Goal: Task Accomplishment & Management: Complete application form

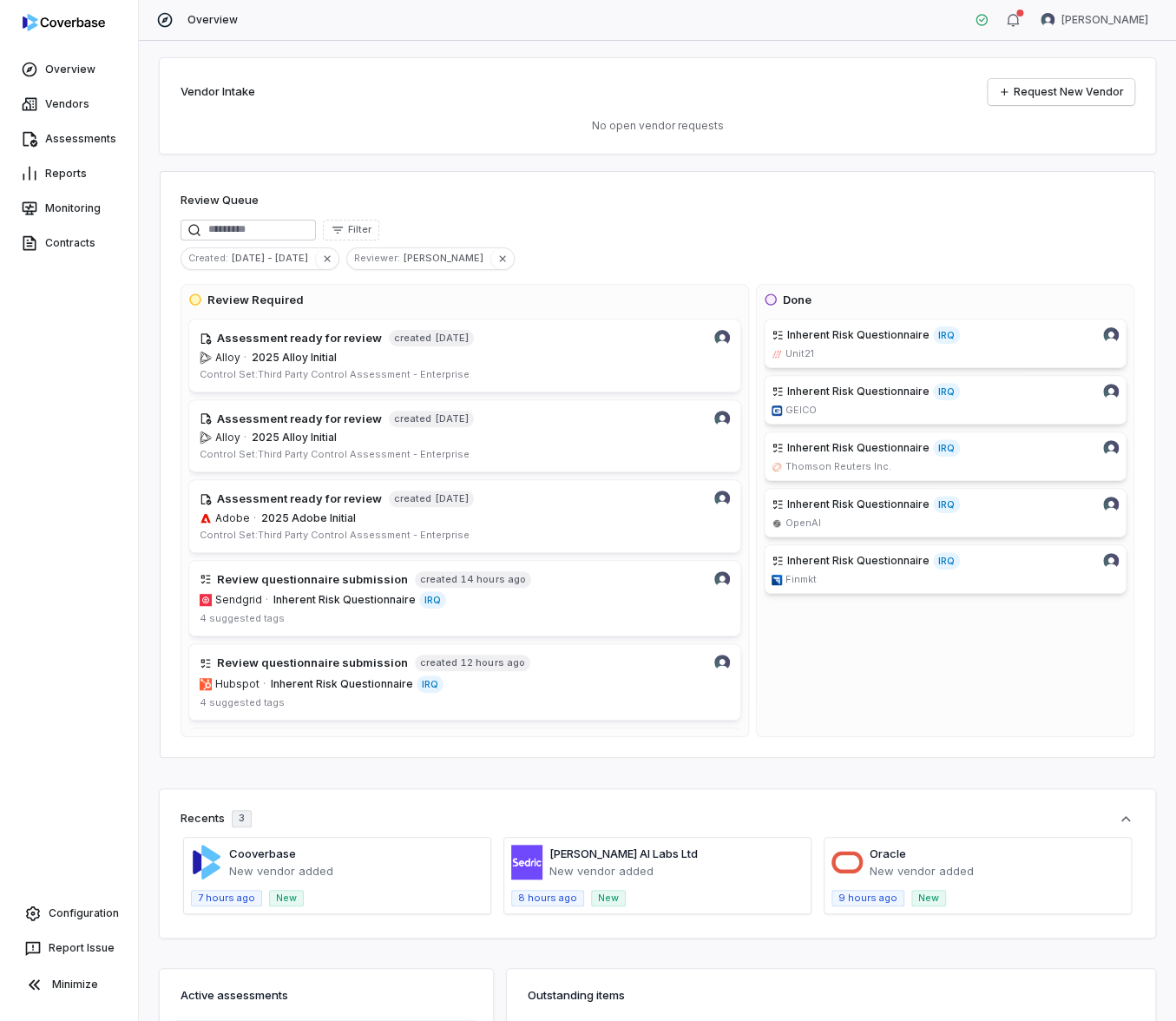
click at [1137, 25] on html "Overview Vendors Assessments Reports Monitoring Contracts Configuration Report …" at bounding box center [588, 510] width 1176 height 1021
click at [1087, 151] on div "Log out" at bounding box center [1084, 159] width 133 height 28
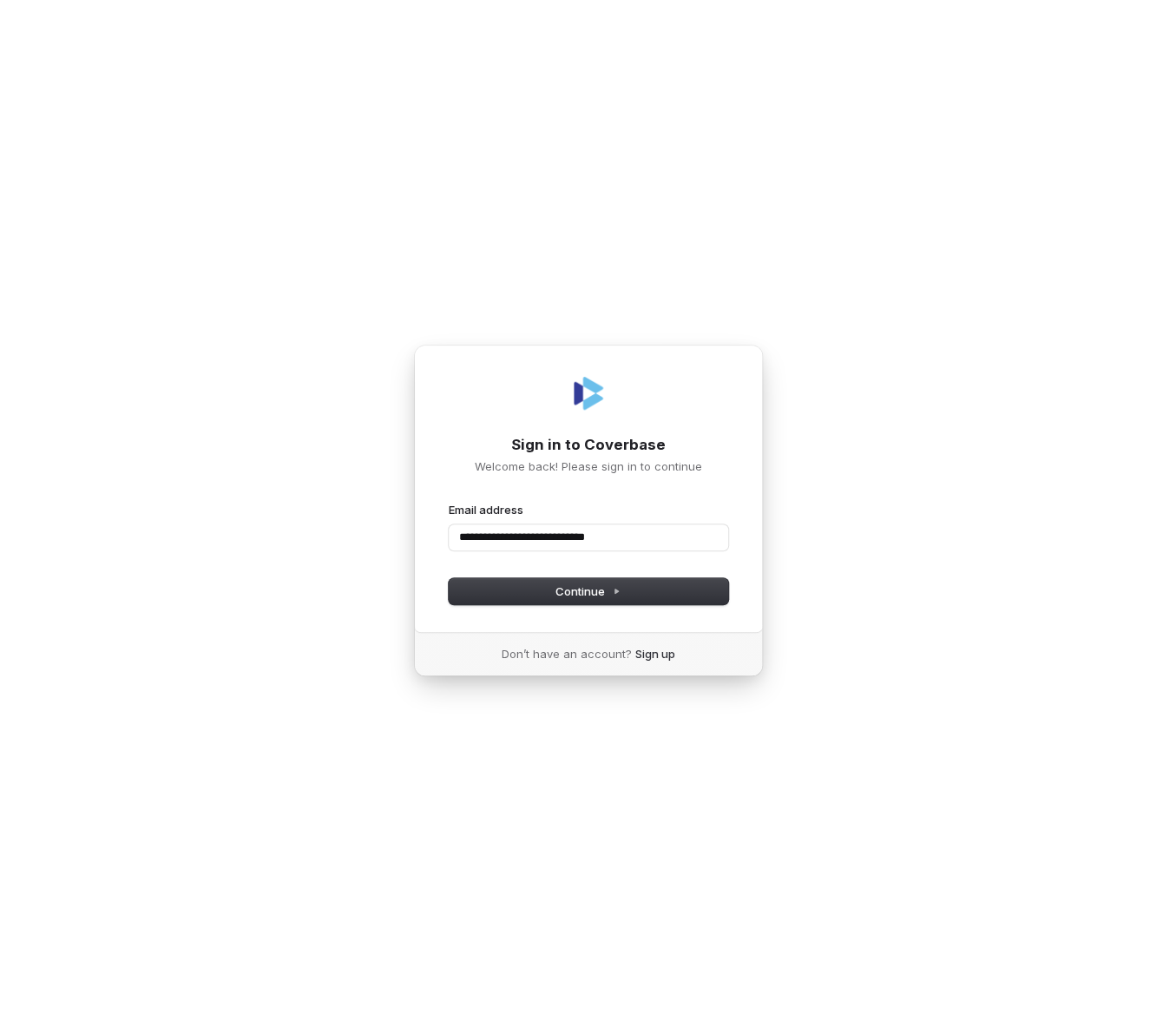
type input "**********"
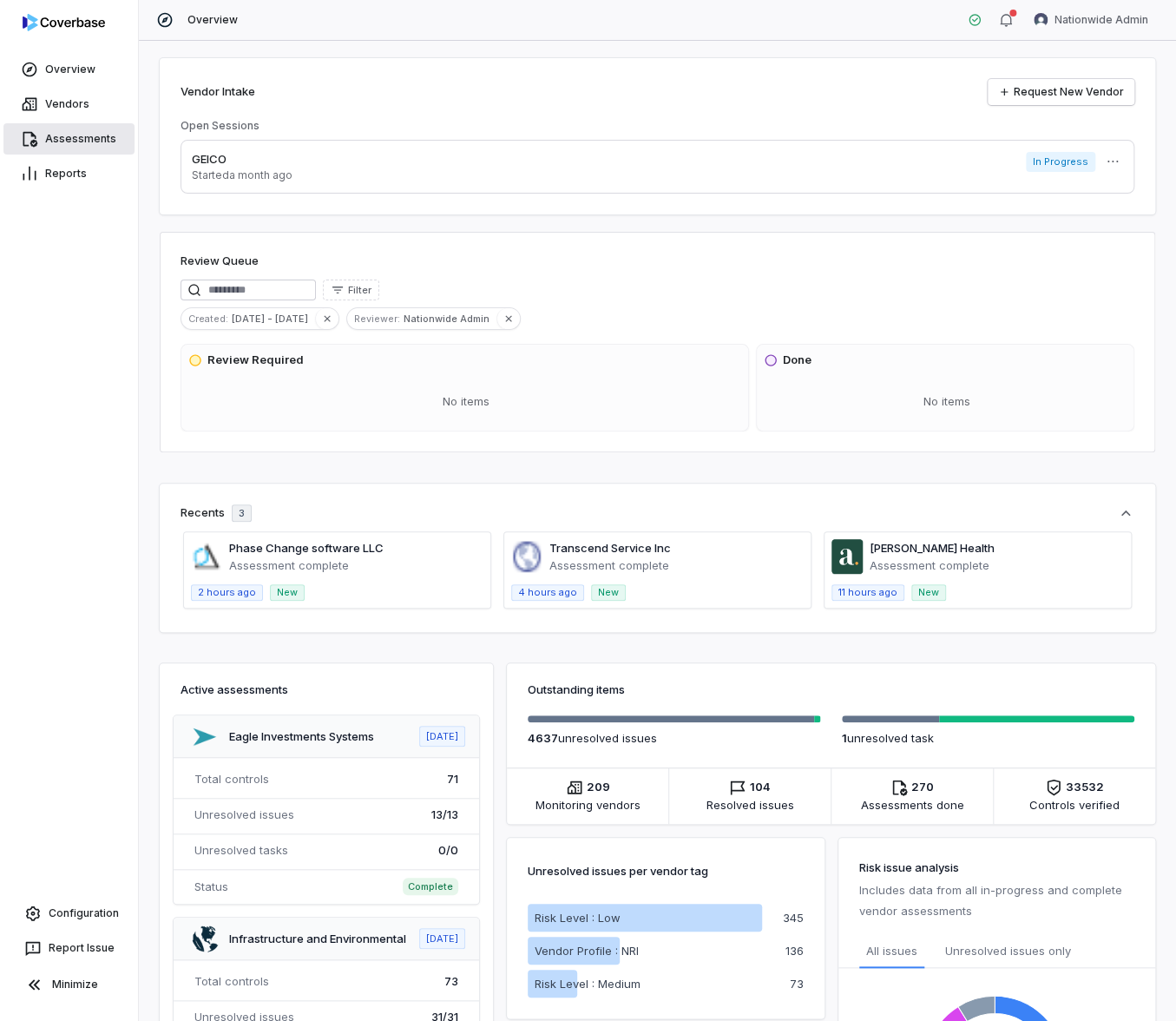
click at [93, 135] on link "Assessments" at bounding box center [69, 138] width 131 height 32
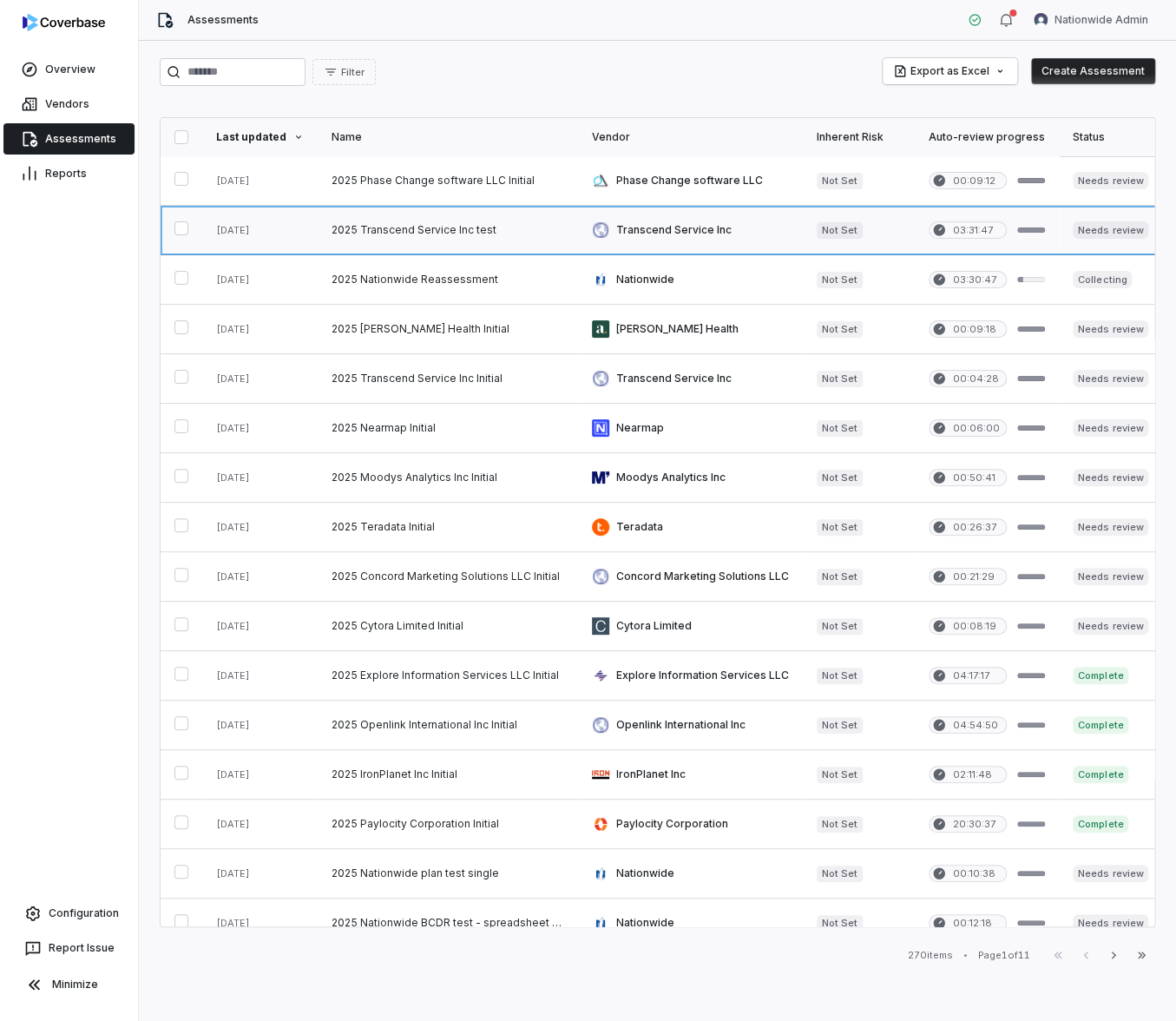
click at [435, 232] on link at bounding box center [448, 230] width 260 height 49
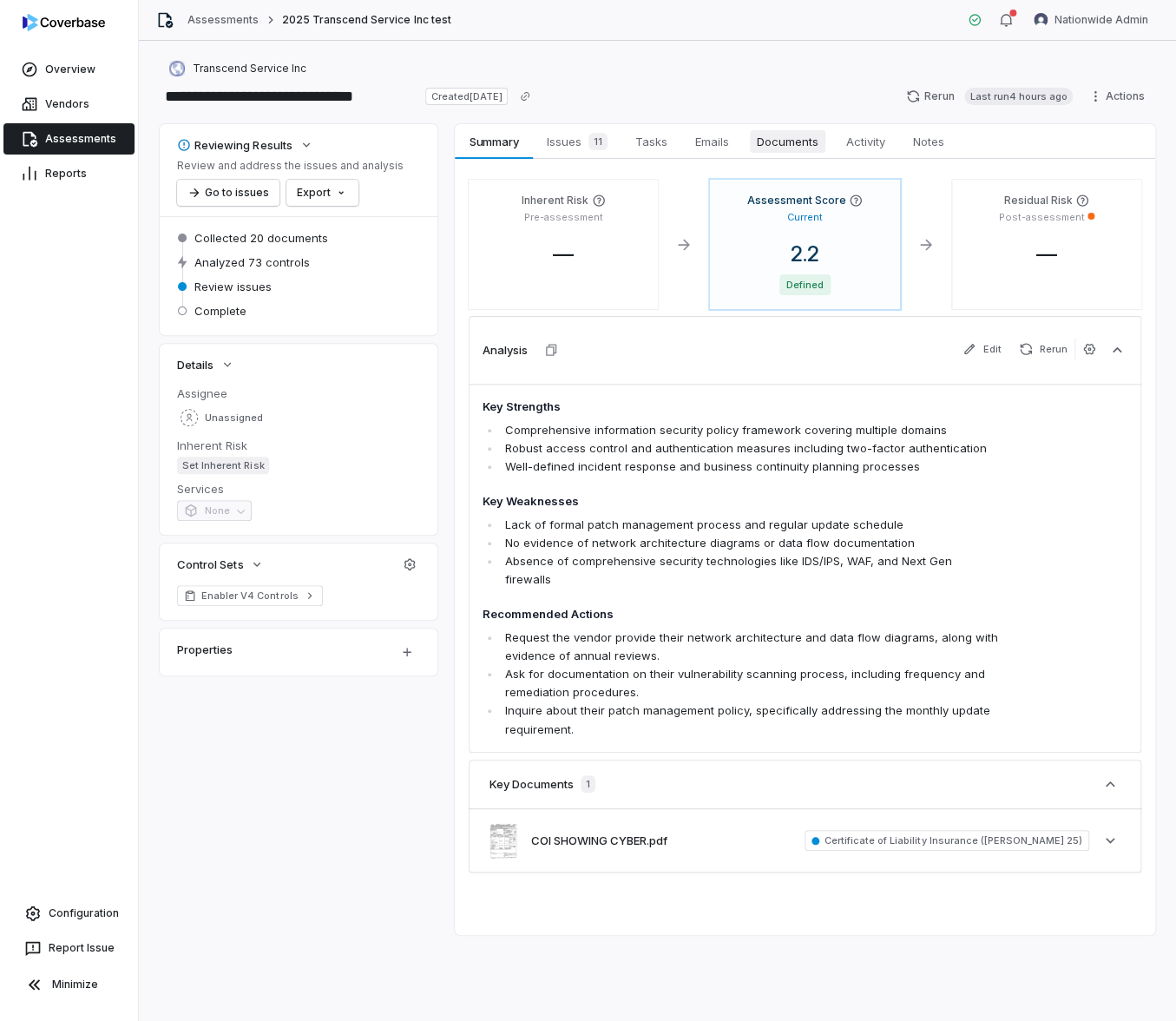
click at [790, 145] on span "Documents" at bounding box center [788, 141] width 76 height 23
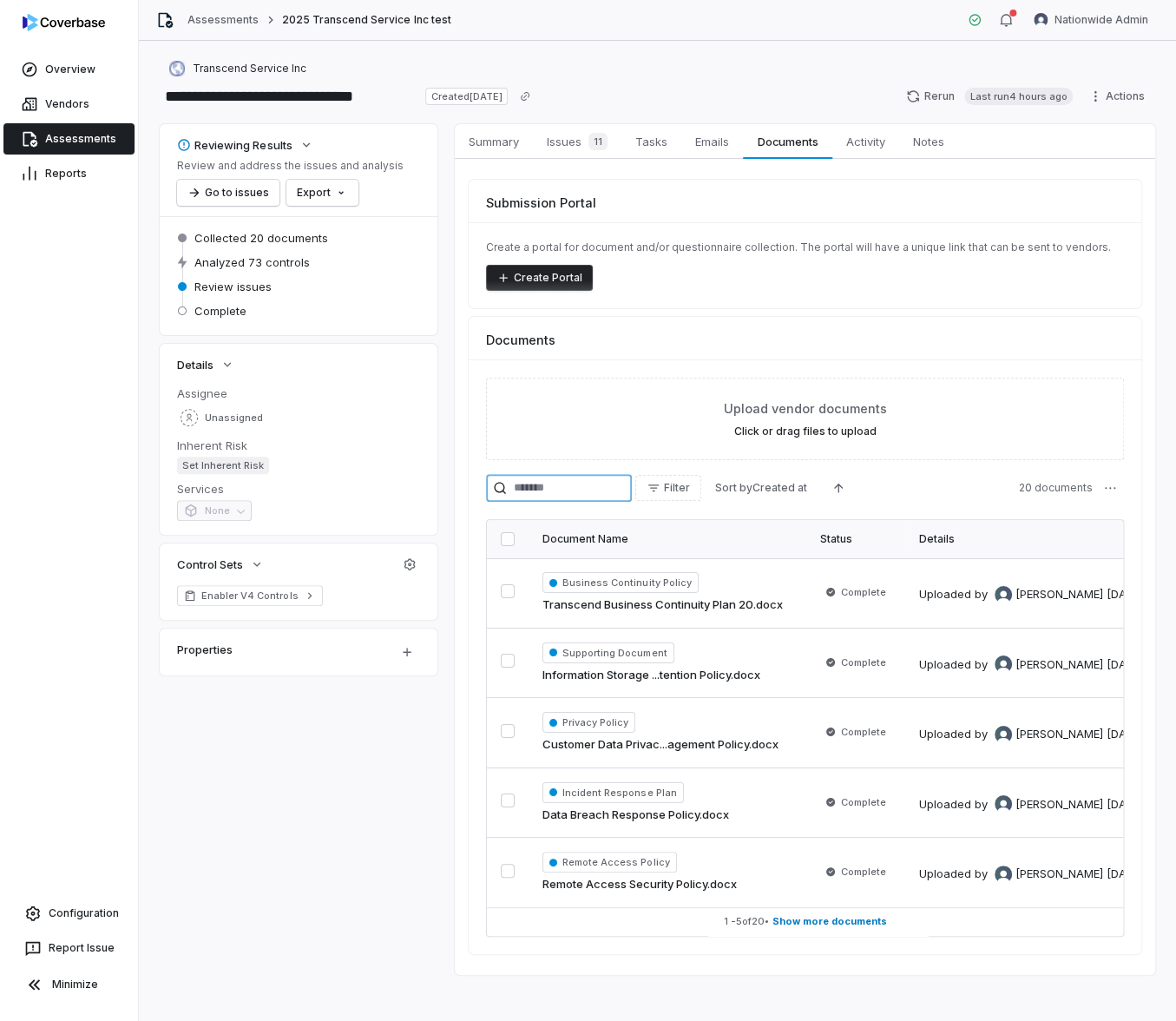
click at [565, 495] on input "search" at bounding box center [558, 488] width 145 height 28
click at [610, 608] on link "Transcend Business Continuity Plan 20.docx" at bounding box center [662, 604] width 240 height 17
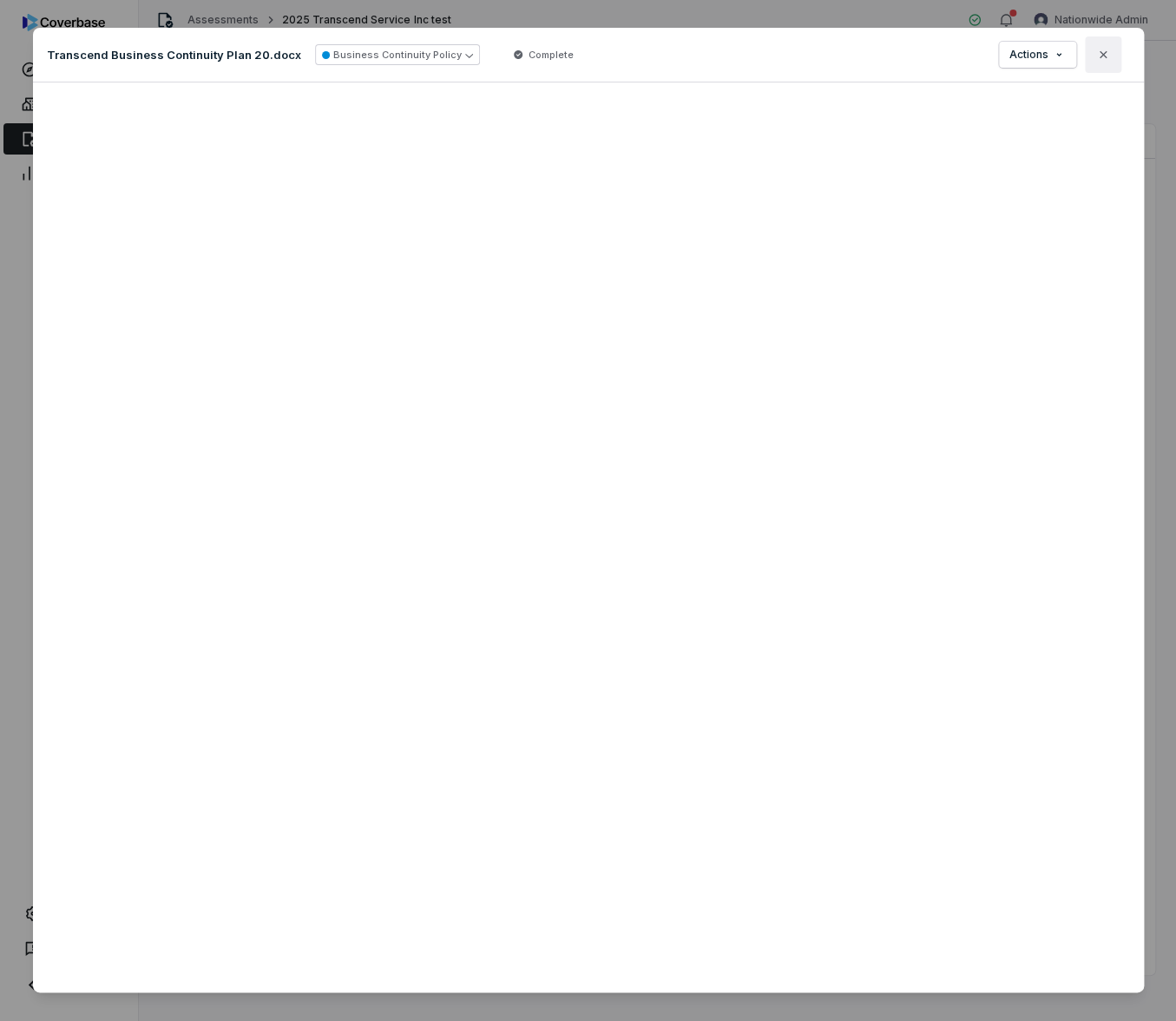
click at [1106, 60] on button "Close" at bounding box center [1103, 54] width 36 height 36
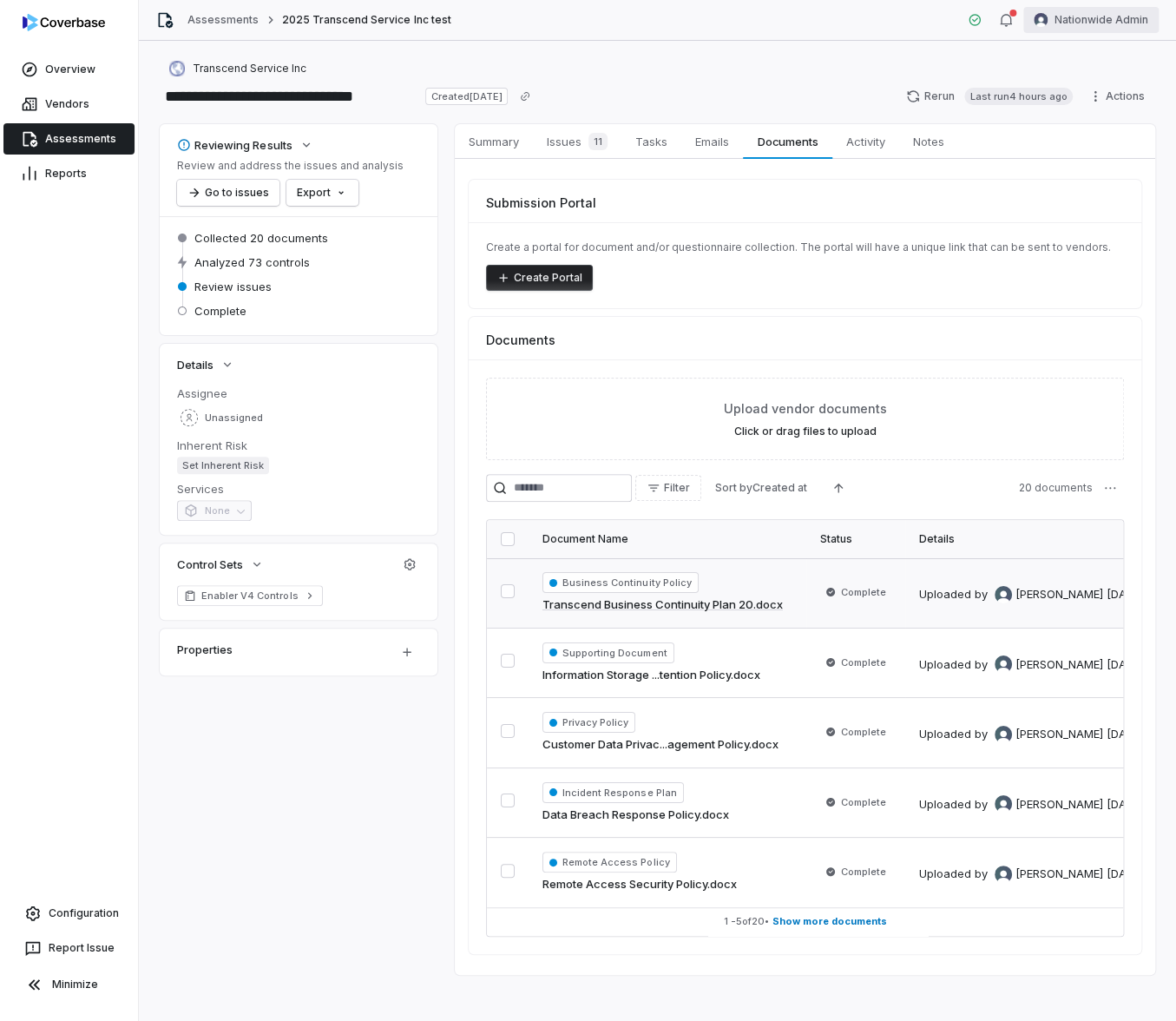
click at [1072, 23] on html "**********" at bounding box center [588, 510] width 1176 height 1021
click at [1062, 156] on div "Log out" at bounding box center [1084, 159] width 133 height 28
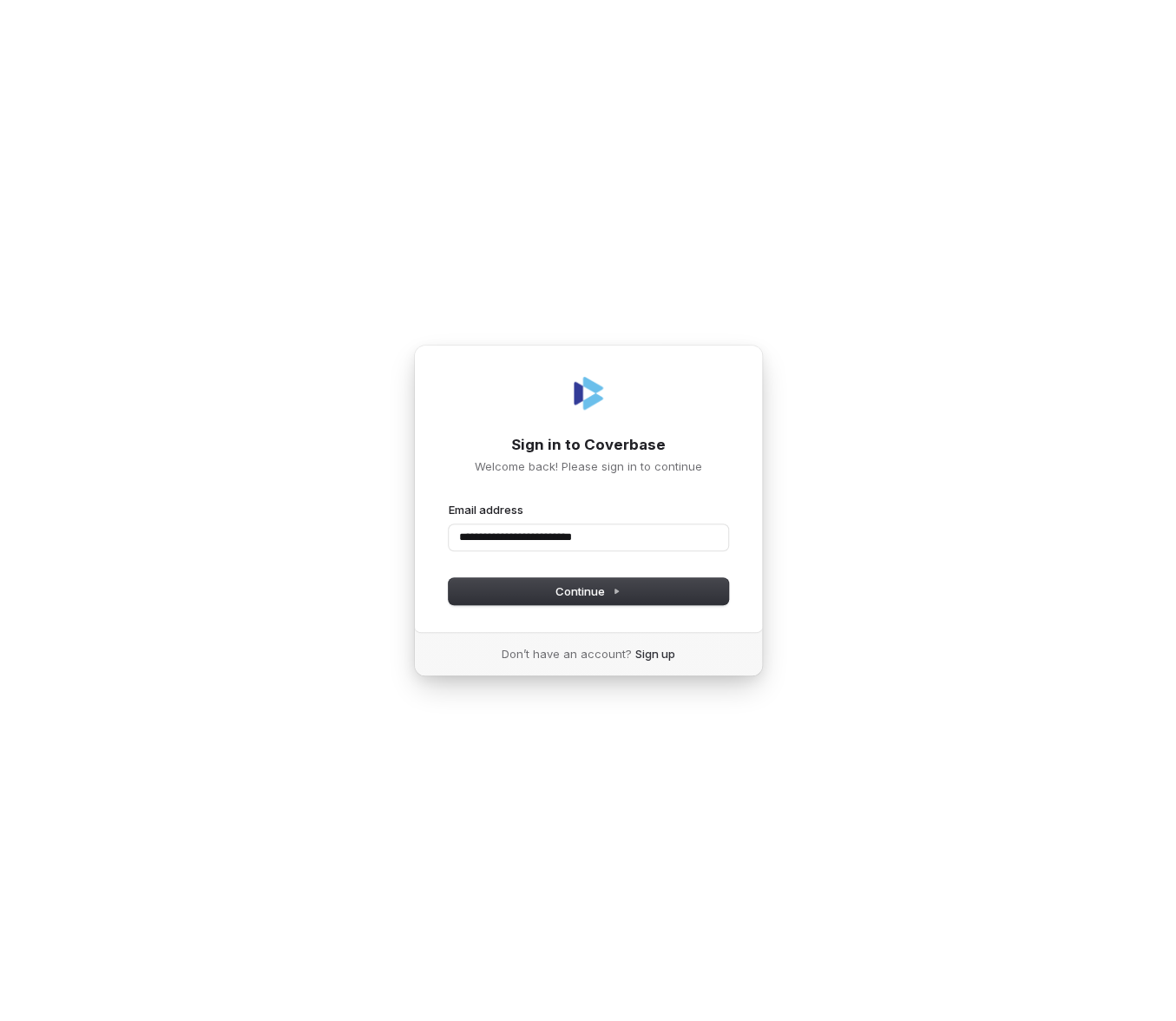
type input "**********"
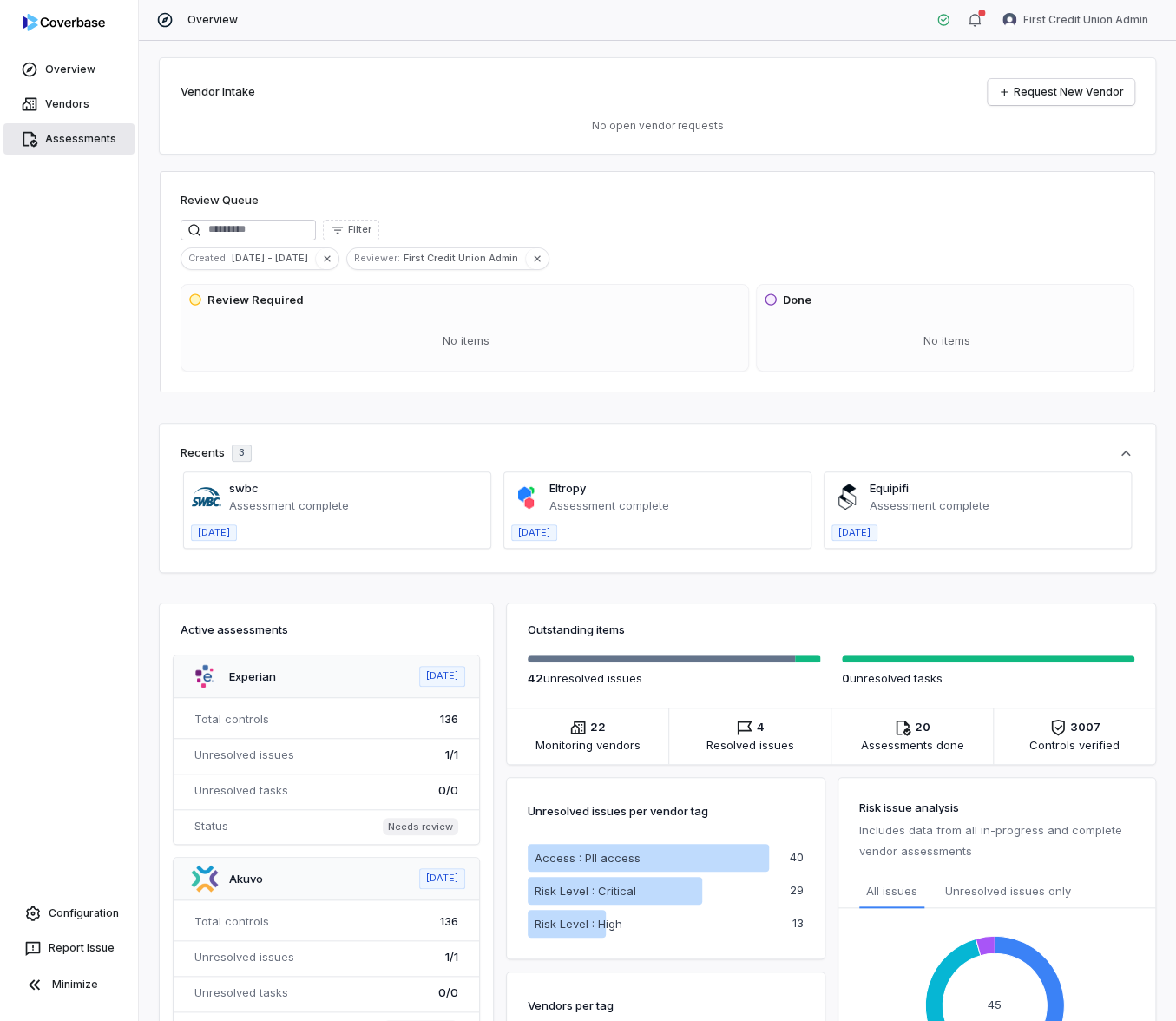
click at [64, 140] on link "Assessments" at bounding box center [69, 138] width 131 height 32
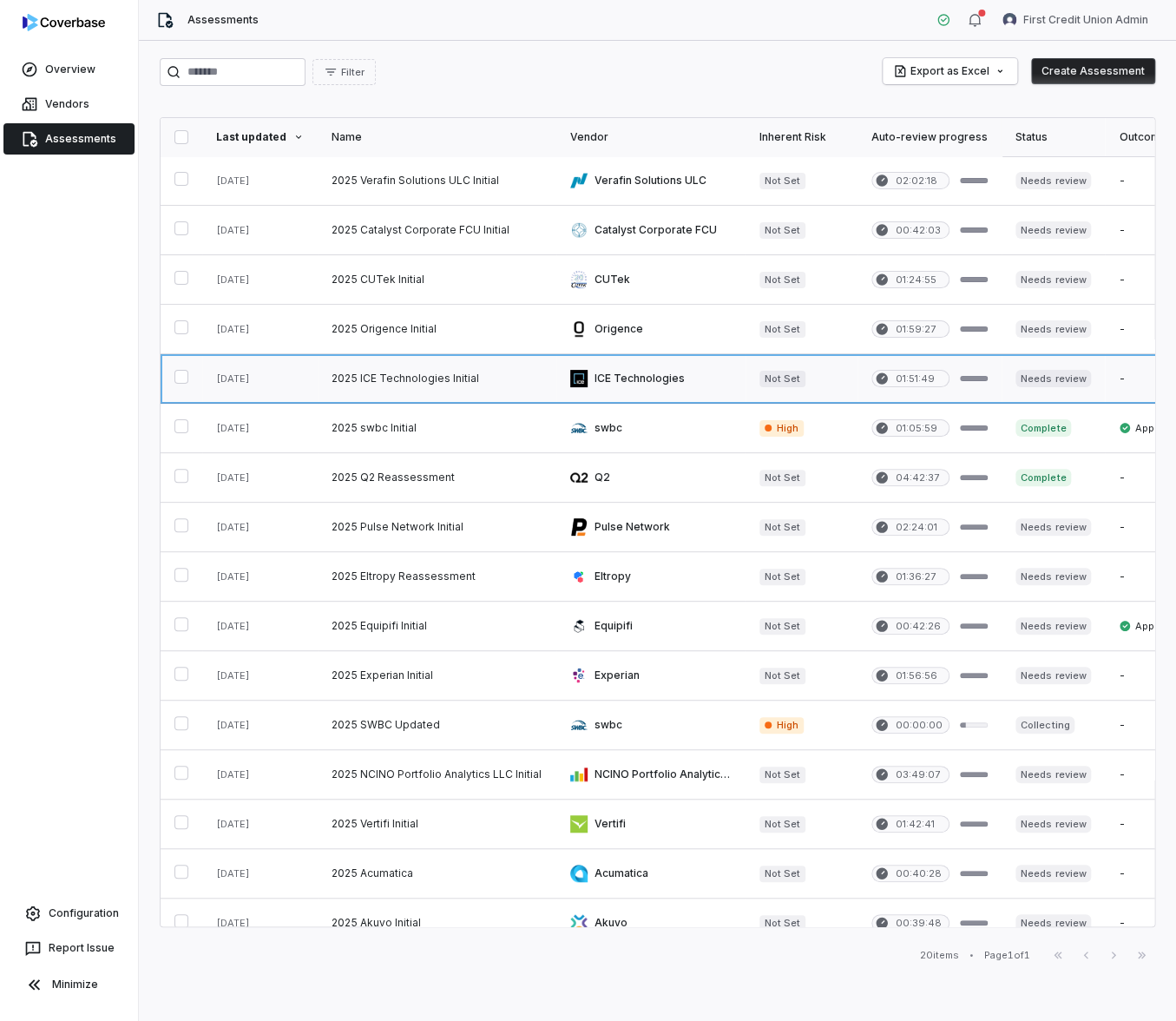
click at [436, 393] on link at bounding box center [437, 379] width 238 height 49
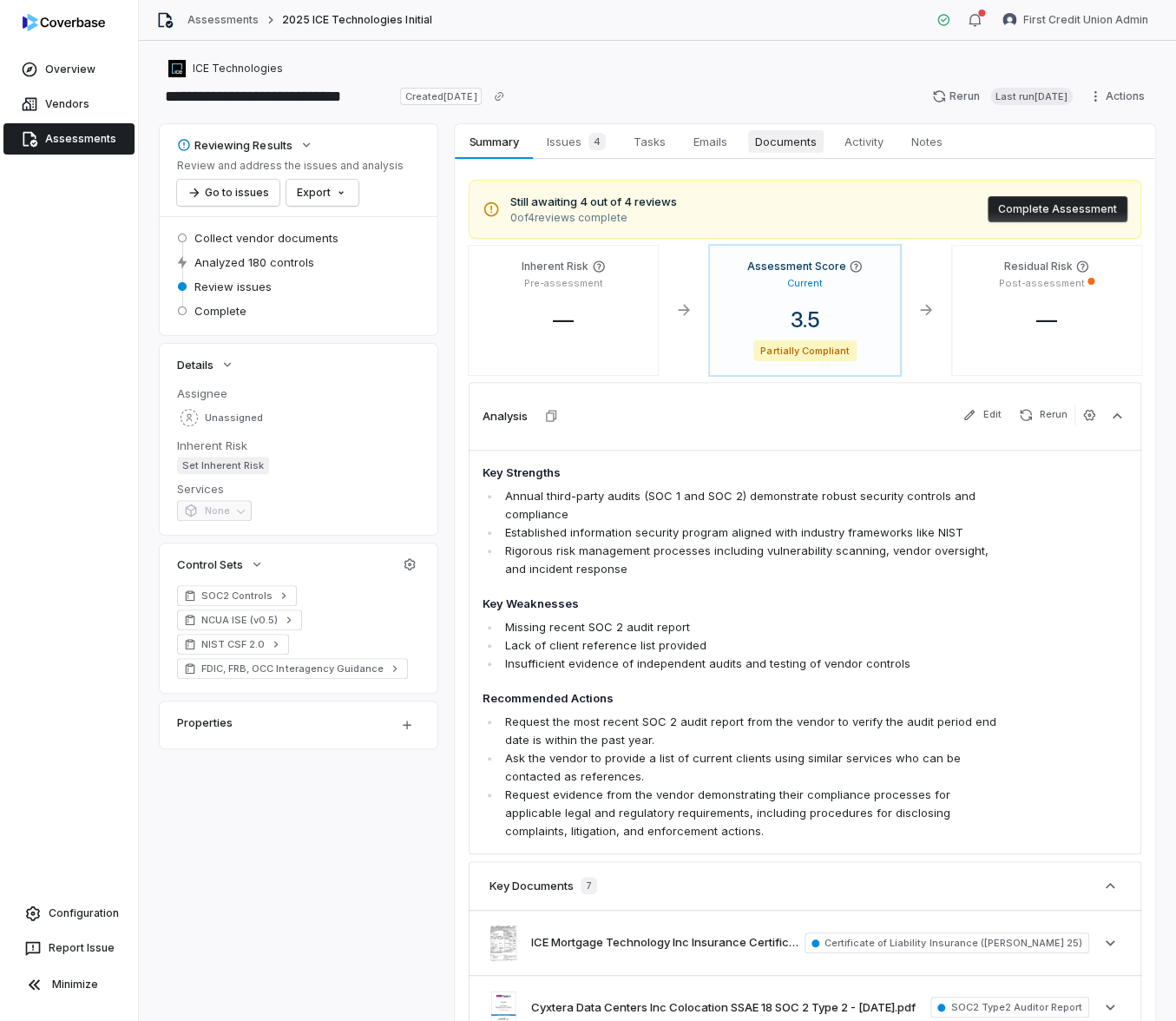
click at [788, 145] on span "Documents" at bounding box center [786, 141] width 76 height 23
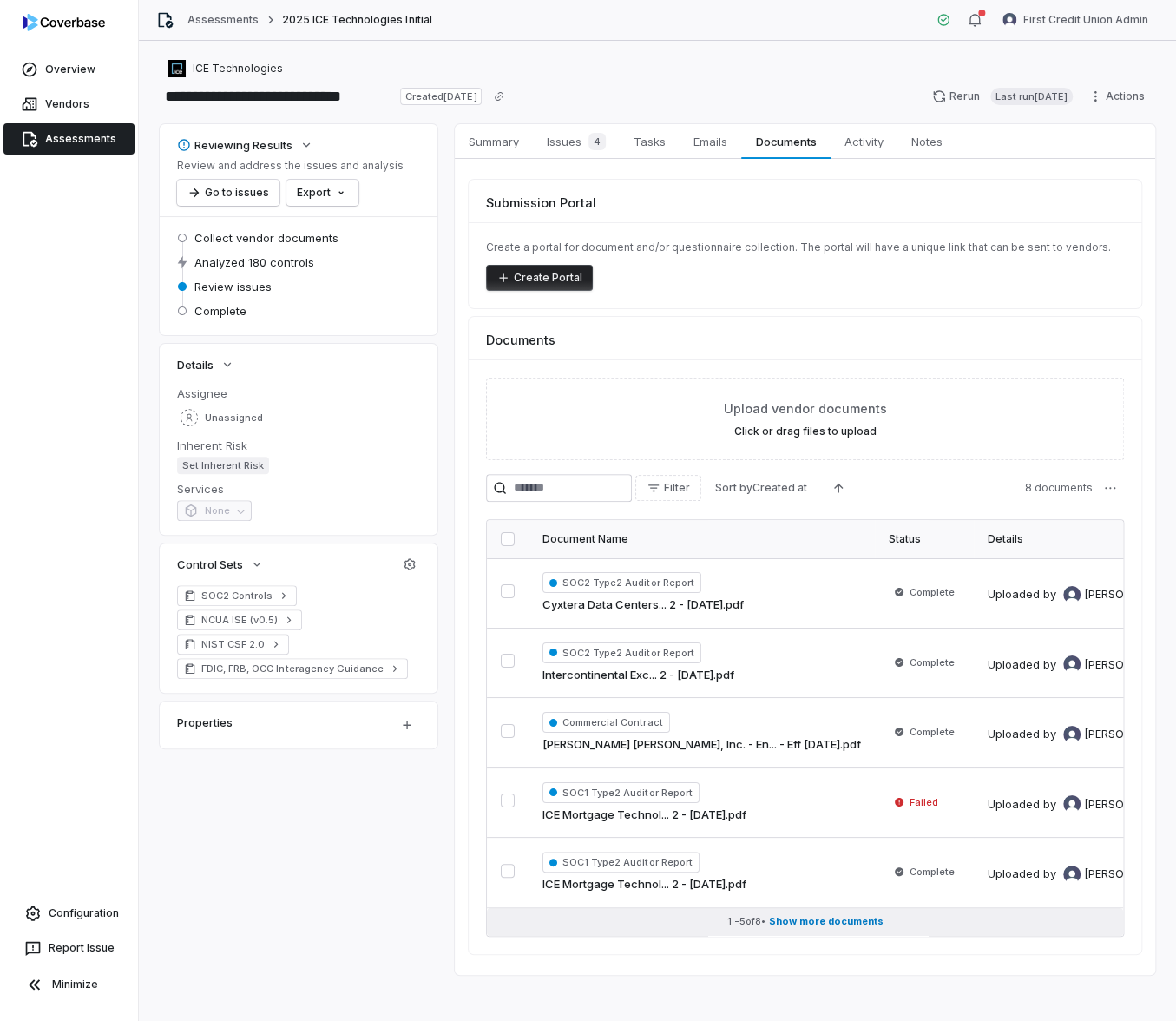
click at [805, 923] on span "Show more documents" at bounding box center [826, 922] width 115 height 13
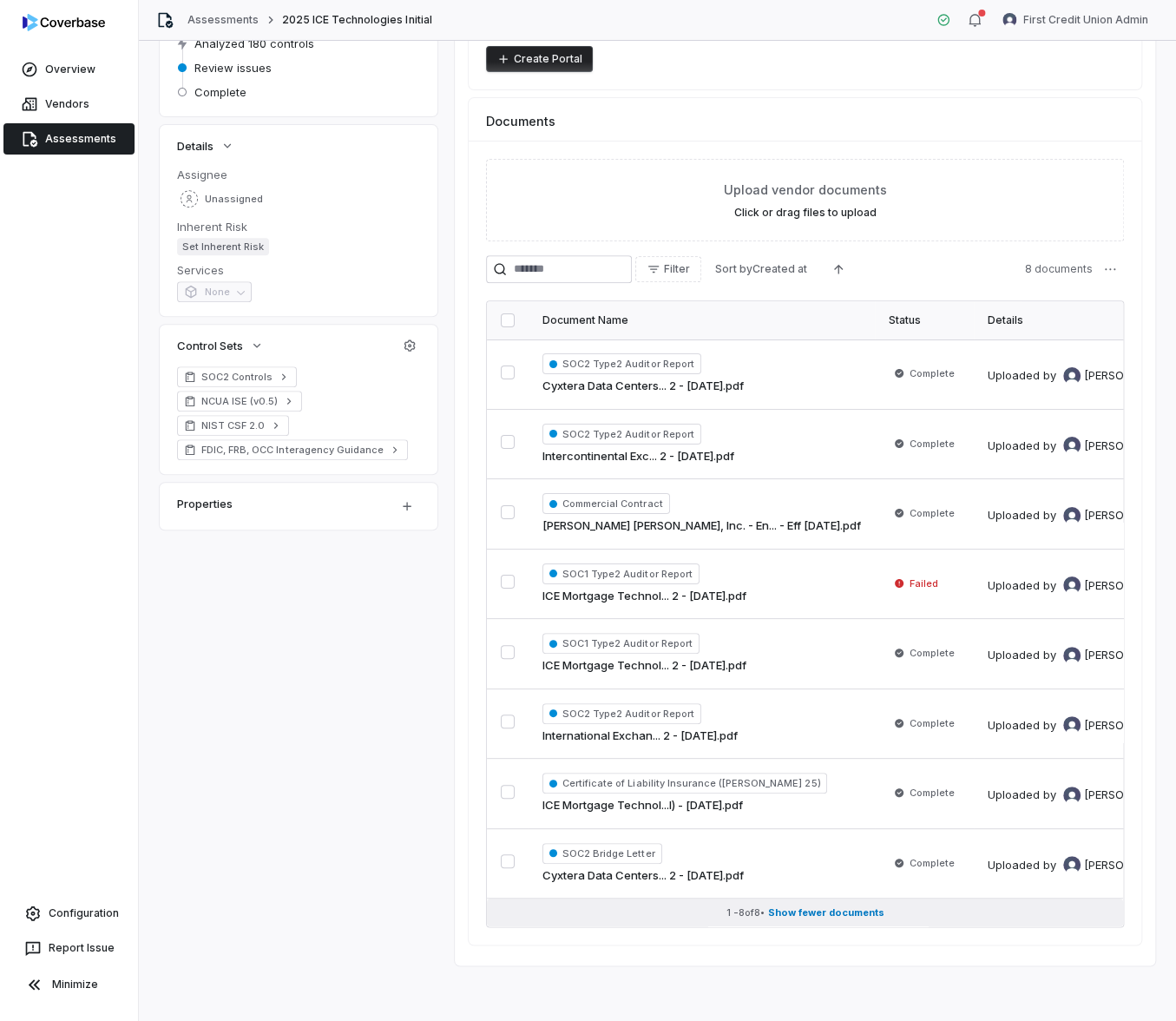
scroll to position [226, 0]
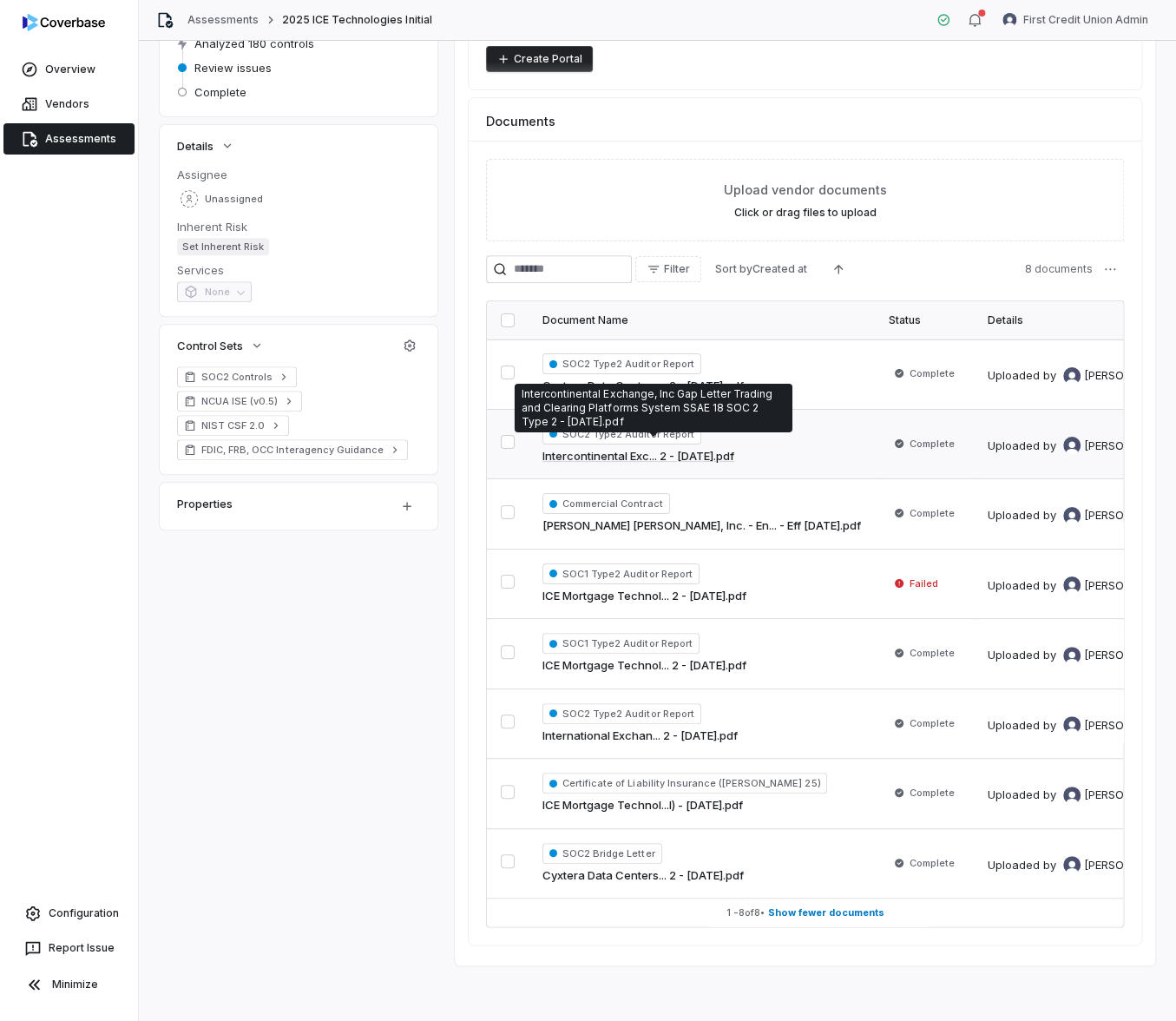
click at [663, 448] on link "Intercontinental Exc... 2 - 02 29 2024.pdf" at bounding box center [638, 456] width 191 height 17
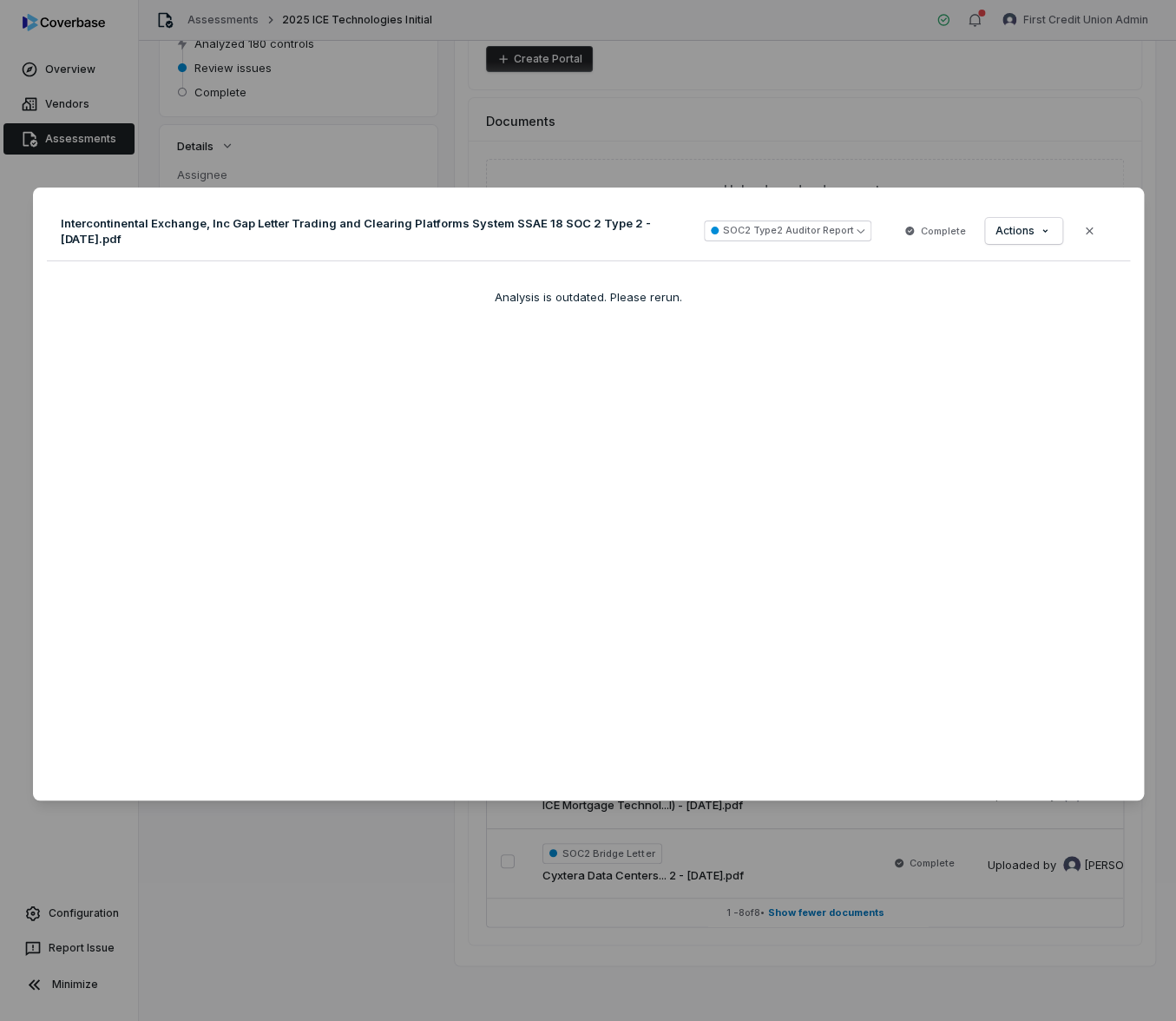
click at [658, 153] on div "Document Preview Intercontinental Exchange, Inc Gap Letter Trading and Clearing…" at bounding box center [588, 510] width 1176 height 1021
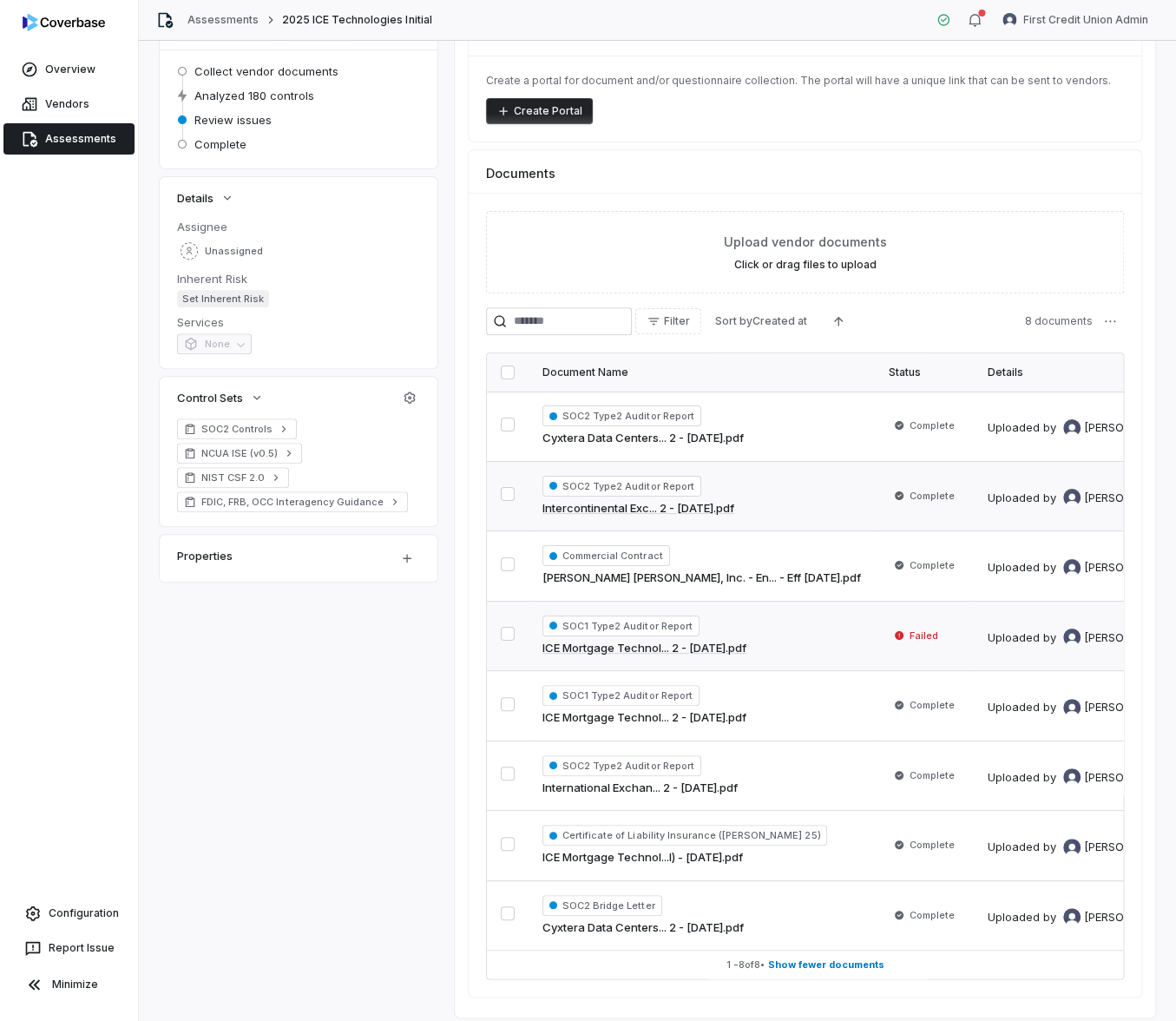
click at [688, 646] on link "ICE Mortgage Technol... 2 - 01 19 2024.pdf" at bounding box center [644, 648] width 204 height 17
click at [1102, 21] on html "**********" at bounding box center [588, 510] width 1176 height 1021
click at [1075, 156] on div "Log out" at bounding box center [1084, 159] width 133 height 28
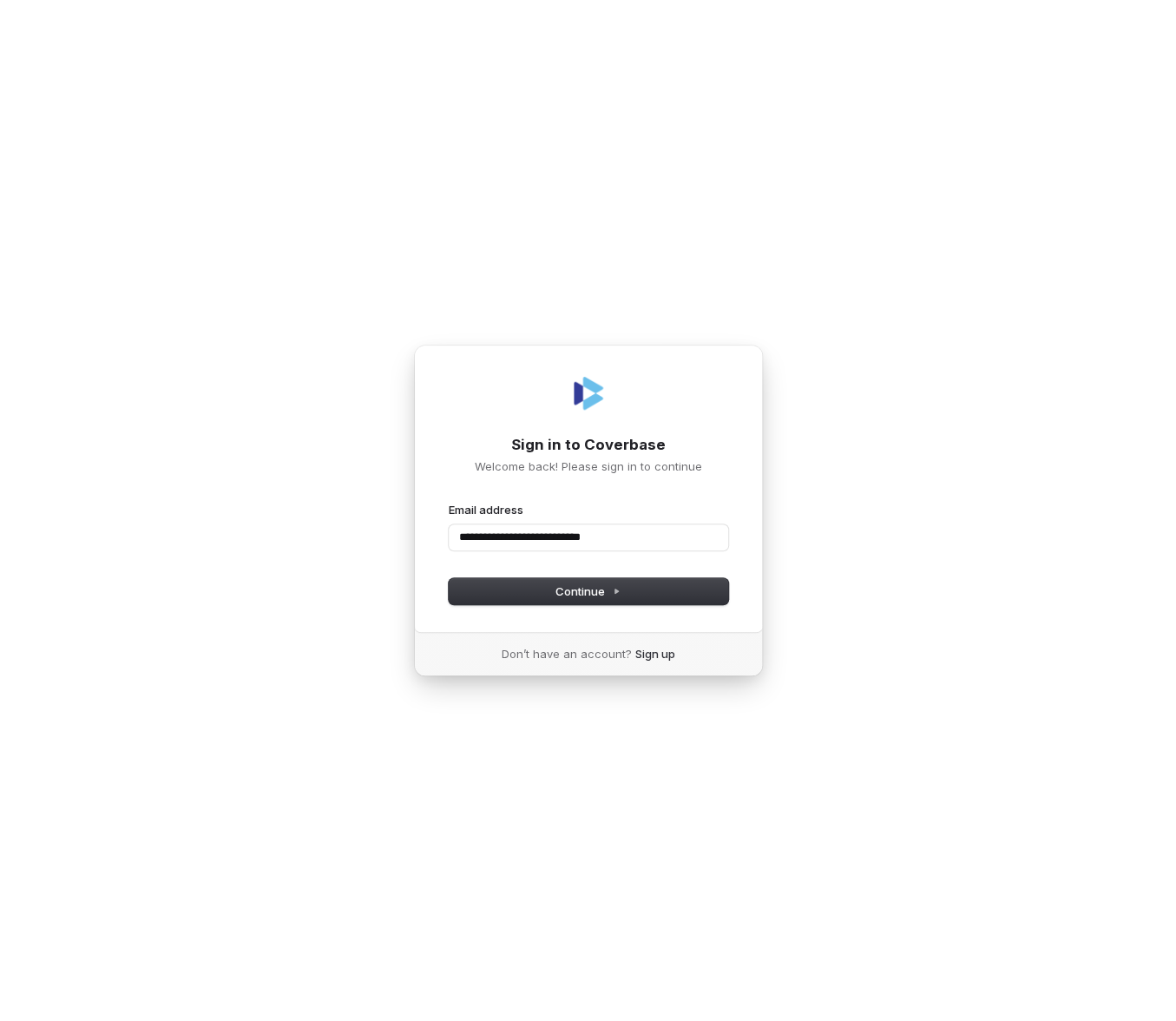
type input "**********"
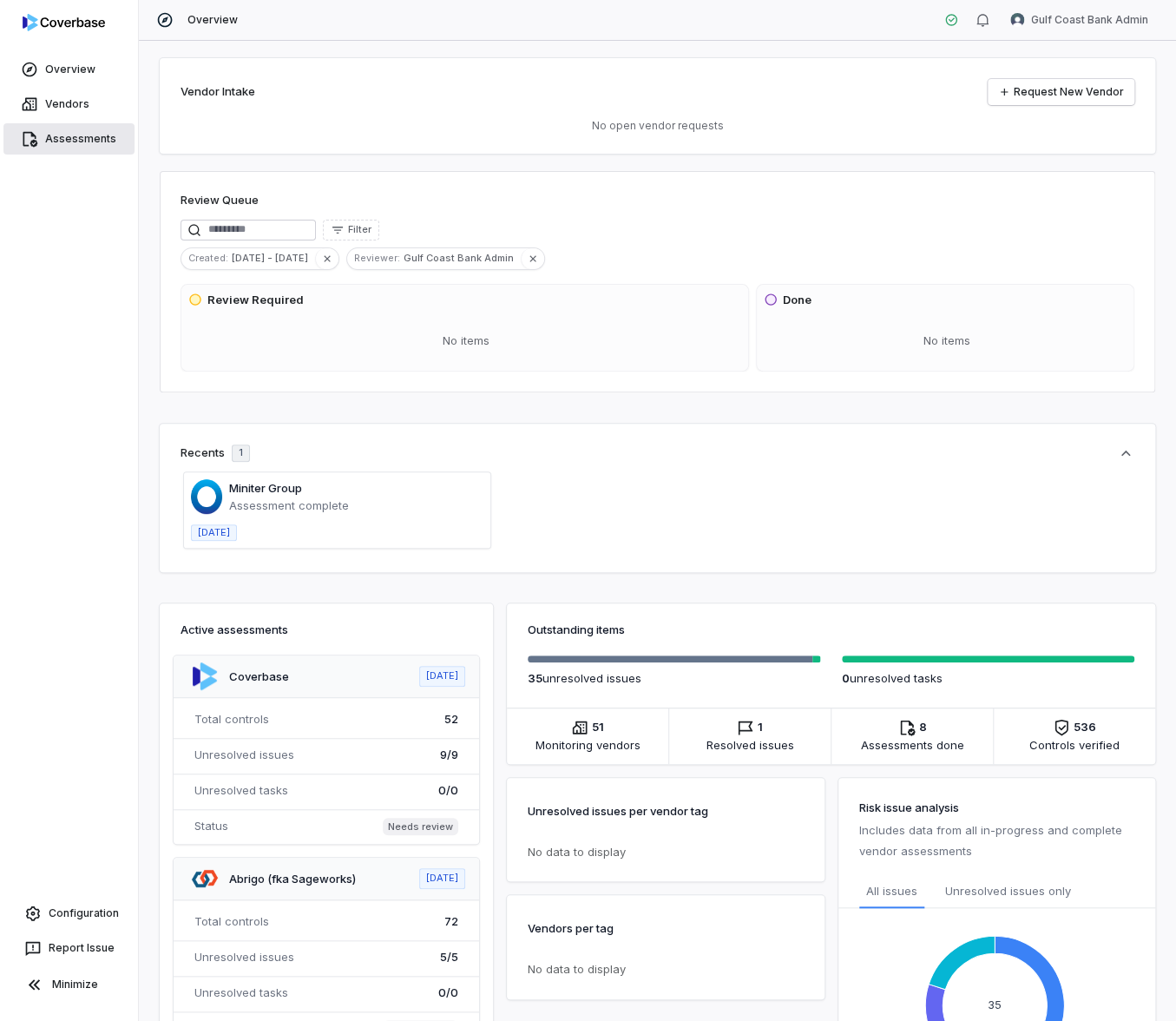
click at [77, 140] on link "Assessments" at bounding box center [69, 138] width 131 height 32
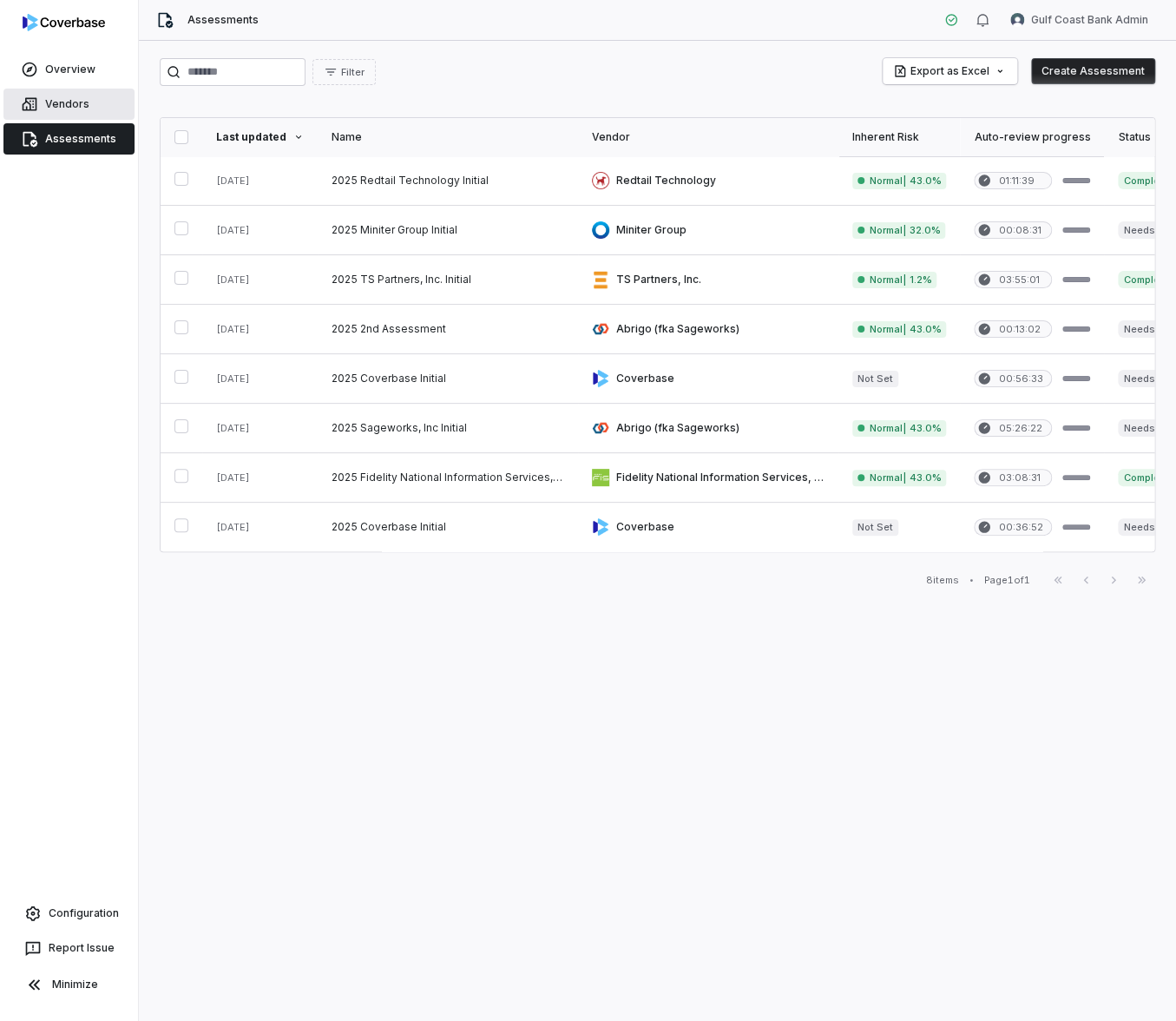
click at [64, 99] on link "Vendors" at bounding box center [69, 104] width 131 height 32
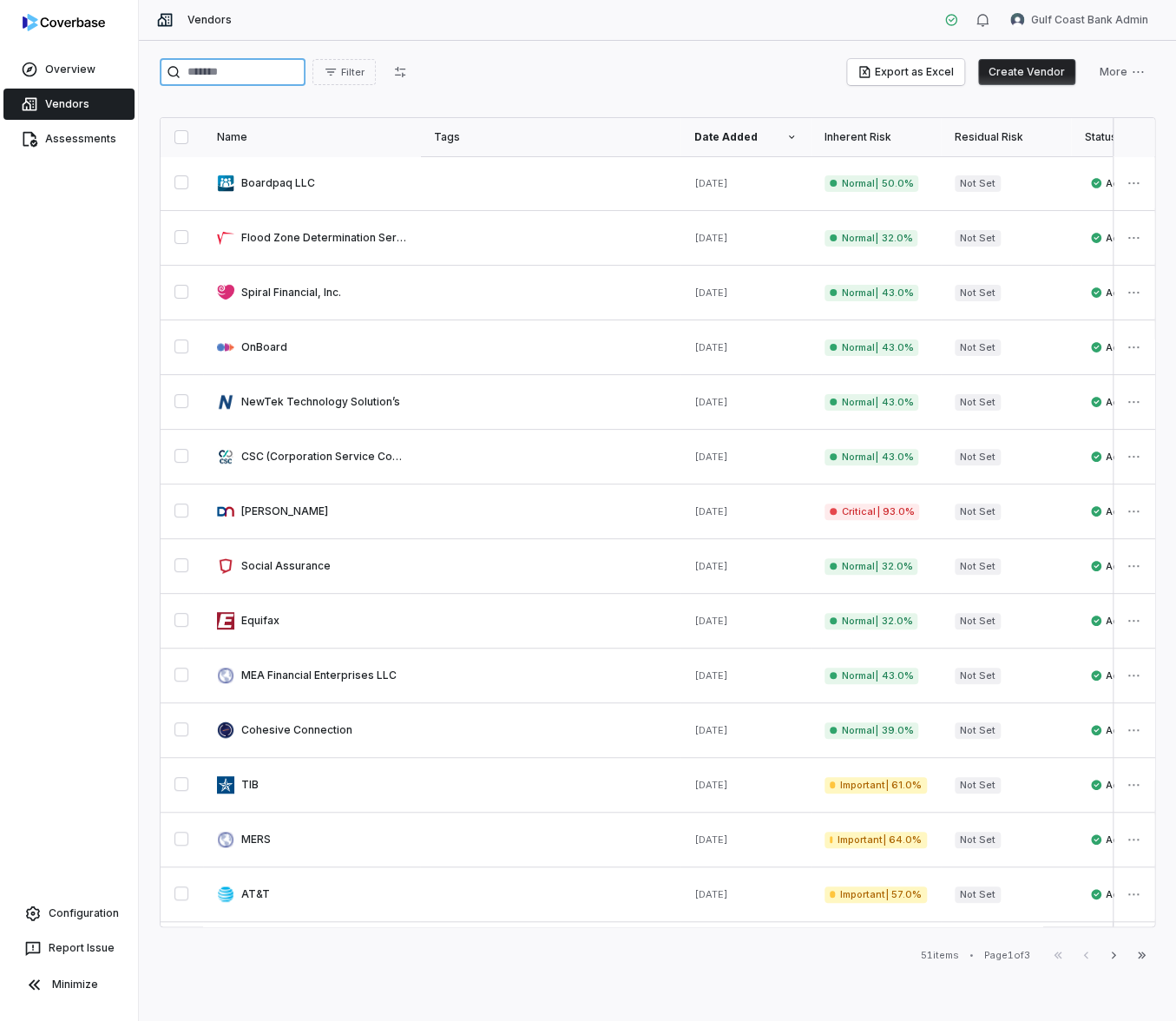
click at [236, 61] on input "search" at bounding box center [232, 71] width 145 height 28
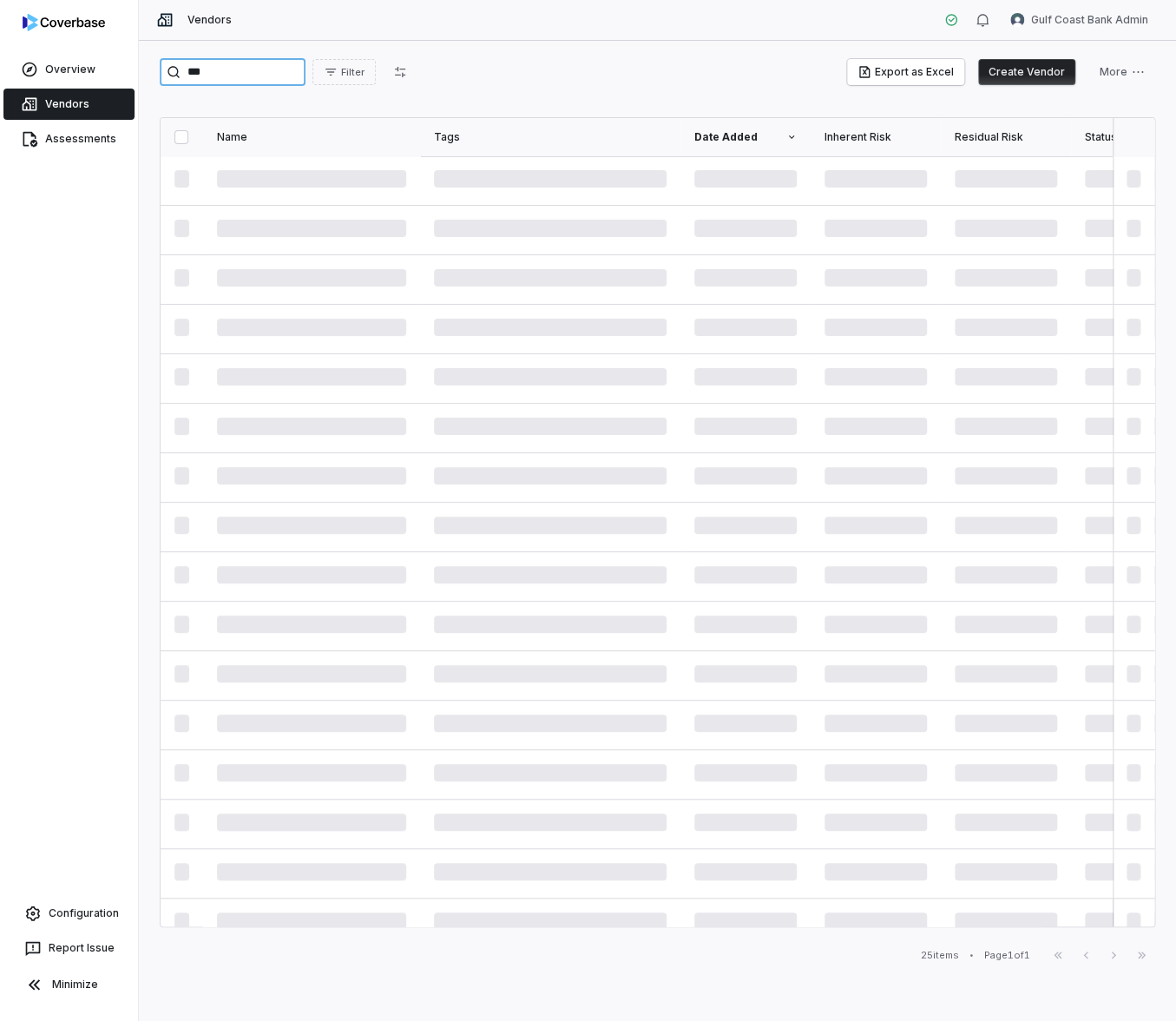
type input "***"
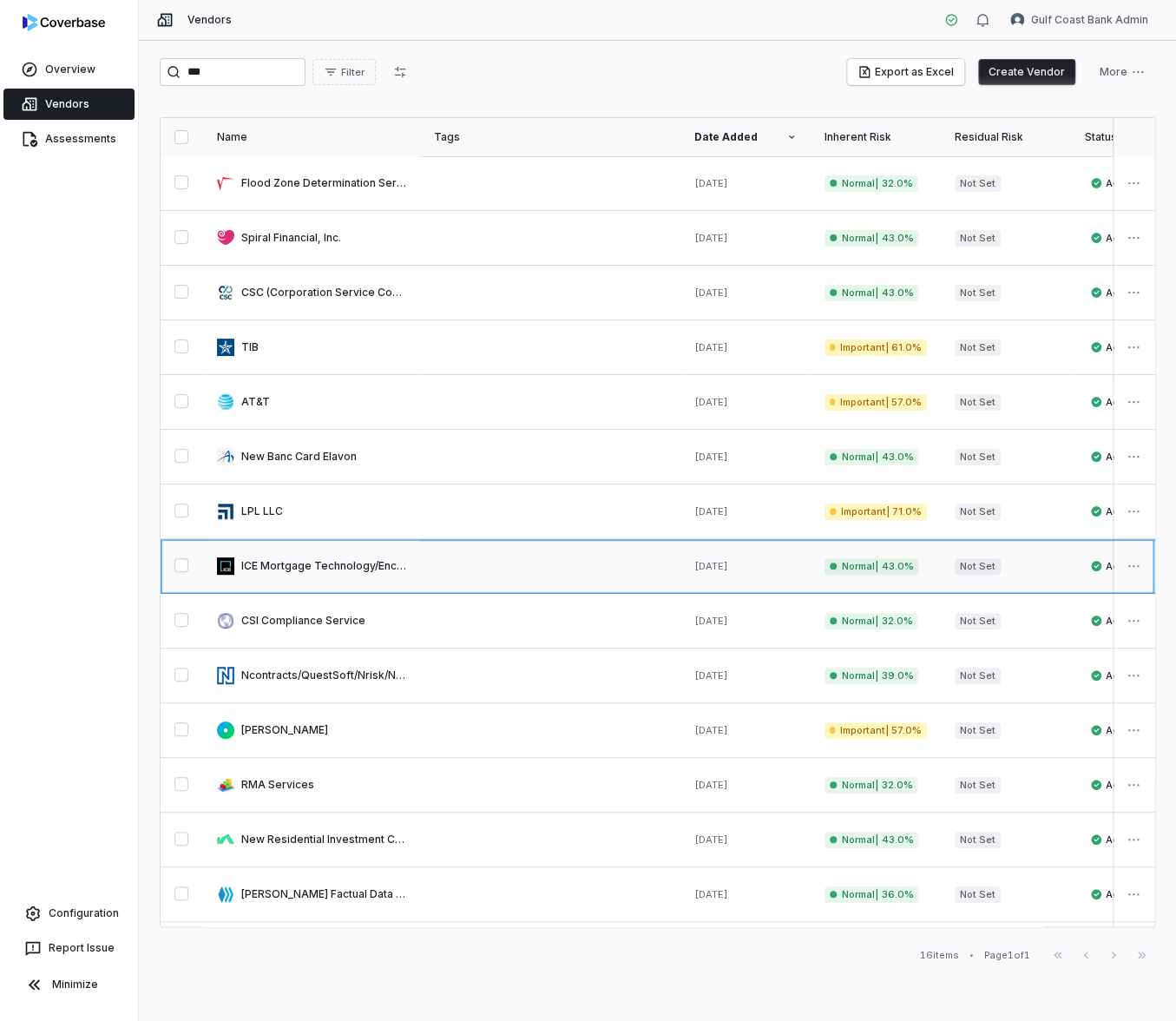
click at [303, 559] on link at bounding box center [312, 567] width 217 height 54
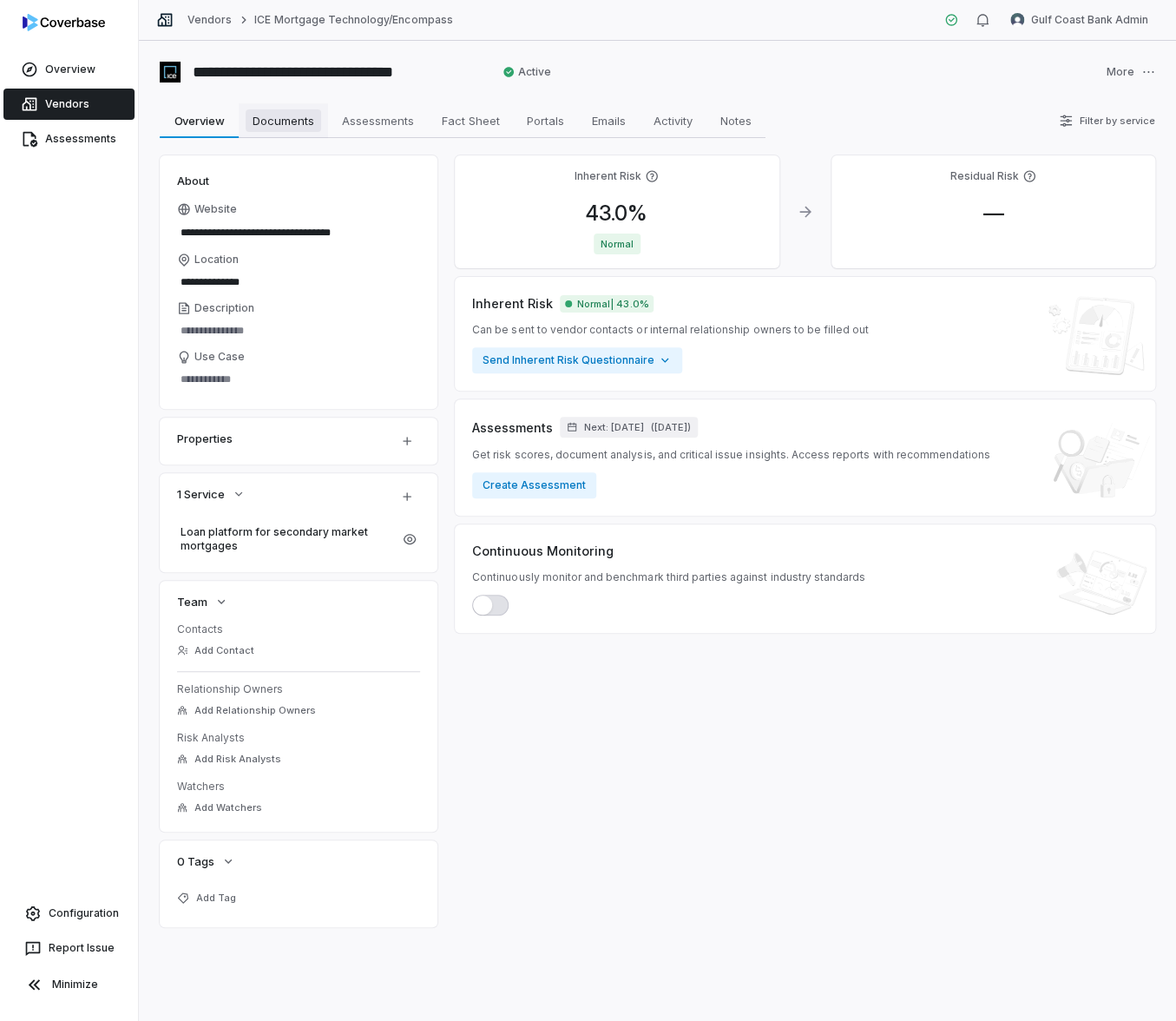
click at [298, 119] on span "Documents" at bounding box center [284, 120] width 76 height 23
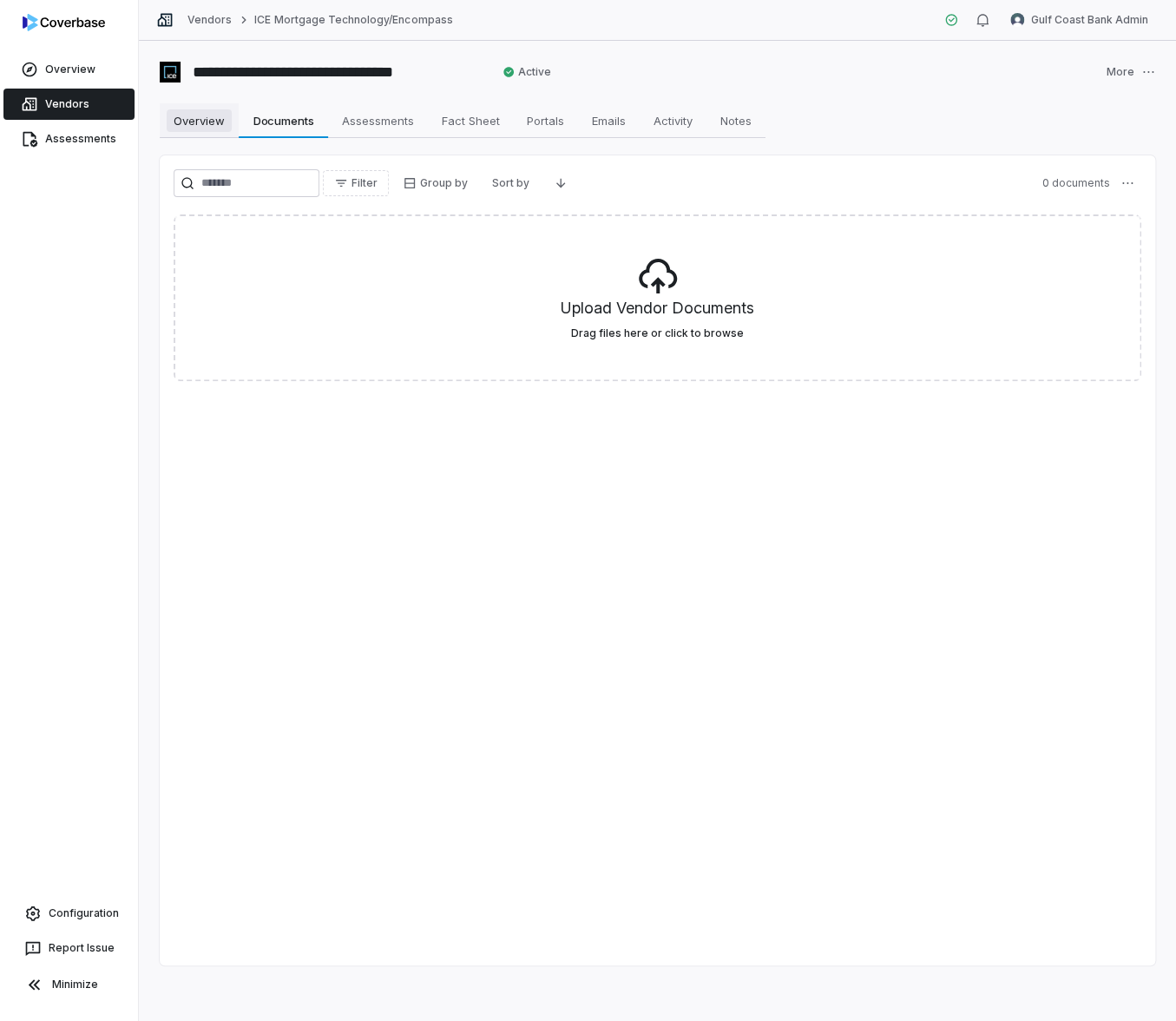
click at [217, 122] on span "Overview" at bounding box center [199, 120] width 65 height 23
type textarea "*"
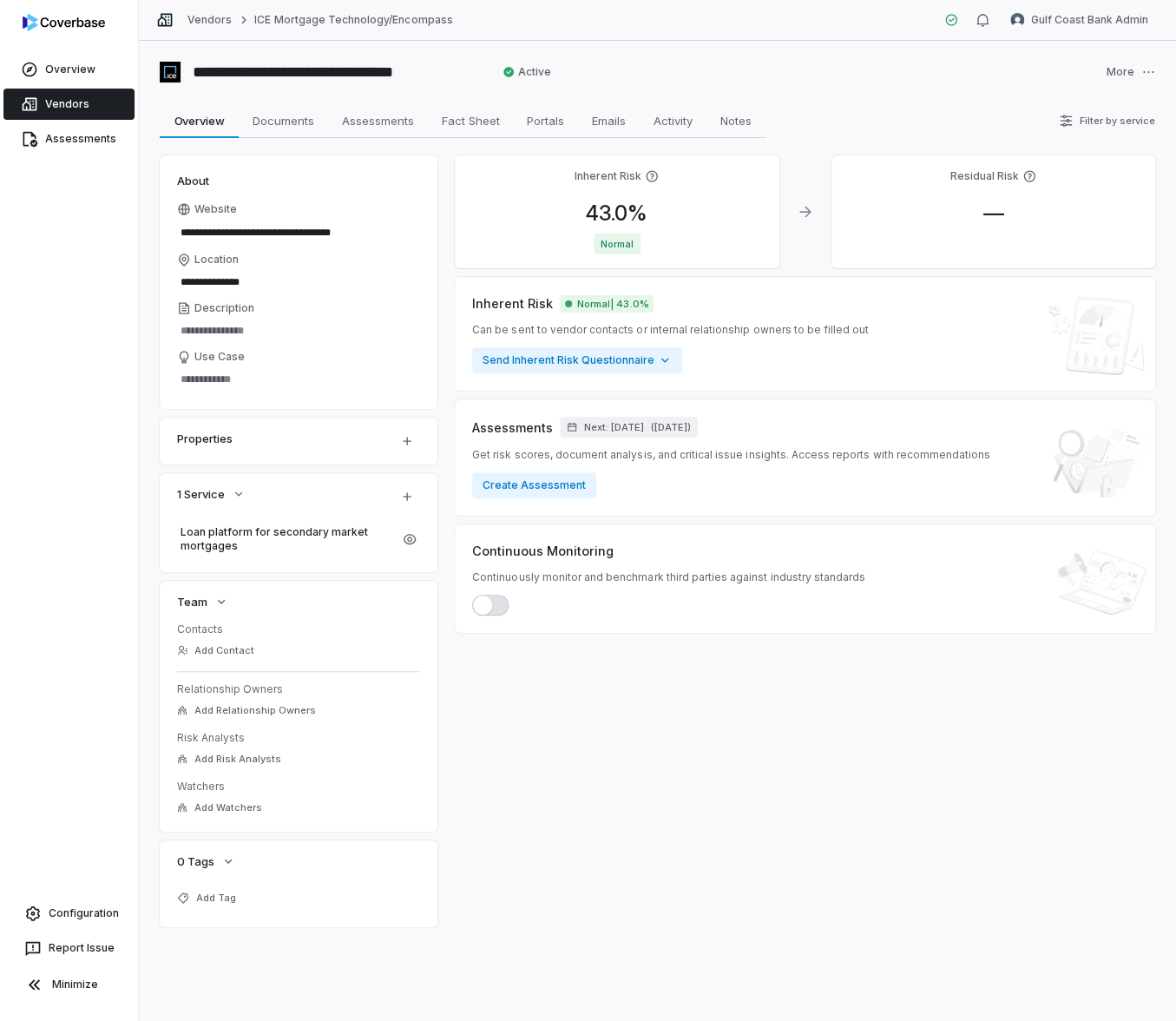
click at [1126, 44] on div "**********" at bounding box center [658, 530] width 1037 height 980
click at [1113, 31] on html "**********" at bounding box center [588, 510] width 1176 height 1021
click at [1051, 159] on div "Log out" at bounding box center [1084, 159] width 133 height 28
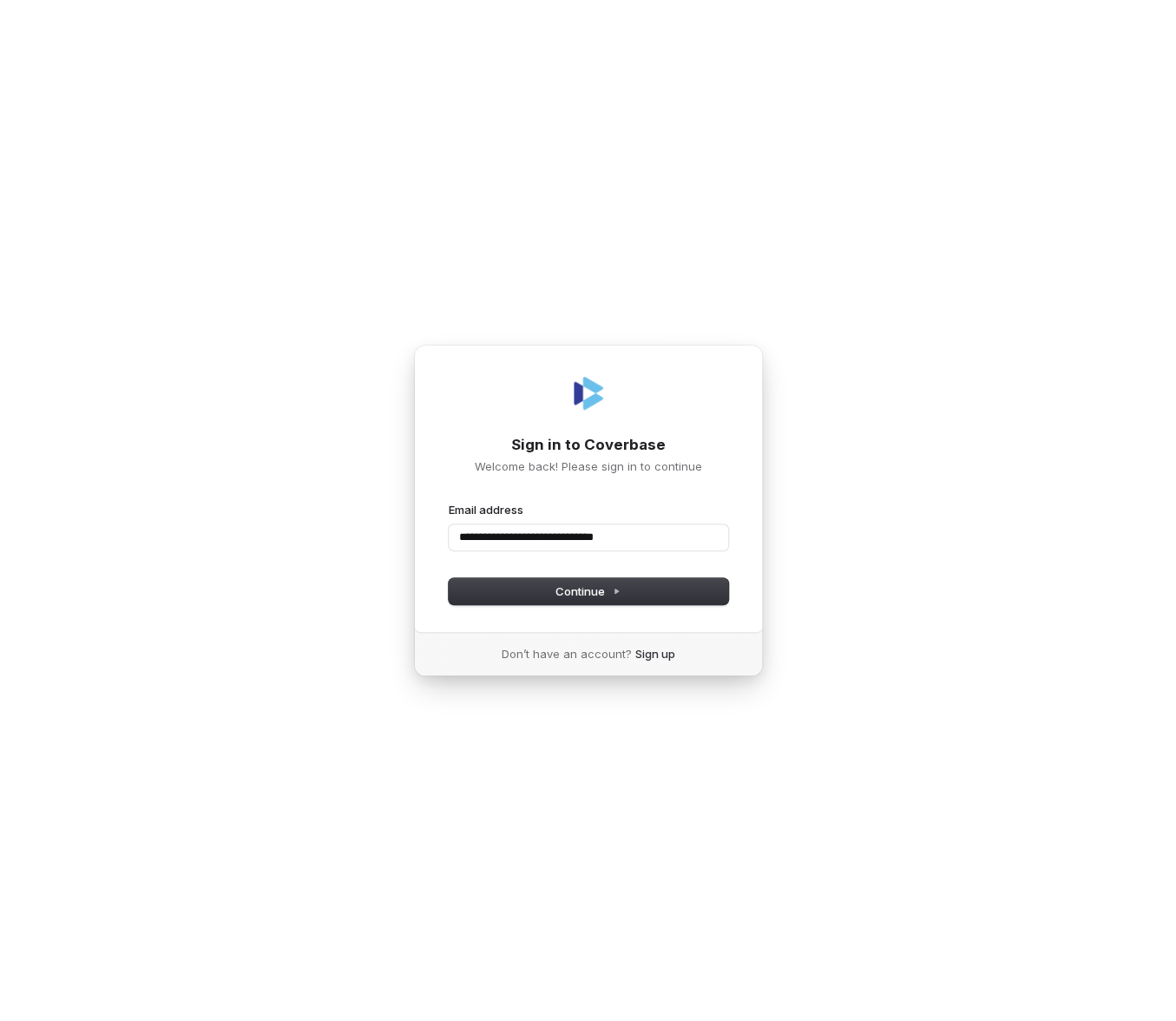
type input "**********"
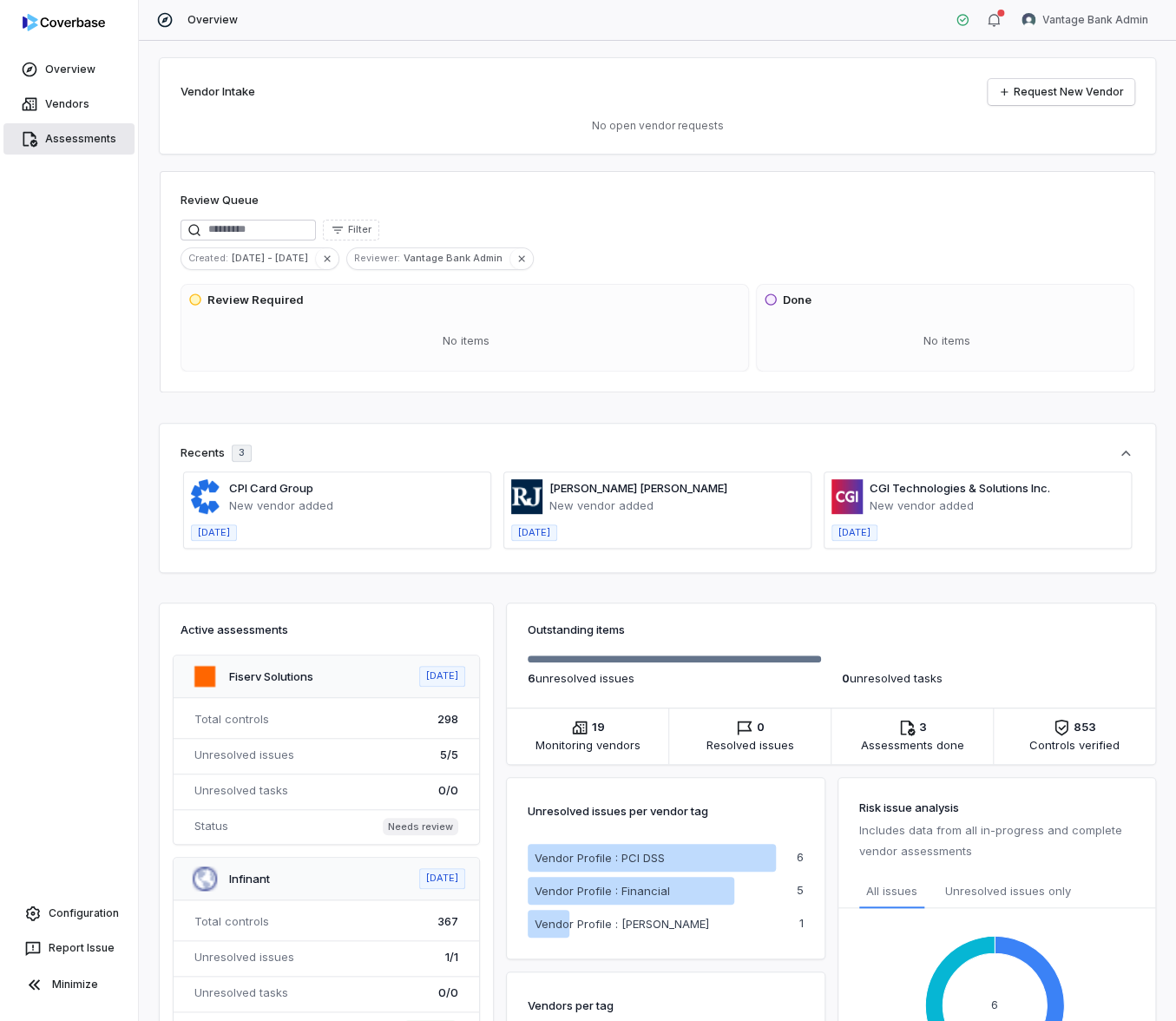
click at [87, 144] on link "Assessments" at bounding box center [69, 138] width 131 height 32
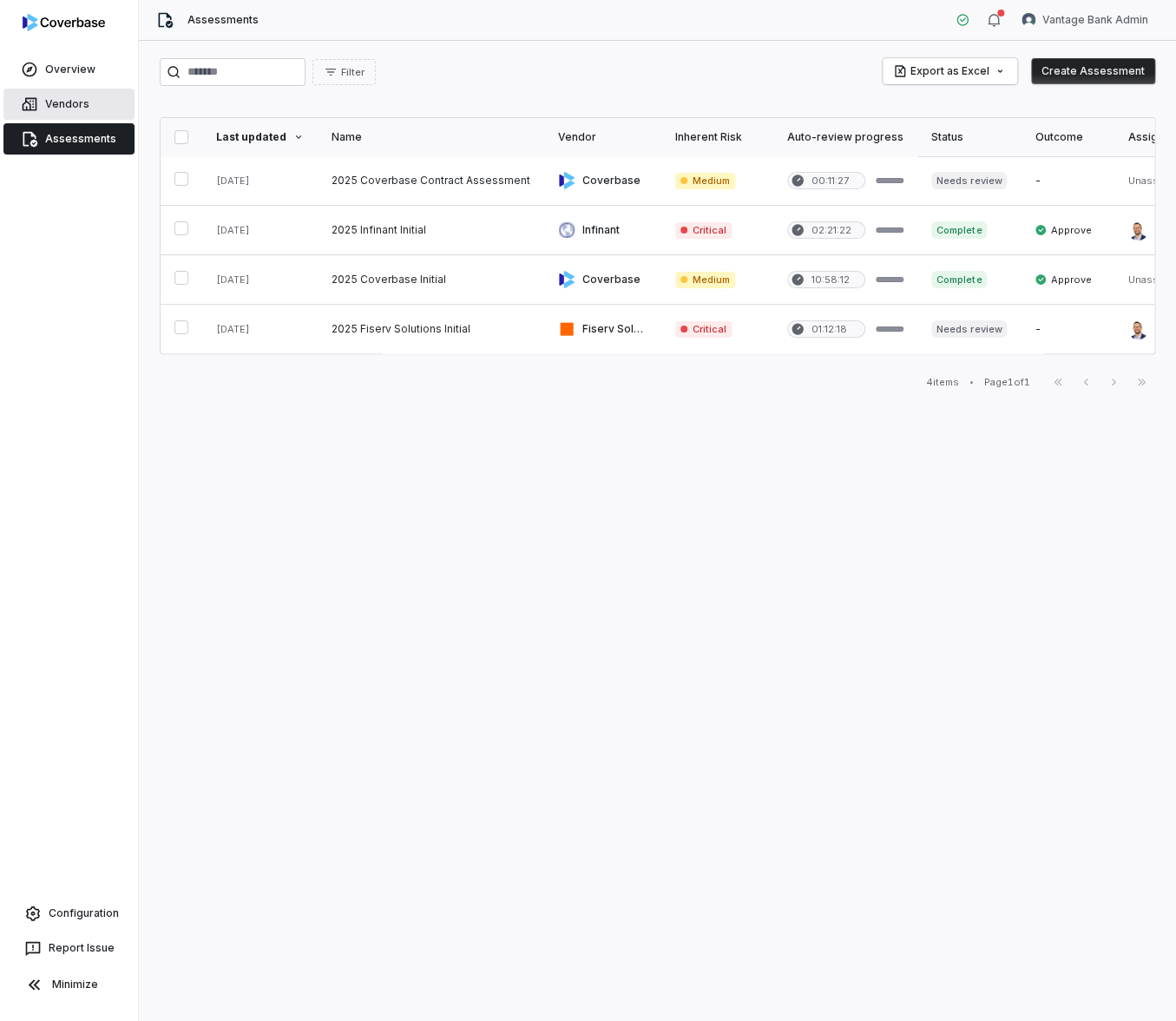
click at [104, 106] on link "Vendors" at bounding box center [69, 104] width 131 height 32
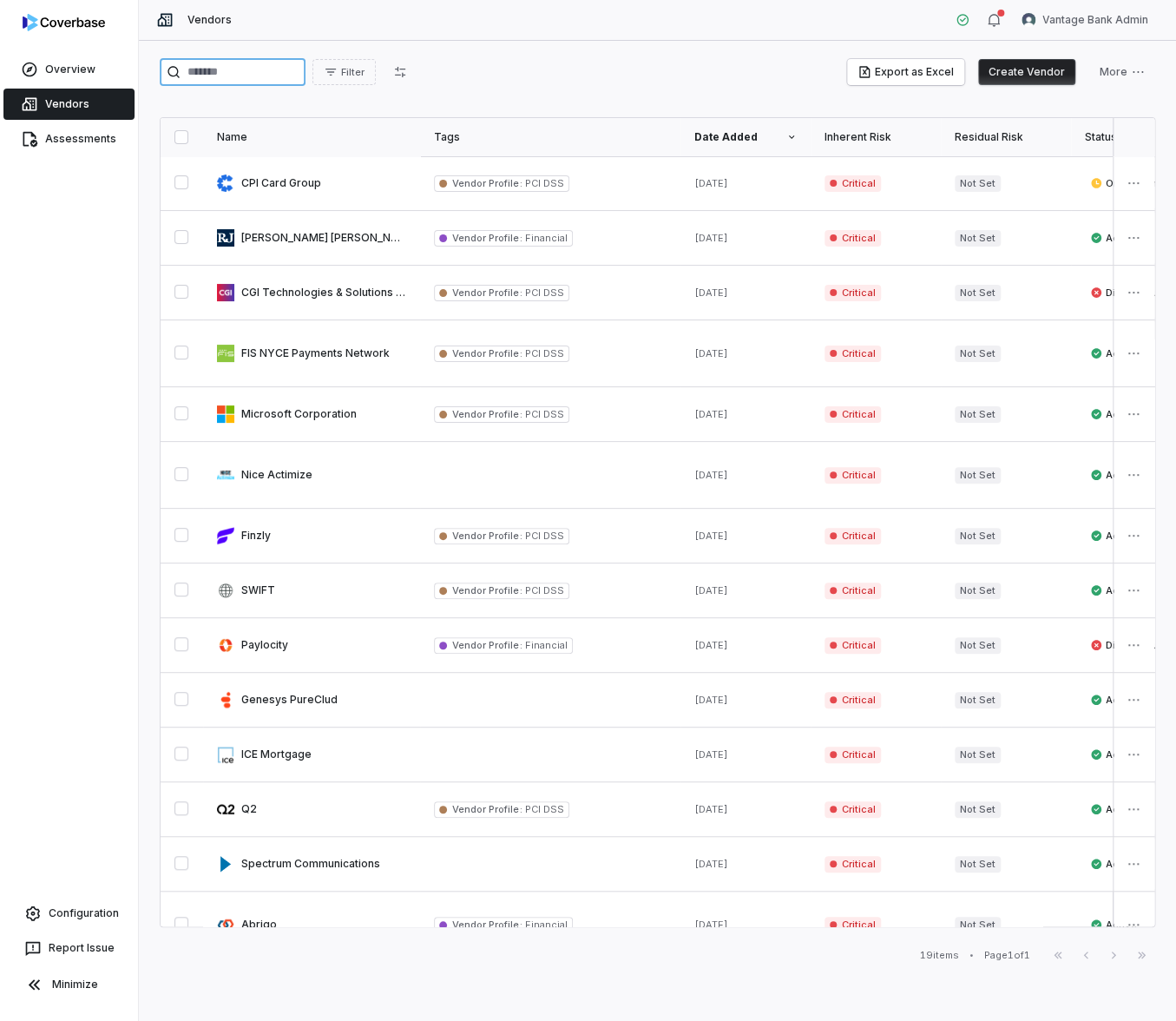
click at [189, 79] on input "search" at bounding box center [232, 71] width 145 height 28
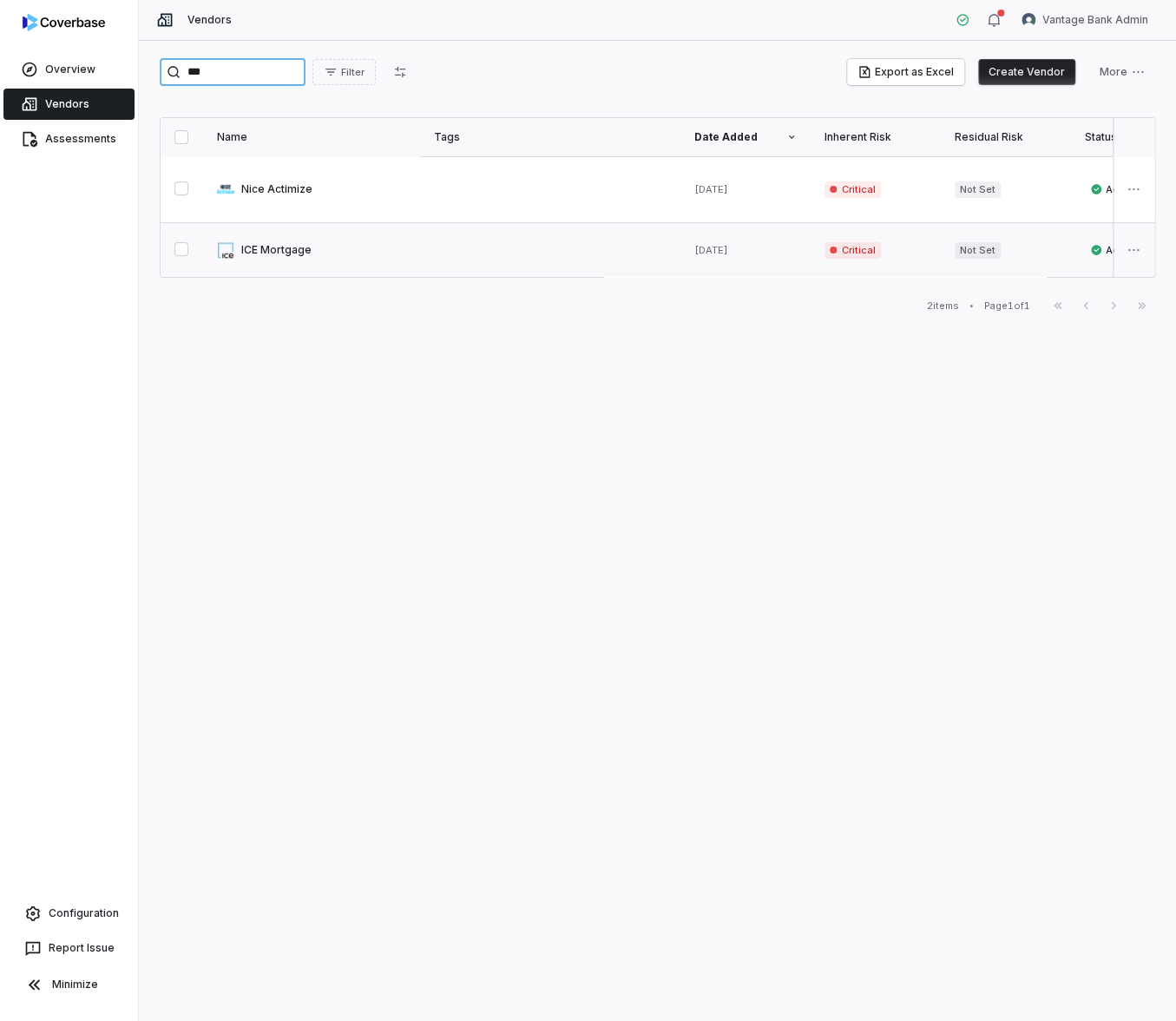
type input "***"
click at [303, 245] on link at bounding box center [312, 250] width 217 height 54
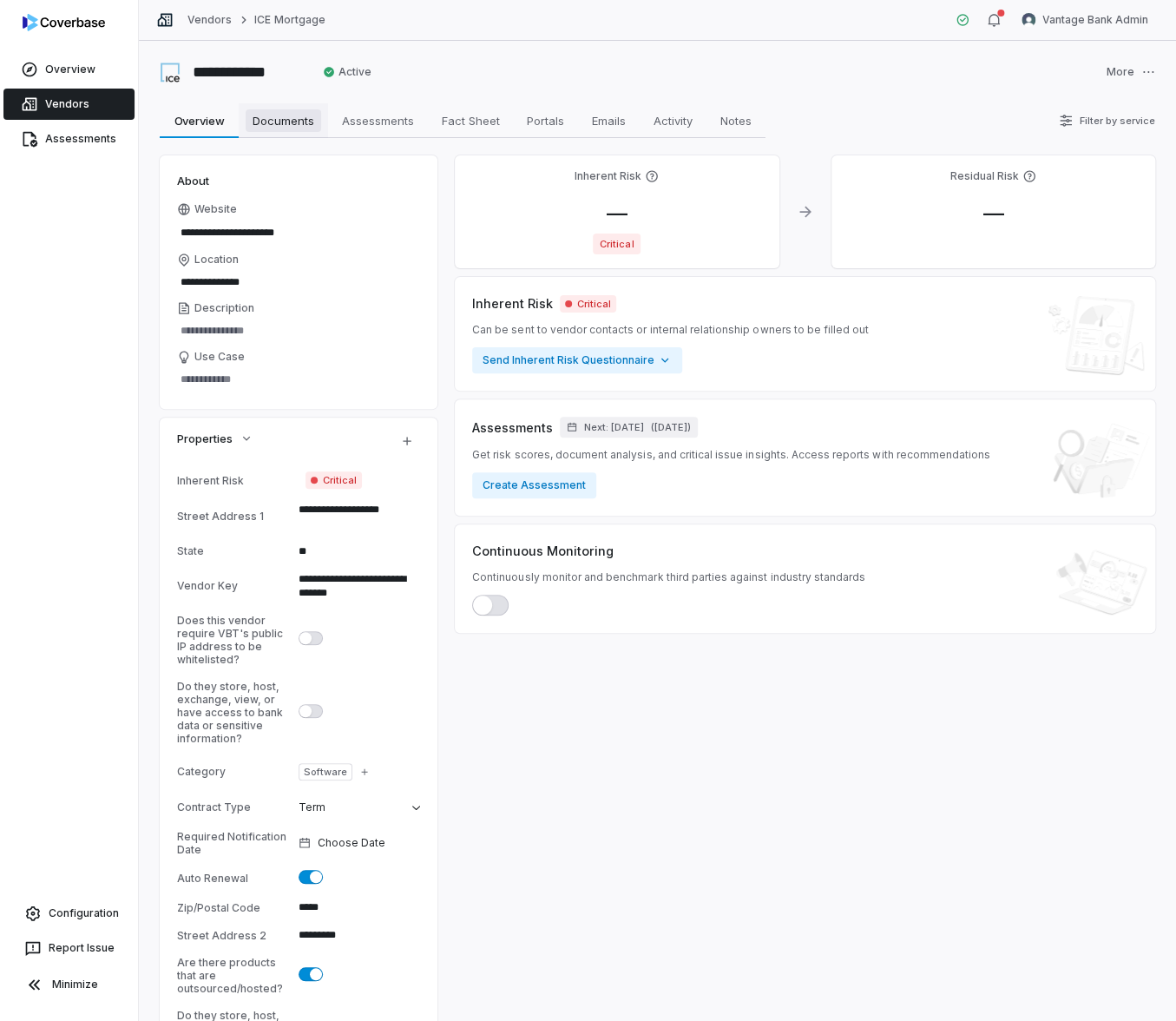
click at [321, 121] on link "Documents Documents" at bounding box center [283, 120] width 89 height 34
type textarea "*"
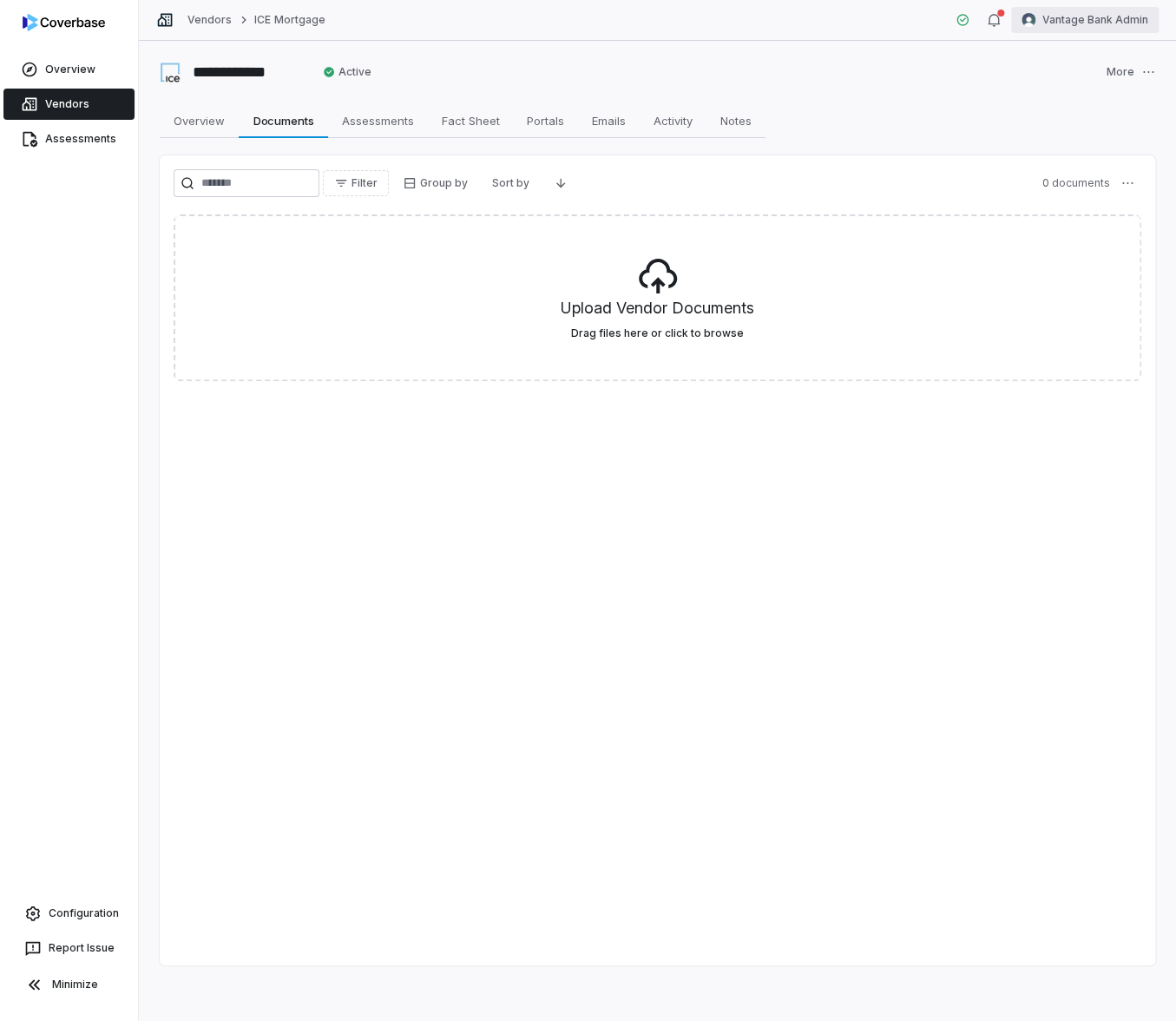
click at [1128, 32] on html "**********" at bounding box center [588, 510] width 1176 height 1021
click at [1074, 162] on div "Log out" at bounding box center [1084, 159] width 133 height 28
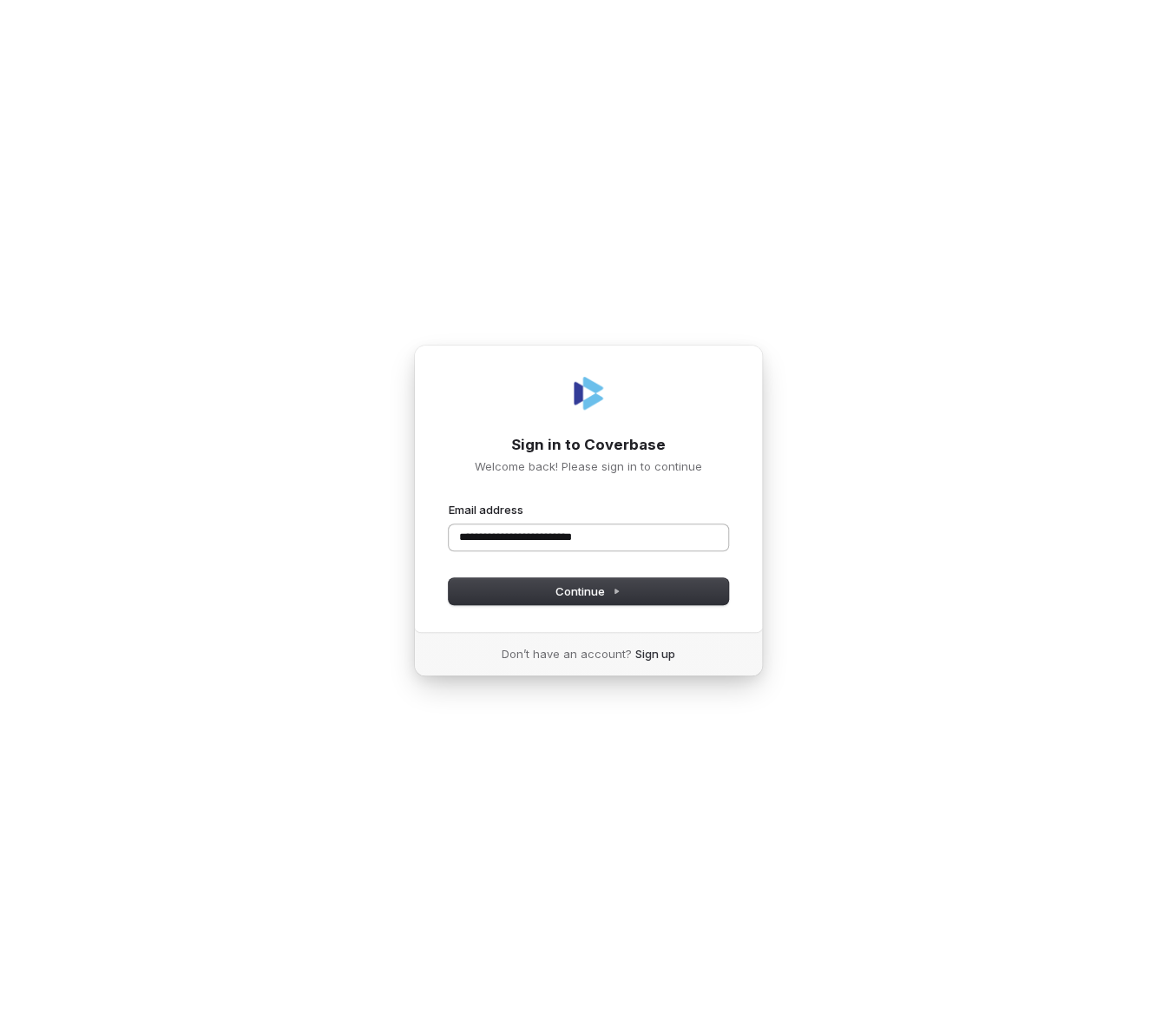
type input "**********"
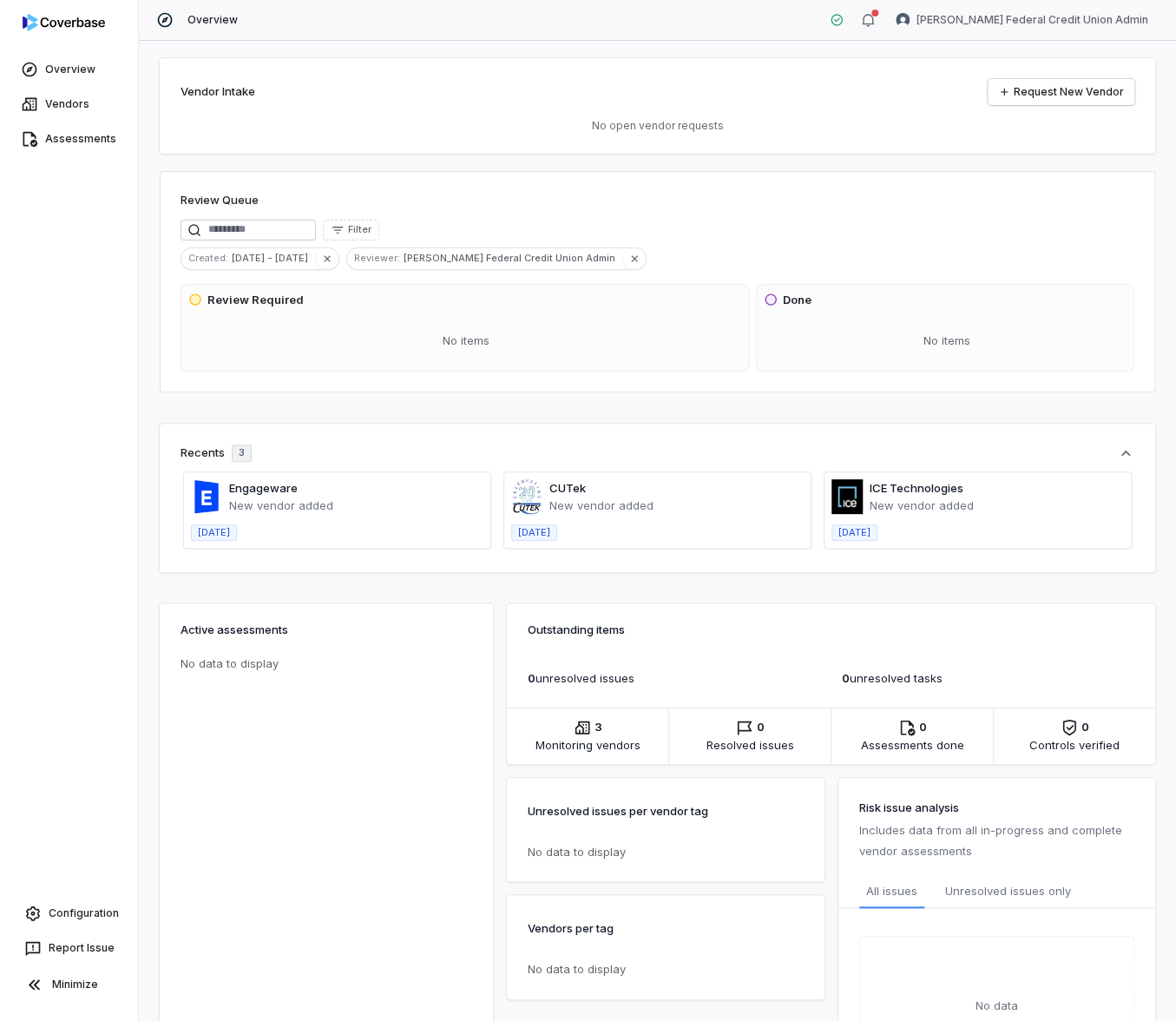
click at [1016, 33] on div "Overview [PERSON_NAME] Federal Credit Union Admin" at bounding box center [658, 20] width 1037 height 41
click at [1014, 25] on html "Overview Vendors Assessments Configuration Report Issue Minimize Overview [PERS…" at bounding box center [588, 510] width 1176 height 1021
click at [1075, 148] on div "Log out" at bounding box center [1084, 159] width 133 height 28
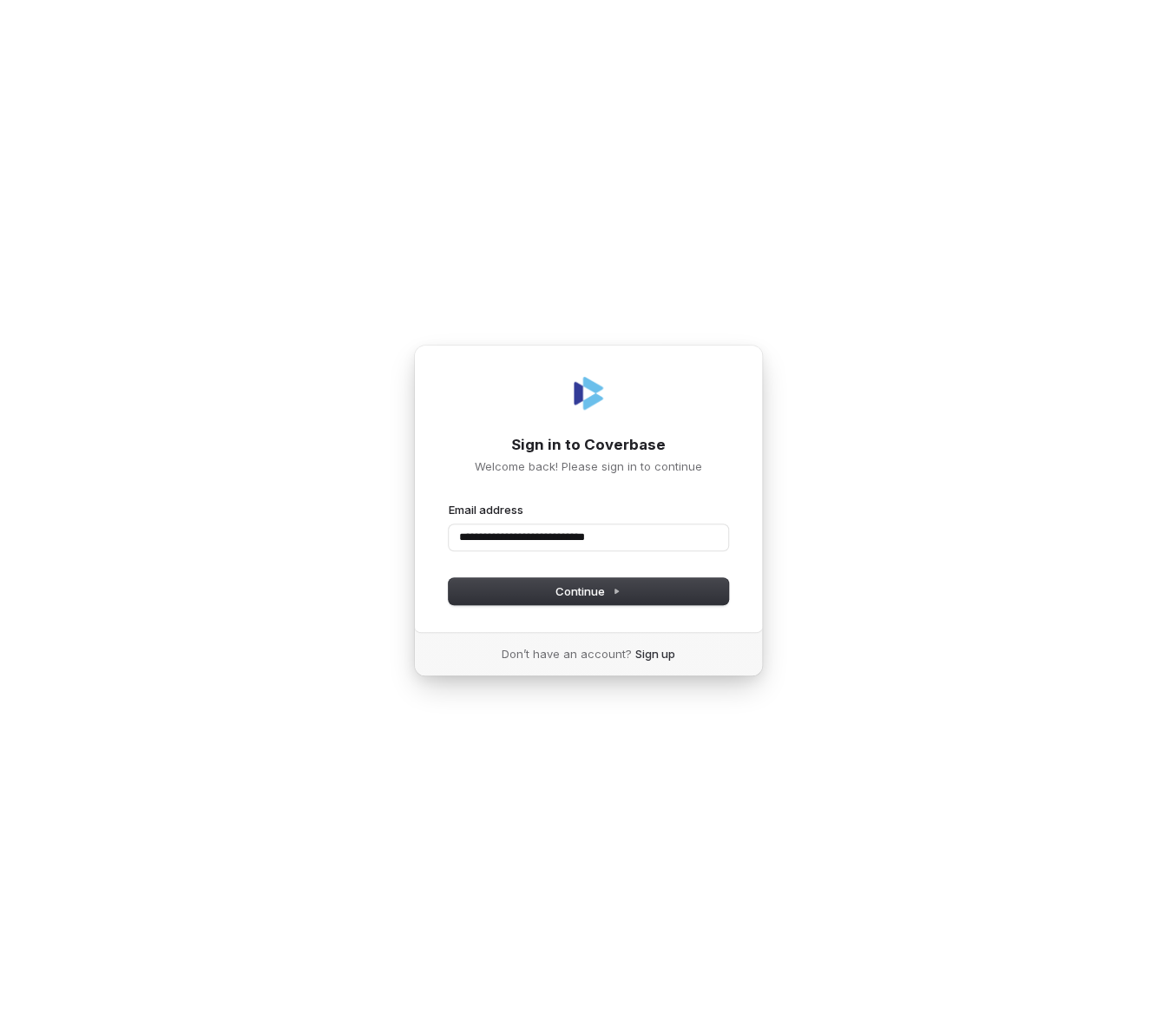
type input "**********"
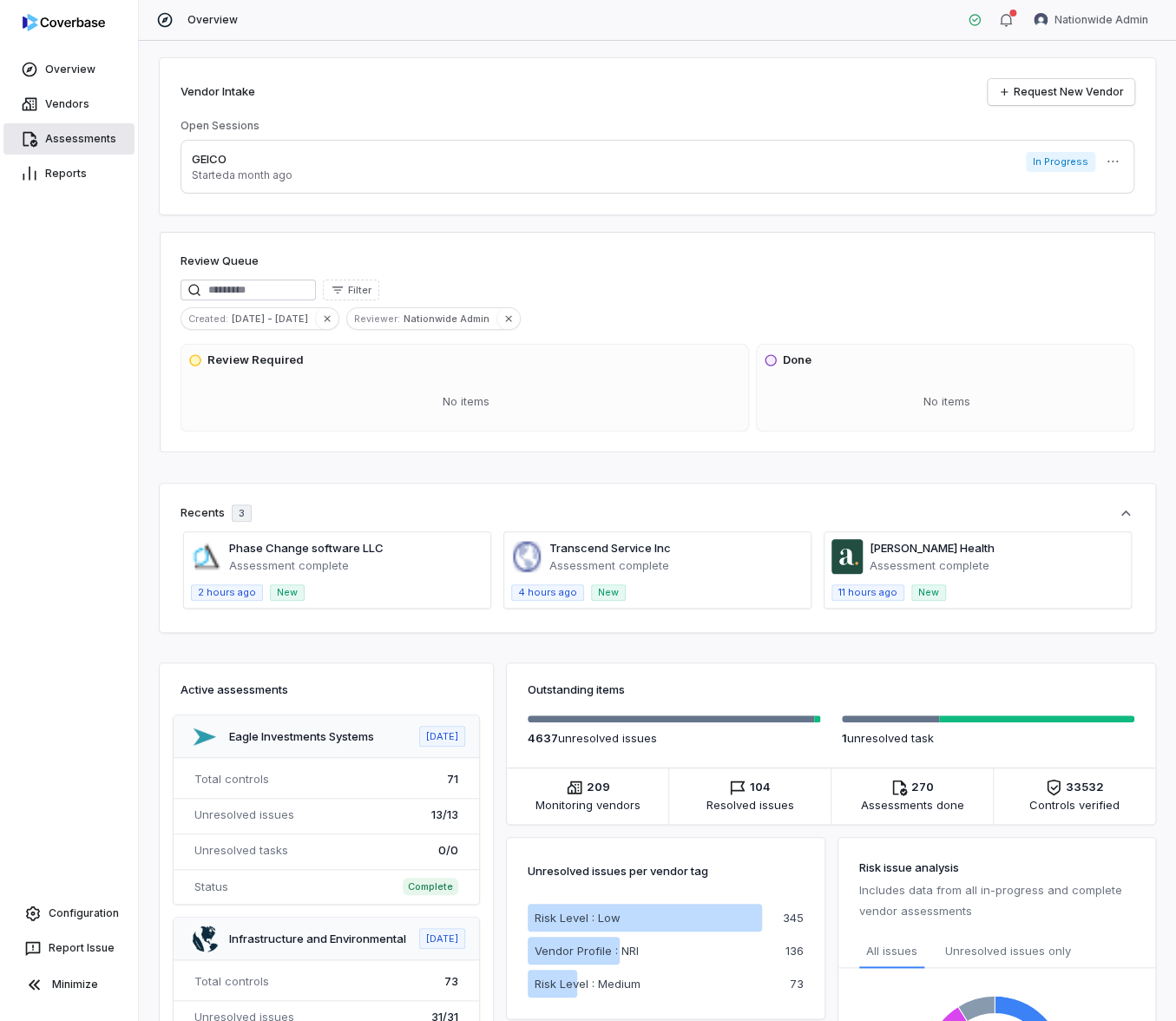
click at [55, 134] on link "Assessments" at bounding box center [69, 138] width 131 height 32
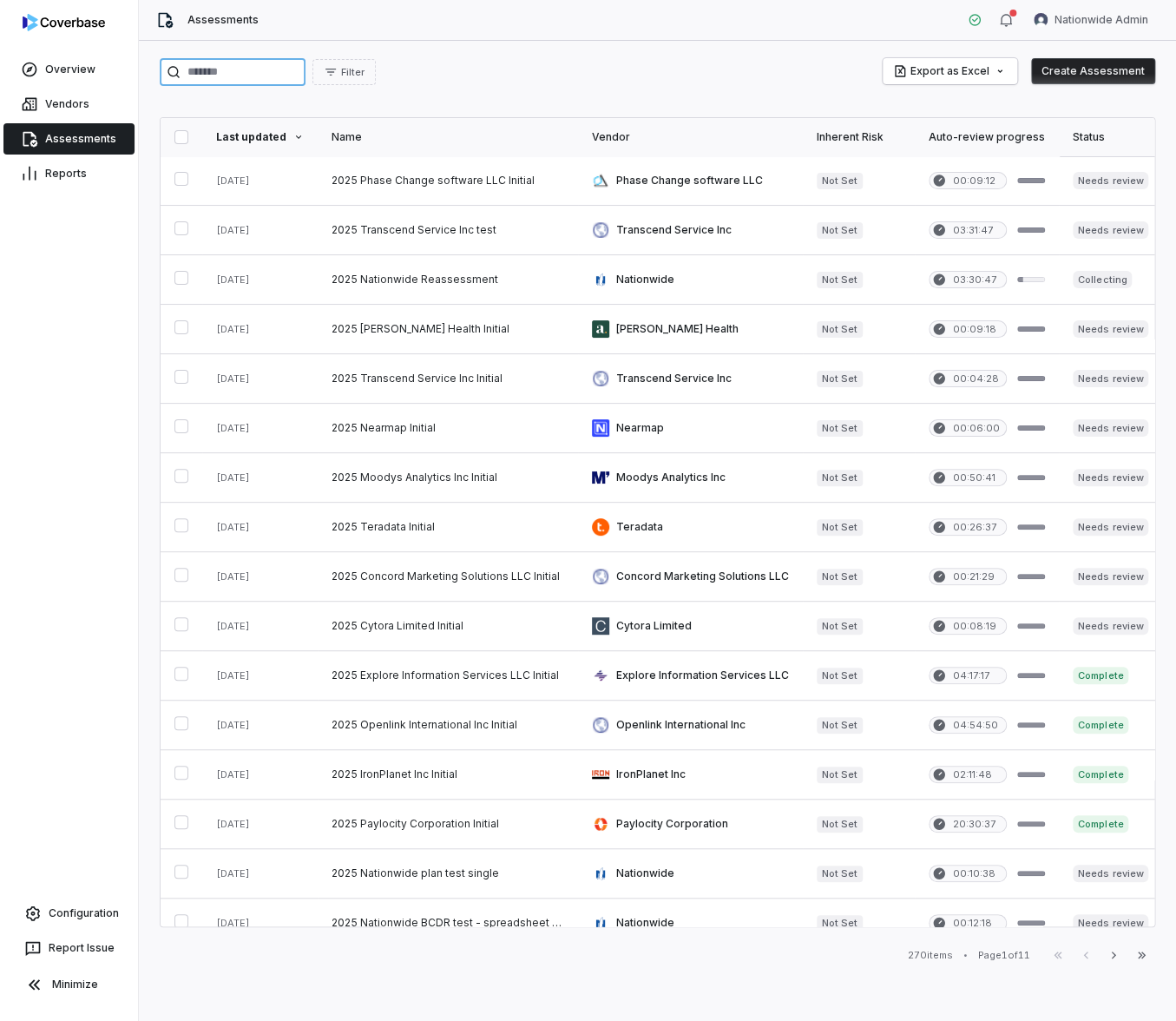
click at [260, 80] on input "search" at bounding box center [232, 71] width 145 height 28
type input "*****"
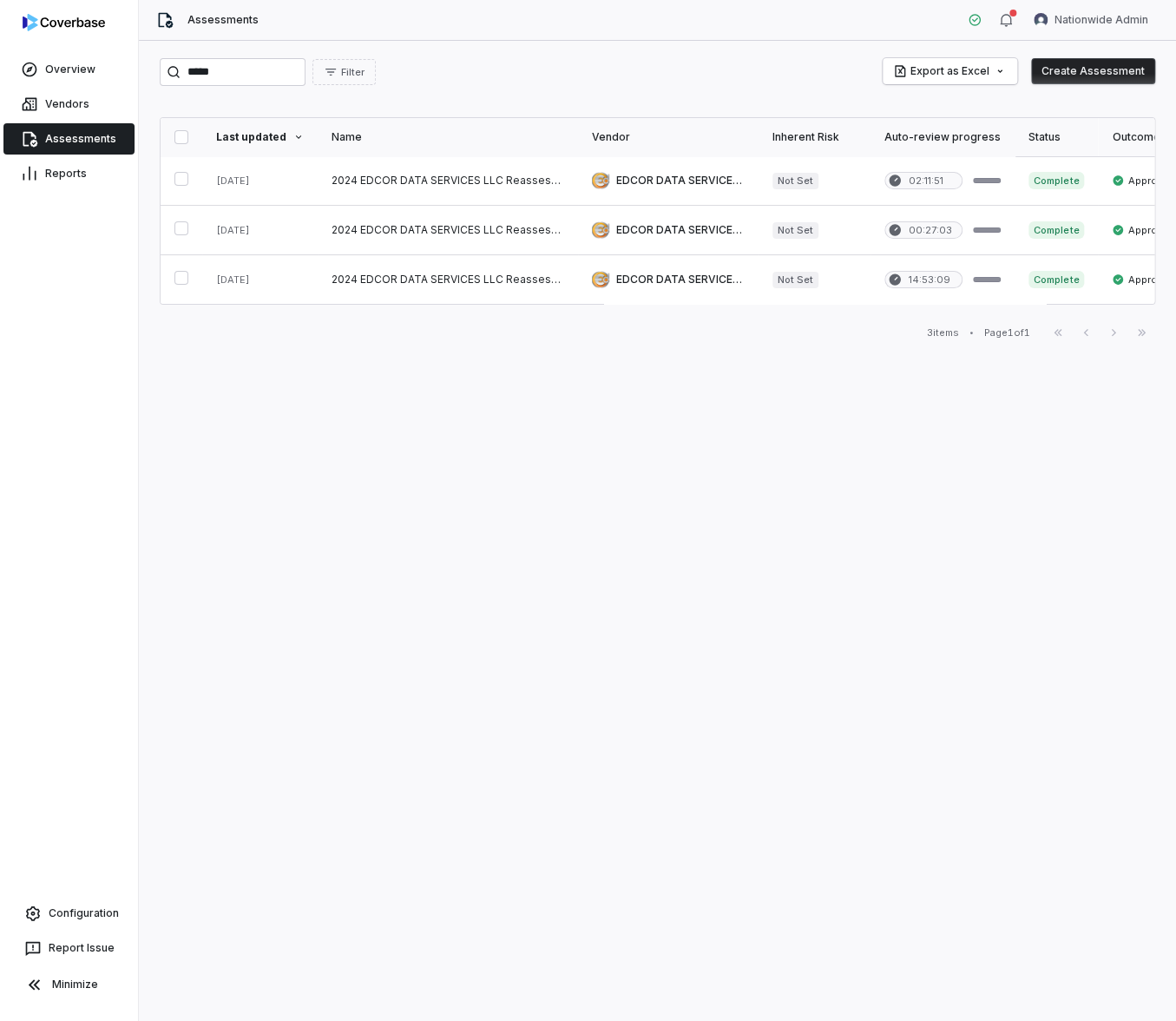
click at [1117, 4] on div "Assessments Nationwide Admin" at bounding box center [658, 20] width 1037 height 41
click at [1111, 15] on html "Overview Vendors Assessments Reports Configuration Report Issue Minimize Assess…" at bounding box center [588, 510] width 1176 height 1021
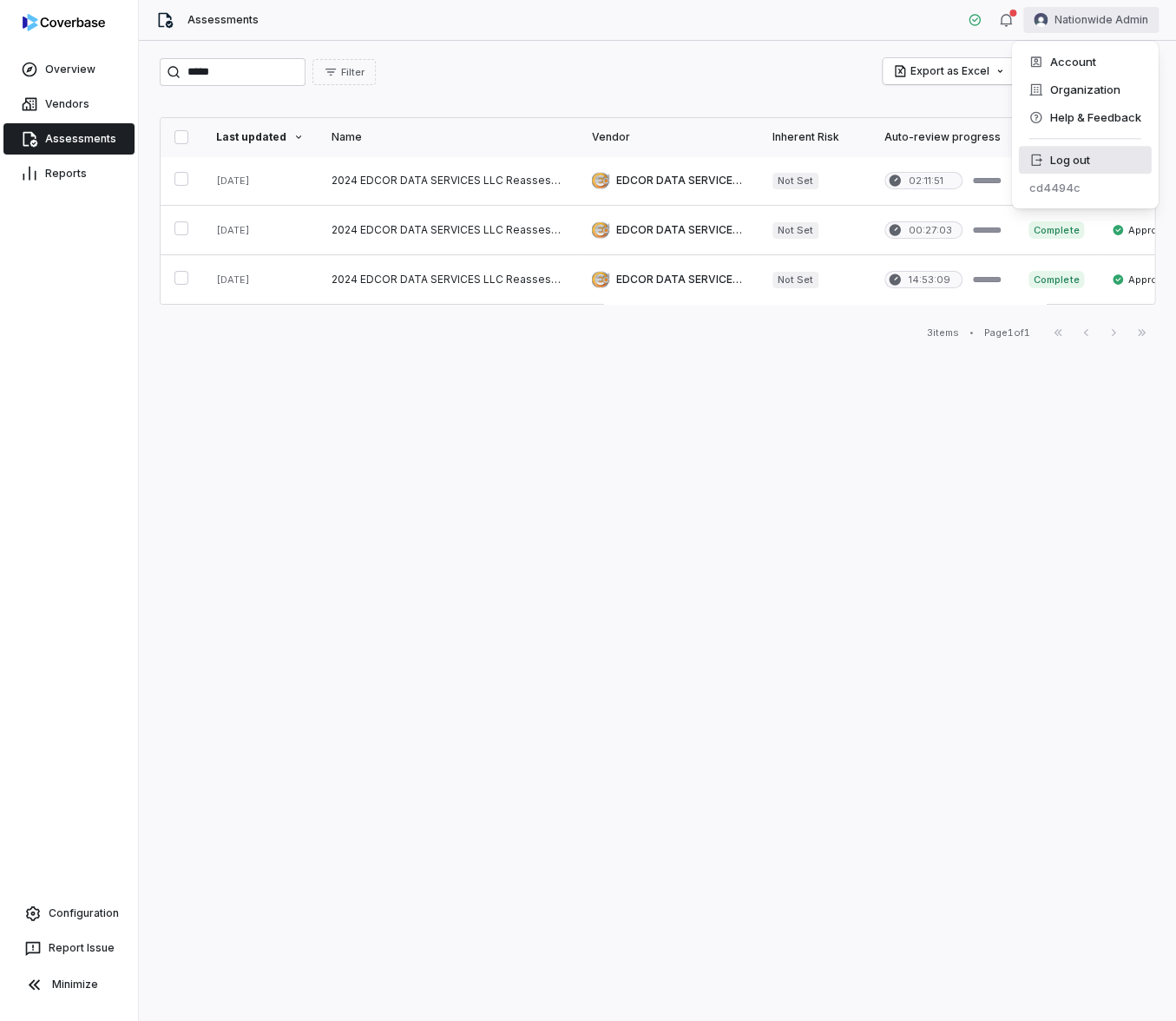
click at [1078, 150] on div "Log out" at bounding box center [1084, 159] width 133 height 28
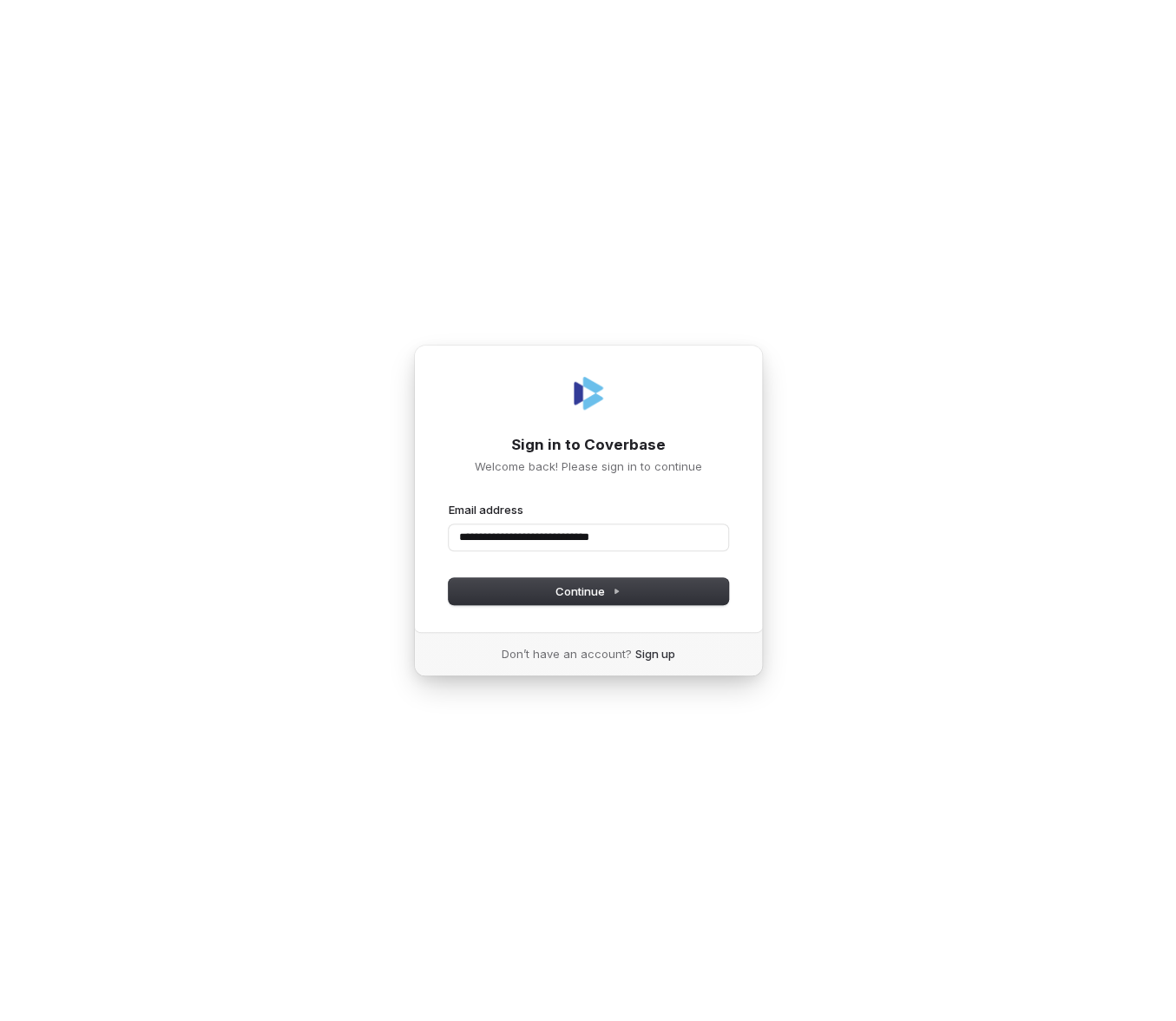
type input "**********"
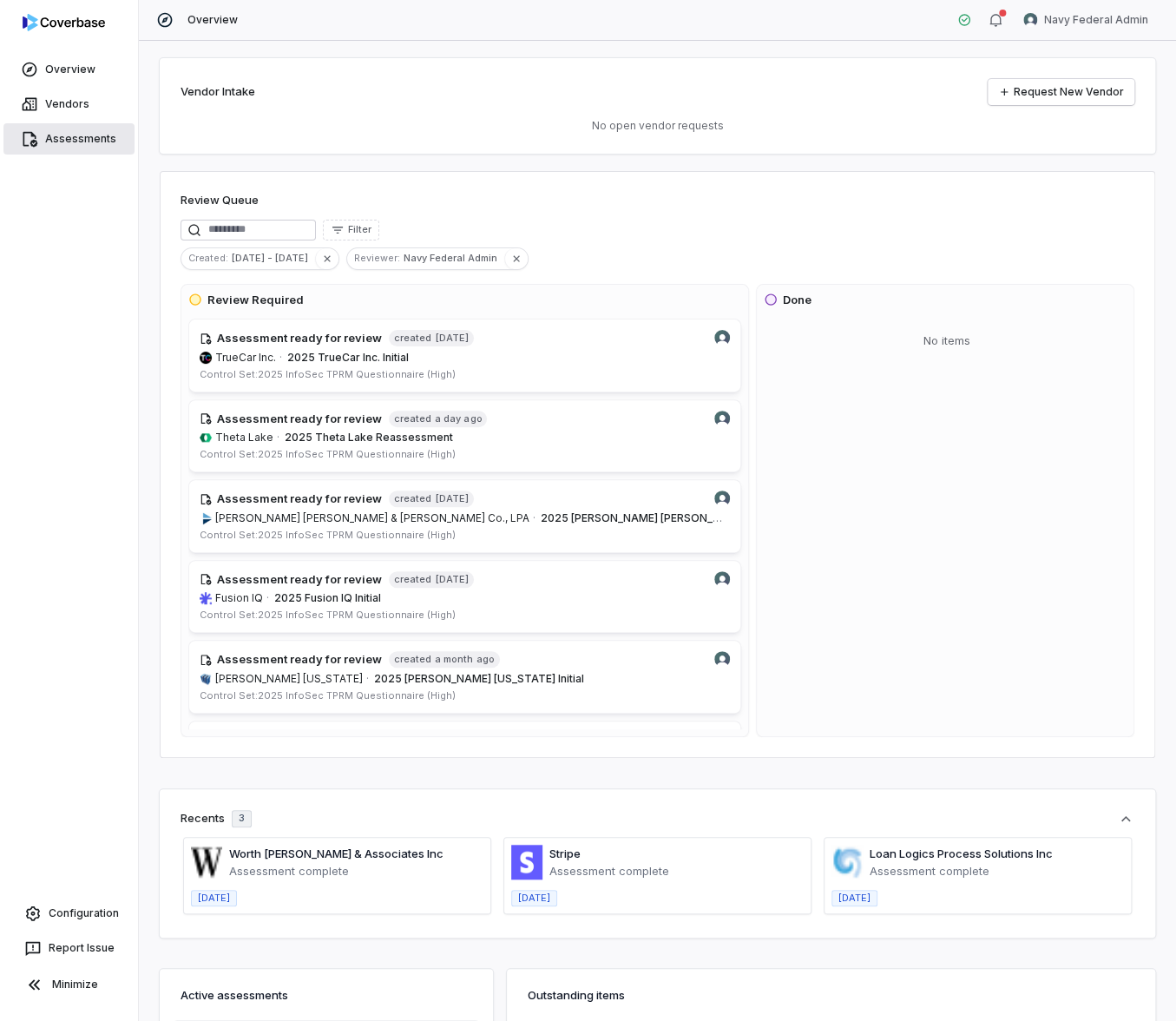
click at [100, 141] on link "Assessments" at bounding box center [69, 138] width 131 height 32
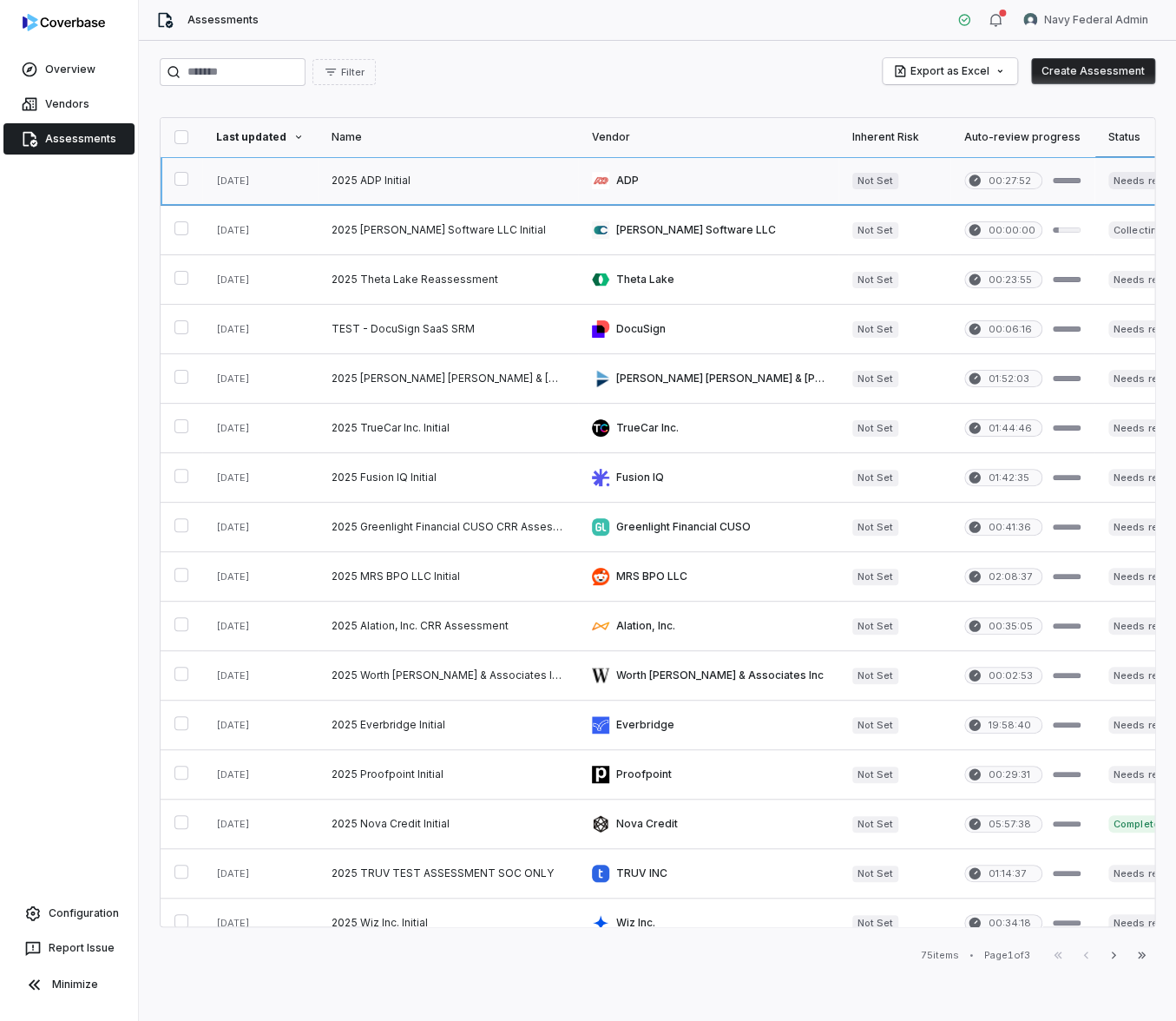
click at [360, 175] on link at bounding box center [448, 181] width 260 height 49
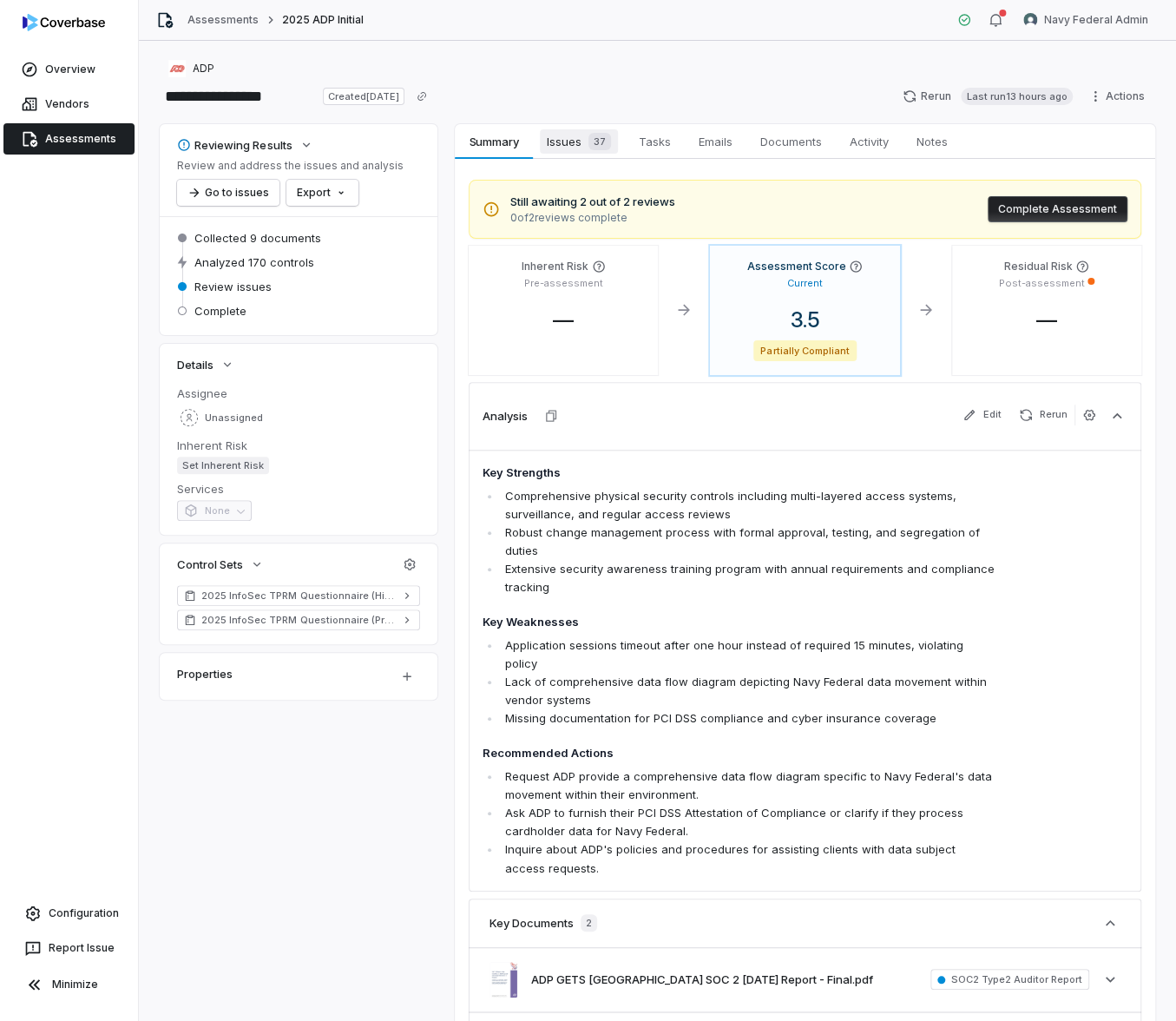
click at [560, 144] on span "Issues 37" at bounding box center [579, 141] width 78 height 24
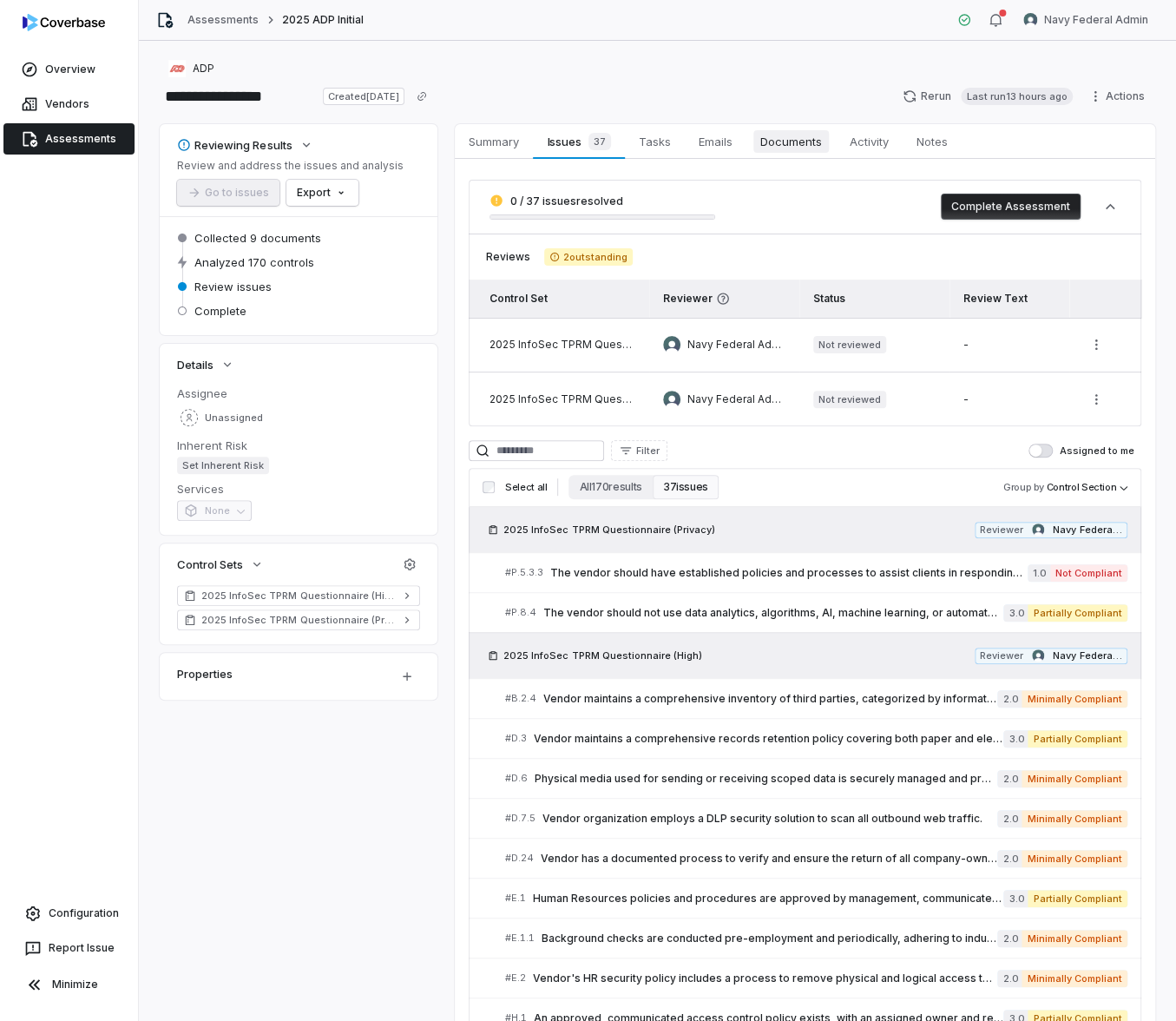
click at [775, 139] on span "Documents" at bounding box center [791, 141] width 76 height 23
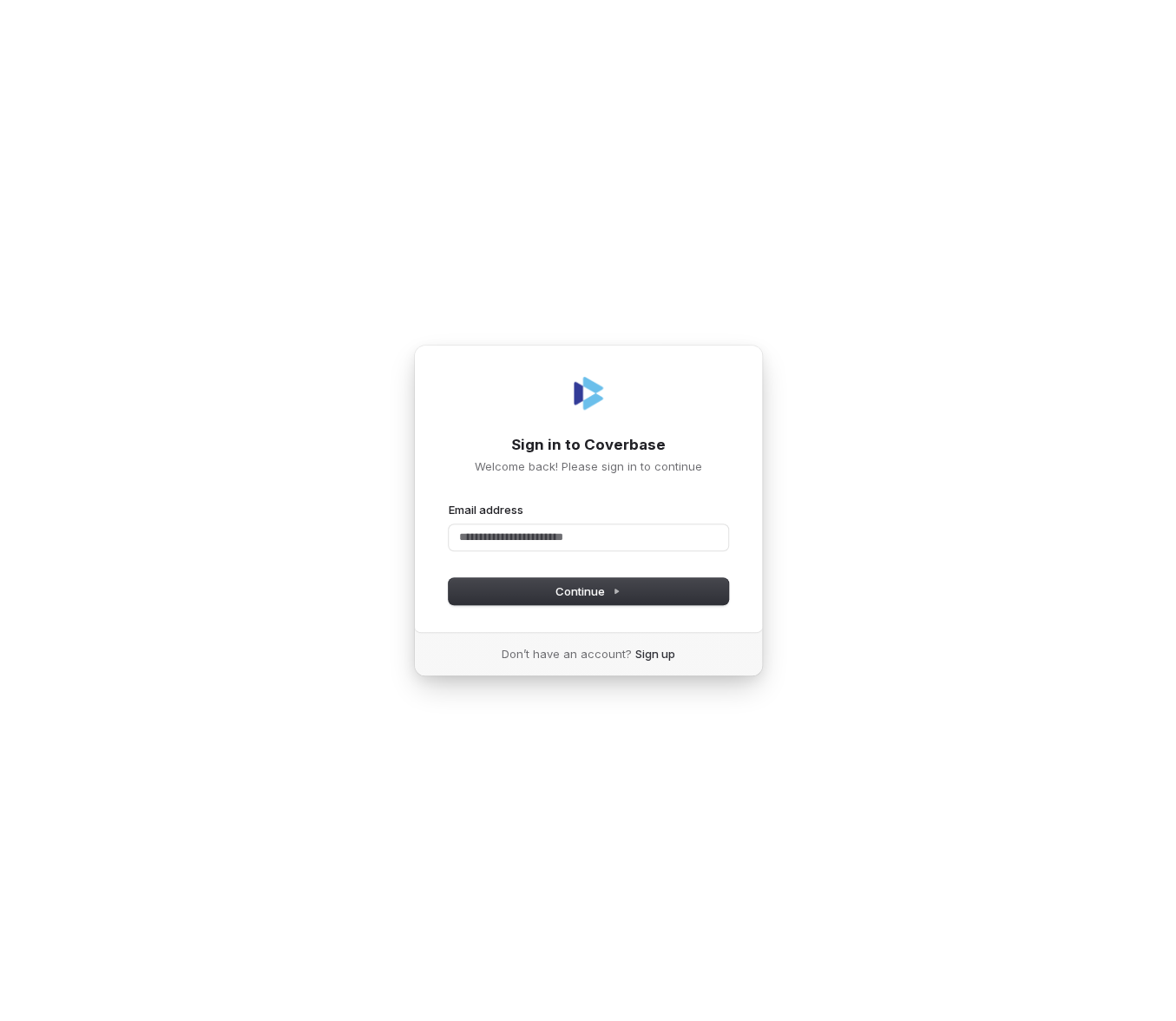
click at [565, 208] on div "Sign in to Coverbase Welcome back! Please sign in to continue Email address Pas…" at bounding box center [588, 510] width 1176 height 1021
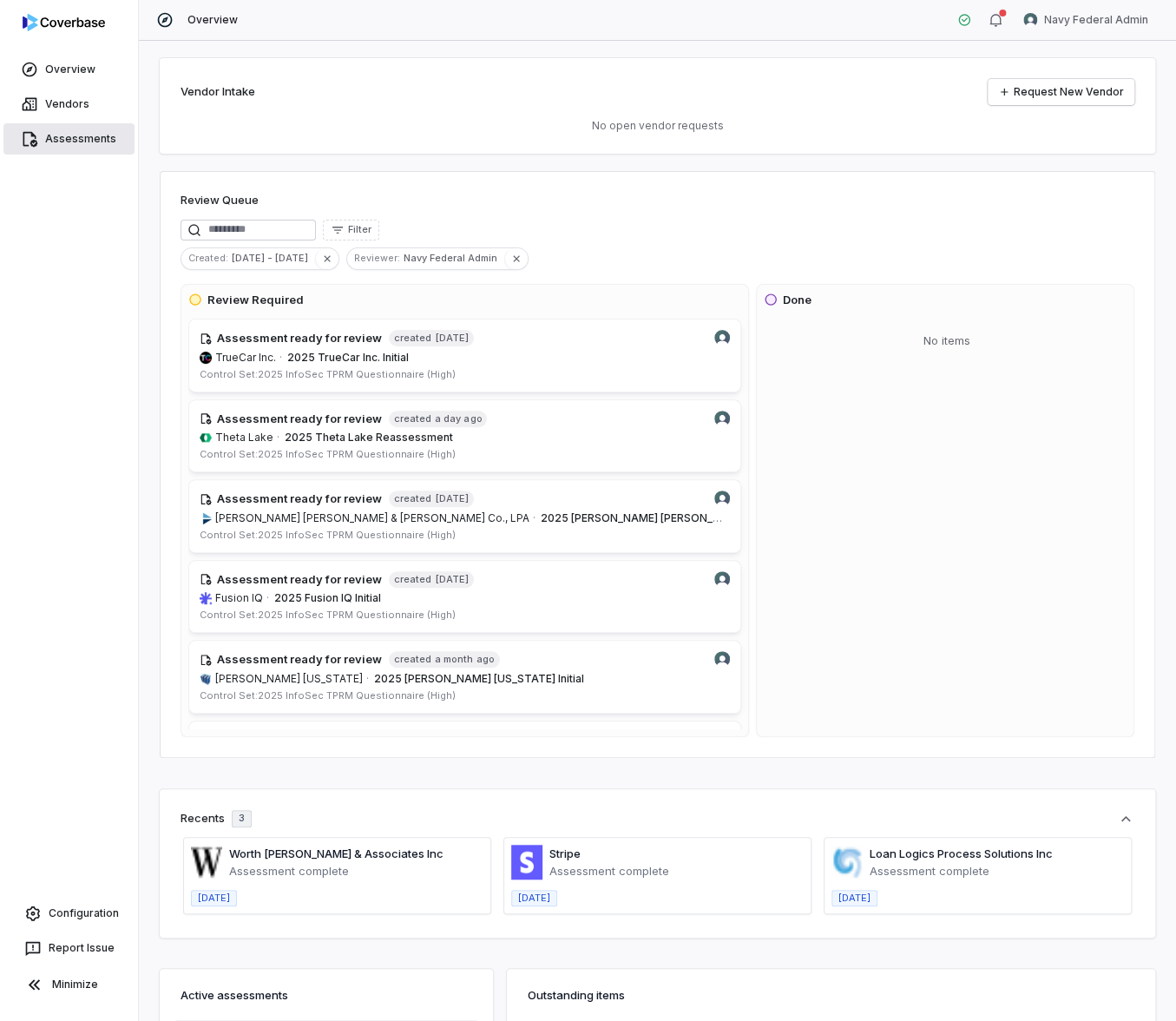
click at [84, 144] on link "Assessments" at bounding box center [69, 138] width 131 height 32
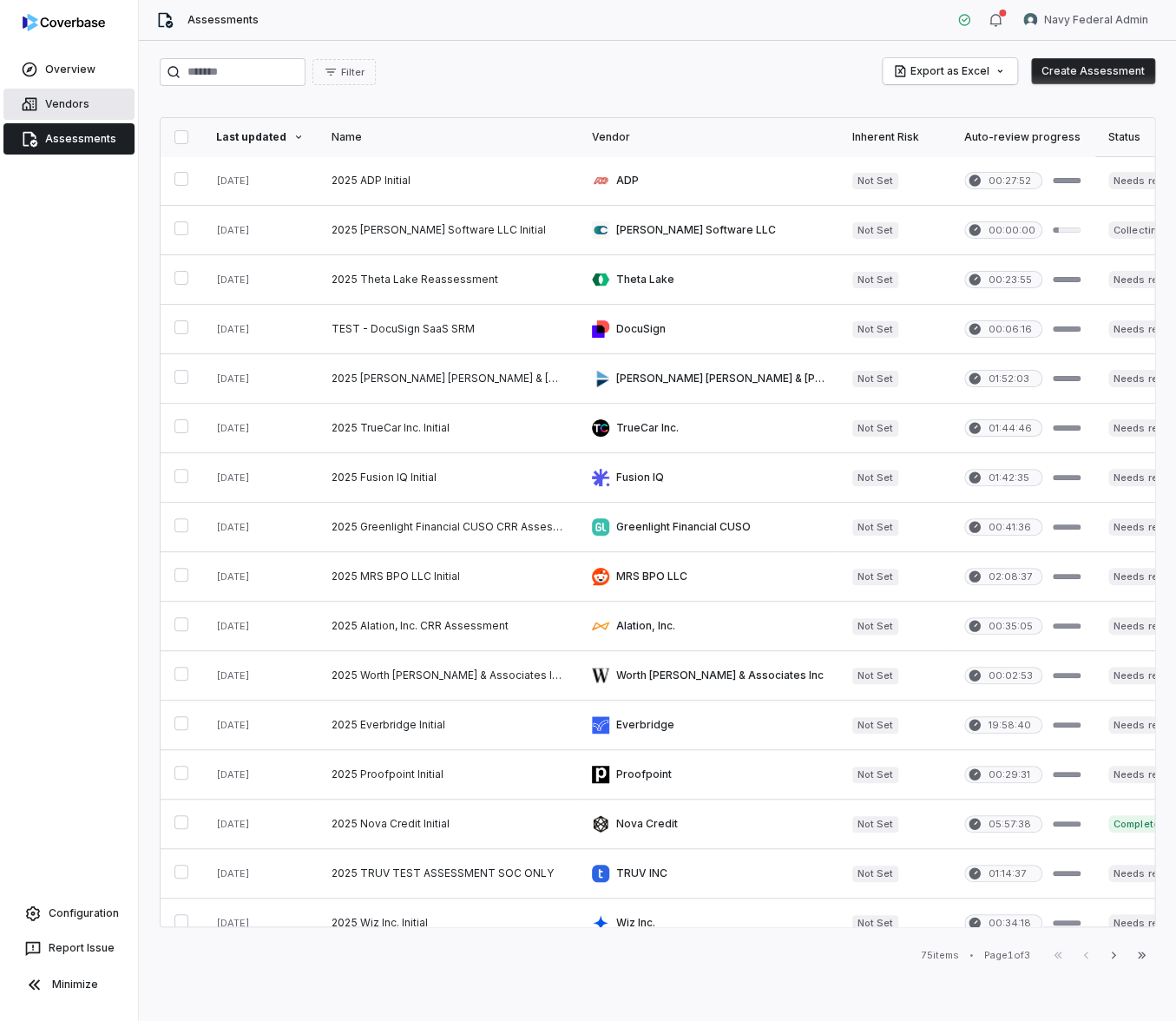
click at [72, 108] on link "Vendors" at bounding box center [69, 104] width 131 height 32
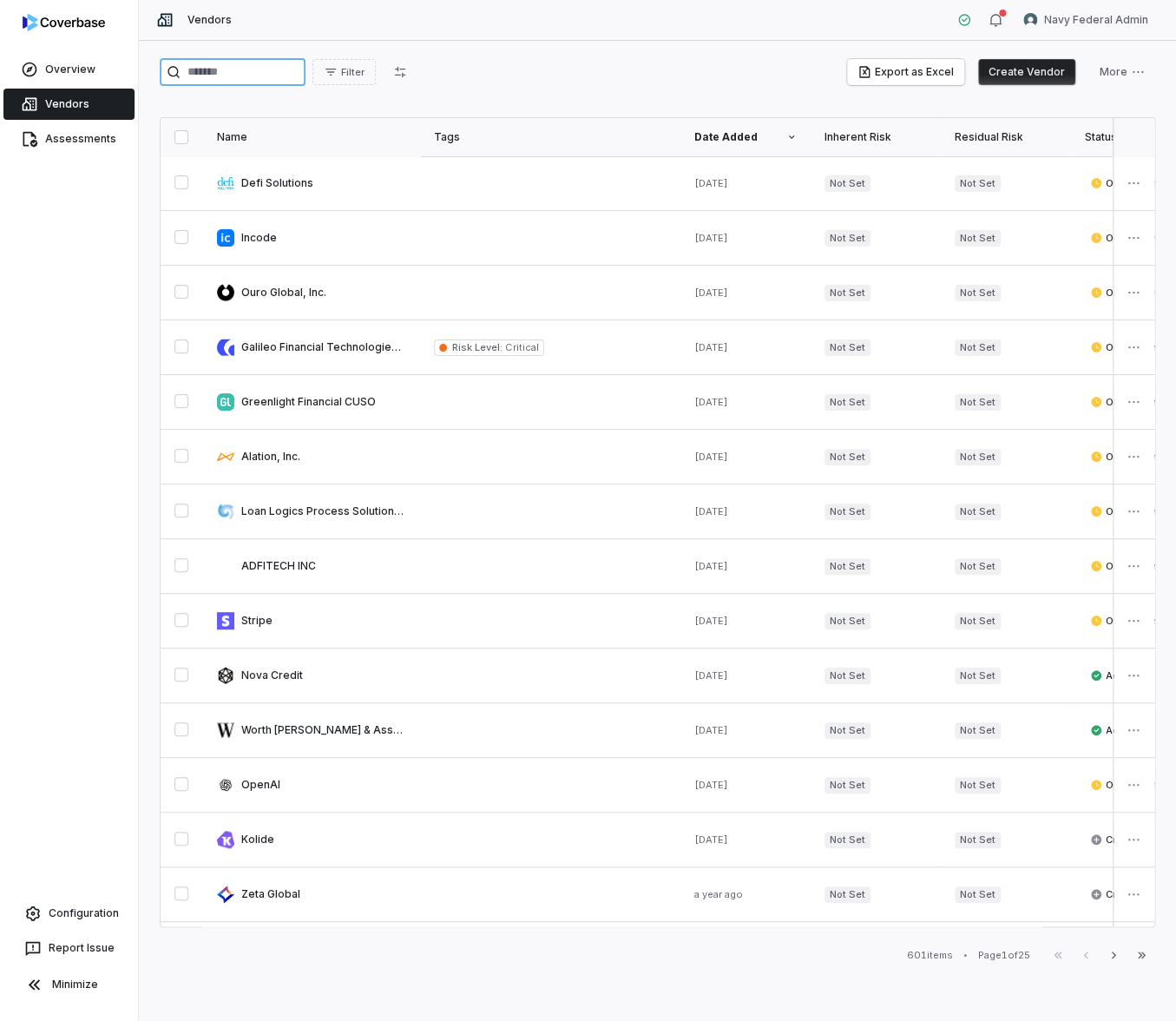
click at [206, 75] on input "search" at bounding box center [232, 71] width 145 height 28
type input "**********"
click at [1128, 20] on html "Overview Vendors Assessments Configuration Report Issue Minimize Vendors Navy F…" at bounding box center [588, 510] width 1176 height 1021
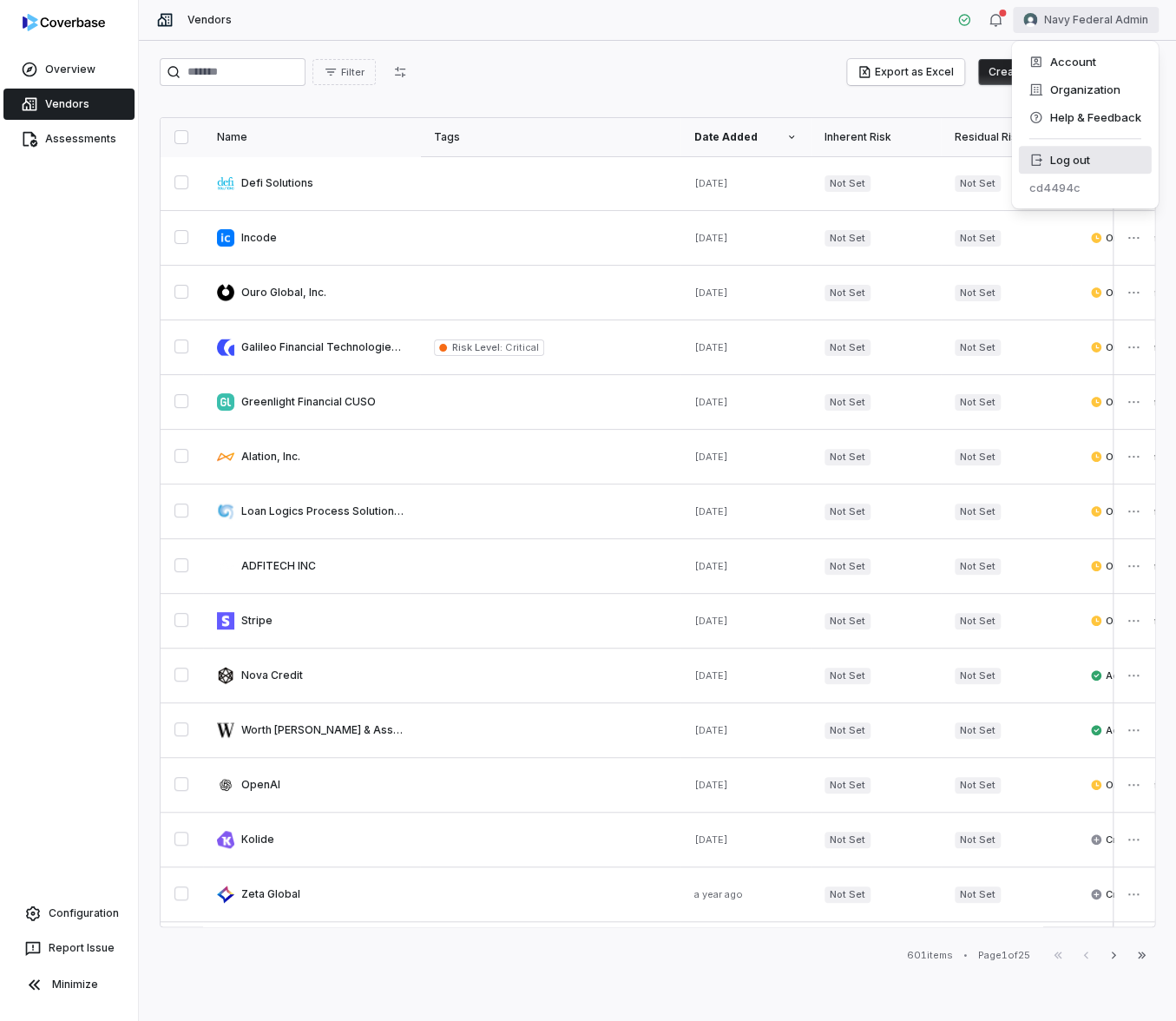
click at [1078, 158] on div "Log out" at bounding box center [1084, 159] width 133 height 28
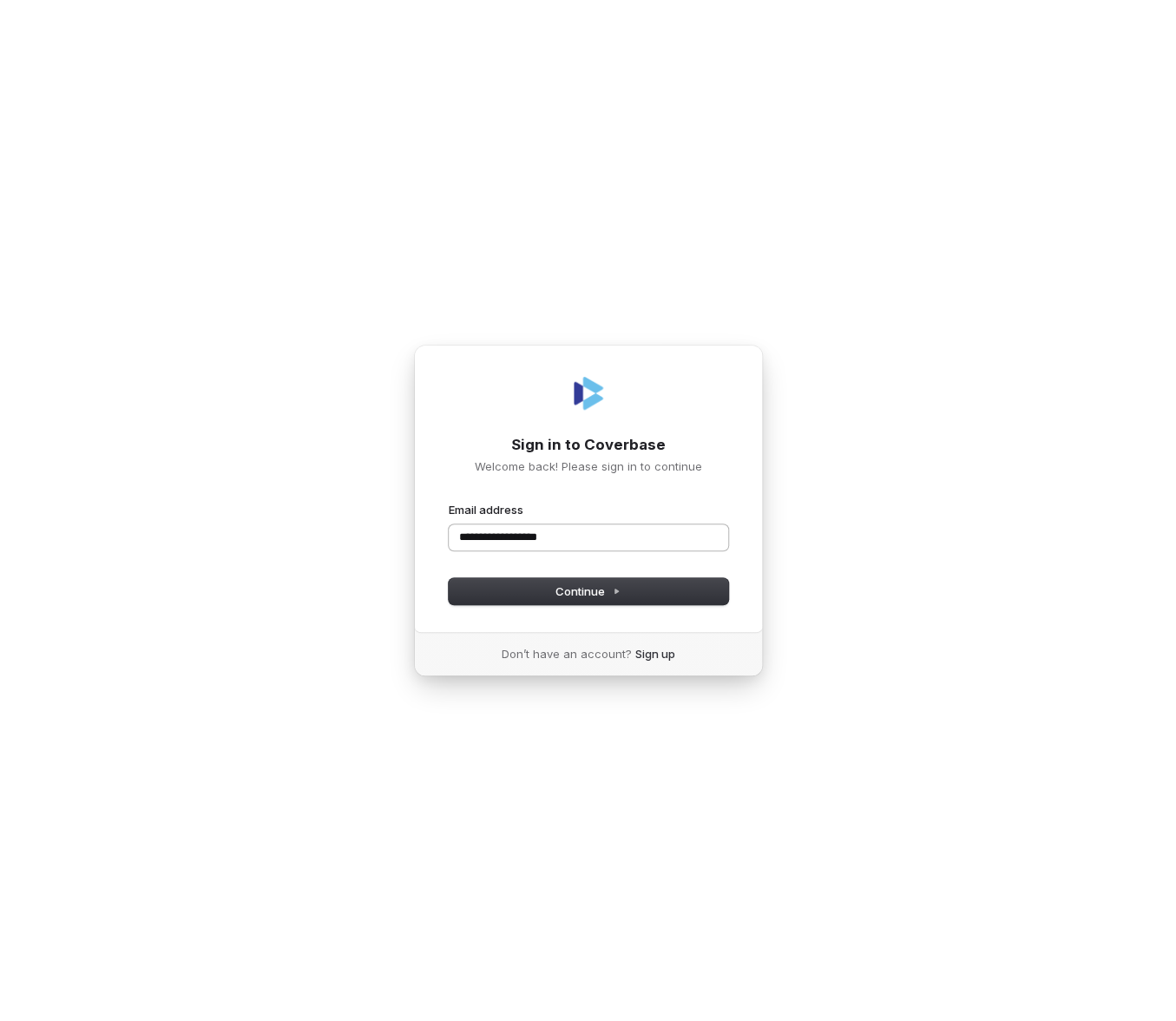
type input "**********"
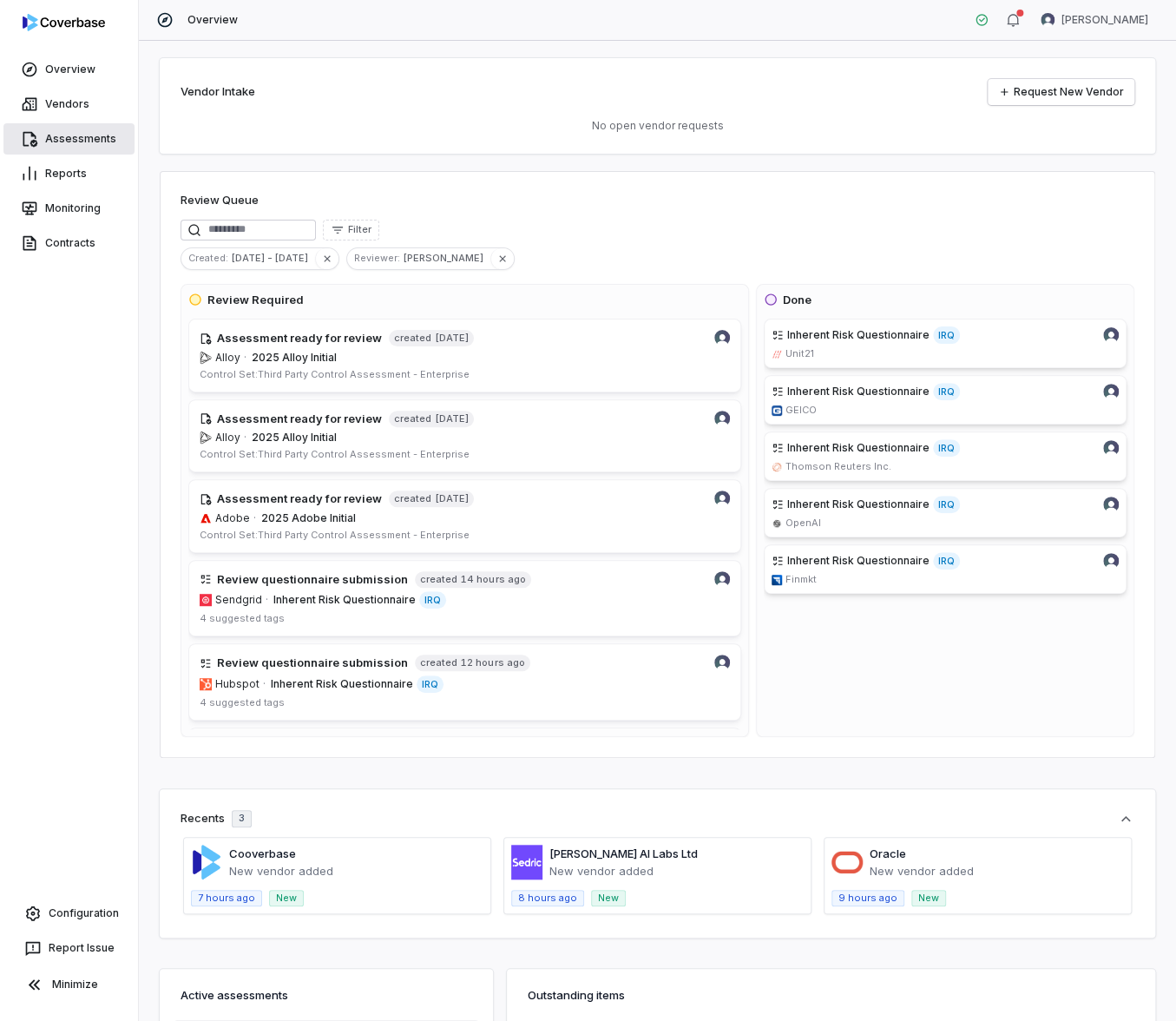
click at [81, 132] on link "Assessments" at bounding box center [69, 138] width 131 height 32
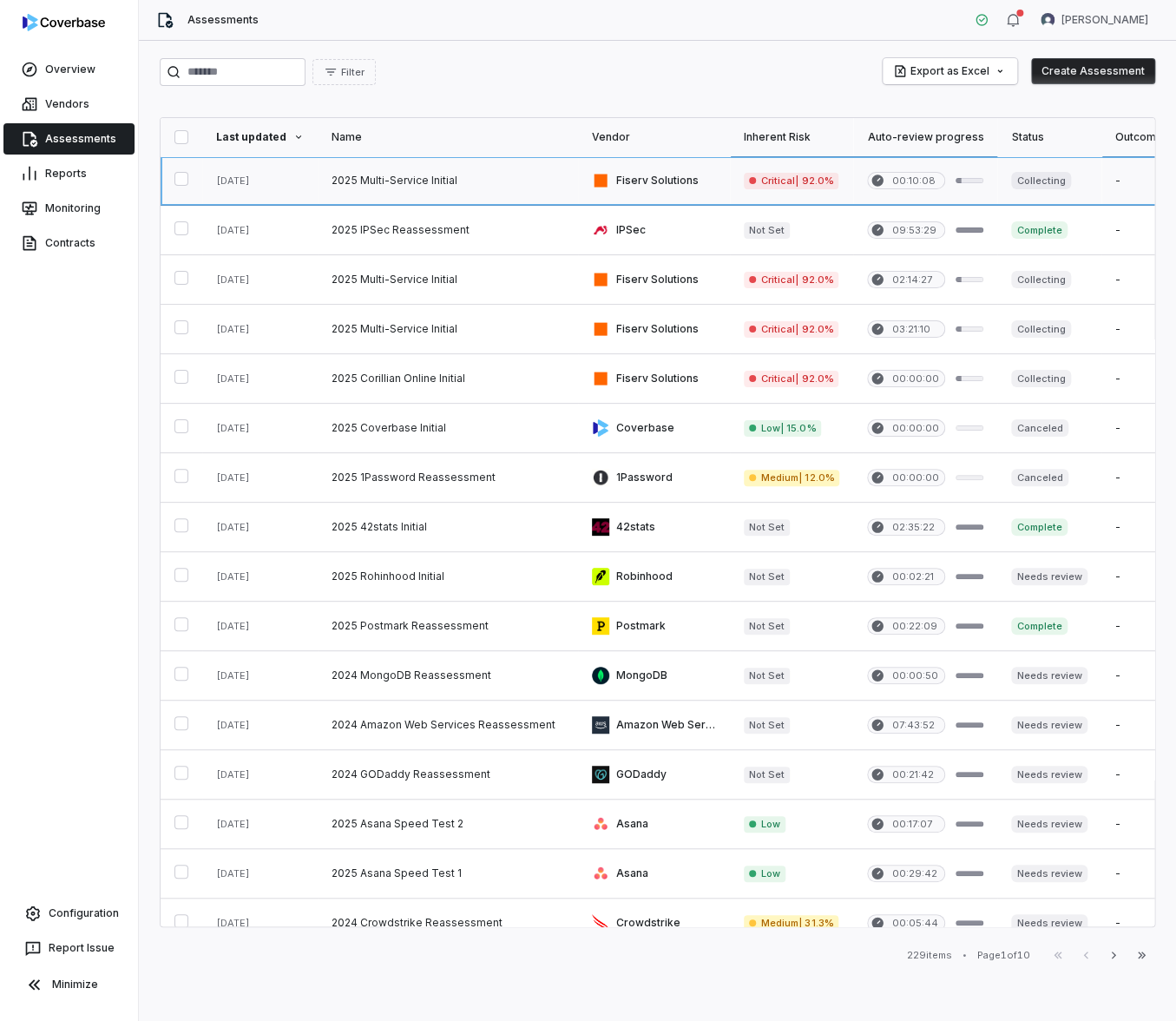
click at [477, 188] on link at bounding box center [448, 181] width 260 height 49
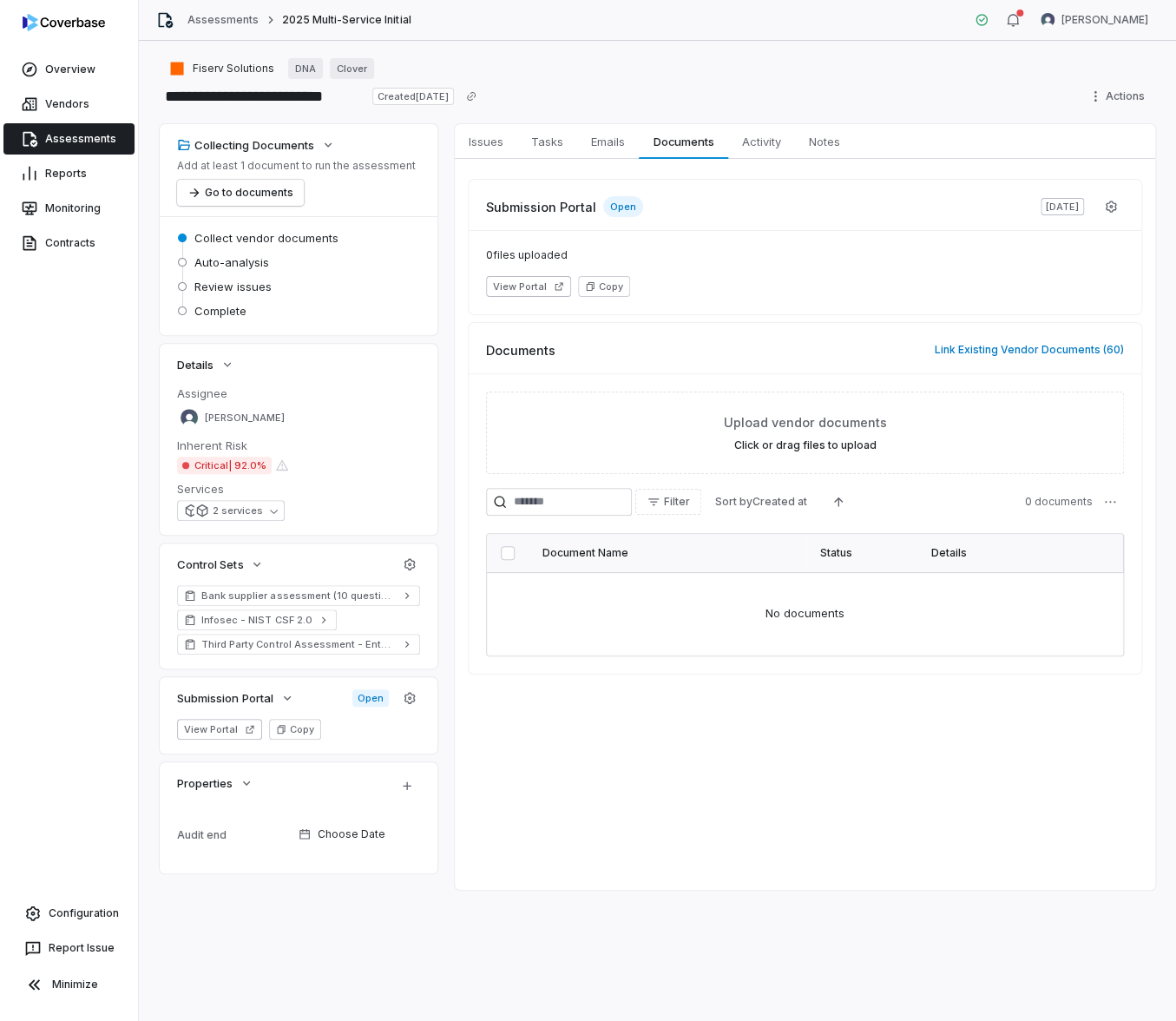
click at [72, 141] on link "Assessments" at bounding box center [69, 138] width 131 height 32
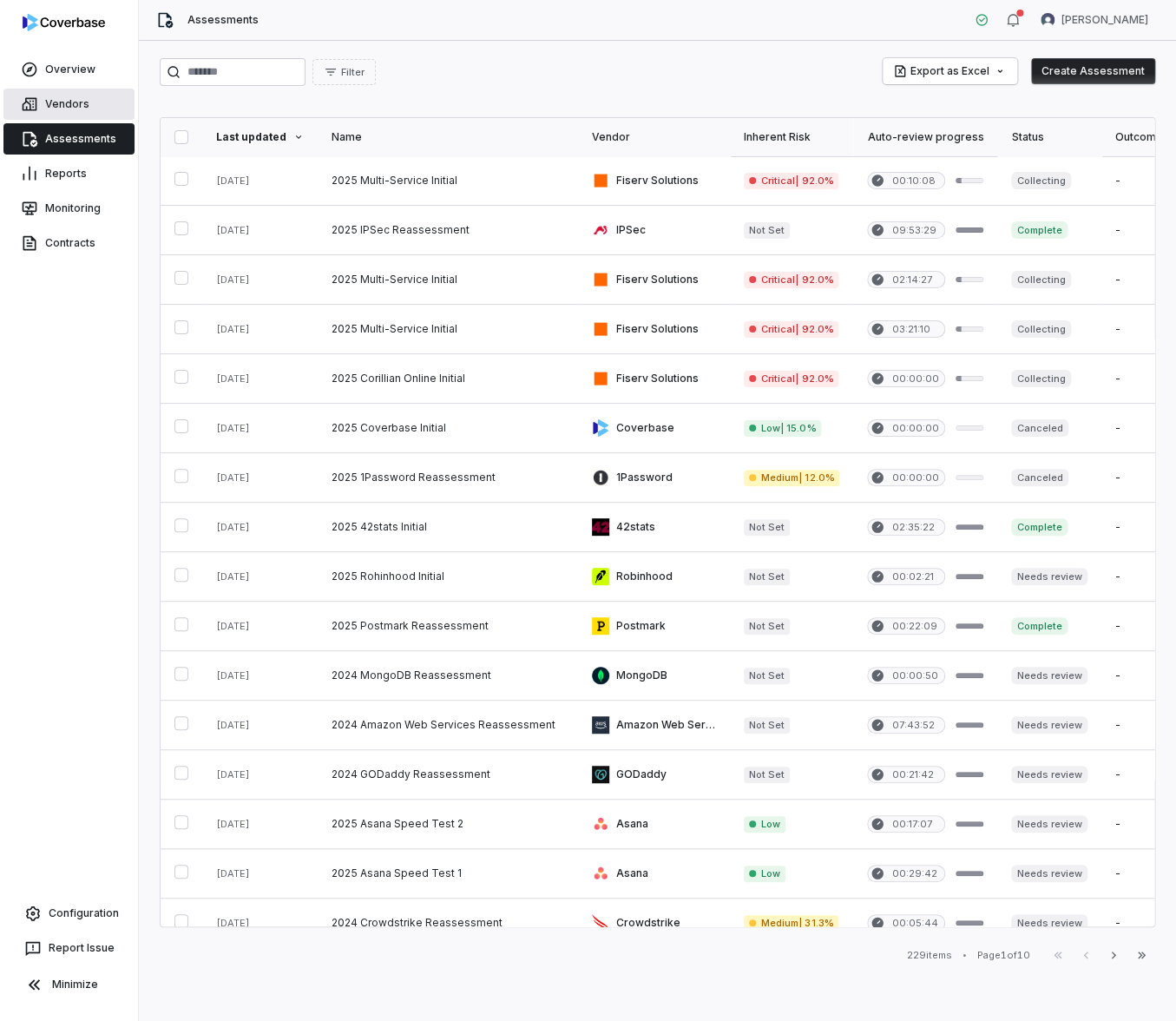
click at [89, 99] on link "Vendors" at bounding box center [69, 104] width 131 height 32
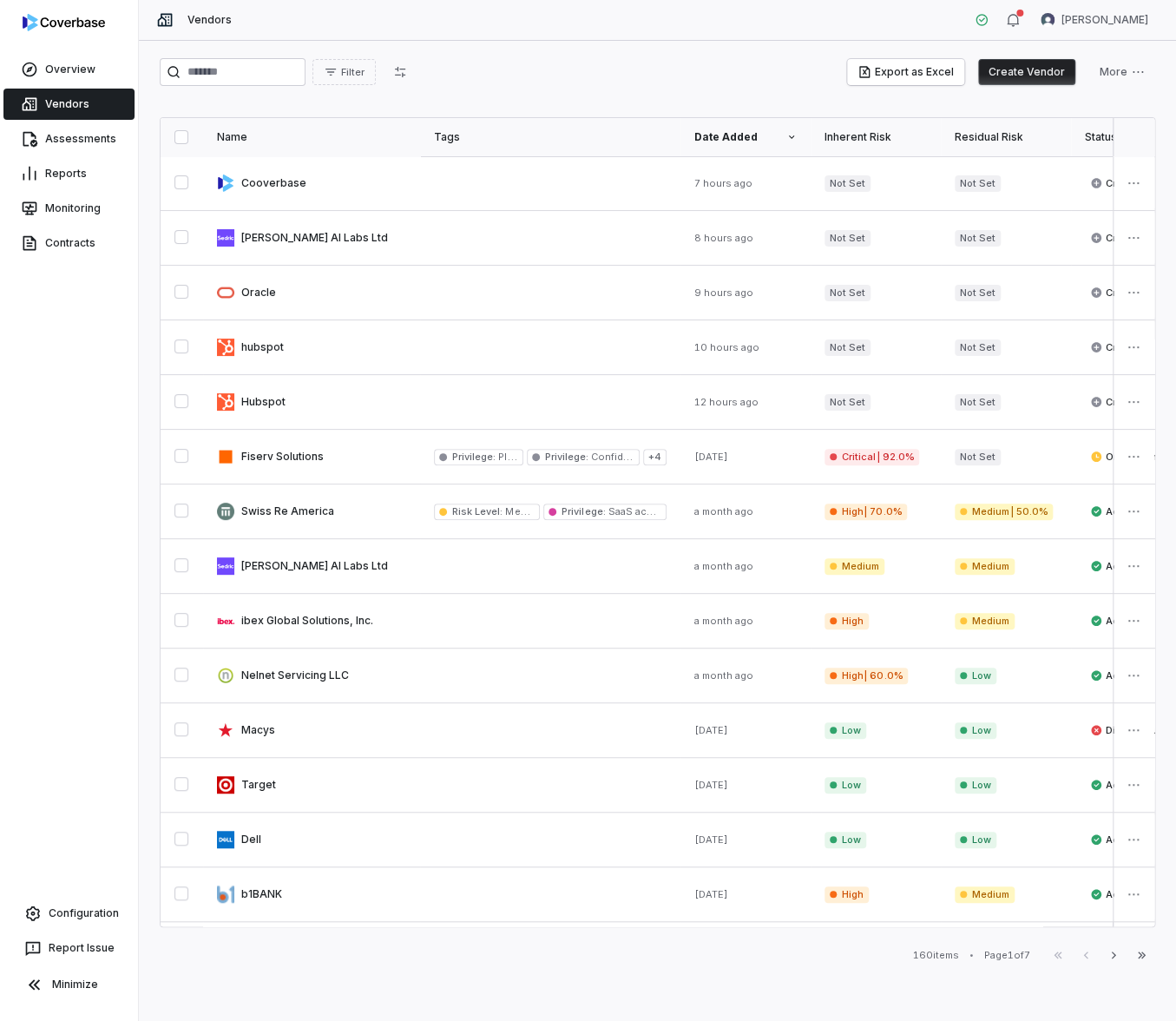
click at [400, 172] on link at bounding box center [312, 183] width 217 height 54
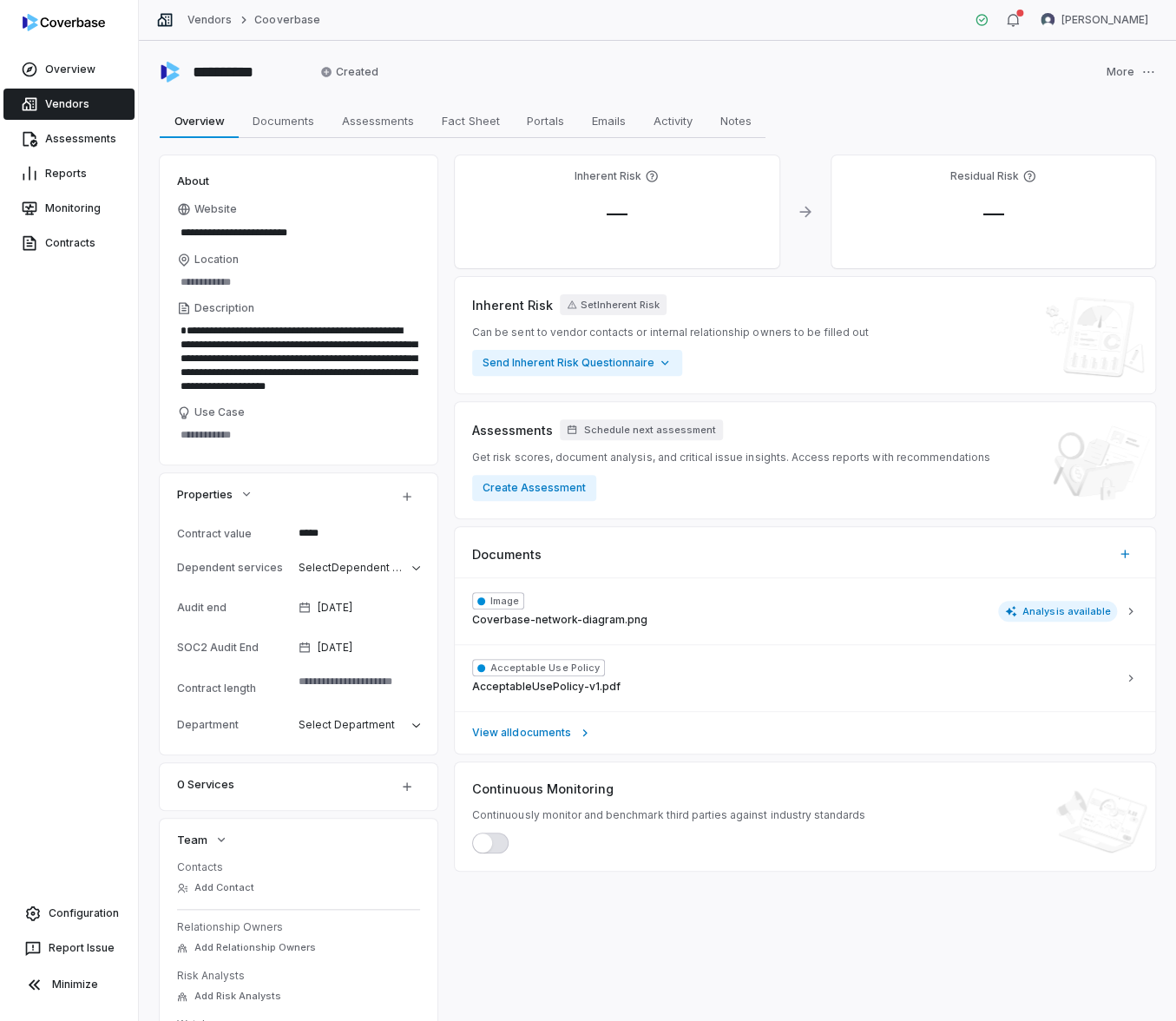
click at [1153, 75] on div "**********" at bounding box center [658, 530] width 1037 height 980
click at [1139, 72] on html "**********" at bounding box center [588, 510] width 1176 height 1021
click at [1114, 134] on div "Delete" at bounding box center [1088, 142] width 111 height 28
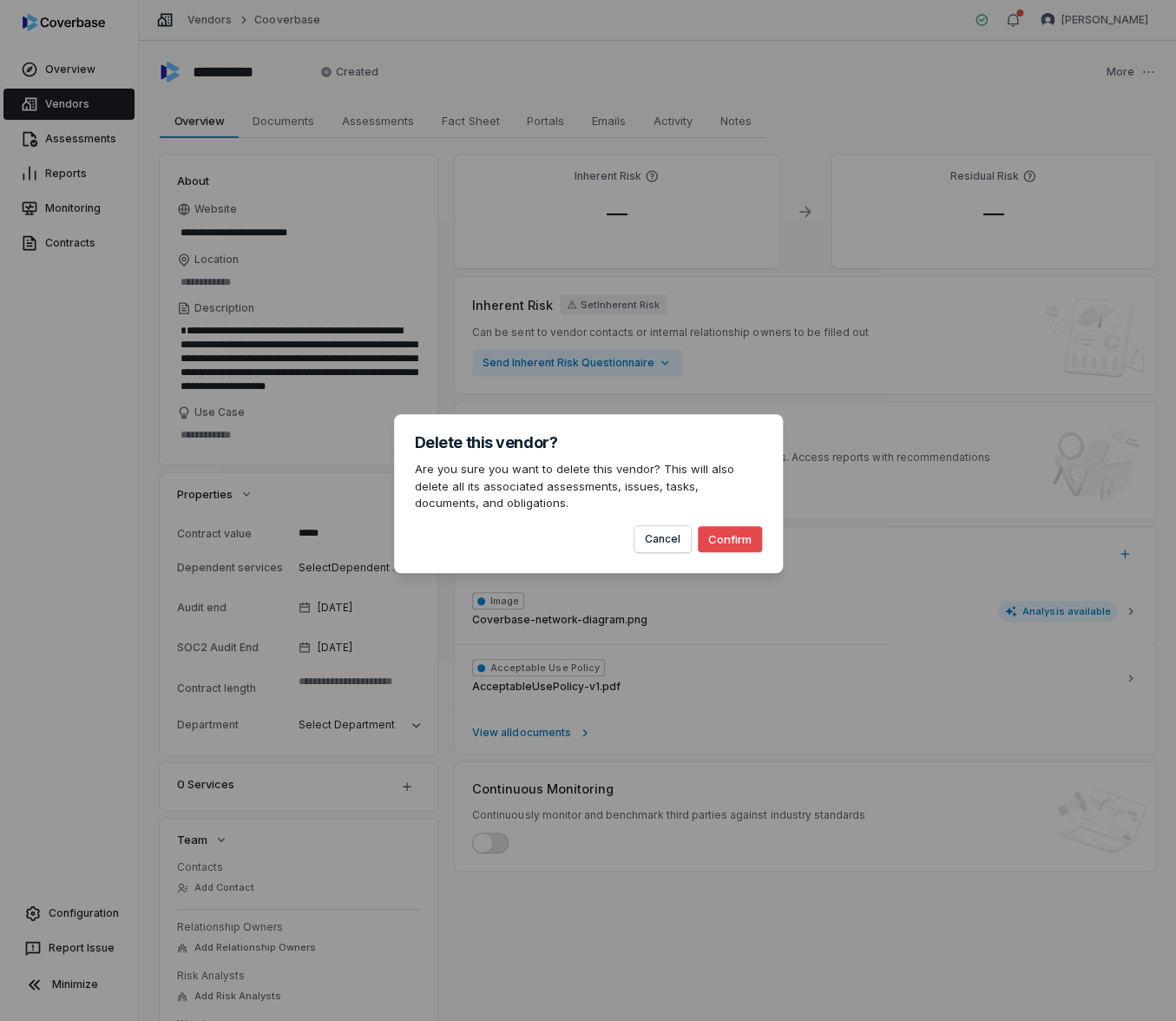
click at [732, 544] on button "Confirm" at bounding box center [729, 539] width 64 height 26
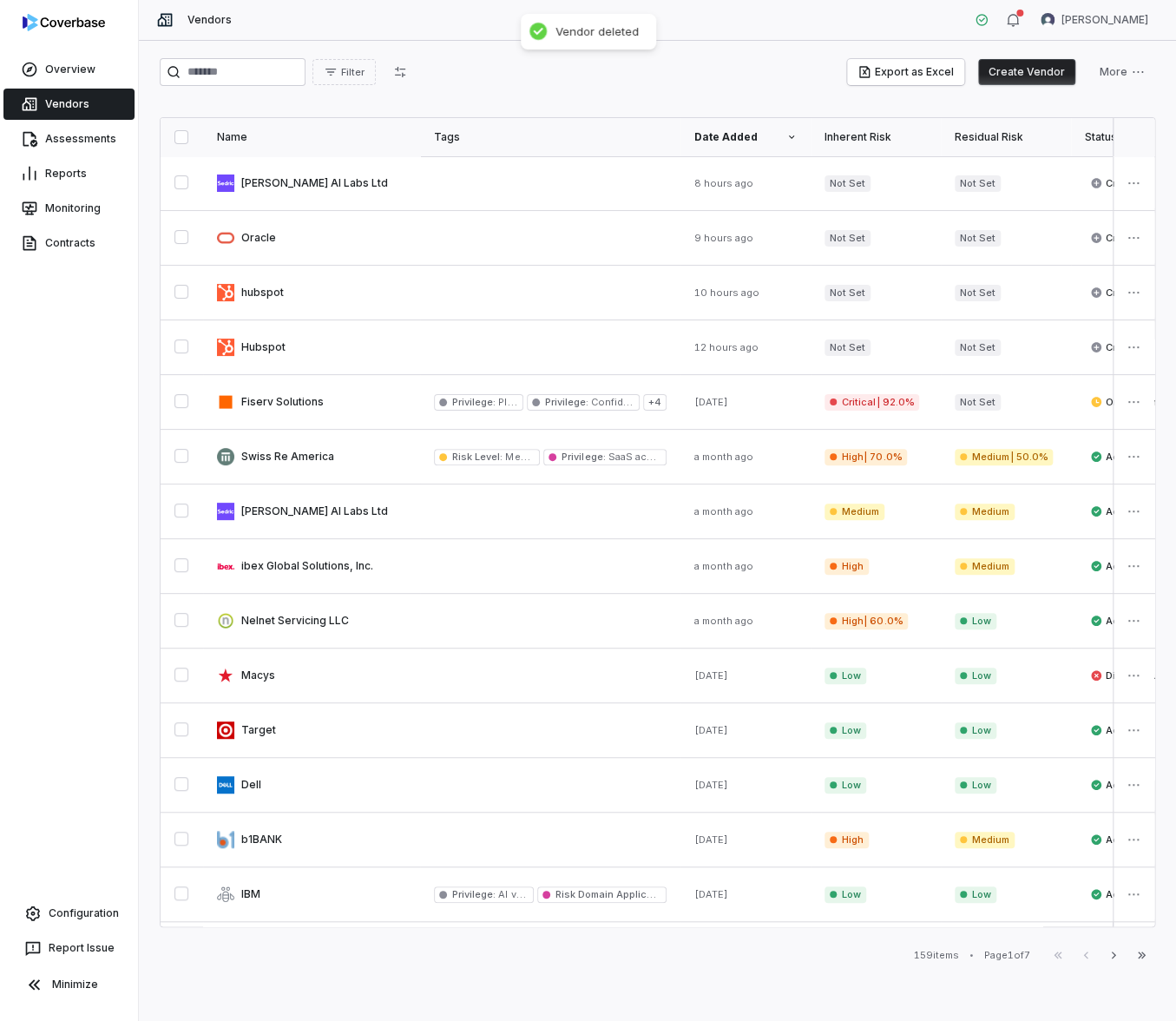
click at [1019, 73] on button "Create Vendor" at bounding box center [1027, 71] width 98 height 26
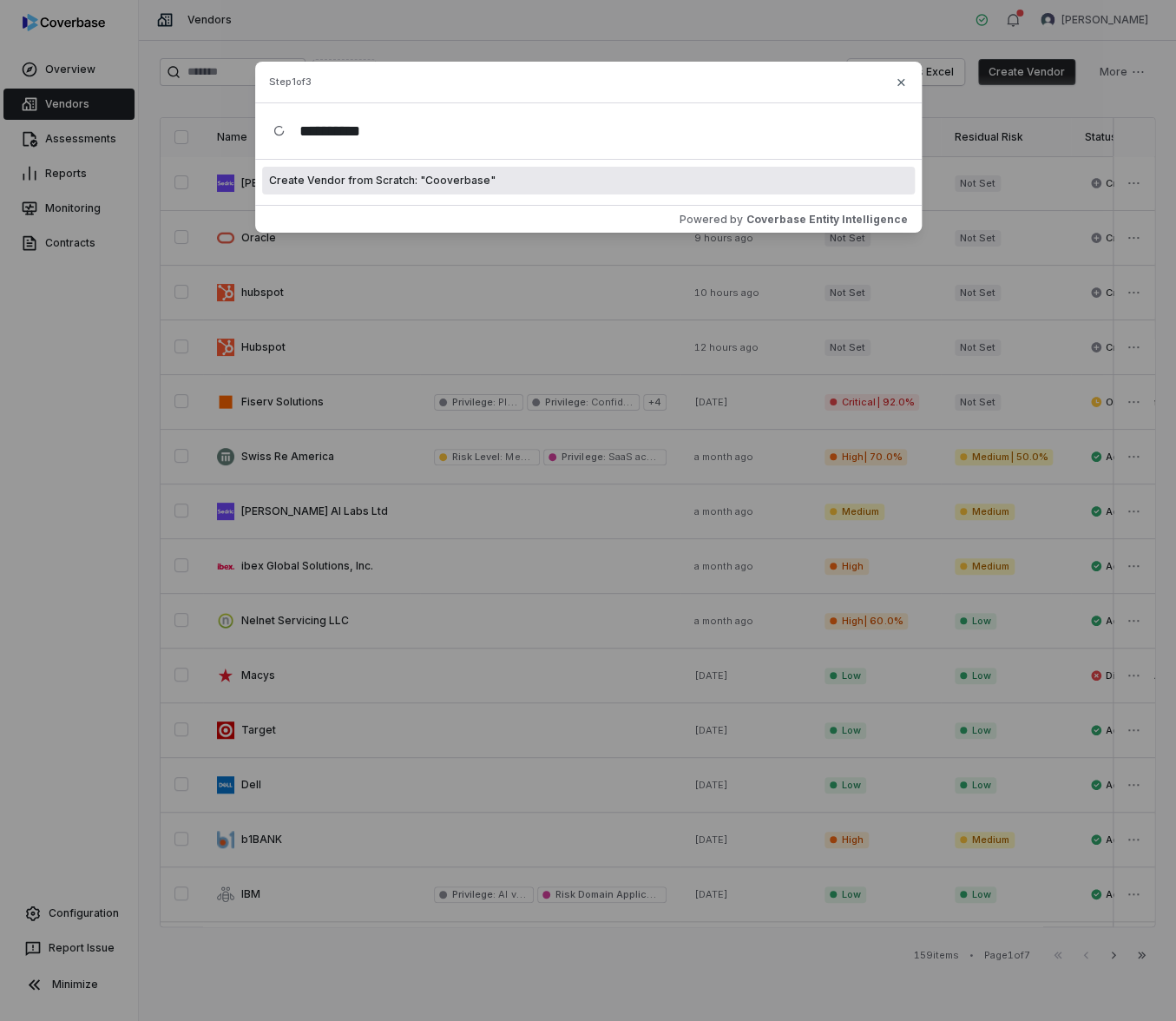
type input "**********"
click at [524, 186] on div "Create Vendor from Scratch: " Cooverbase "" at bounding box center [588, 180] width 653 height 28
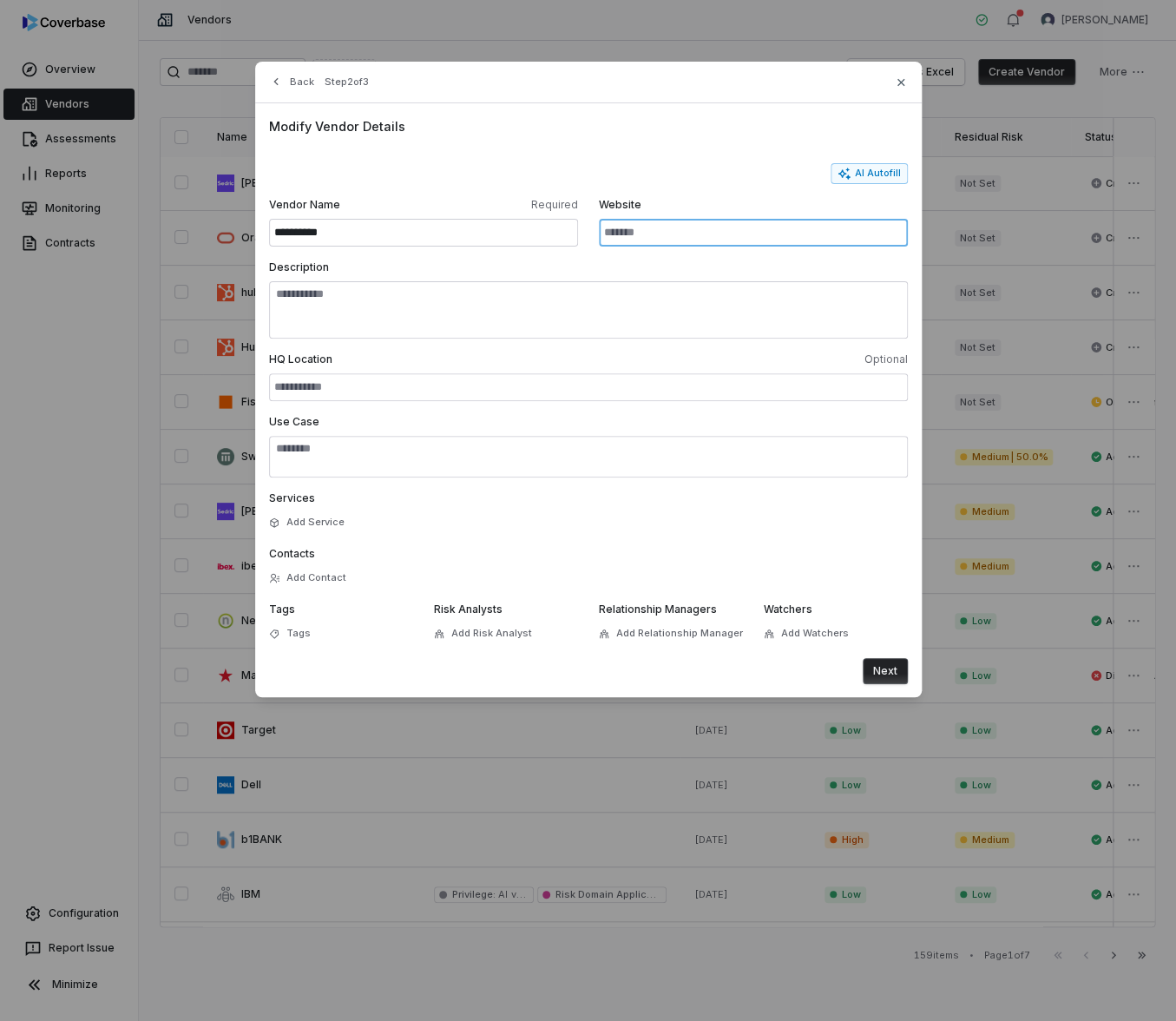
click at [617, 219] on input "Website" at bounding box center [753, 232] width 309 height 28
click at [866, 167] on button "AI Autofill" at bounding box center [869, 173] width 78 height 21
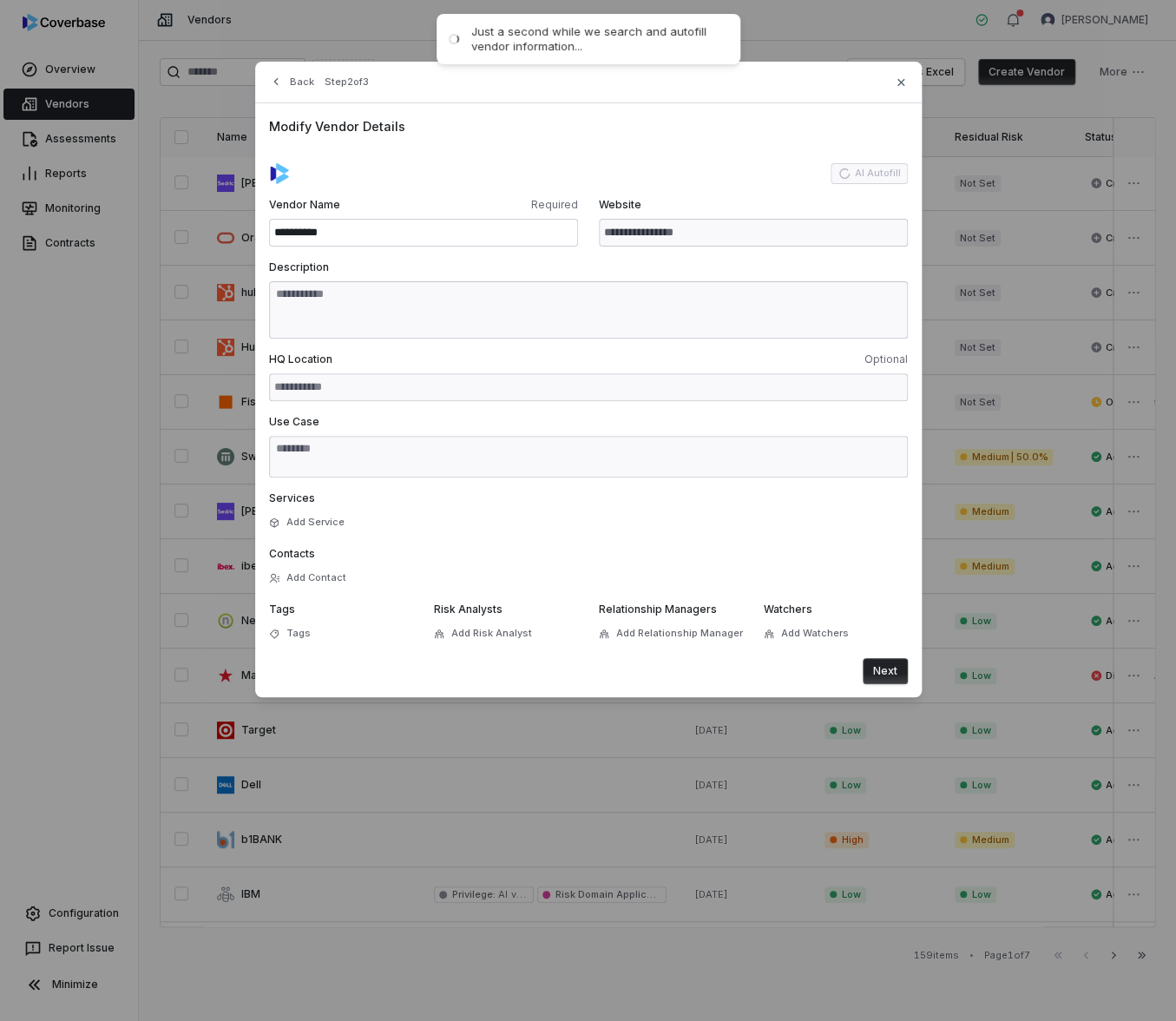
type input "**********"
type textarea "**********"
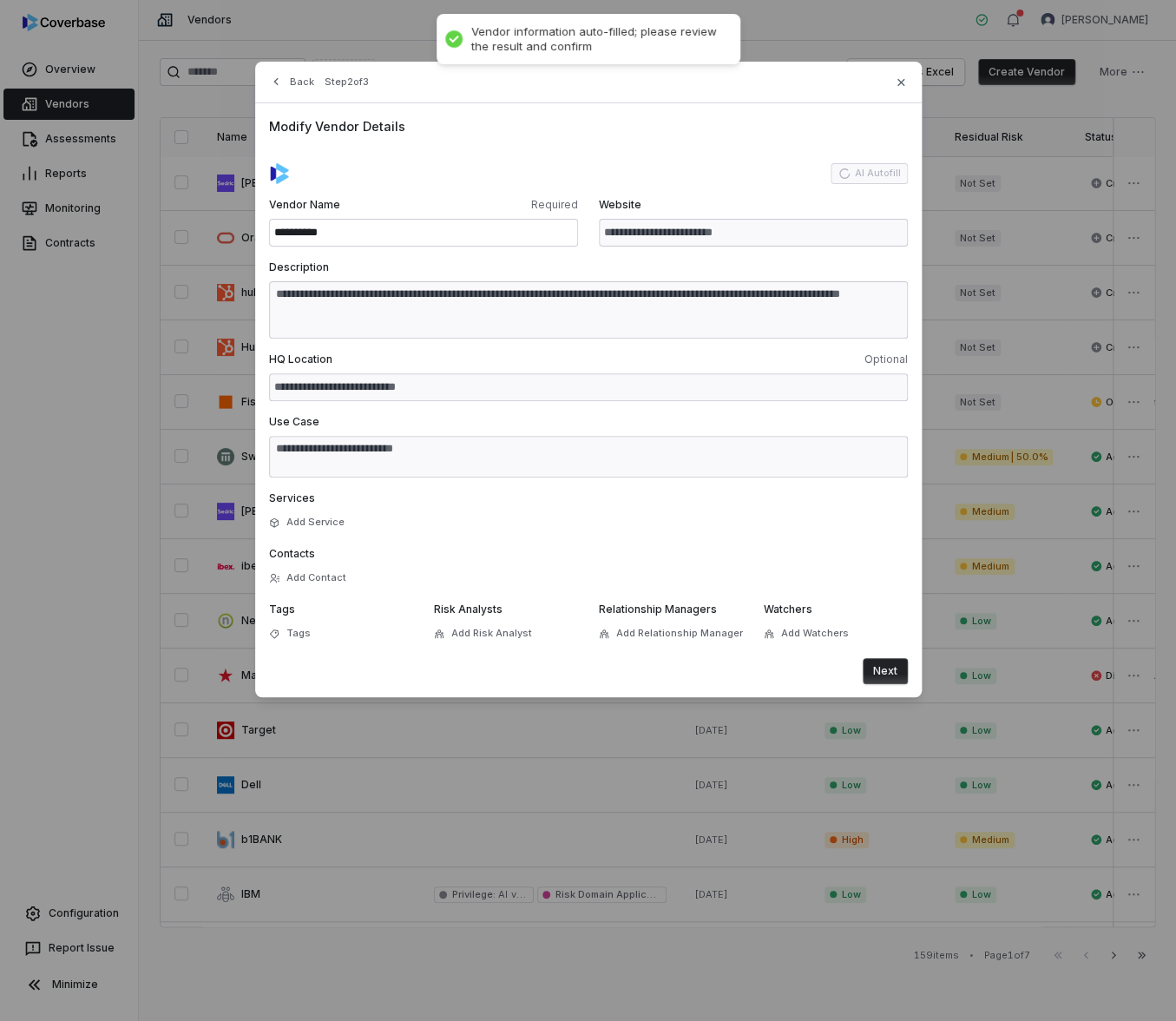
type textarea "**********"
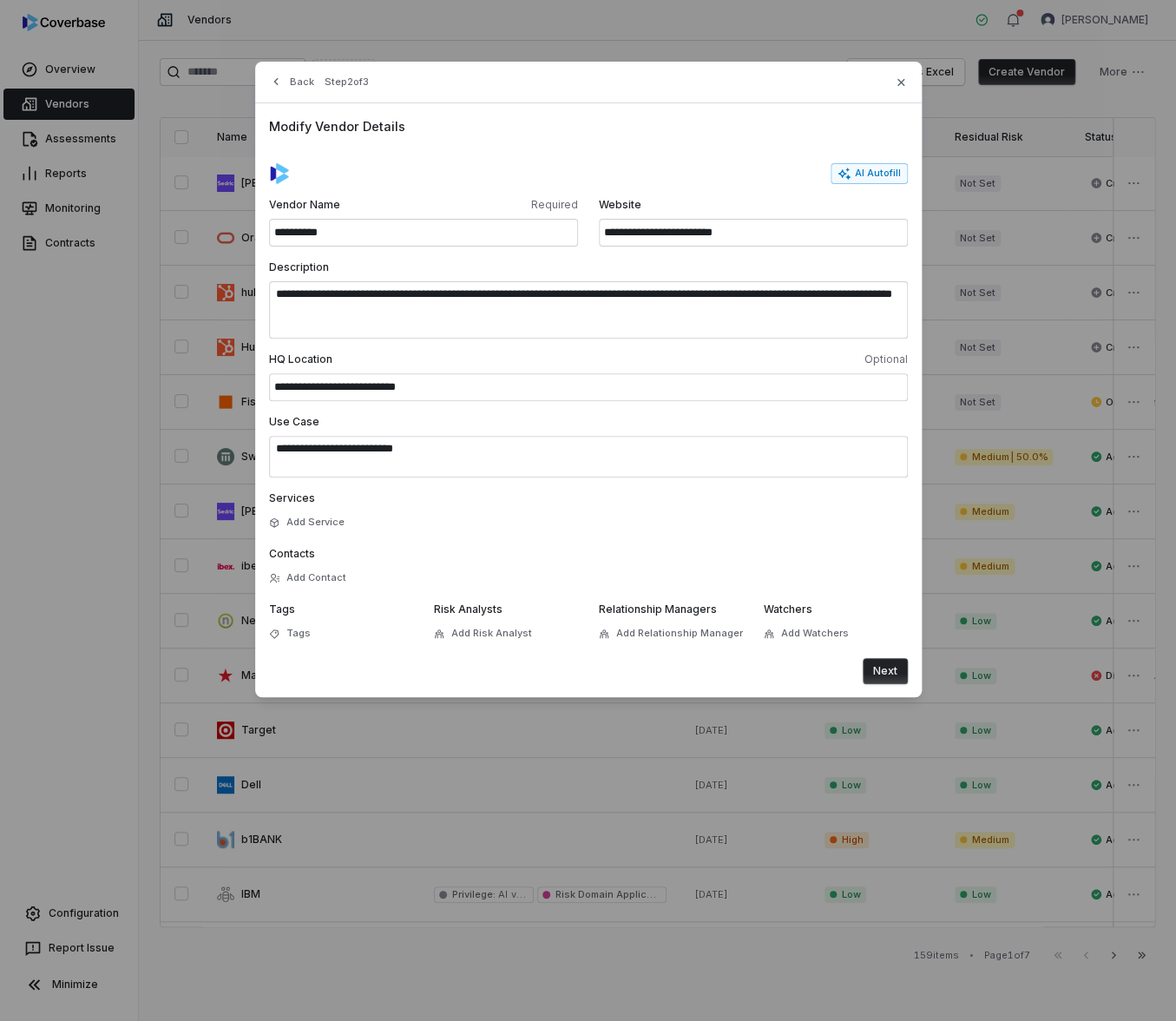
click at [885, 675] on button "Next" at bounding box center [885, 670] width 45 height 26
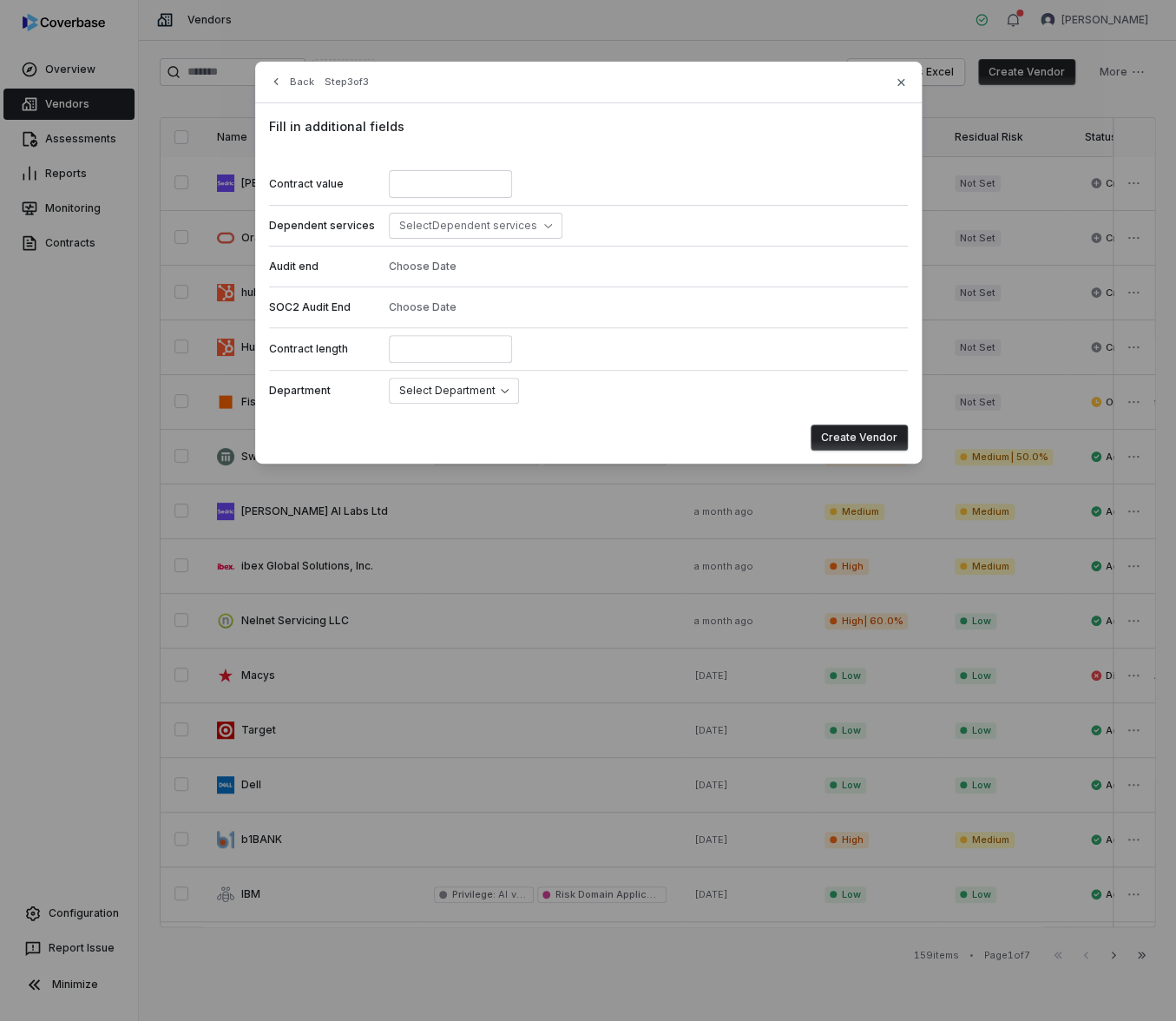
click at [839, 434] on button "Create Vendor" at bounding box center [859, 437] width 98 height 26
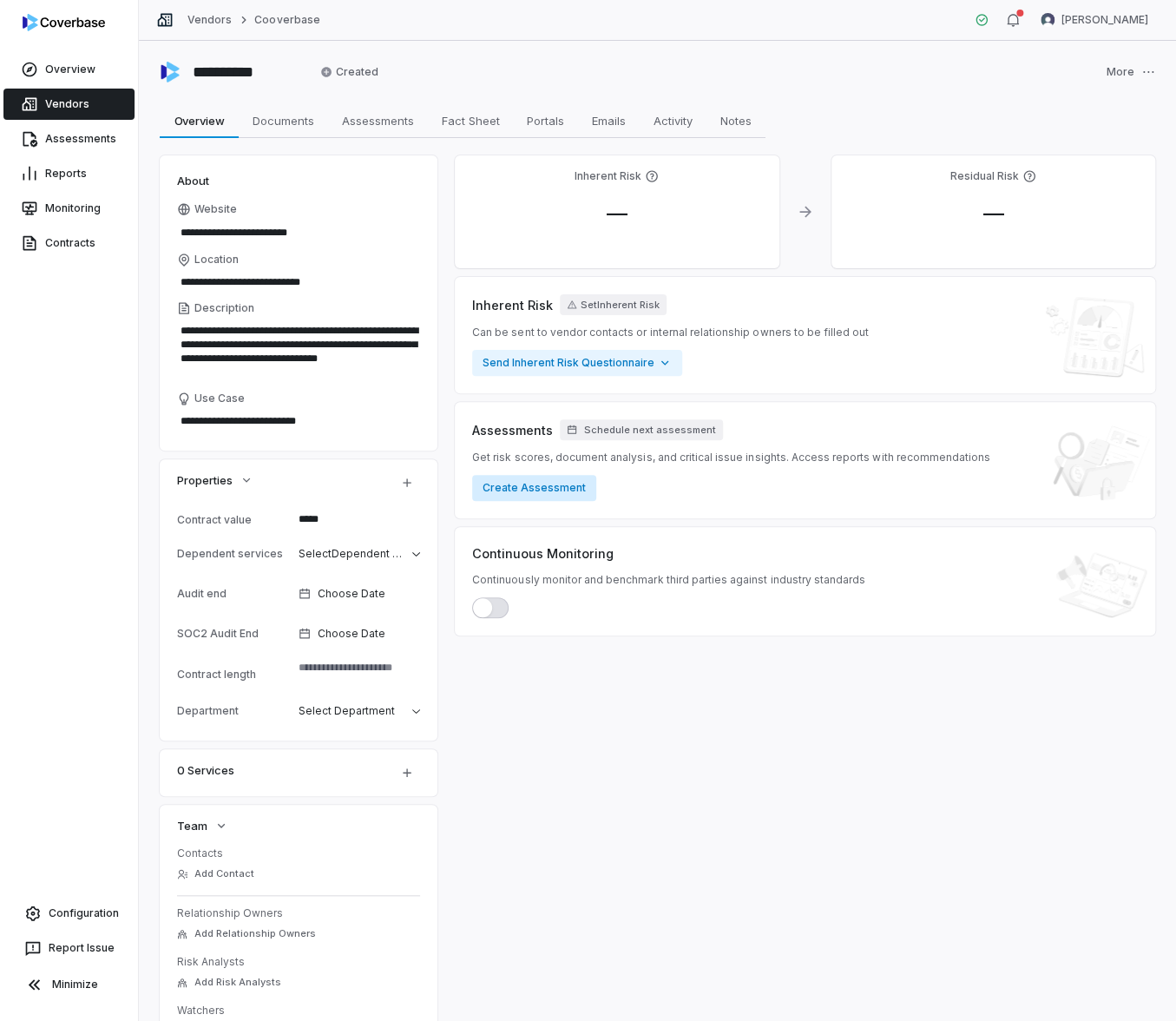
click at [529, 492] on button "Create Assessment" at bounding box center [534, 488] width 124 height 26
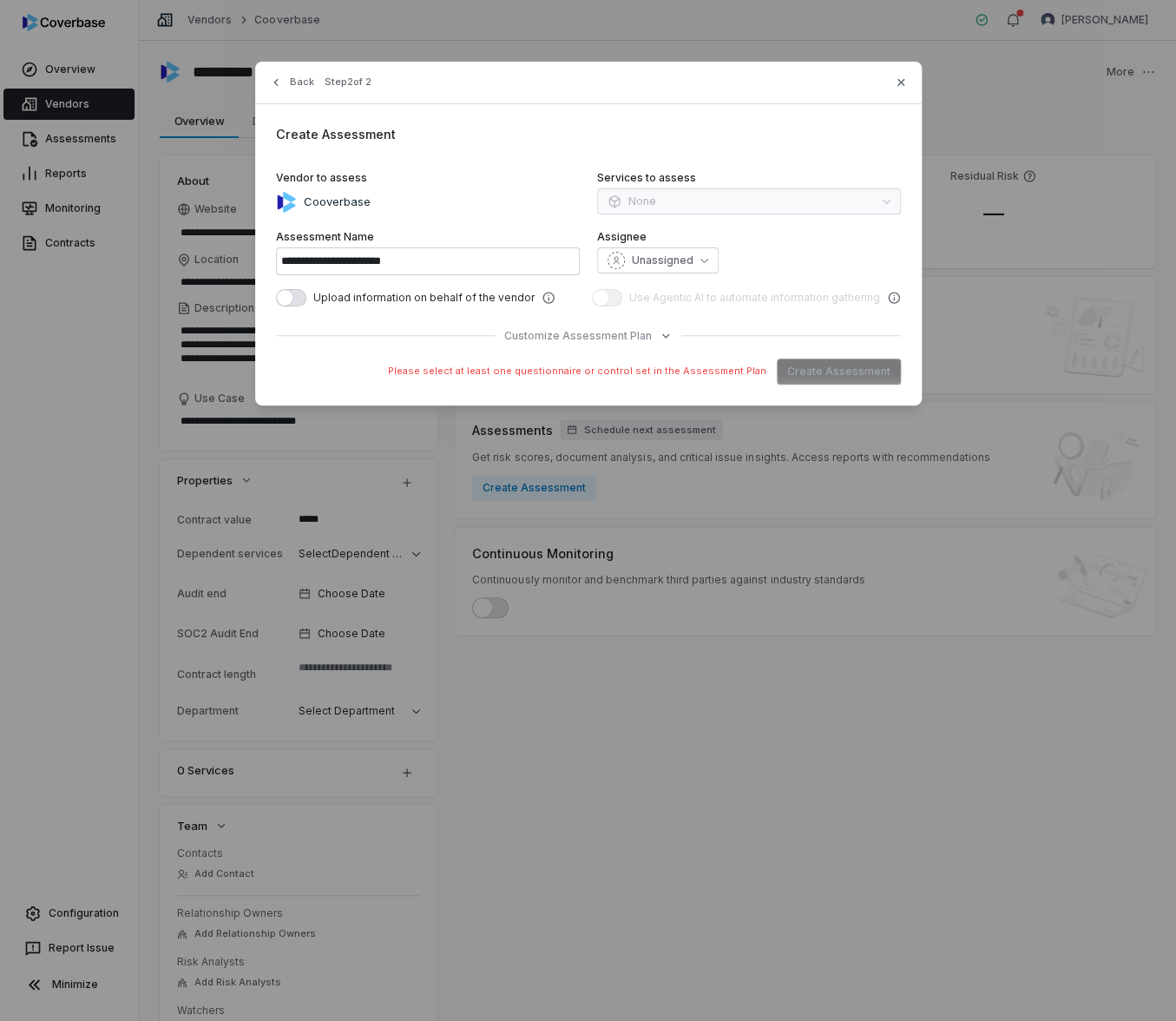
click at [530, 332] on span "Customize Assessment Plan" at bounding box center [577, 335] width 147 height 14
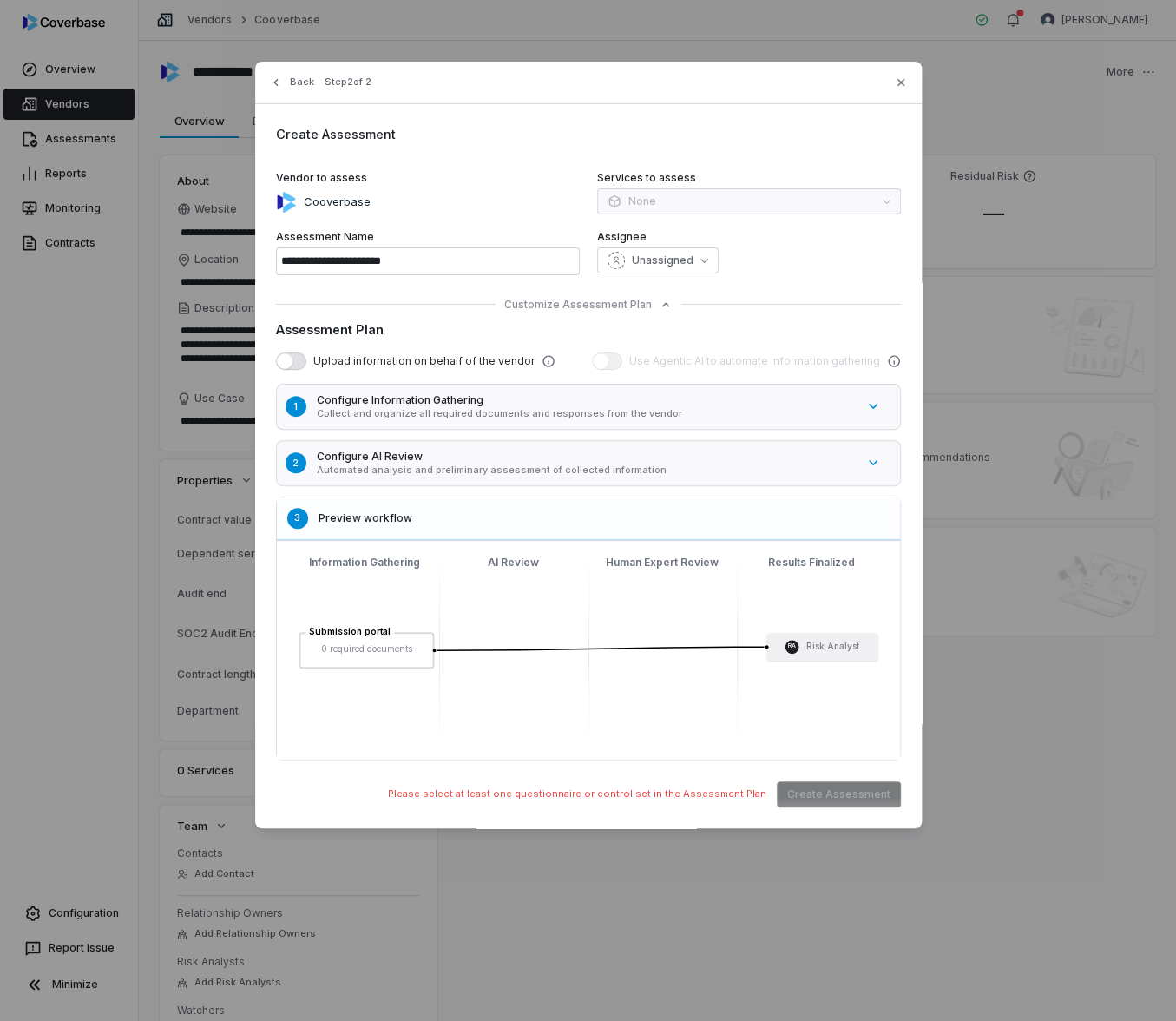
click at [461, 422] on button "1 Configure Information Gathering Collect and organize all required documents a…" at bounding box center [597, 407] width 651 height 55
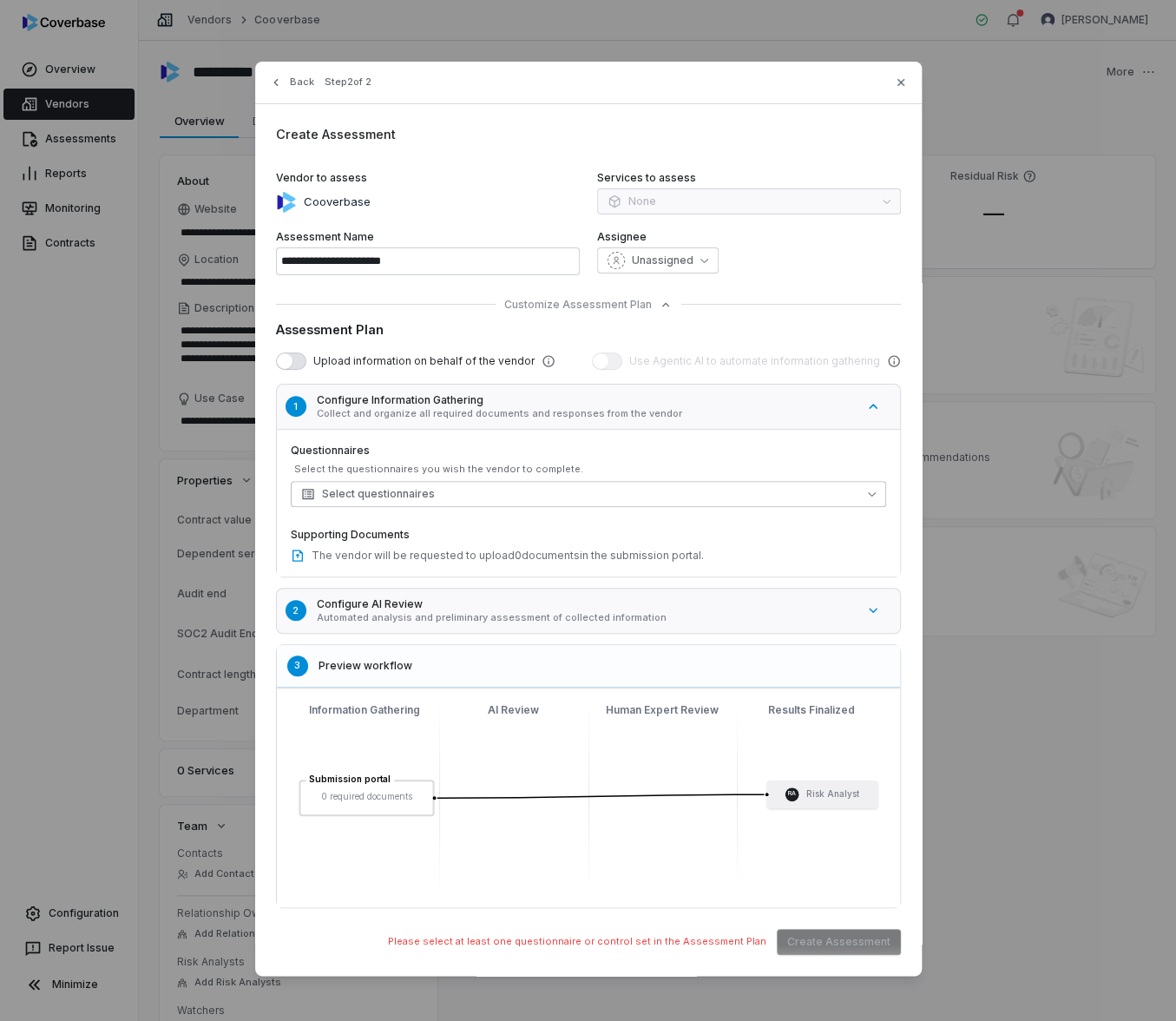
click at [415, 498] on span "Select questionnaires" at bounding box center [368, 493] width 134 height 14
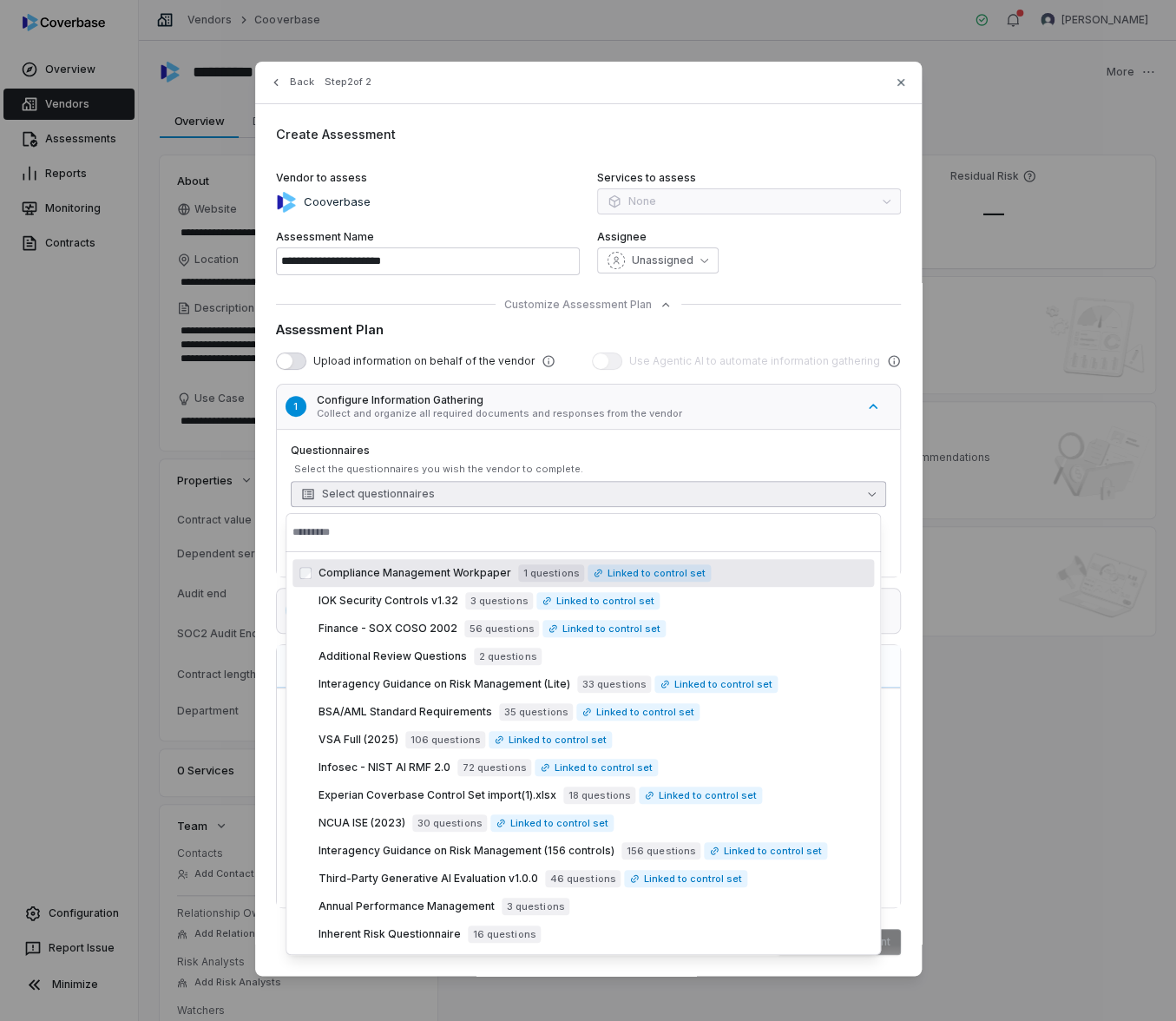
click at [620, 436] on div "Questionnaires Select the questionnaires you wish the vendor to complete. Selec…" at bounding box center [588, 502] width 623 height 147
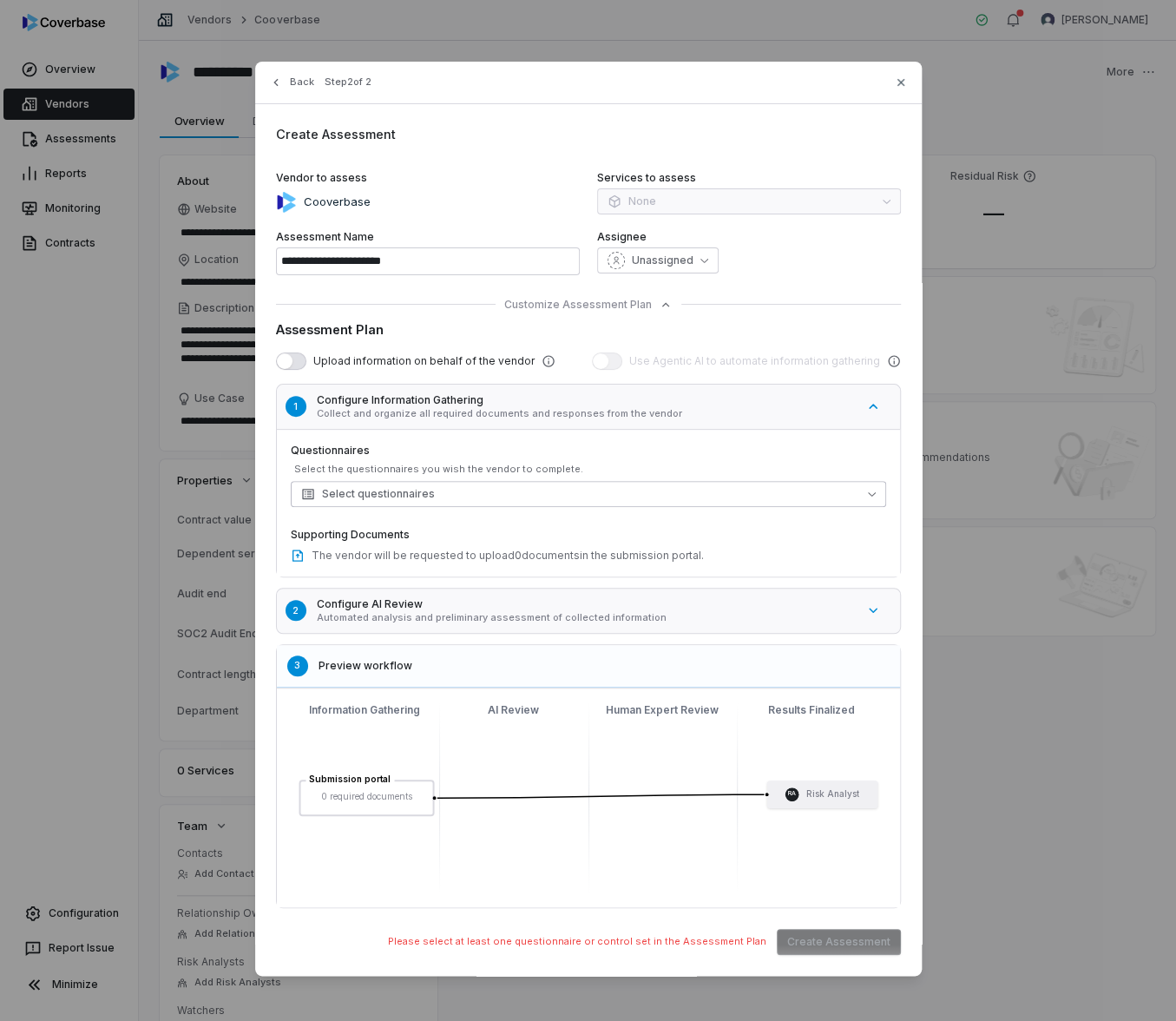
click at [498, 484] on button "Select questionnaires" at bounding box center [588, 493] width 595 height 26
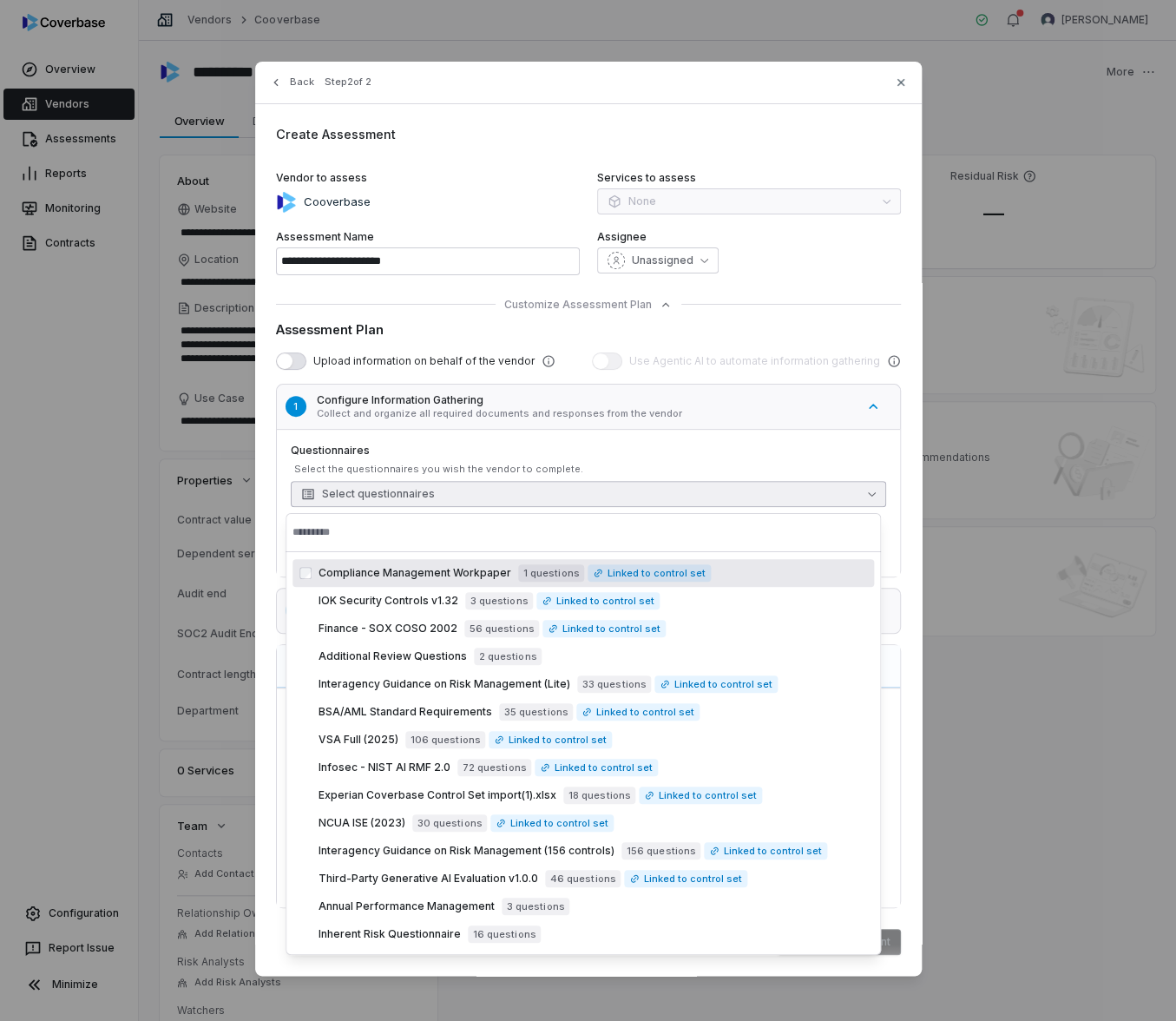
click at [498, 484] on button "Select questionnaires" at bounding box center [588, 493] width 595 height 26
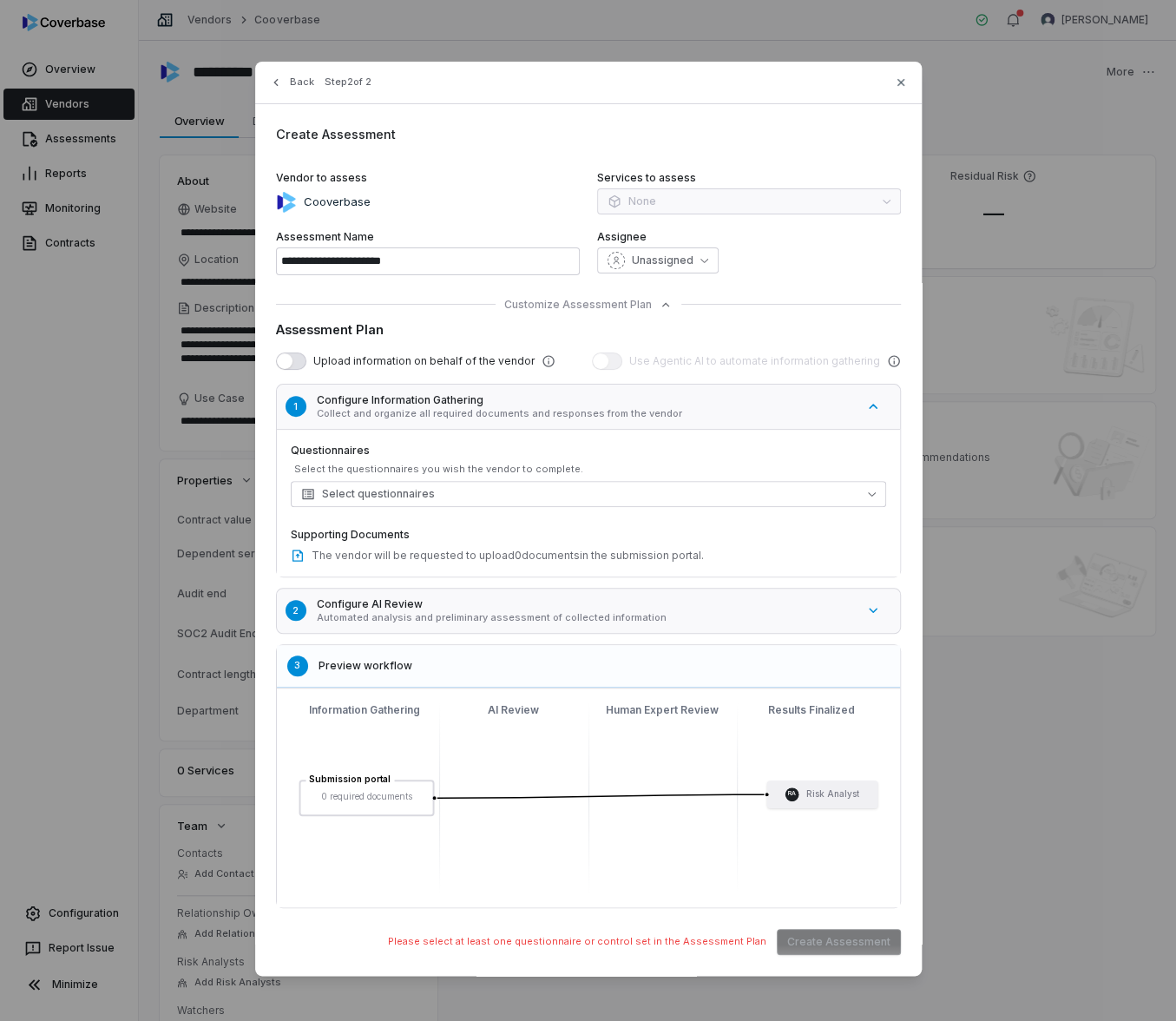
click at [867, 404] on icon "button" at bounding box center [873, 406] width 14 height 14
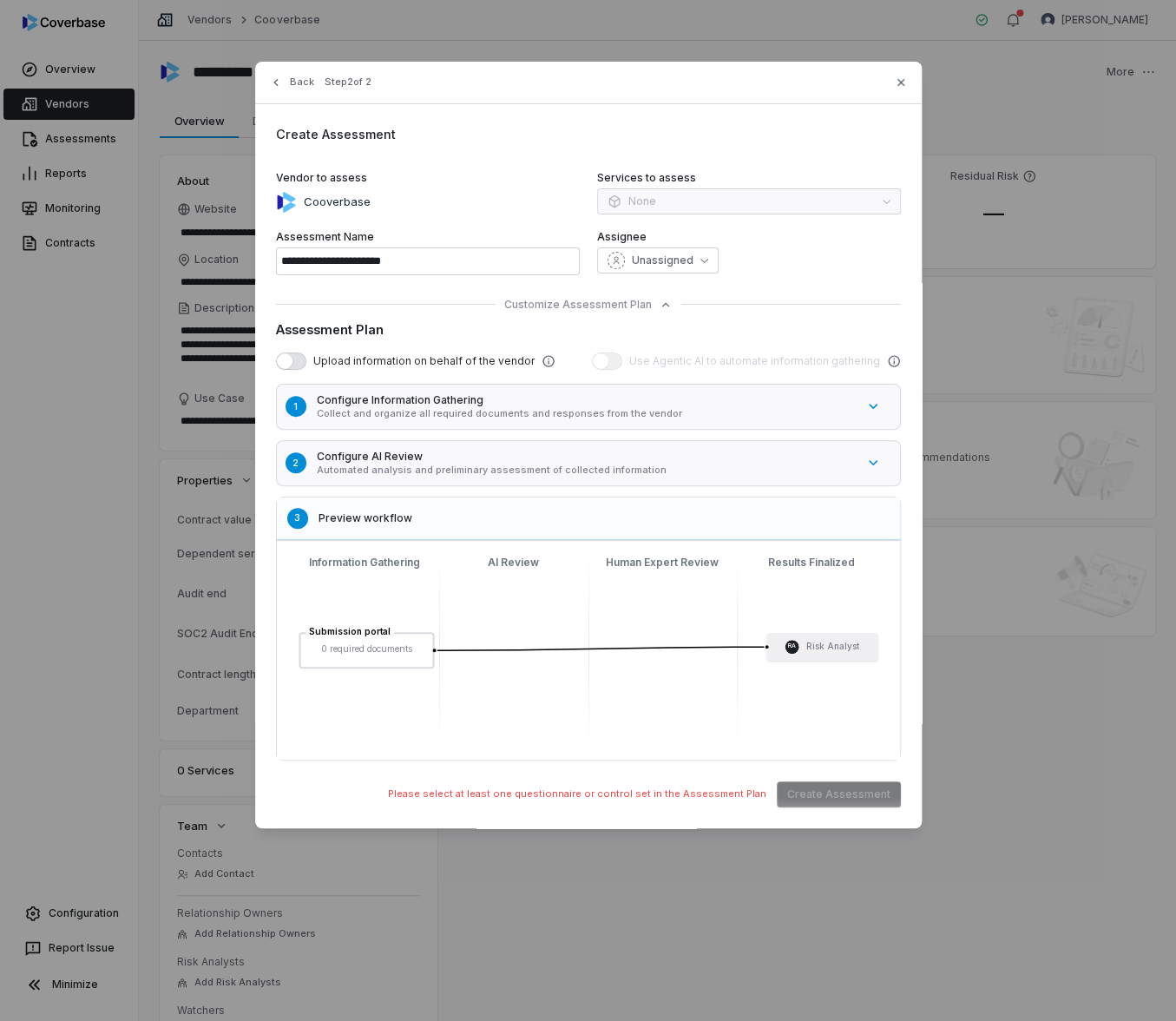
click at [662, 469] on p "Automated analysis and preliminary assessment of collected information" at bounding box center [586, 470] width 539 height 13
type textarea "*"
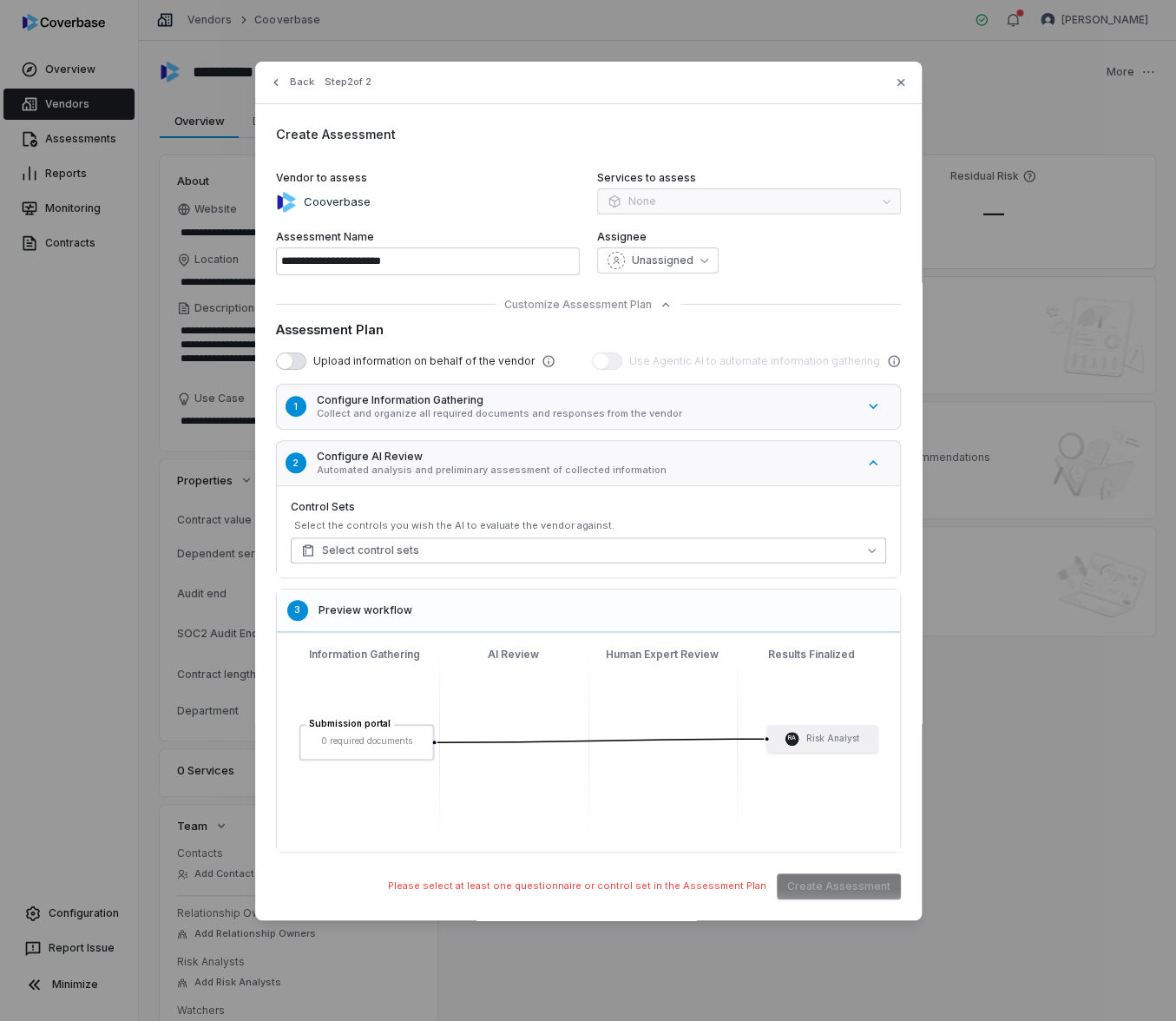
click at [509, 555] on button "Select control sets" at bounding box center [588, 550] width 595 height 26
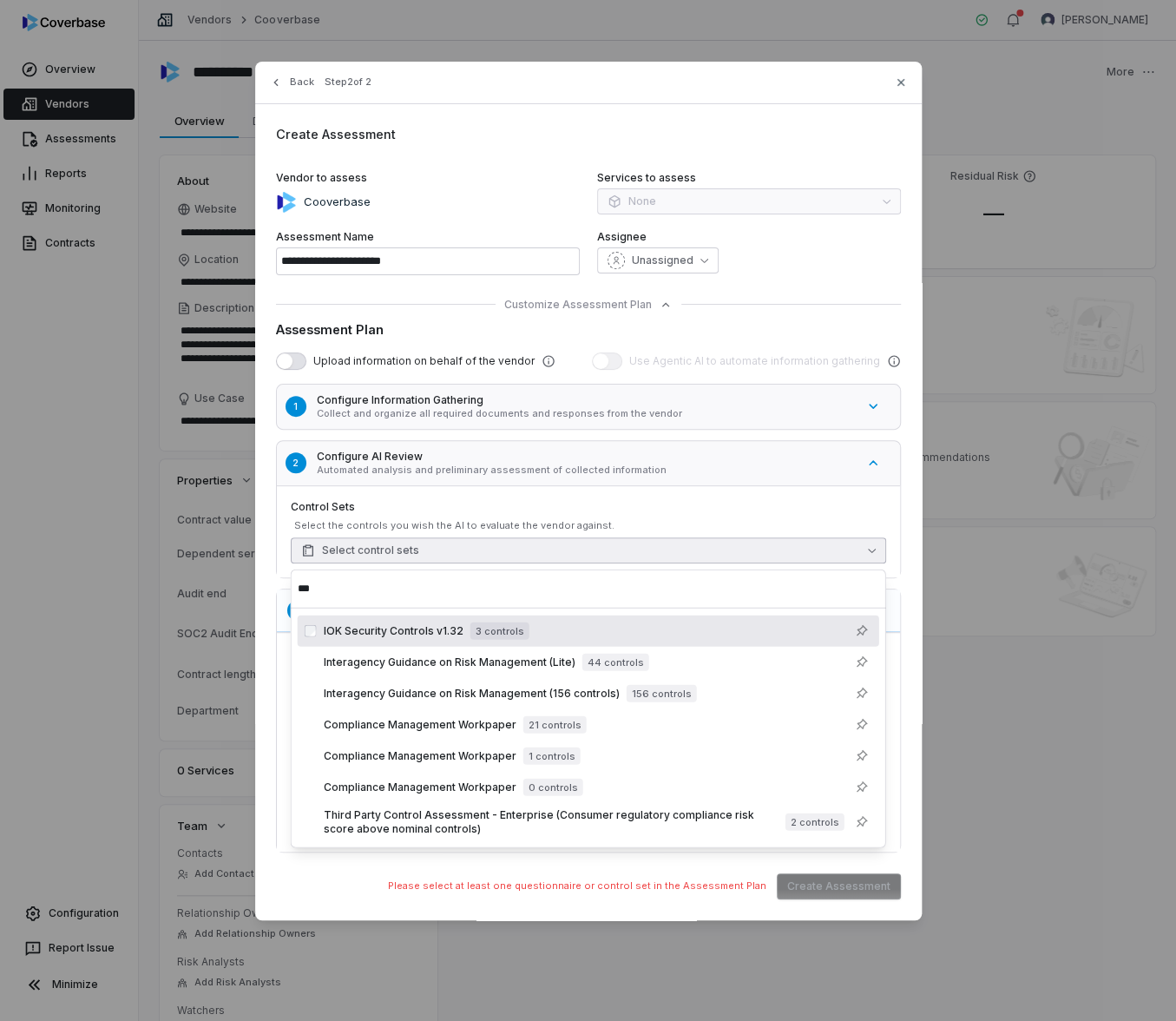
type input "***"
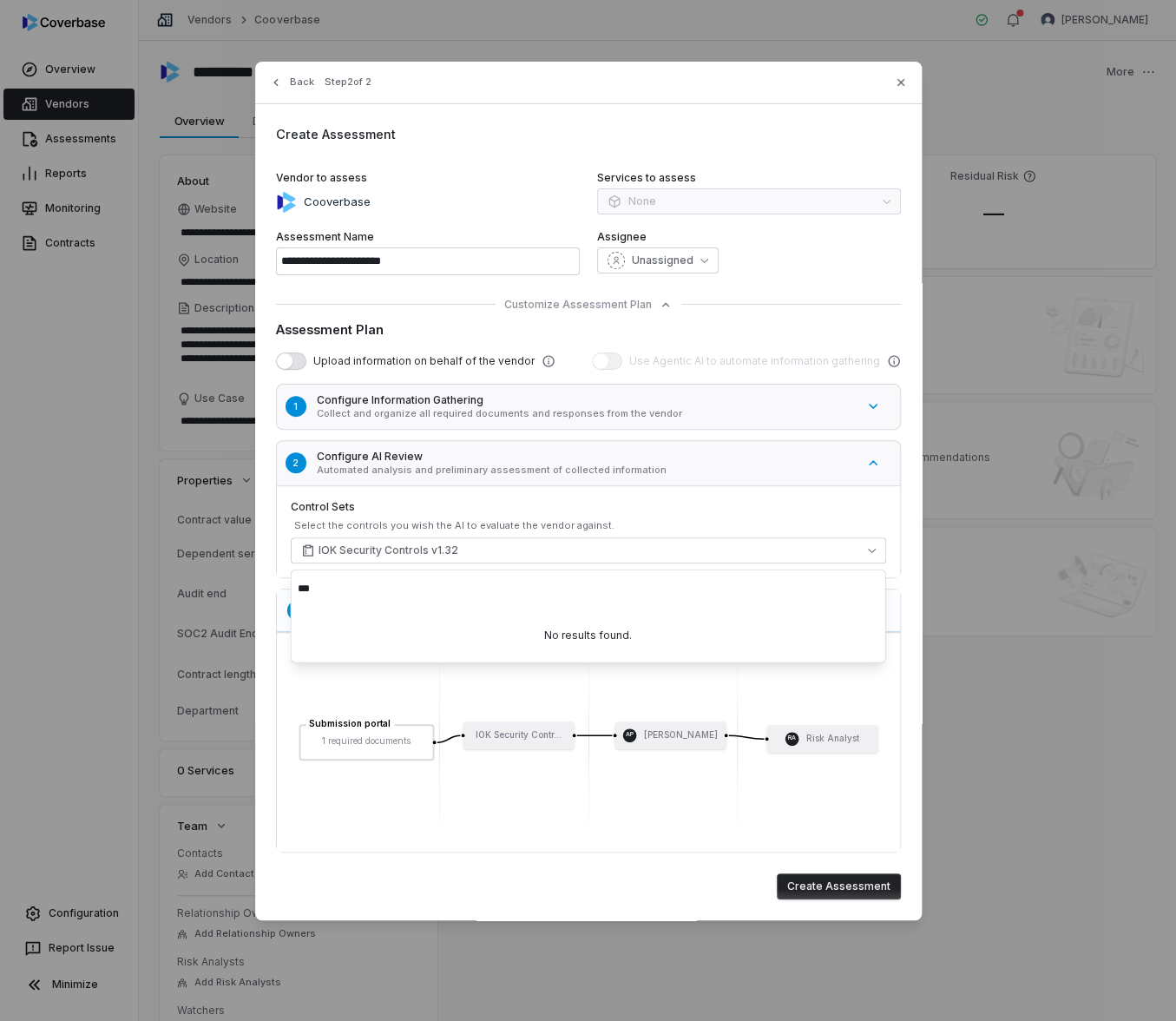
click at [523, 387] on button "1 Configure Information Gathering Collect and organize all required documents a…" at bounding box center [597, 407] width 651 height 55
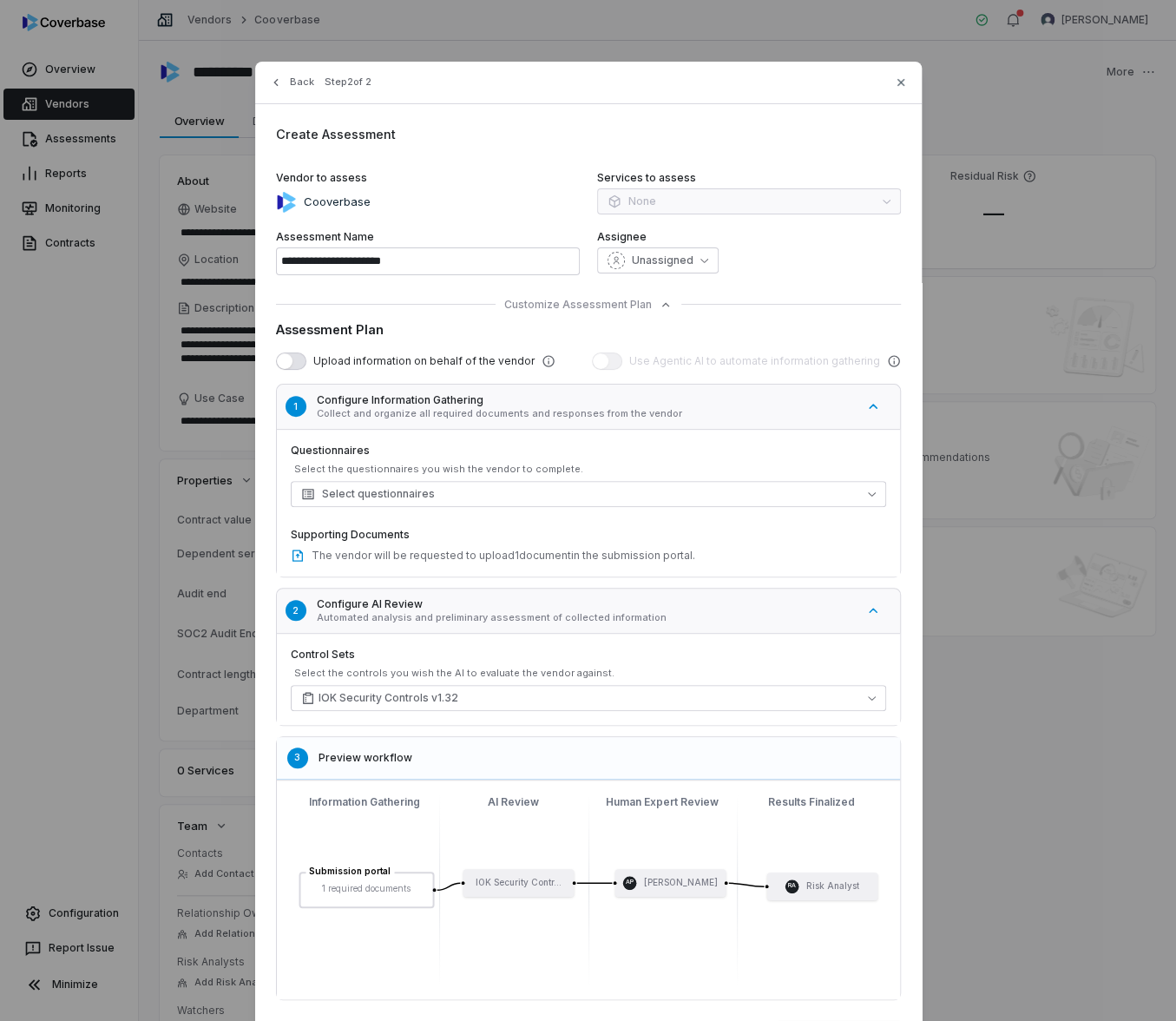
click at [517, 400] on h5 "Configure Information Gathering" at bounding box center [586, 399] width 539 height 14
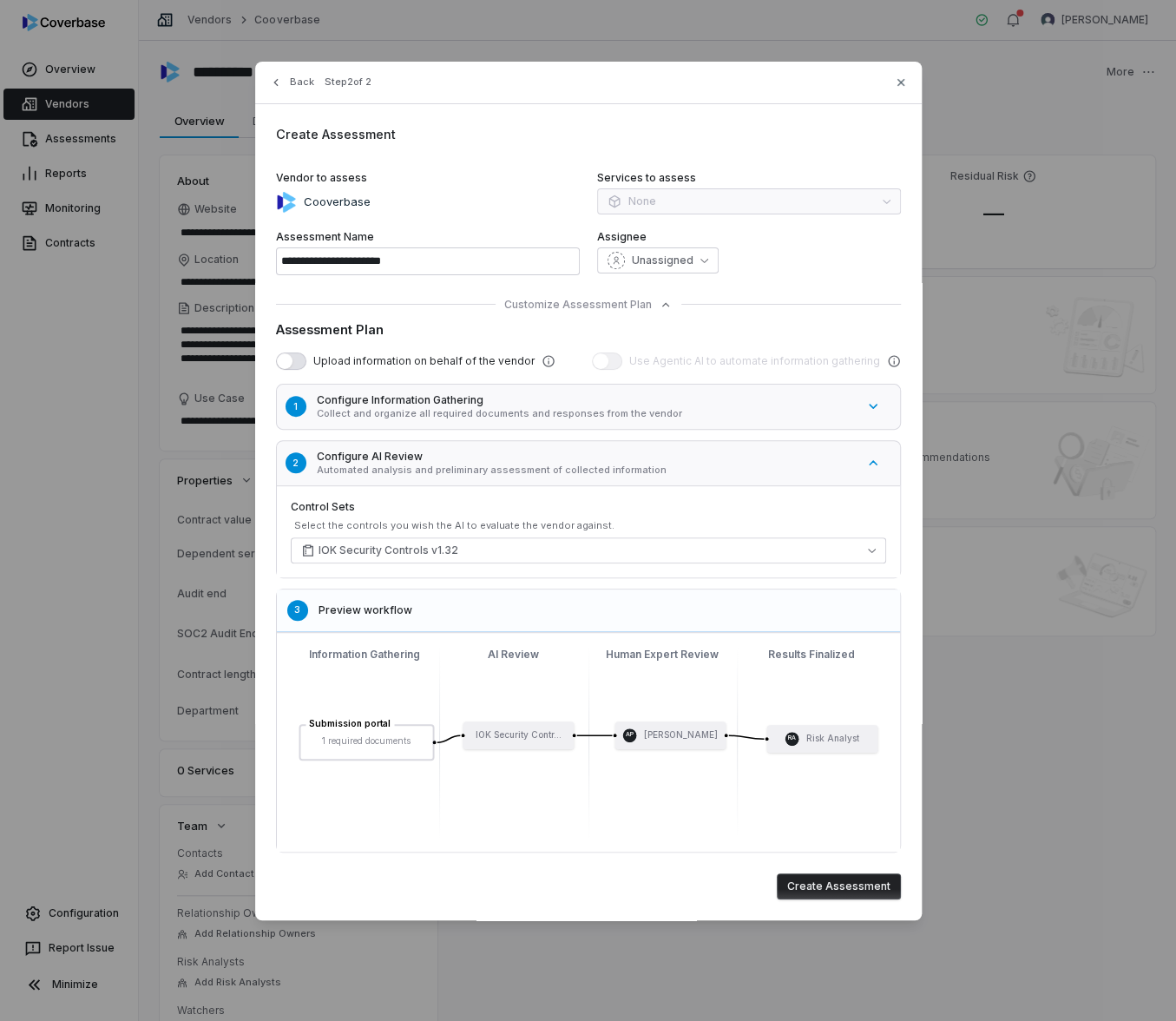
click at [517, 400] on h5 "Configure Information Gathering" at bounding box center [586, 399] width 539 height 14
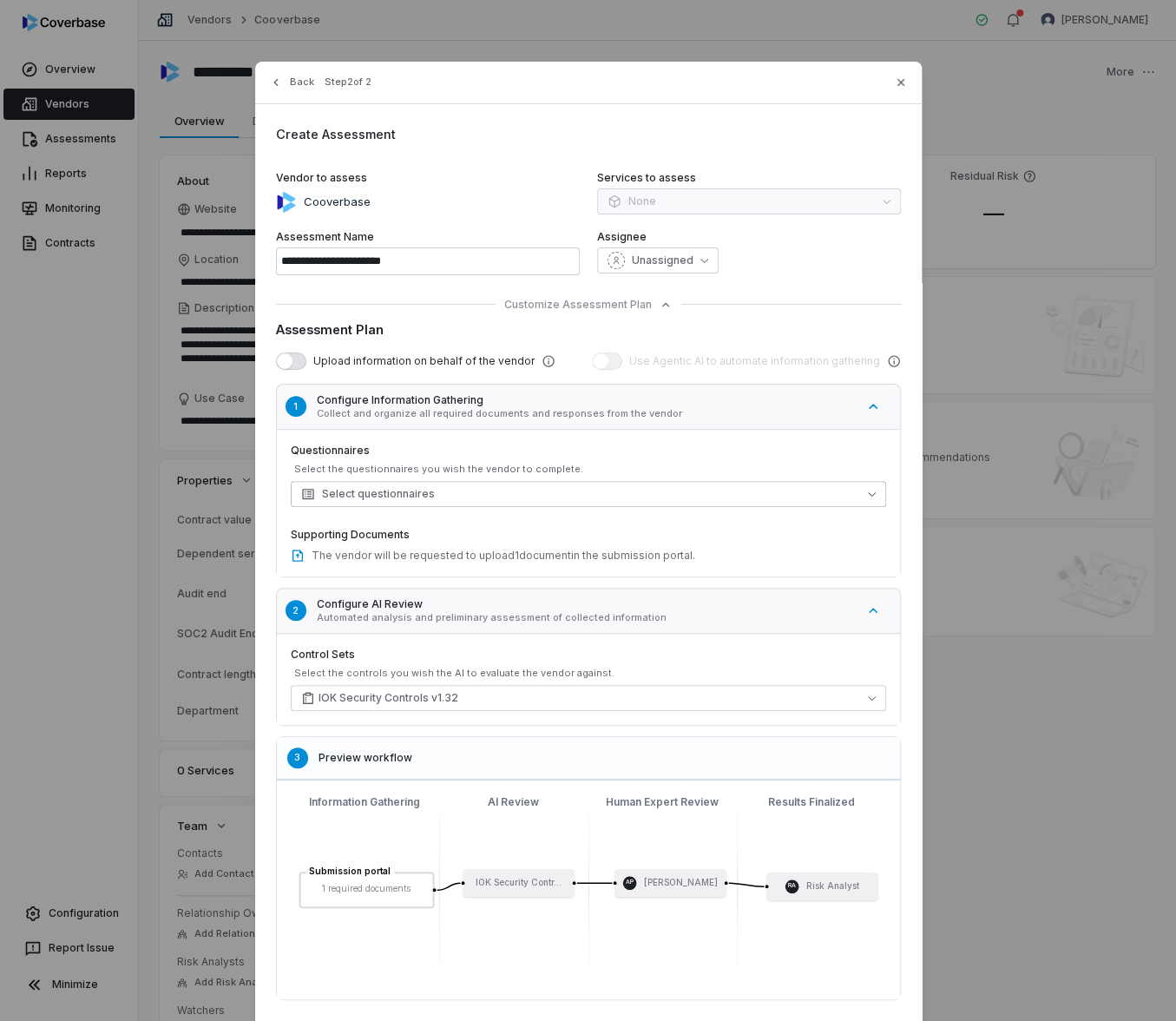
click at [453, 495] on button "Select questionnaires" at bounding box center [588, 493] width 595 height 26
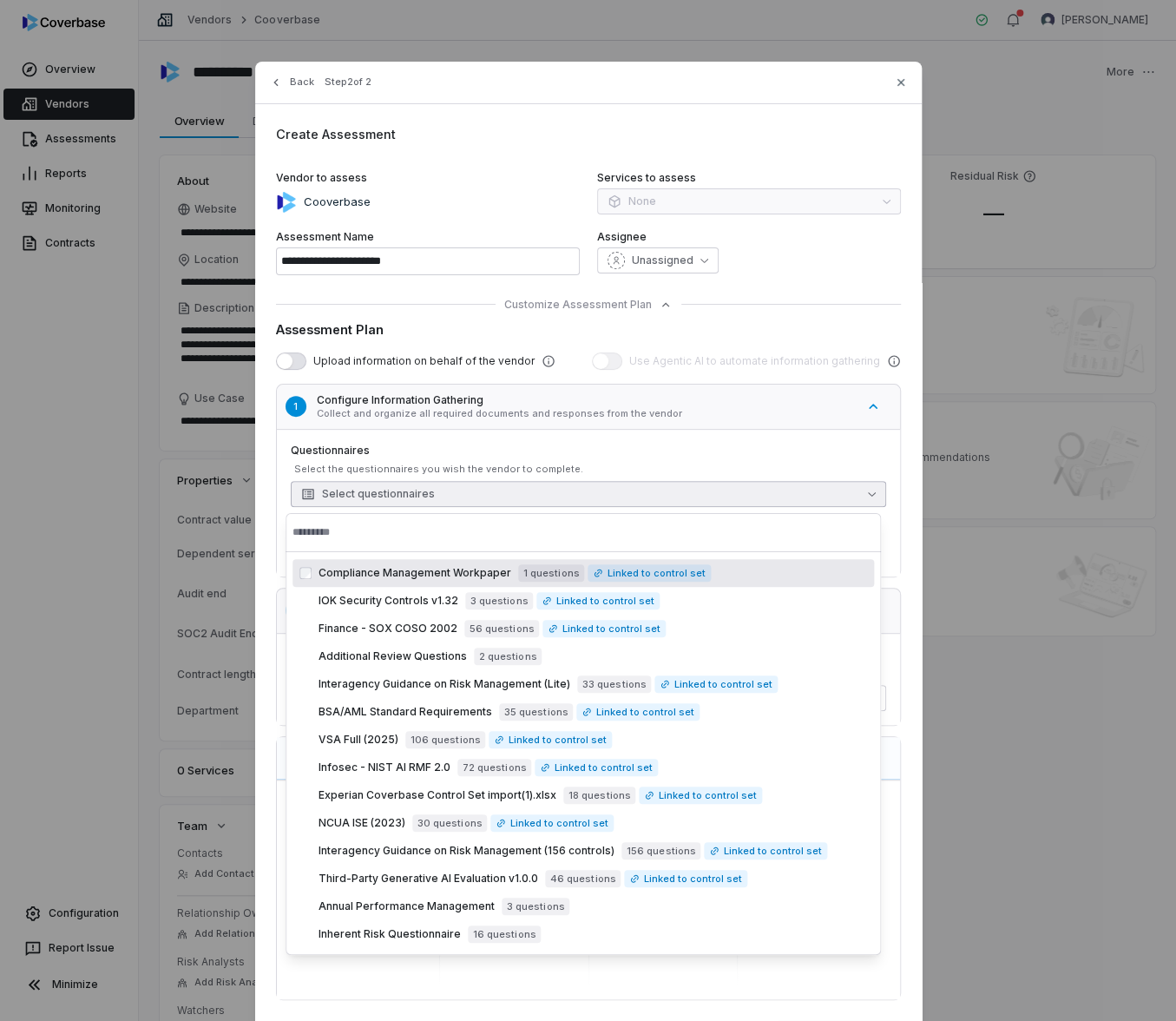
click at [450, 497] on button "Select questionnaires" at bounding box center [588, 493] width 595 height 26
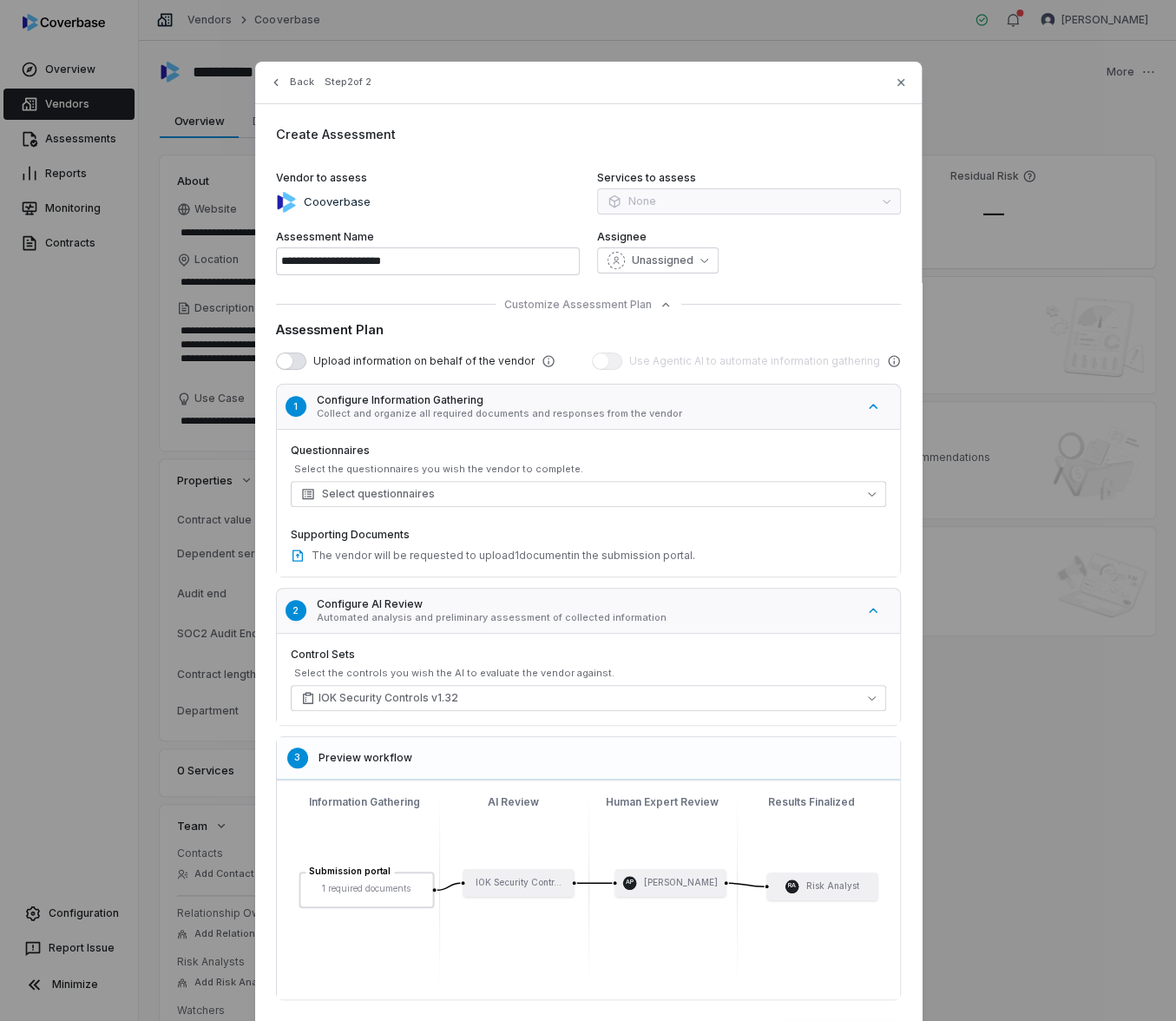
click at [858, 409] on button "1 Configure Information Gathering Collect and organize all required documents a…" at bounding box center [597, 407] width 651 height 55
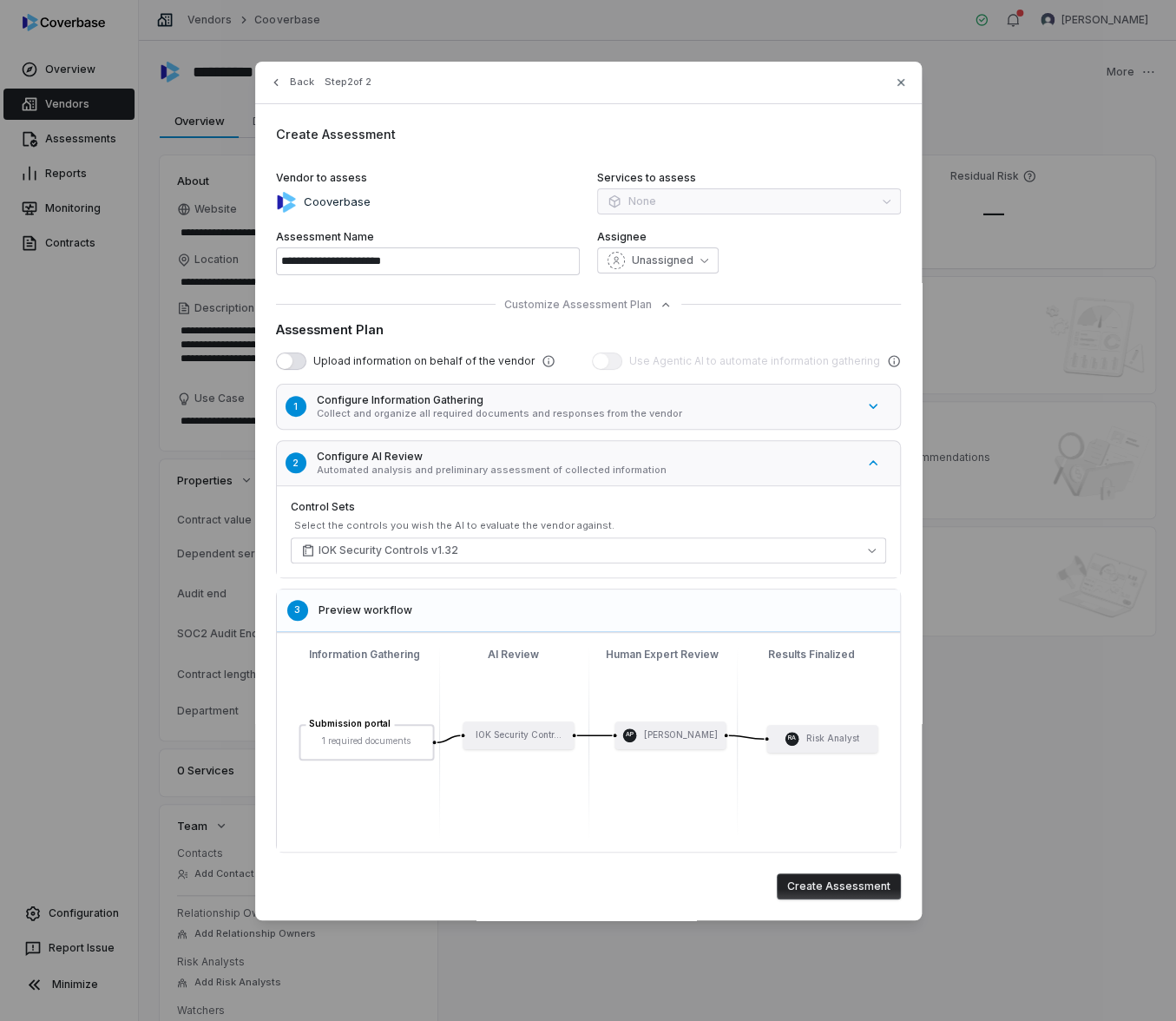
type textarea "*"
click at [834, 882] on button "Create Assessment" at bounding box center [838, 886] width 124 height 26
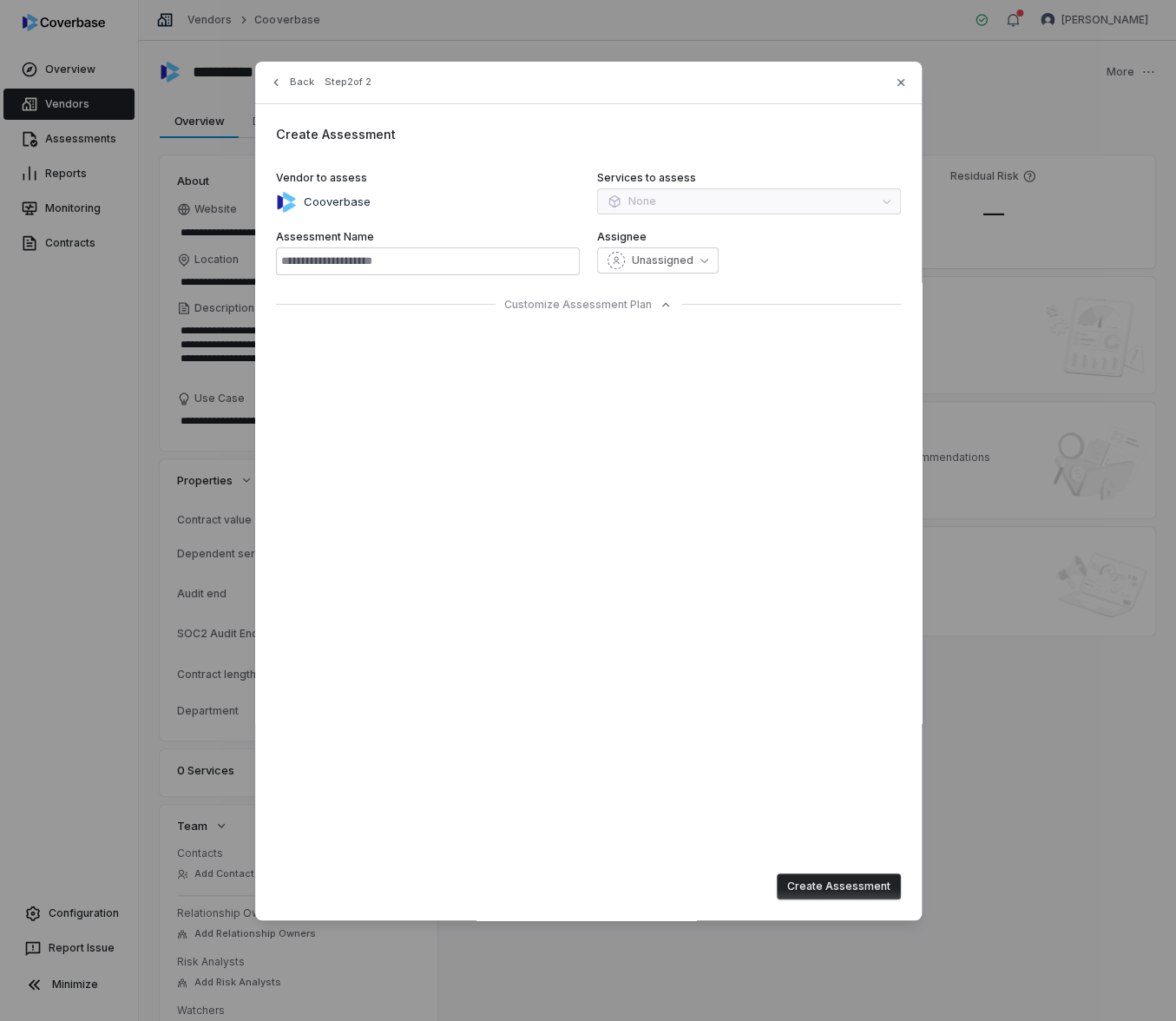
type input "**********"
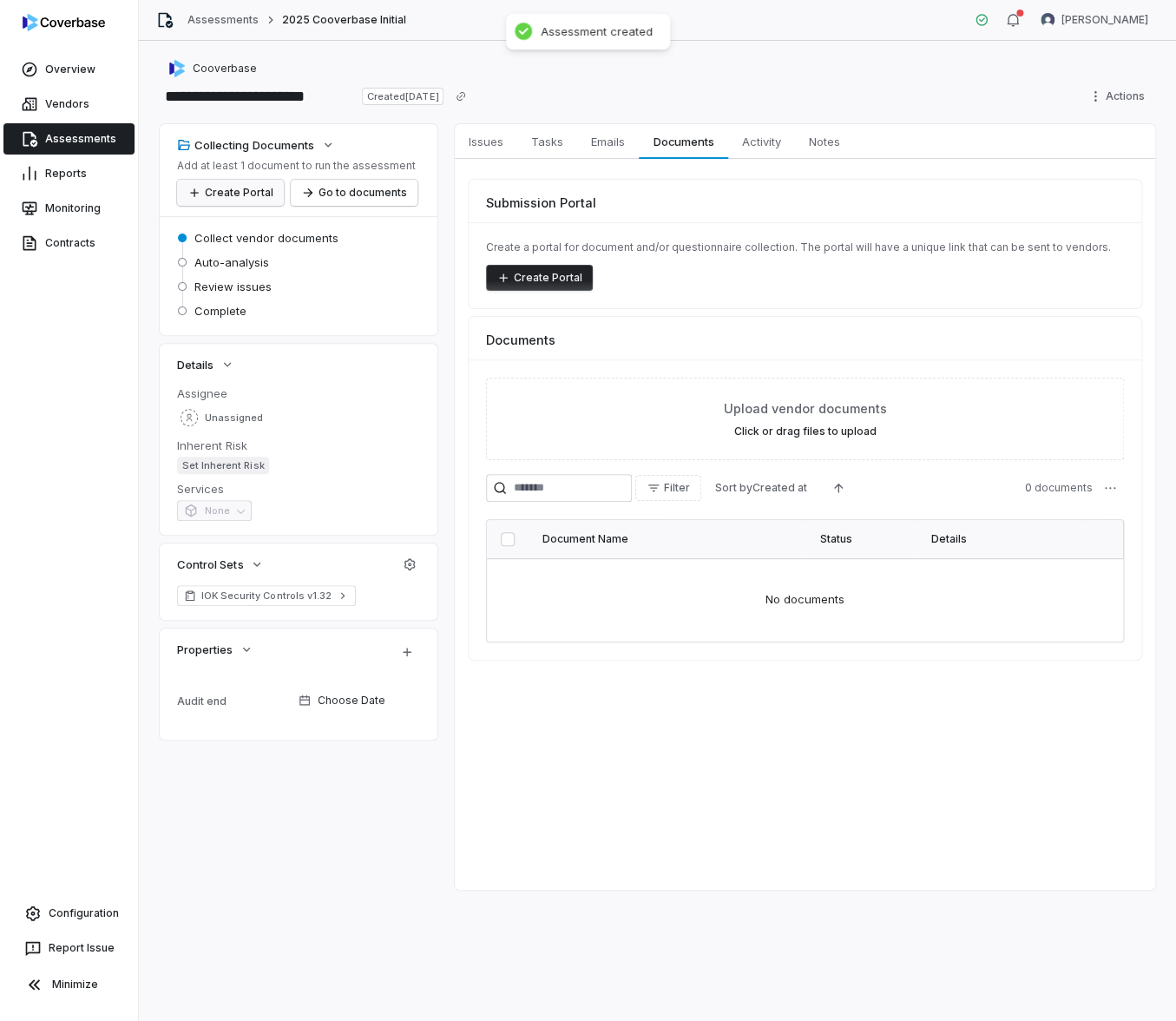
click at [235, 195] on button "Create Portal" at bounding box center [230, 192] width 107 height 26
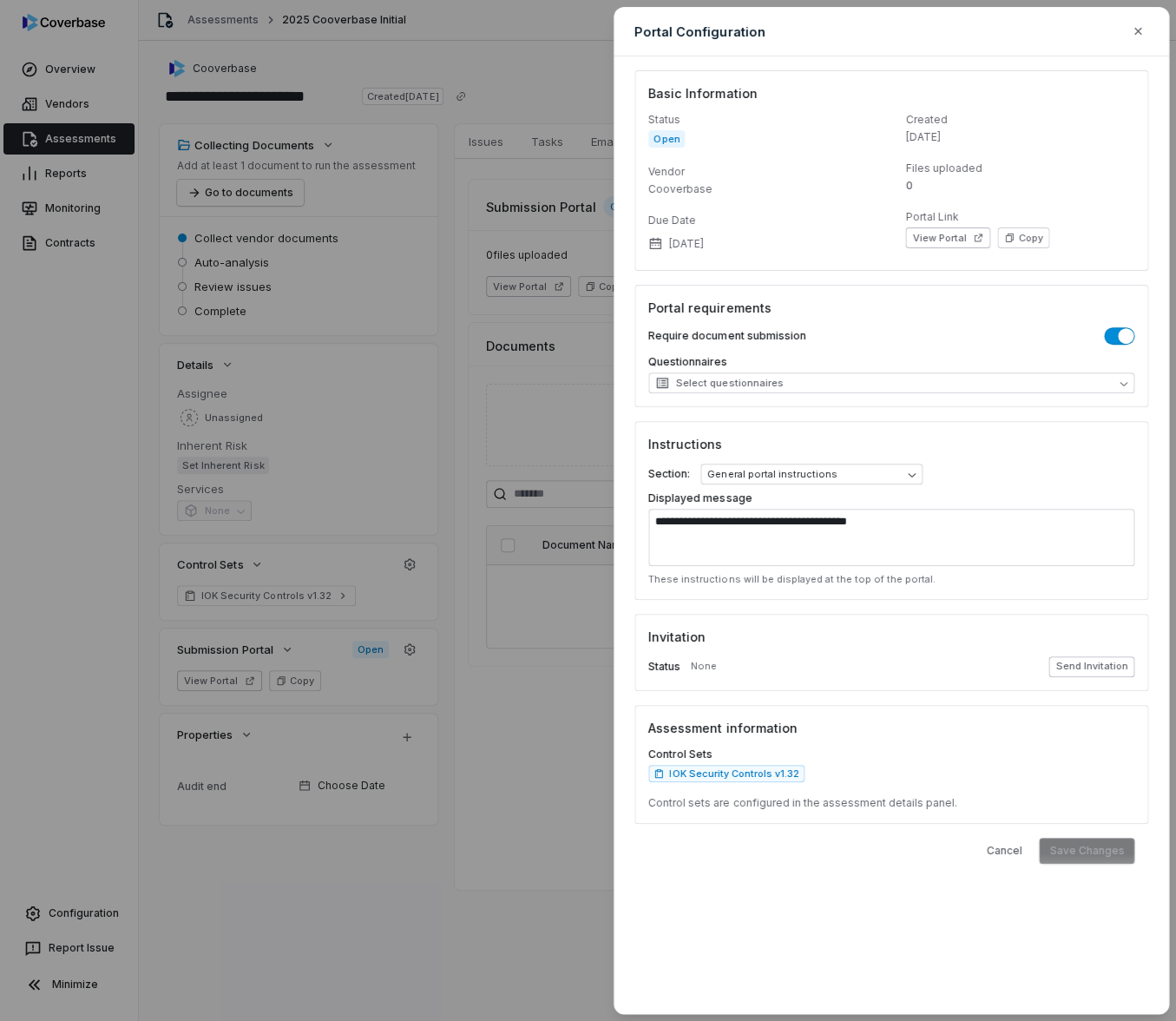
click at [1103, 660] on button "Send Invitation" at bounding box center [1091, 666] width 86 height 21
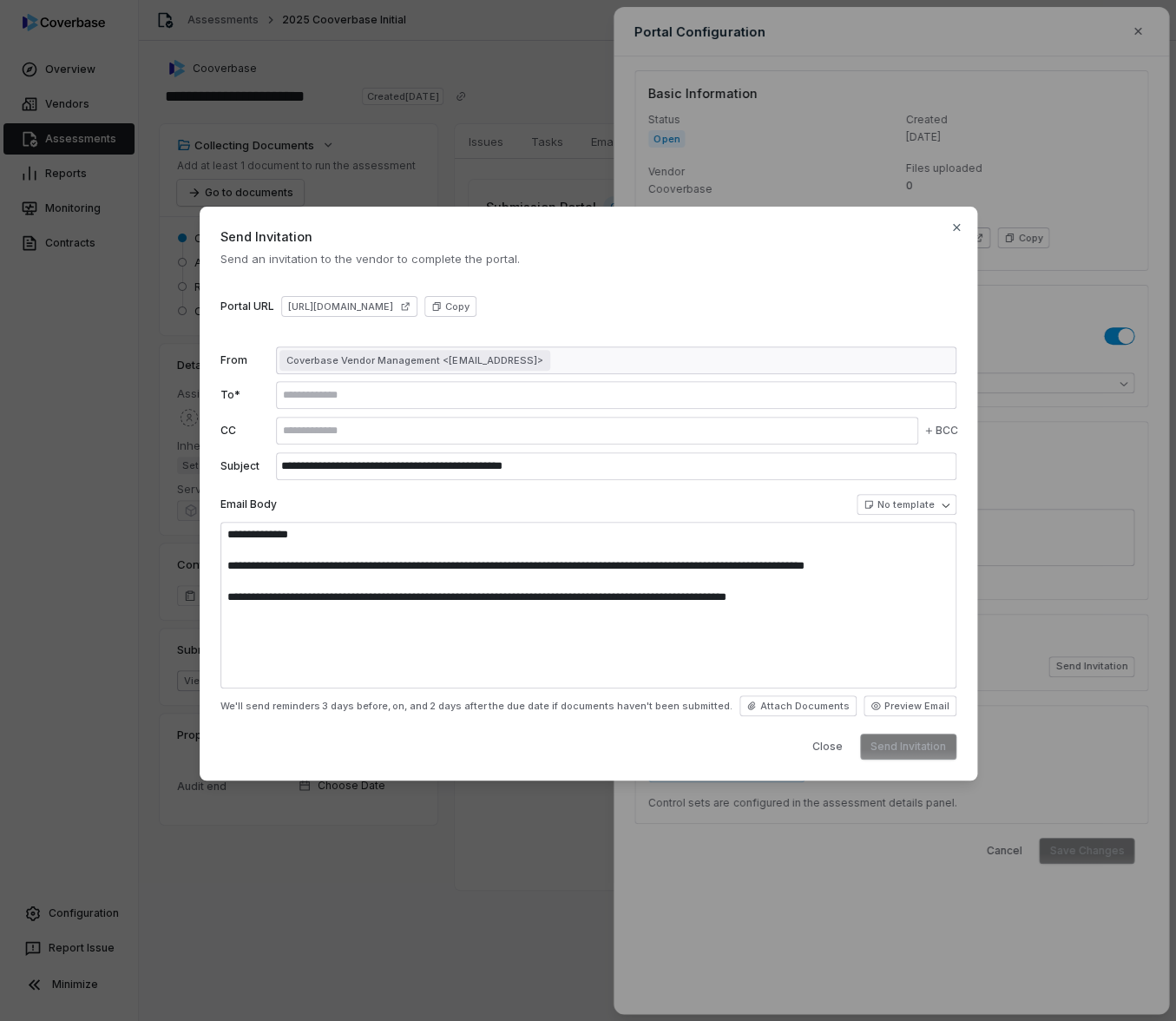
click at [347, 403] on div at bounding box center [616, 395] width 680 height 28
type textarea "**********"
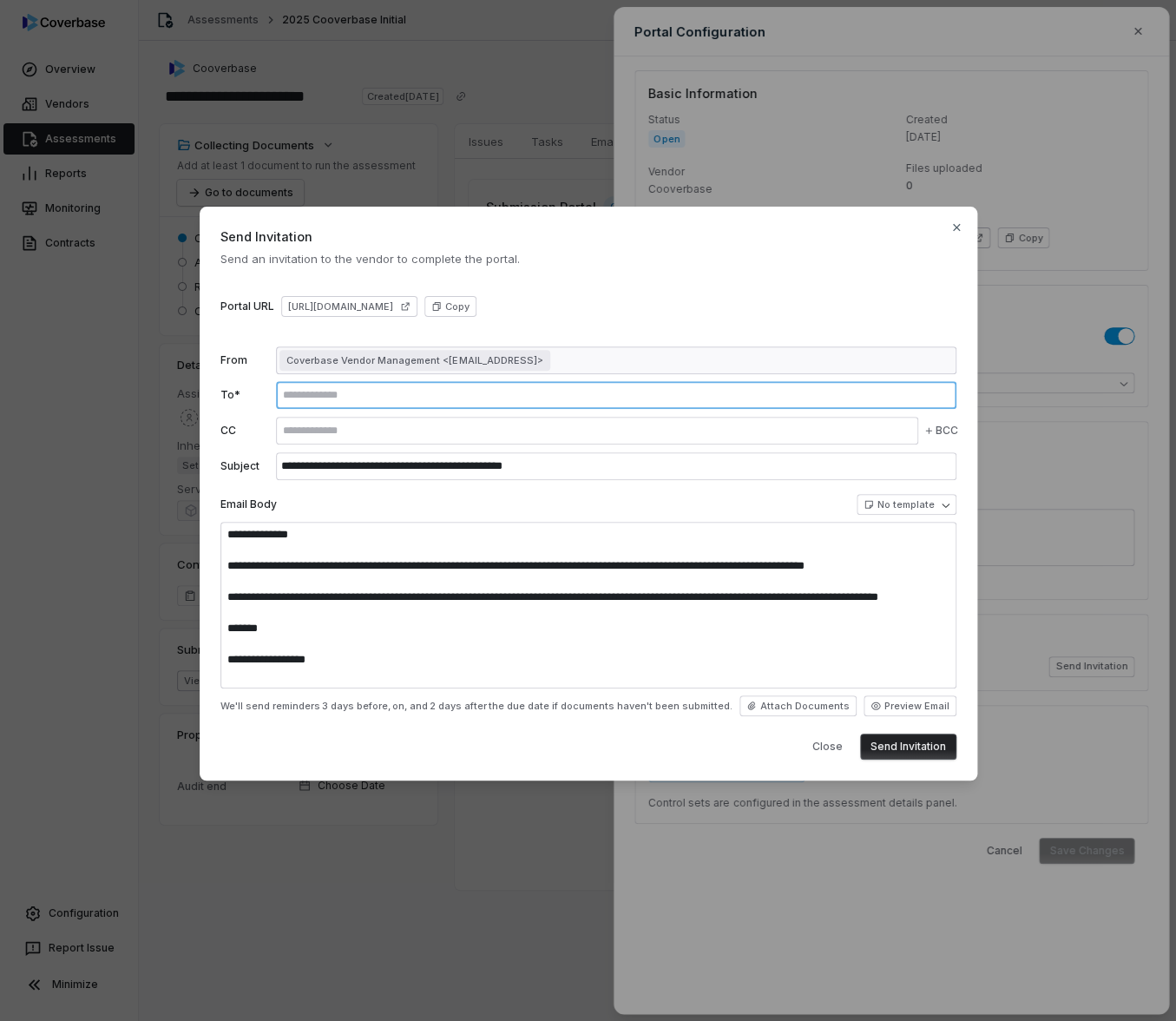
click at [346, 393] on input "text" at bounding box center [616, 394] width 674 height 14
type input "**********"
click at [929, 756] on button "Send Invitation" at bounding box center [908, 746] width 97 height 26
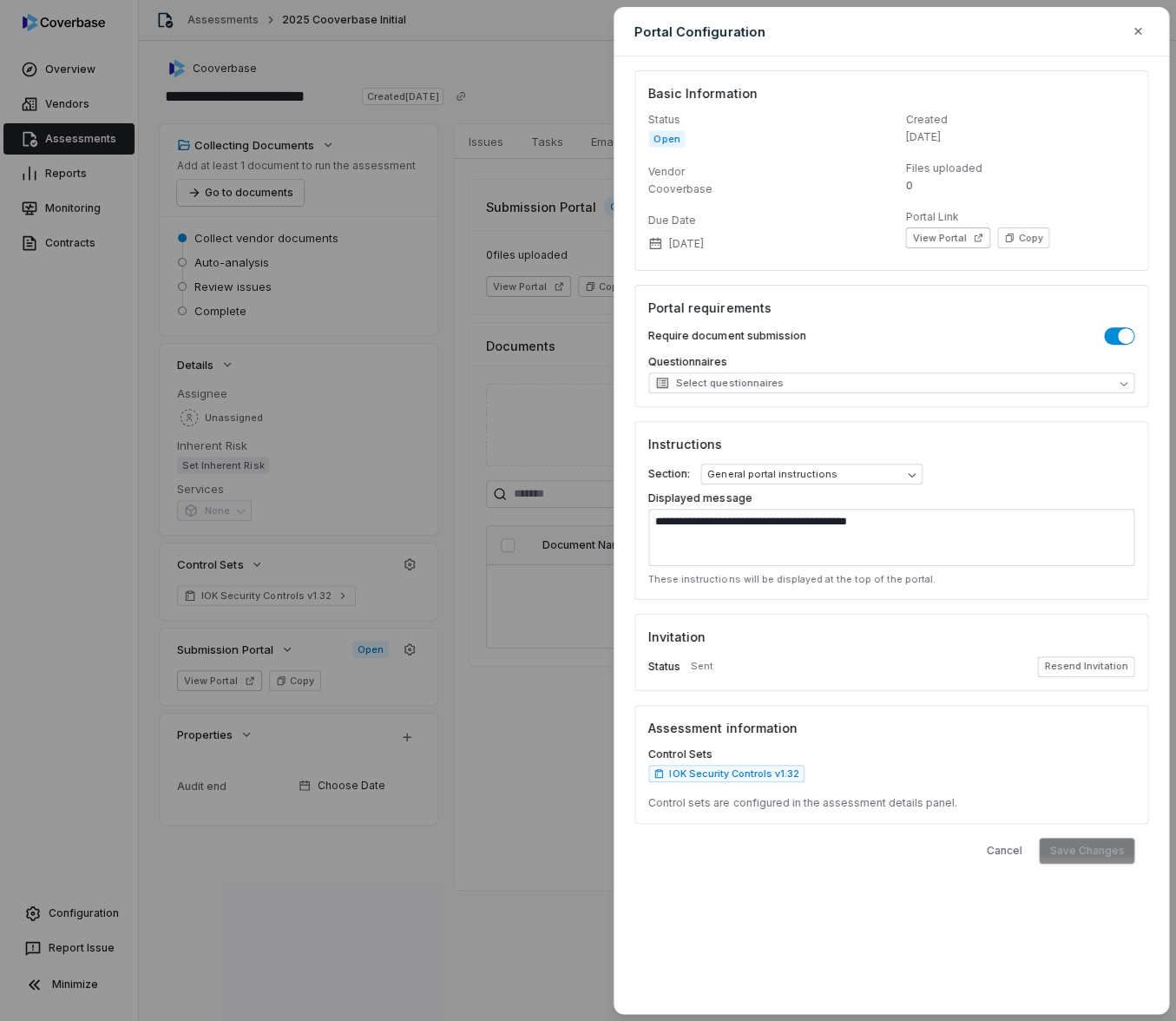
click at [548, 234] on div "**********" at bounding box center [588, 510] width 1176 height 1021
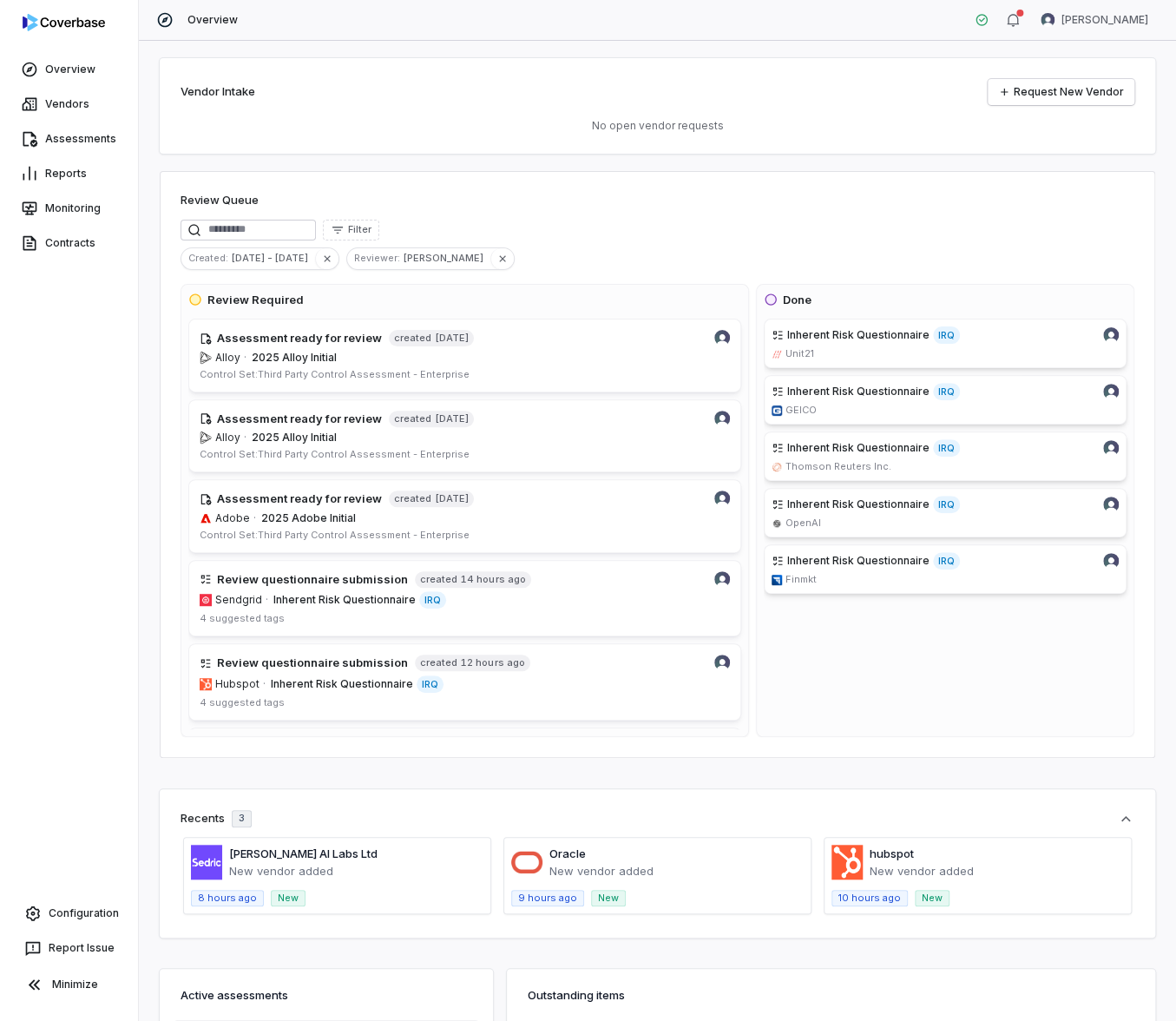
click at [1119, 17] on html "Overview Vendors Assessments Reports Monitoring Contracts Configuration Report …" at bounding box center [588, 510] width 1176 height 1021
click at [1081, 71] on div "Account" at bounding box center [1084, 61] width 133 height 28
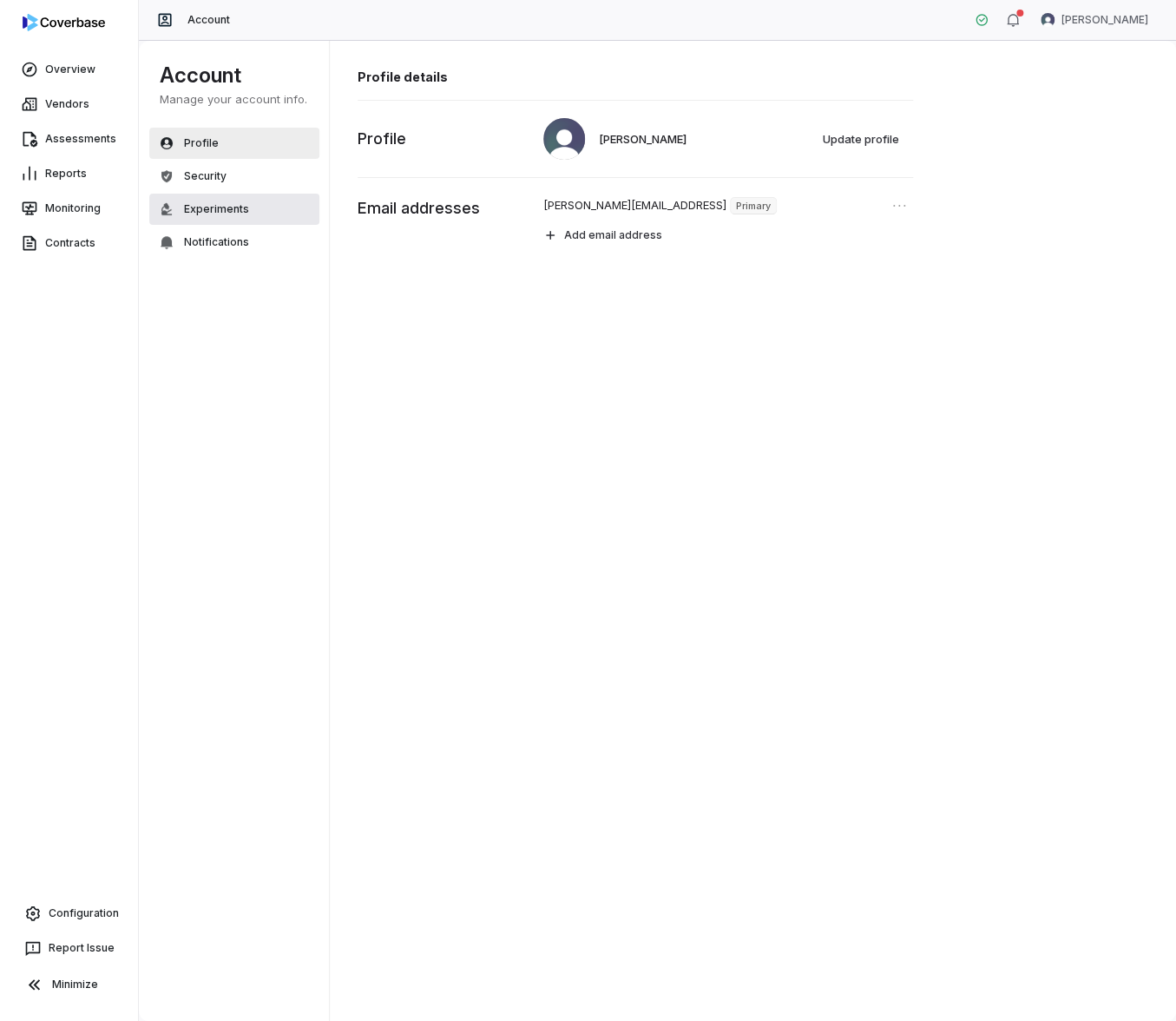
click at [211, 216] on button "Experiments" at bounding box center [234, 209] width 170 height 32
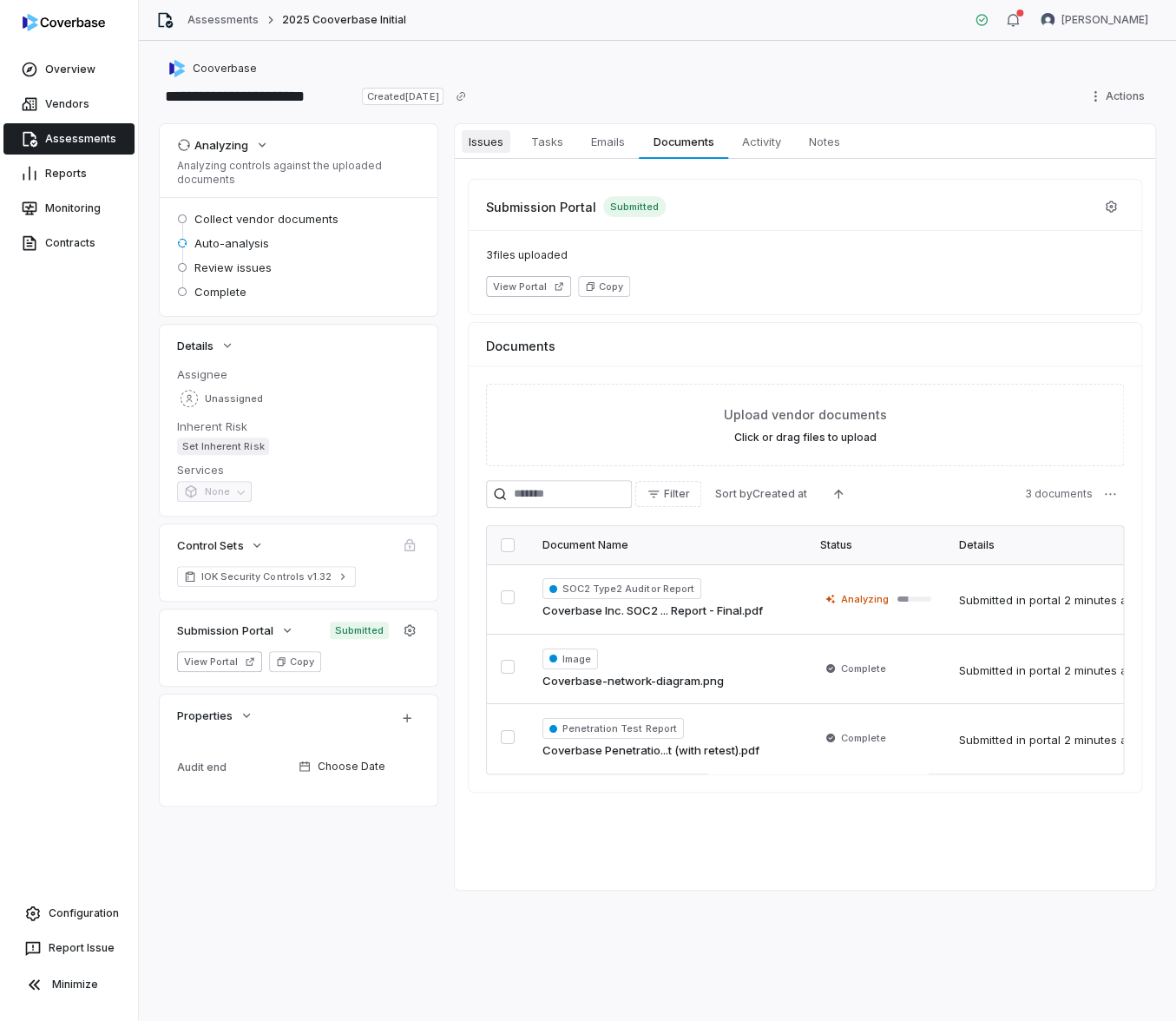
click at [480, 146] on span "Issues" at bounding box center [486, 141] width 49 height 23
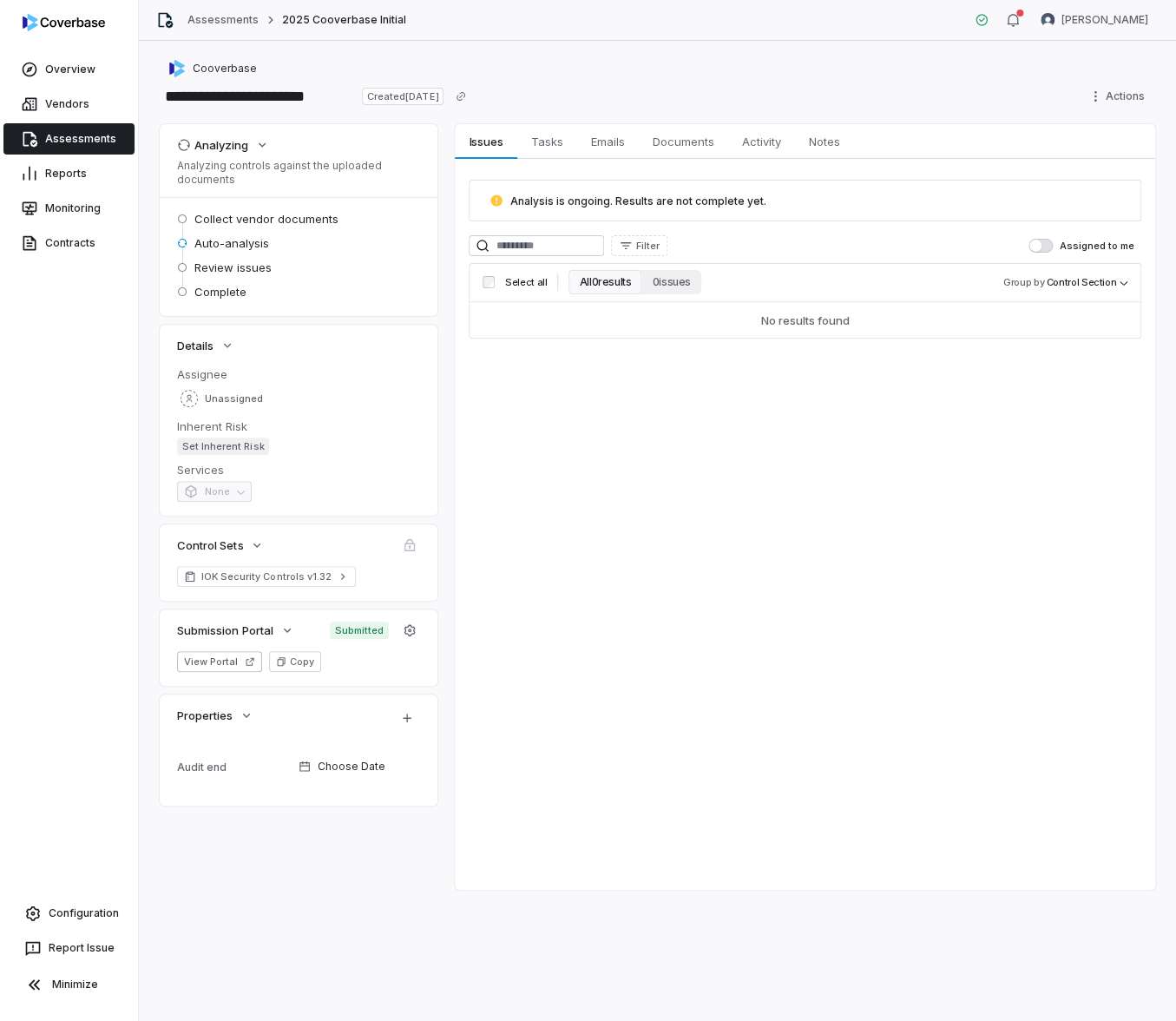
click at [415, 64] on div "Cooverbase" at bounding box center [658, 68] width 995 height 21
click at [657, 141] on span "Documents" at bounding box center [684, 141] width 76 height 23
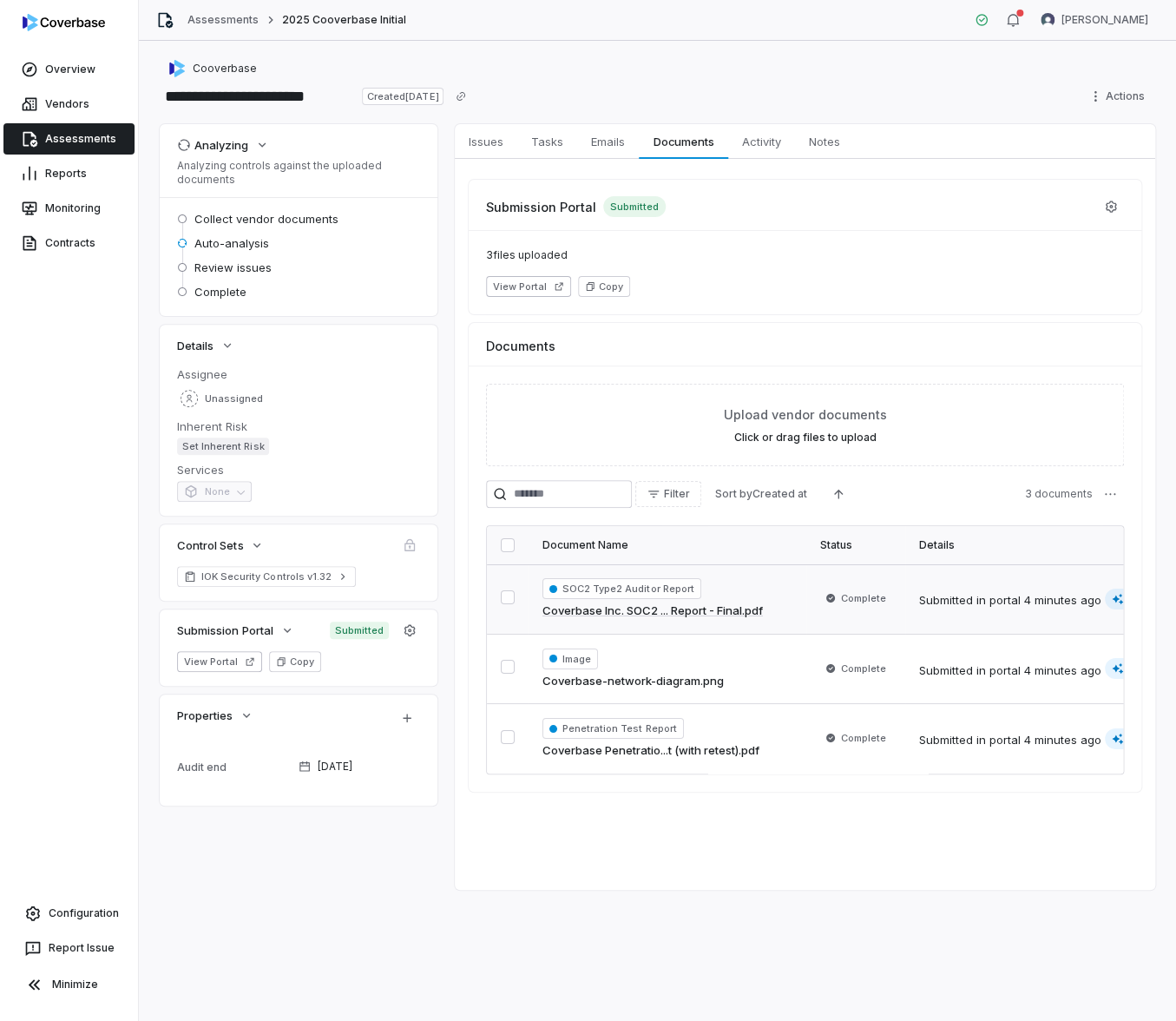
click at [726, 612] on link "Coverbase Inc. SOC2 ... Report - Final.pdf" at bounding box center [652, 611] width 220 height 17
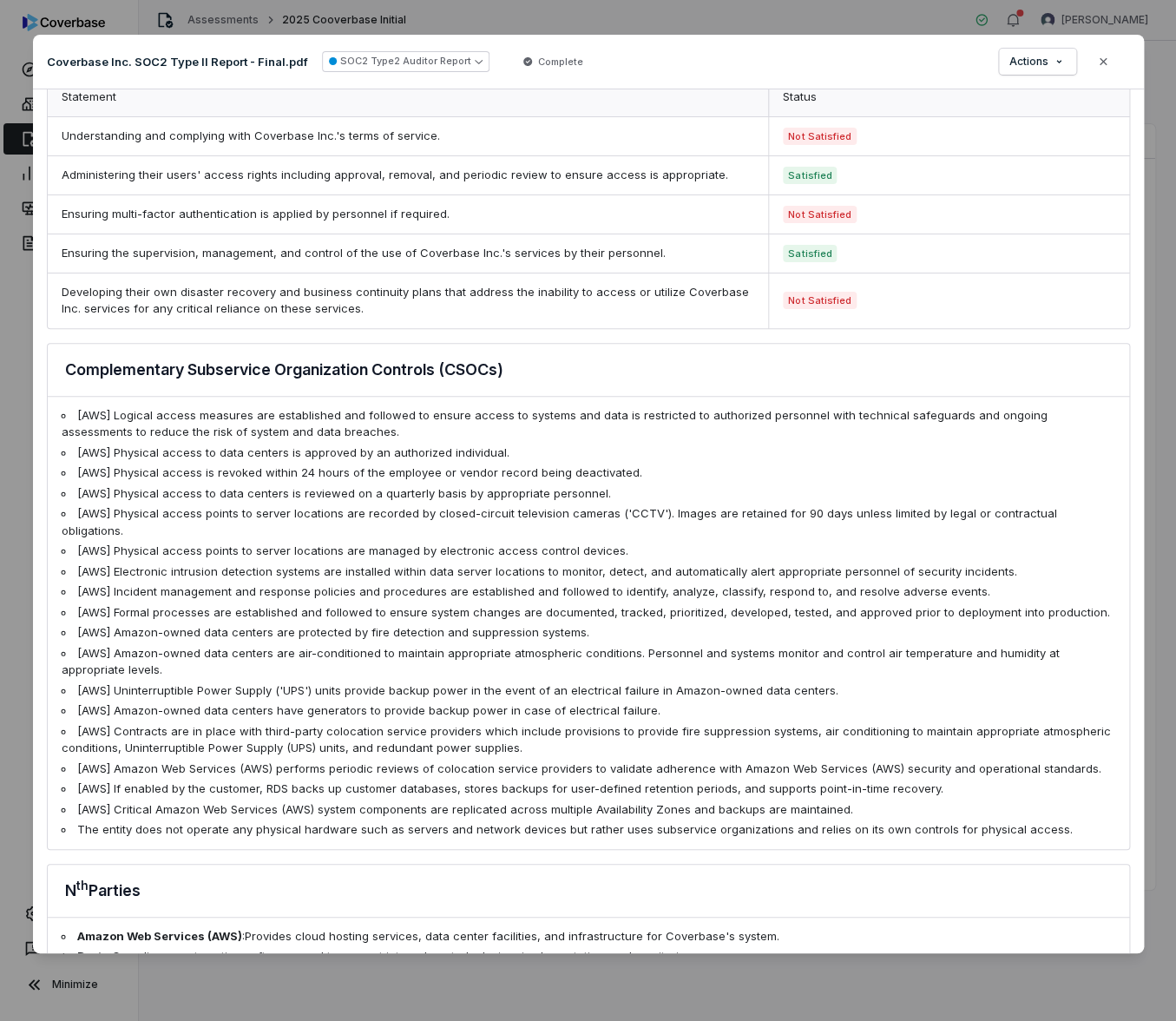
scroll to position [1606, 0]
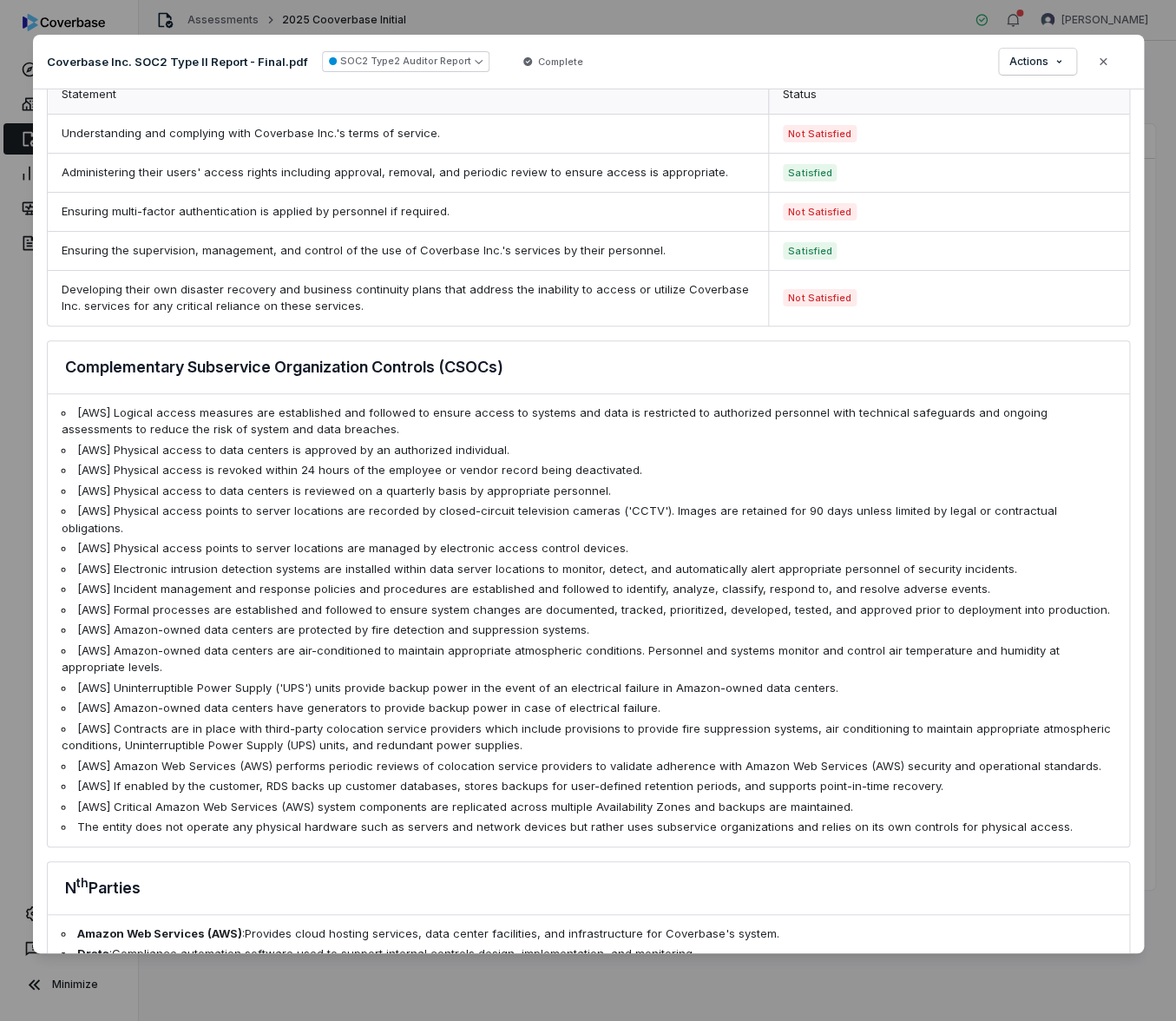
click at [621, 10] on div "Document Preview Coverbase Inc. SOC2 Type II Report - Final.pdf SOC2 Type2 Audi…" at bounding box center [588, 510] width 1176 height 1021
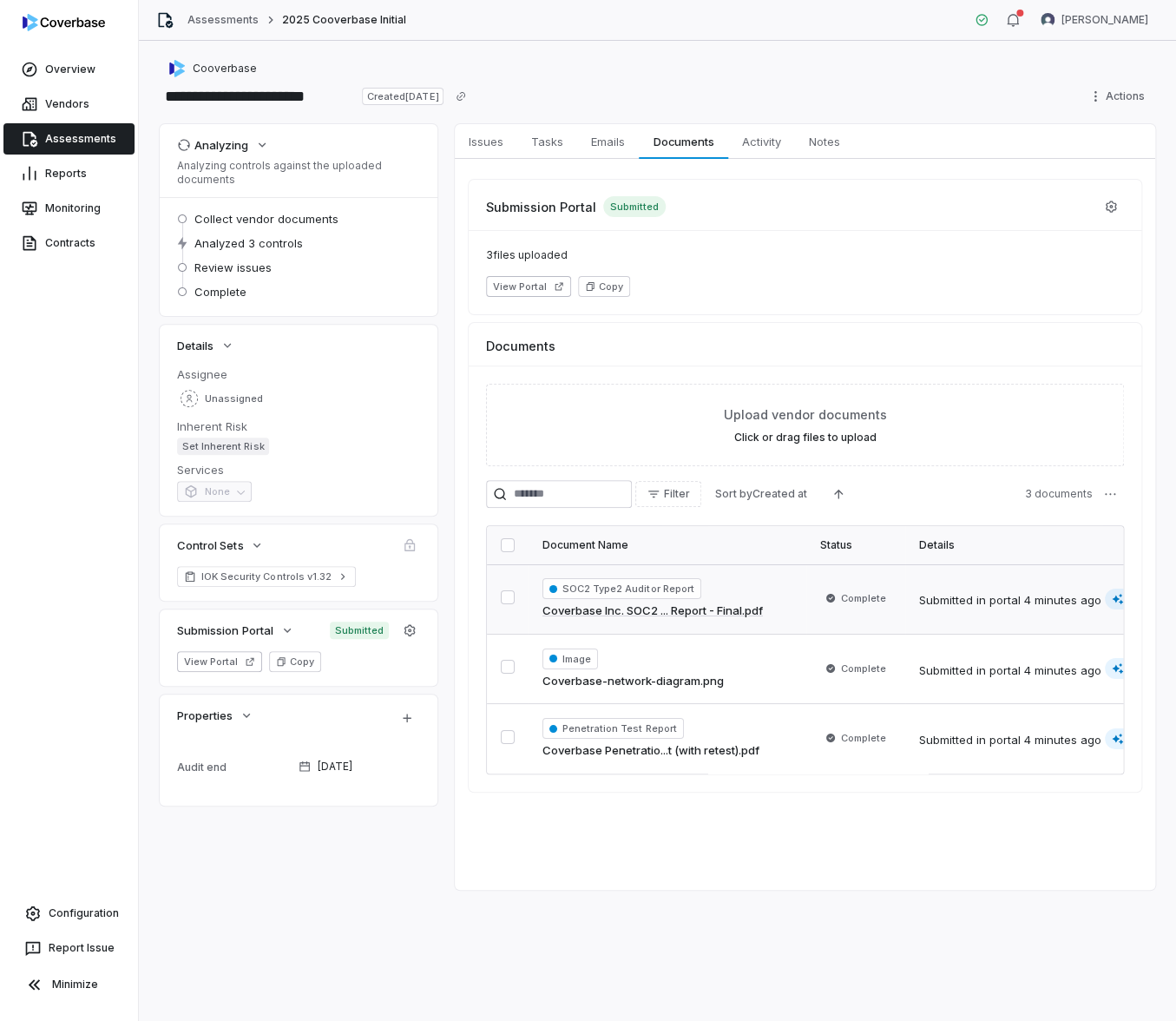
click at [600, 71] on div "Cooverbase" at bounding box center [658, 68] width 995 height 21
click at [508, 146] on span "Issues" at bounding box center [486, 141] width 49 height 23
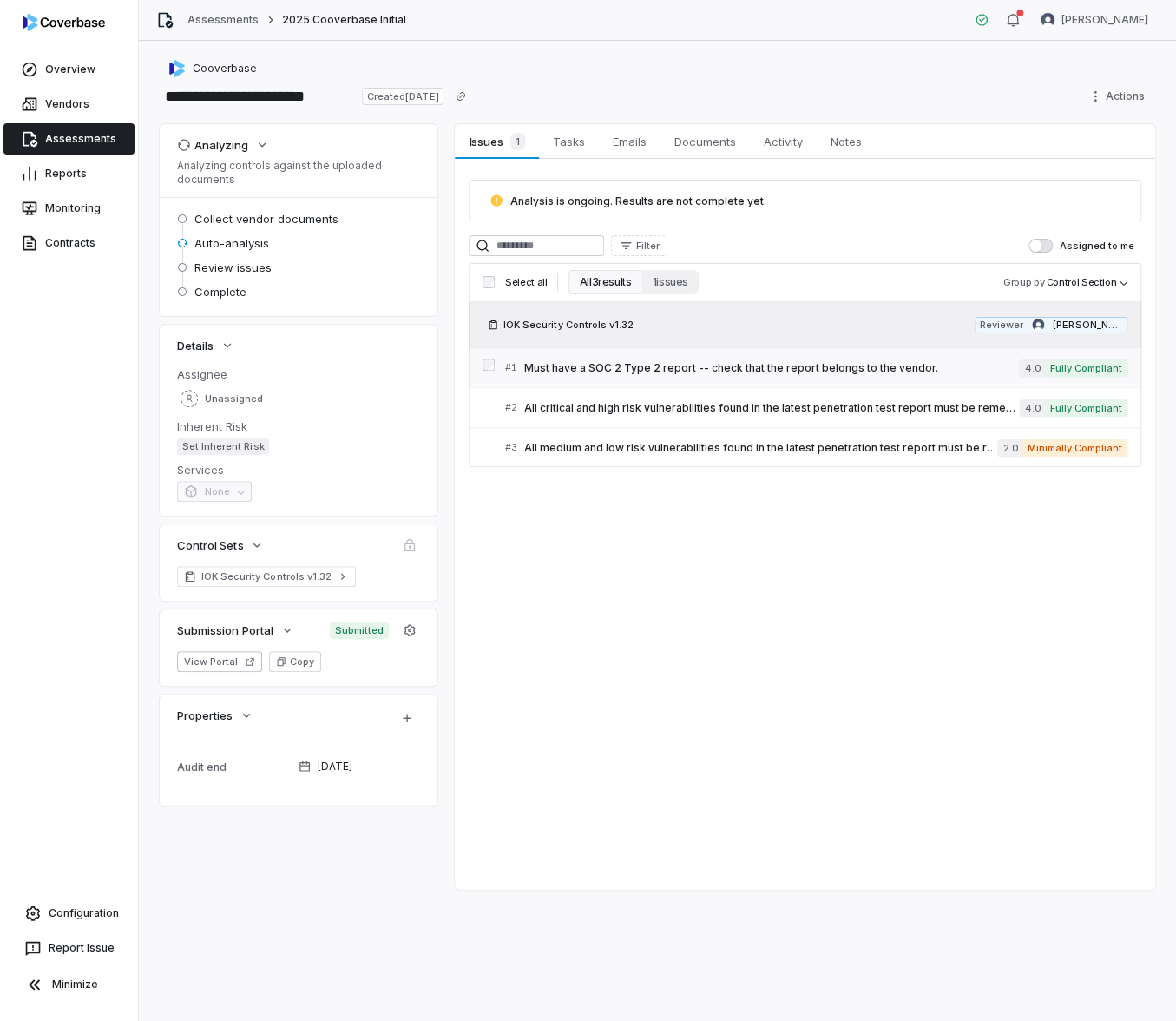
click at [668, 372] on span "Must have a SOC 2 Type 2 report -- check that the report belongs to the vendor." at bounding box center [771, 368] width 496 height 14
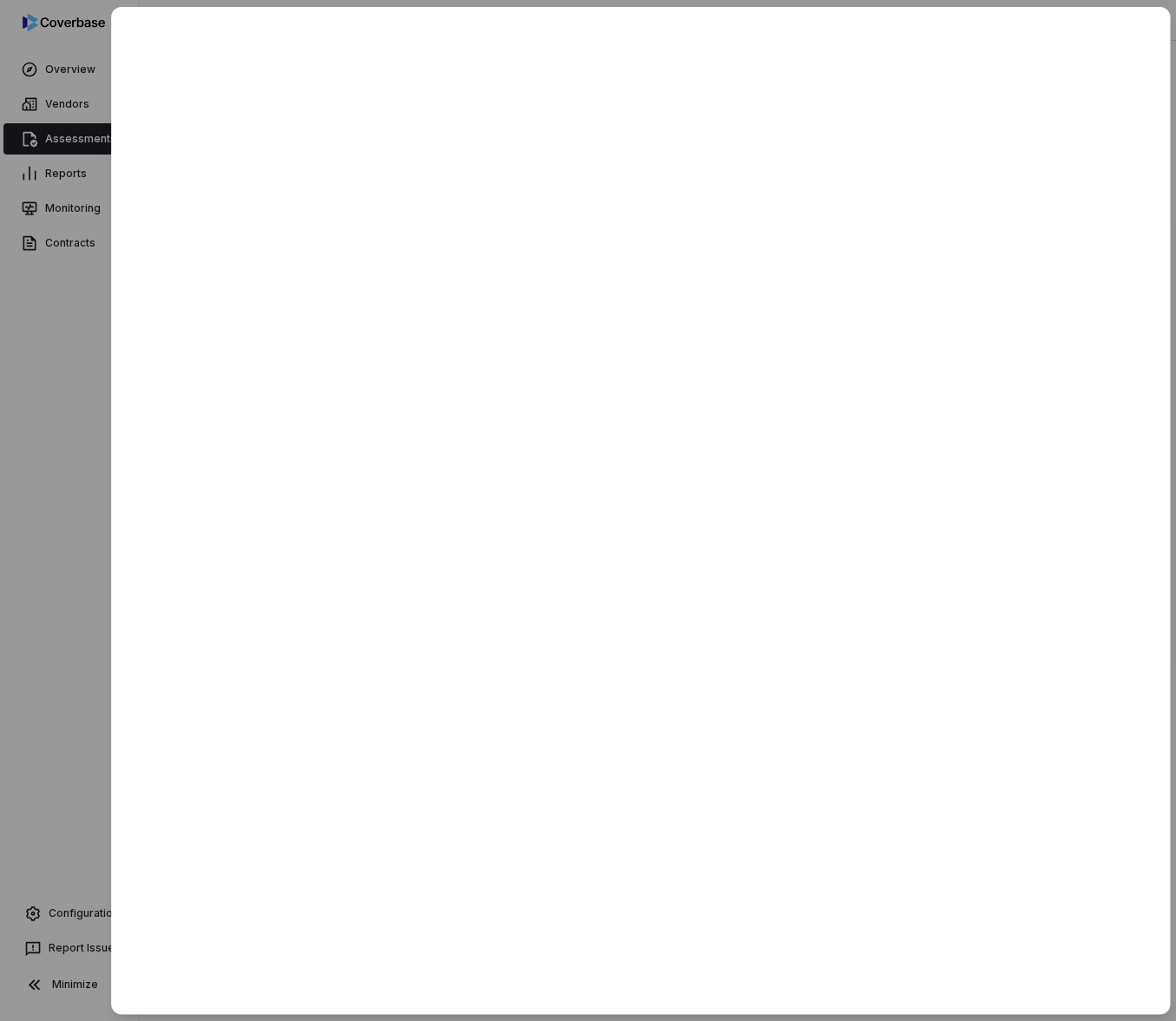
click at [50, 574] on div at bounding box center [588, 510] width 1176 height 1021
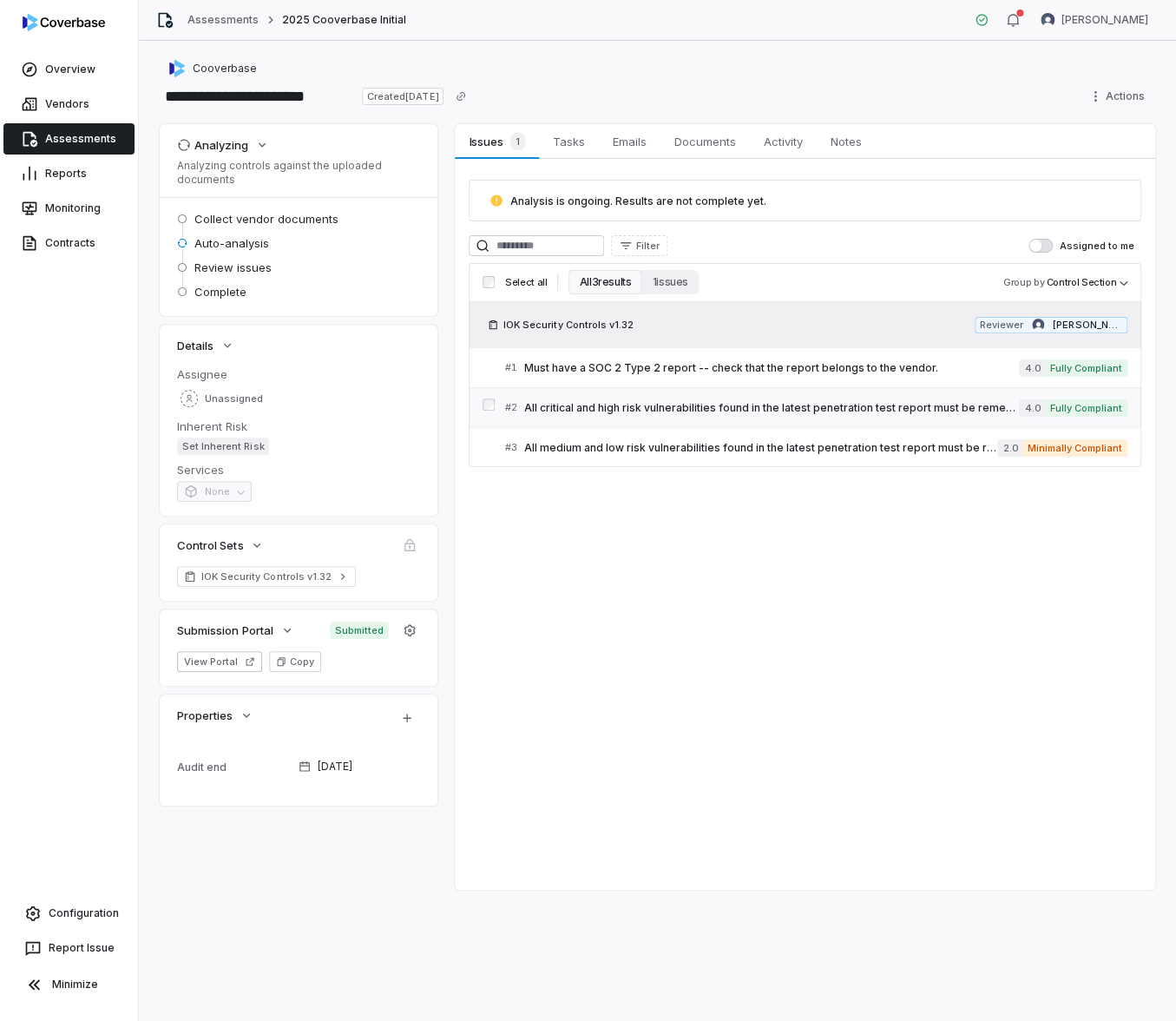
click at [739, 411] on span "All critical and high risk vulnerabilities found in the latest penetration test…" at bounding box center [771, 407] width 496 height 14
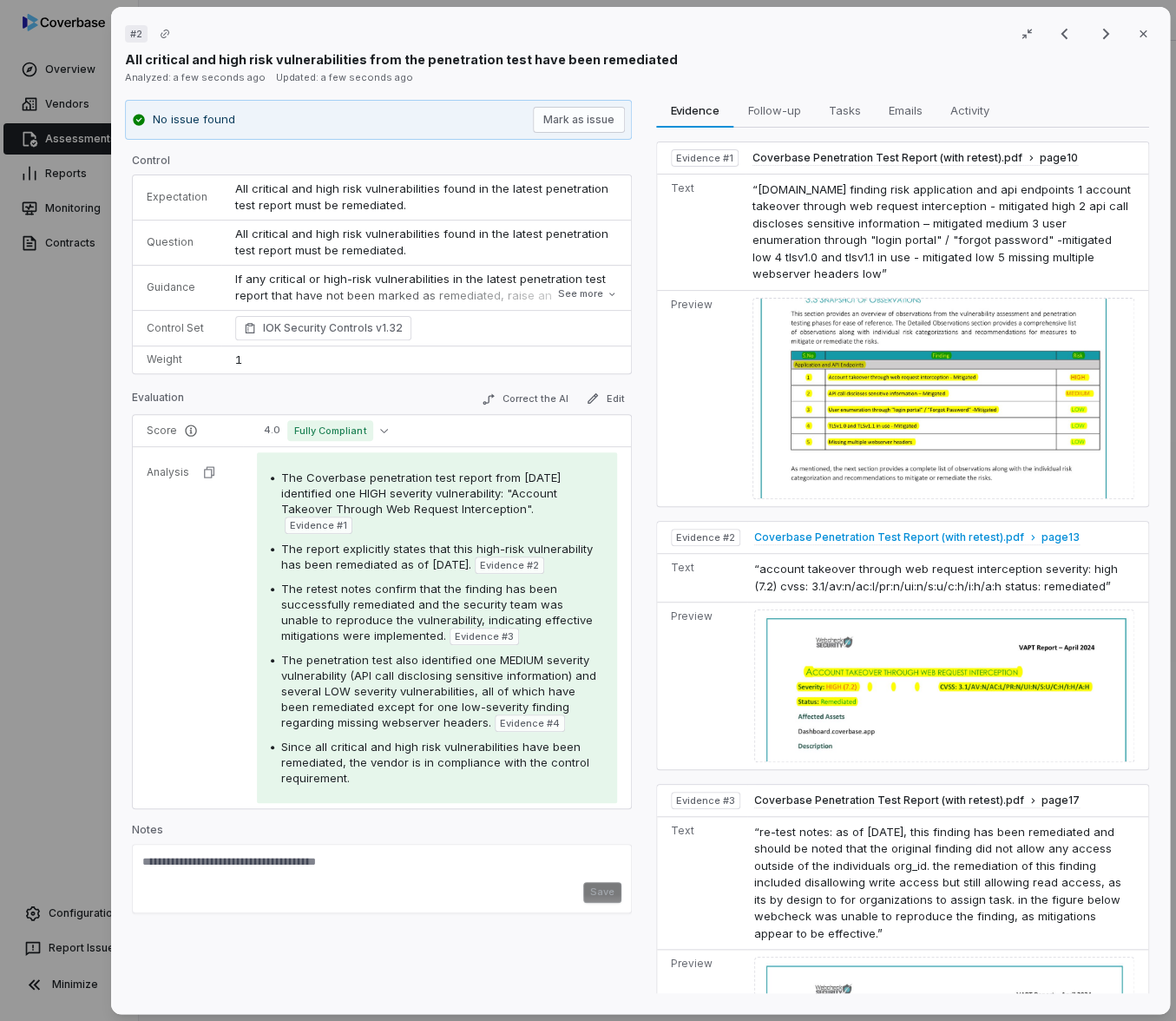
scroll to position [400, 0]
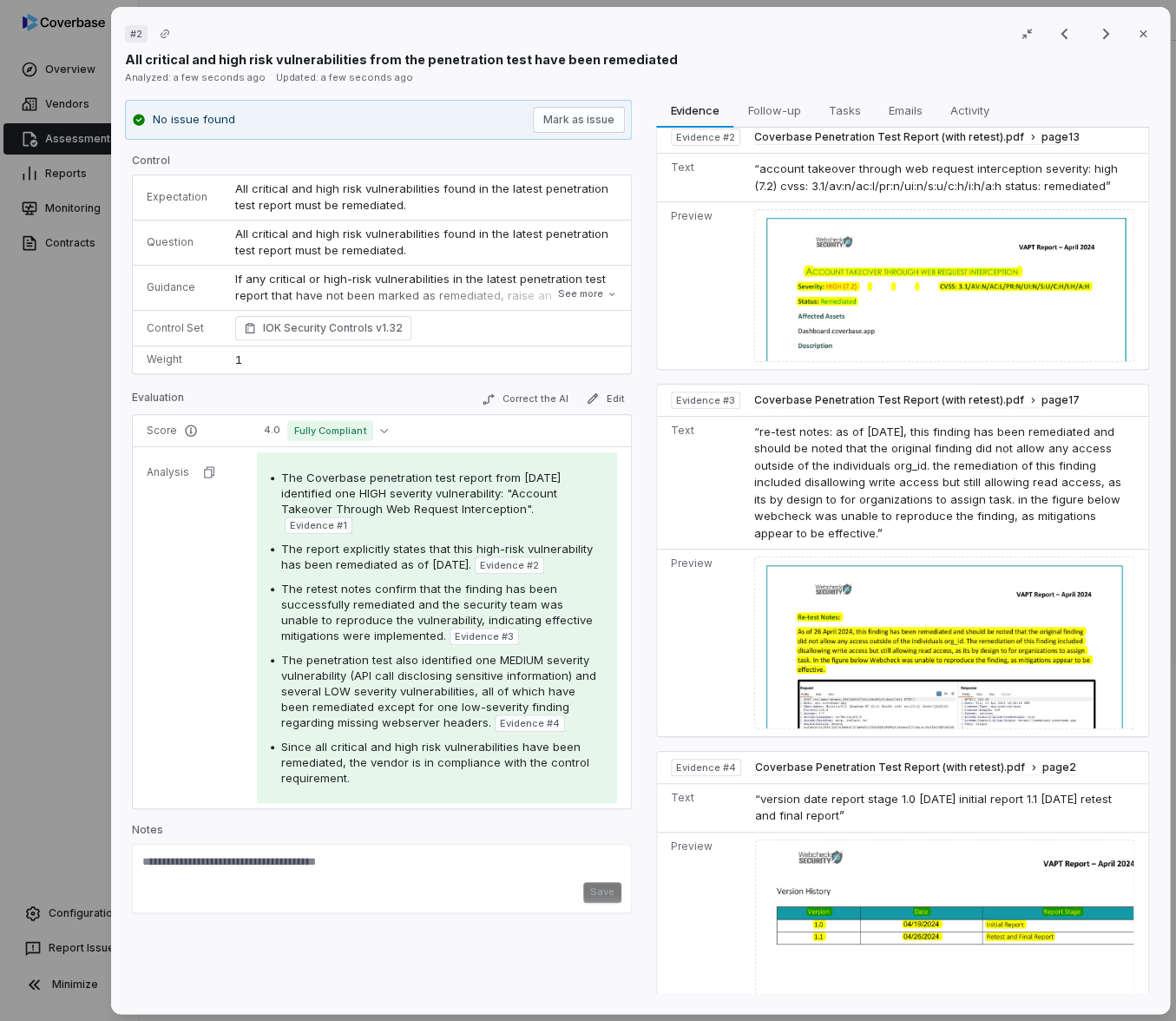
click at [48, 598] on div "# 2 Result 2 of 3 Close All critical and high risk vulnerabilities from the pen…" at bounding box center [588, 510] width 1176 height 1021
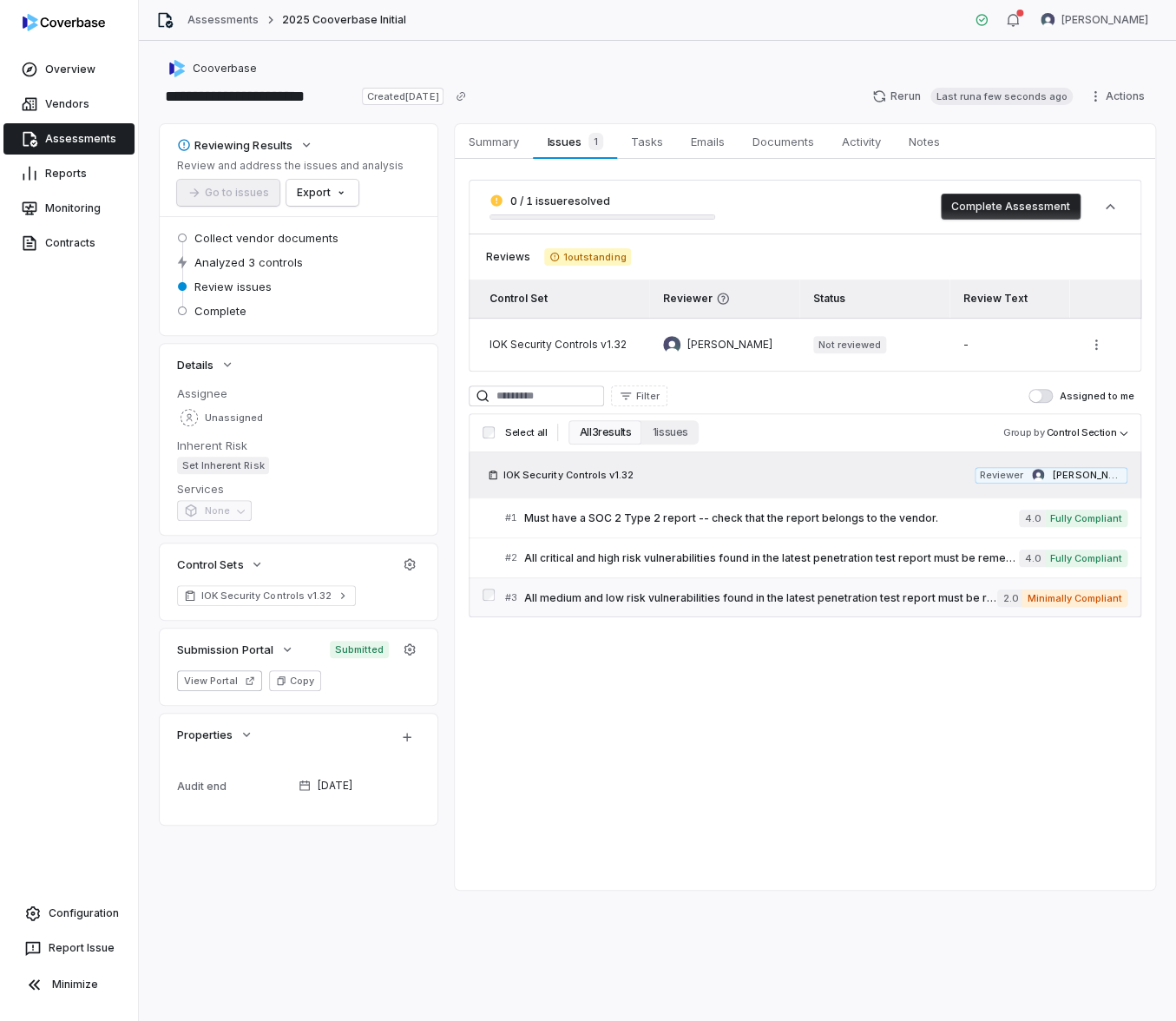
click at [751, 608] on link "# 3 All medium and low risk vulnerabilities found in the latest penetration tes…" at bounding box center [816, 597] width 622 height 39
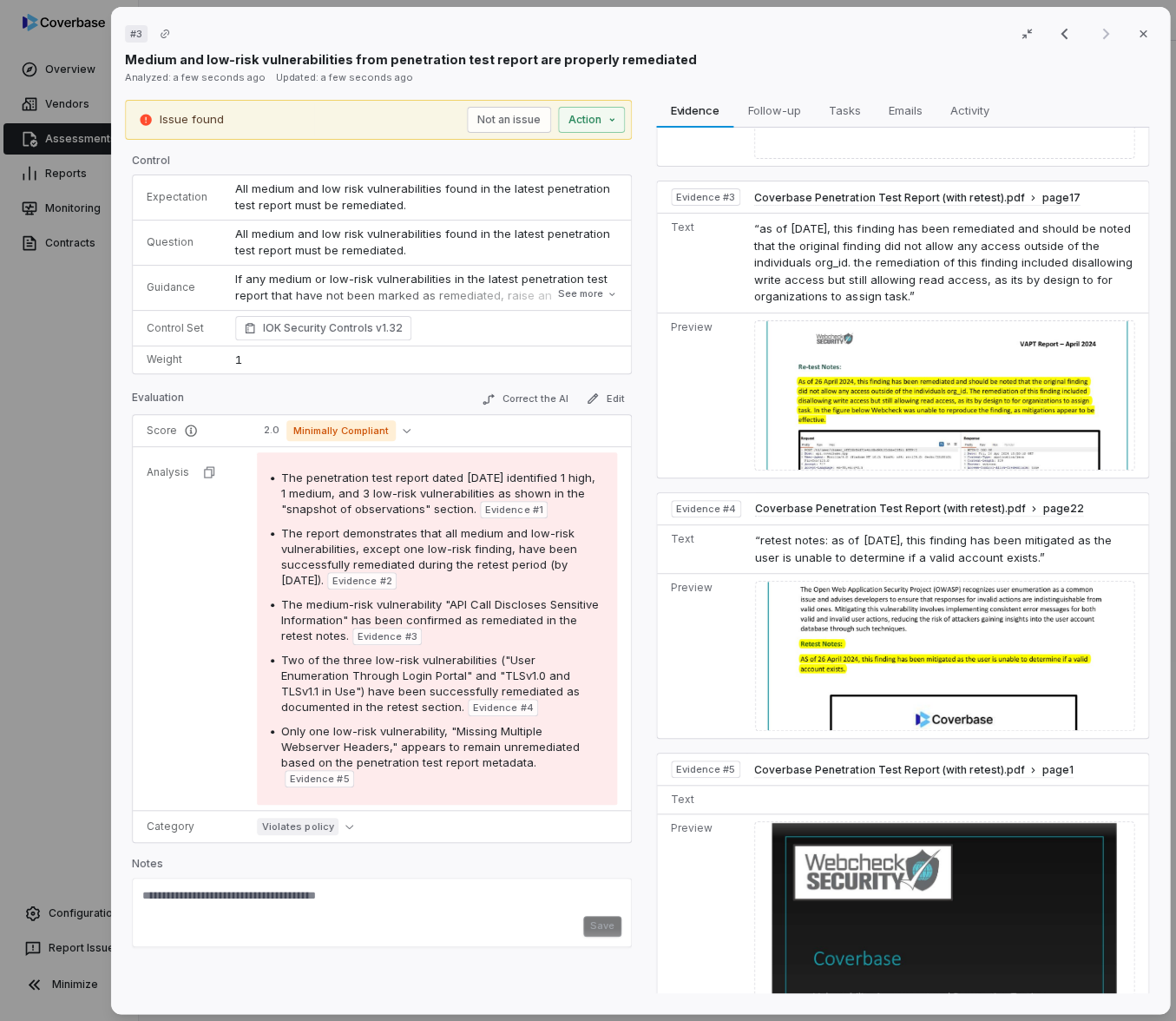
scroll to position [912, 0]
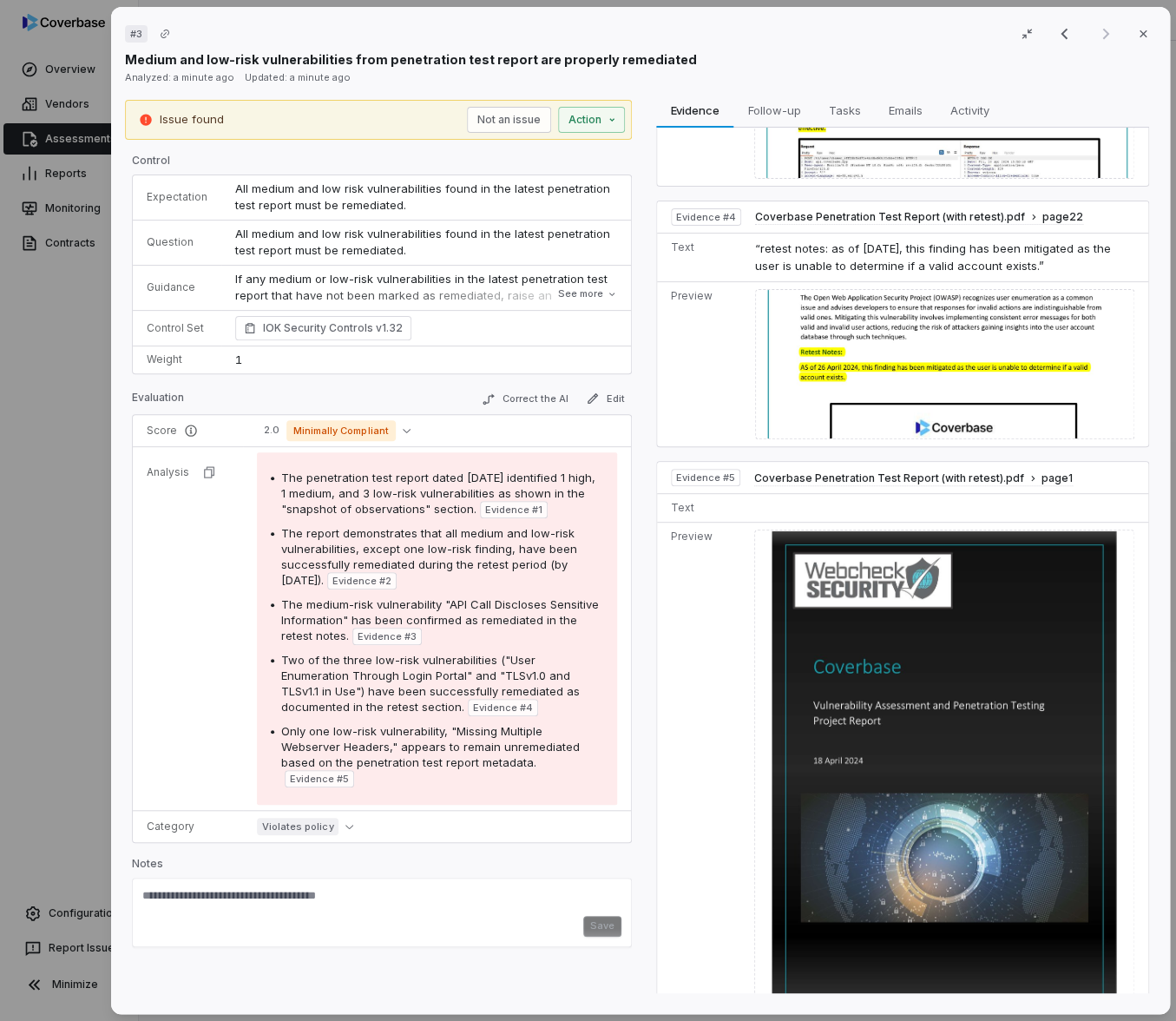
click at [70, 566] on div "# 3 Result 3 of 3 Close Medium and low-risk vulnerabilities from penetration te…" at bounding box center [588, 510] width 1176 height 1021
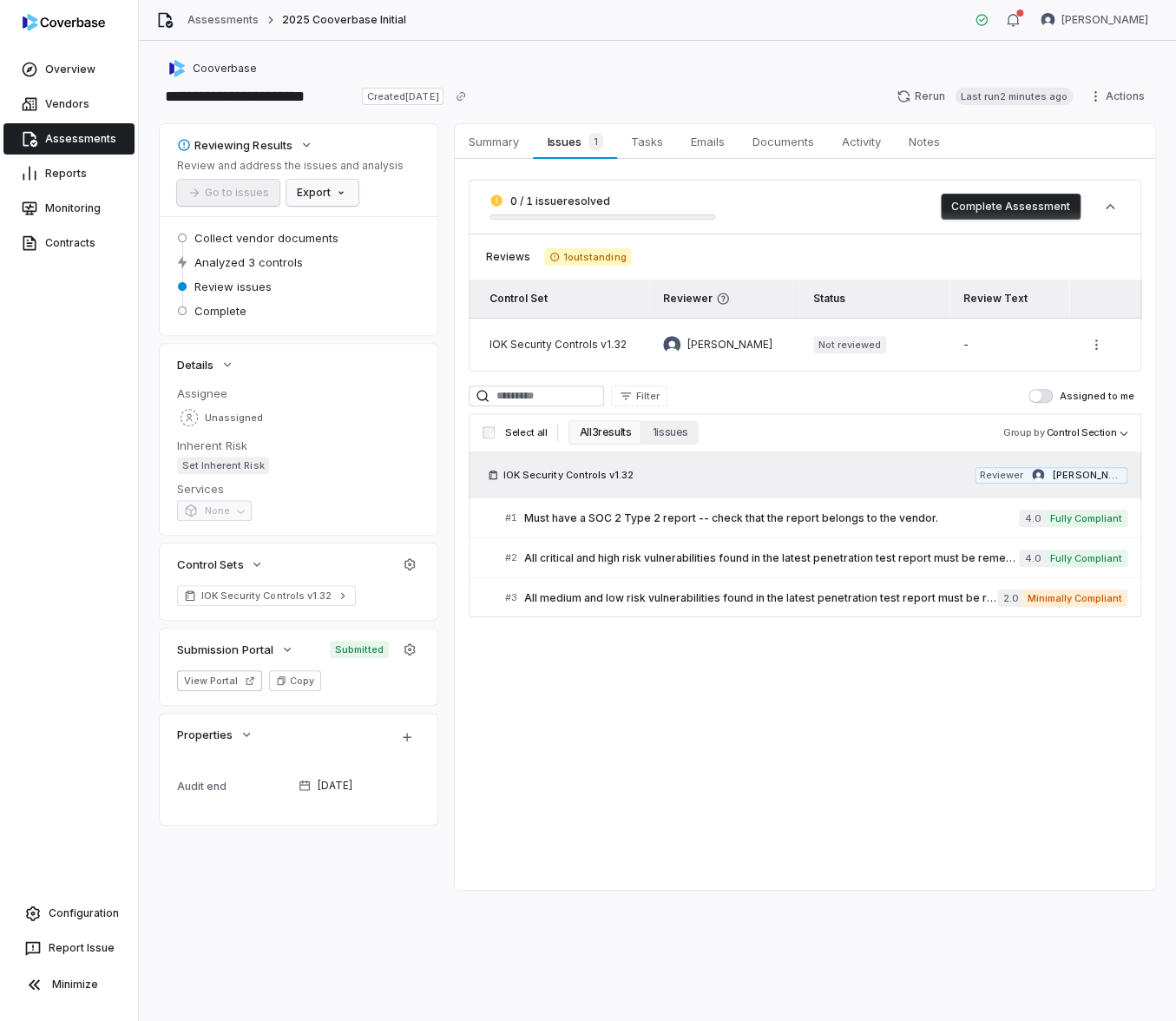
click at [343, 182] on html "**********" at bounding box center [588, 510] width 1176 height 1021
click at [357, 232] on div "Export as PDF" at bounding box center [350, 229] width 122 height 28
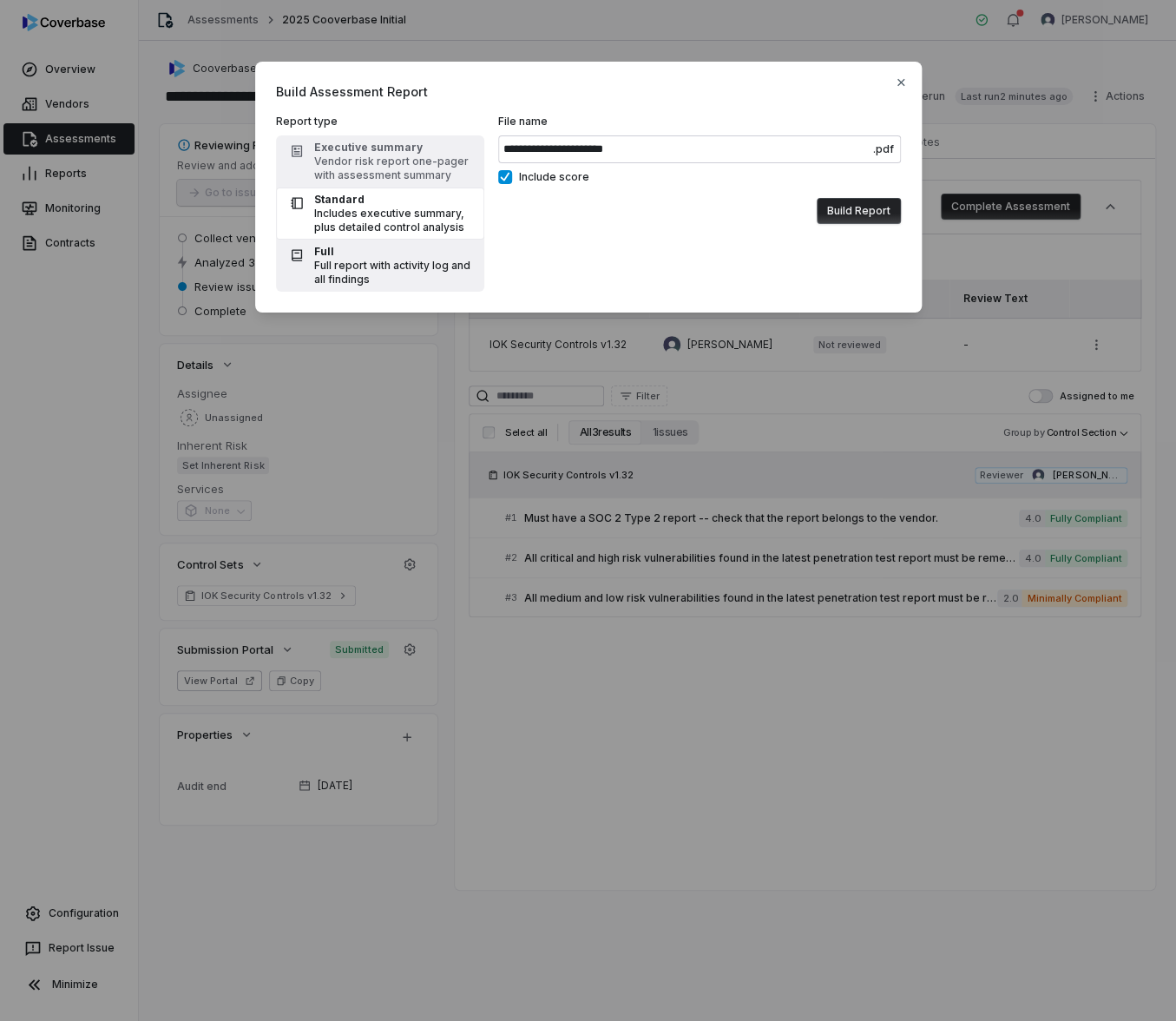
click at [421, 252] on div "Full" at bounding box center [394, 251] width 160 height 14
type input "**********"
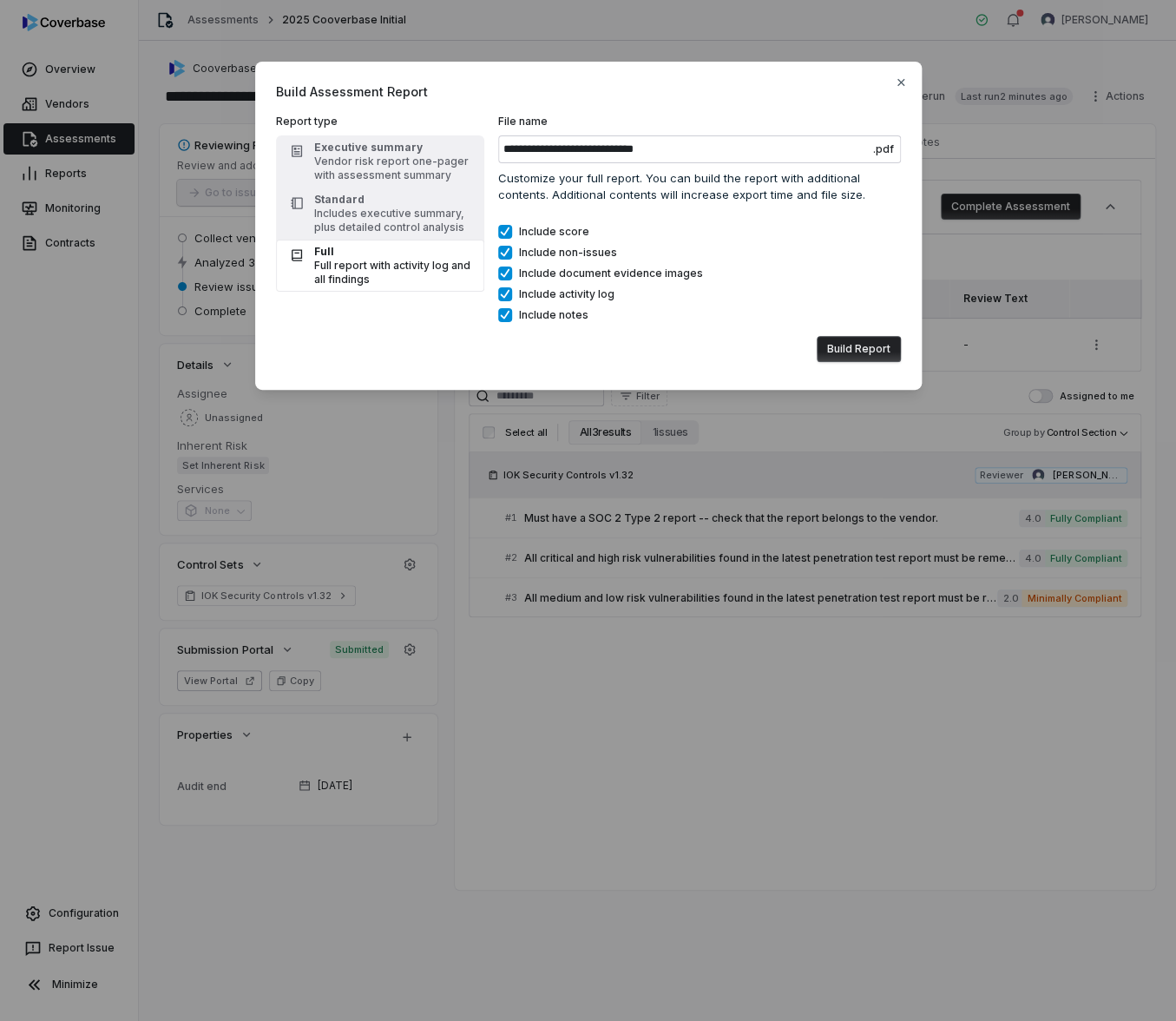
click at [854, 346] on button "Build Report" at bounding box center [858, 349] width 84 height 26
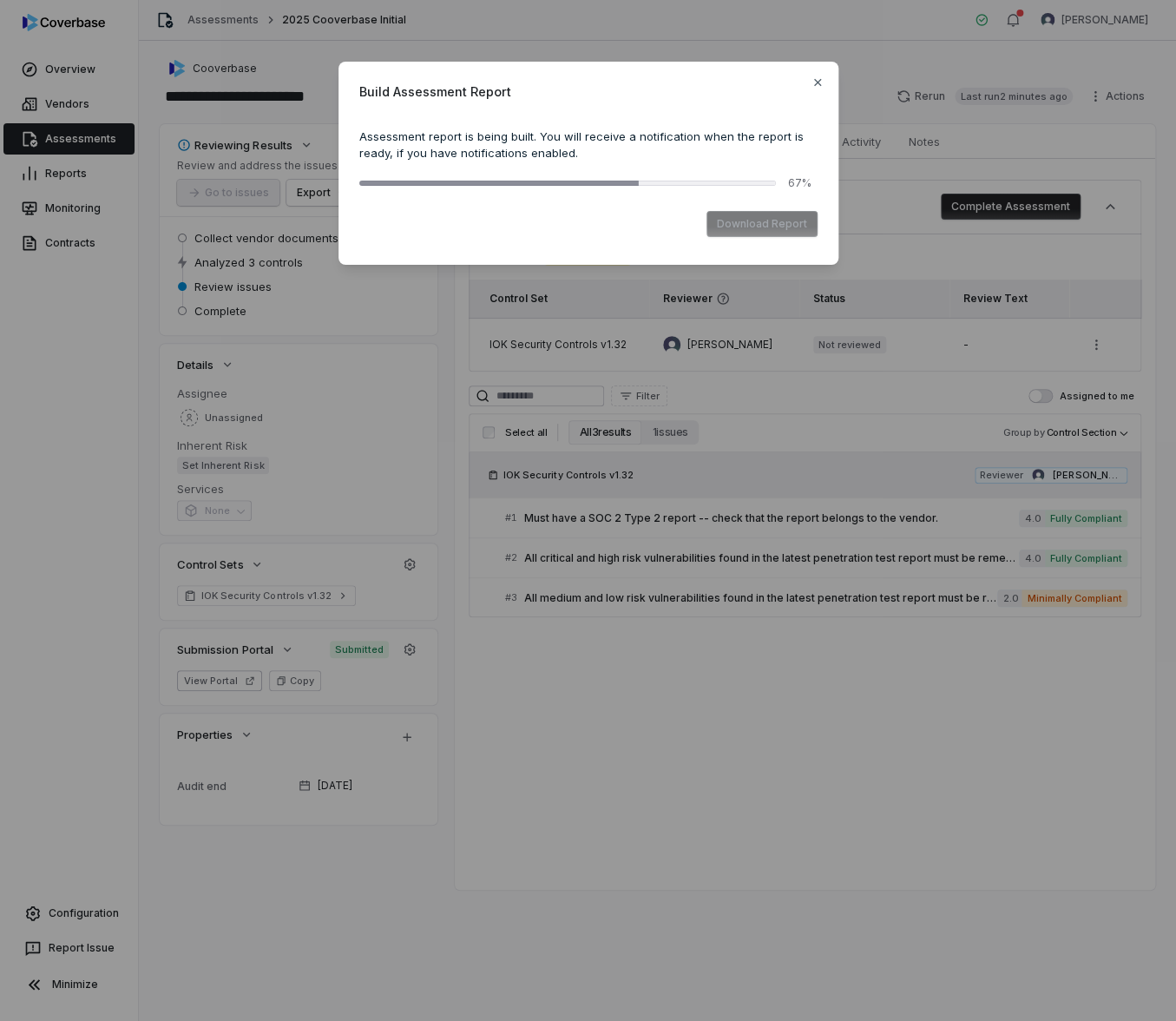
click at [846, 515] on div "Build Assessment Report Assessment report is being built. You will receive a no…" at bounding box center [588, 510] width 1176 height 1021
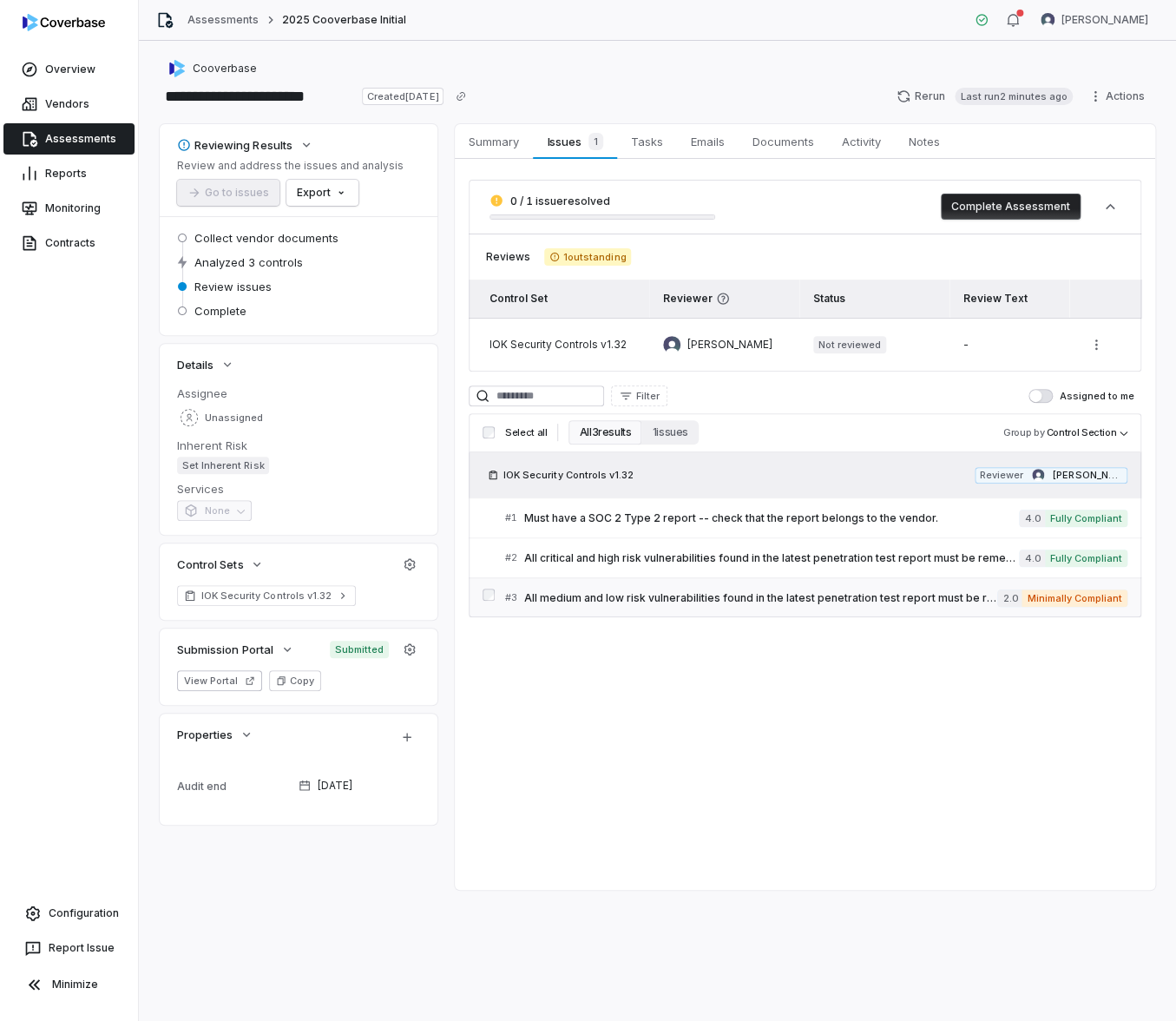
click at [818, 591] on span "All medium and low risk vulnerabilities found in the latest penetration test re…" at bounding box center [761, 597] width 473 height 14
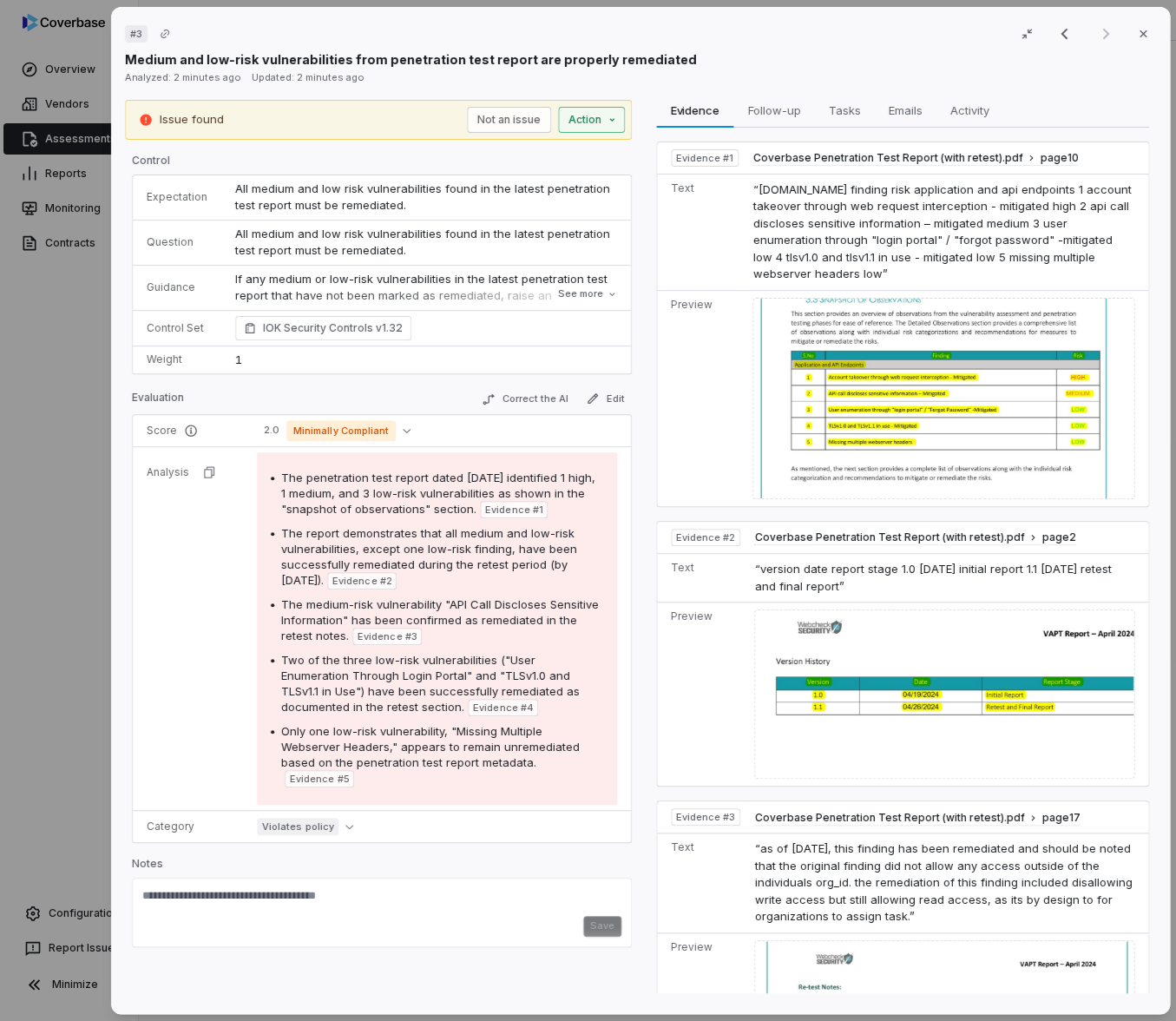
click at [593, 117] on div "# 3 Result 3 of 3 Close Medium and low-risk vulnerabilities from penetration te…" at bounding box center [588, 510] width 1176 height 1021
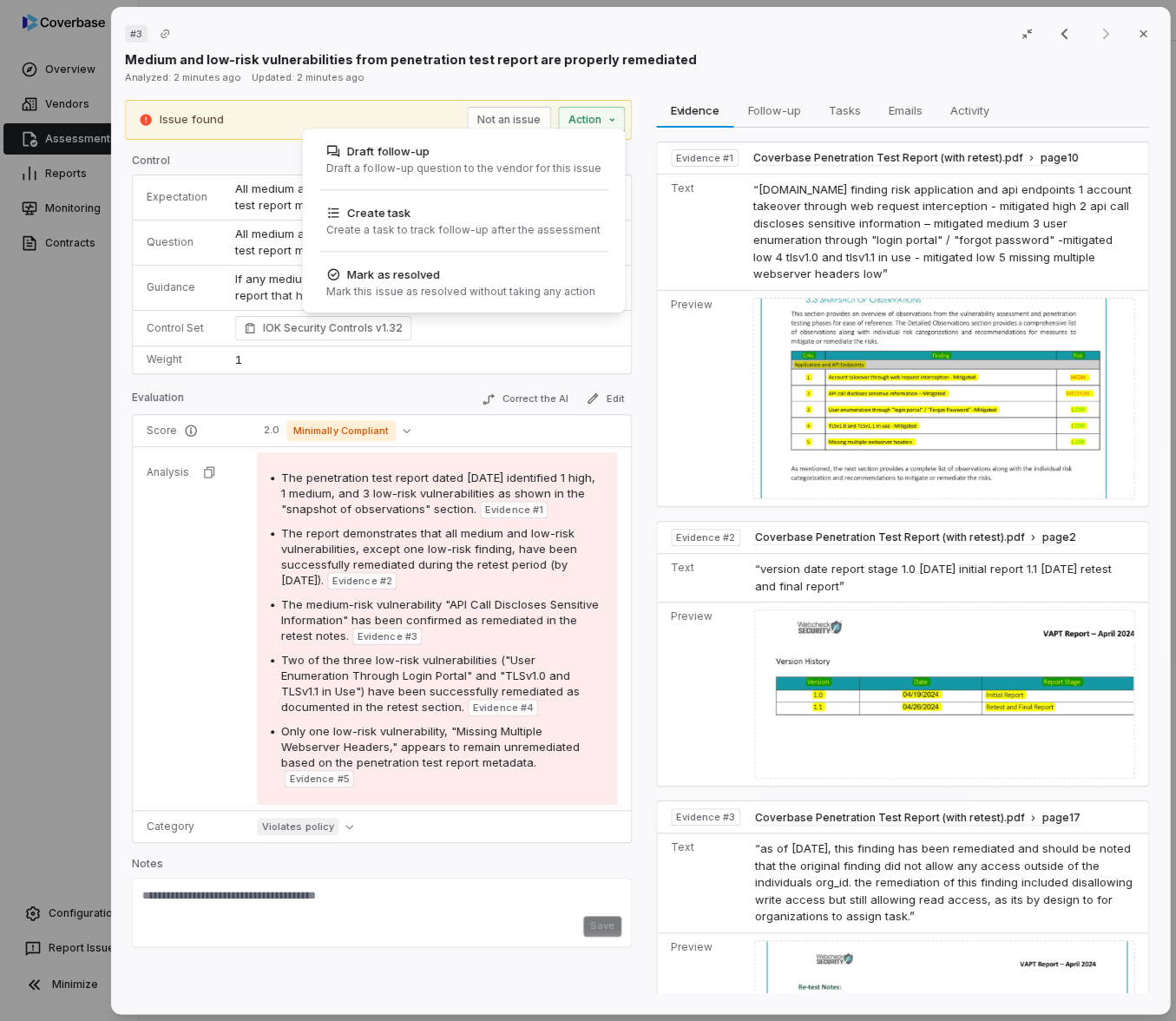
click at [461, 75] on div "# 3 Result 3 of 3 Close Medium and low-risk vulnerabilities from penetration te…" at bounding box center [588, 510] width 1176 height 1021
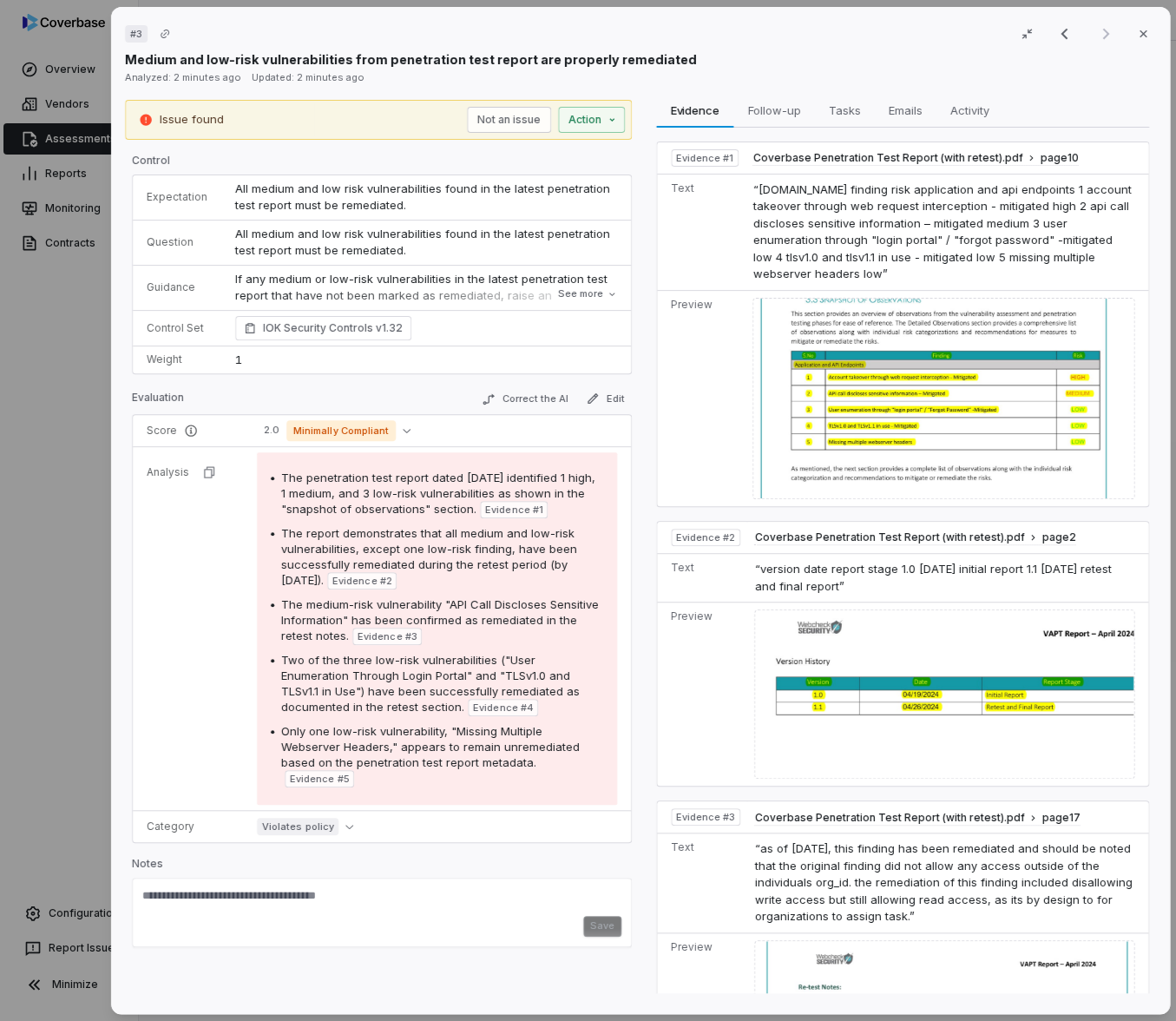
click at [105, 342] on div "# 3 Result 3 of 3 Close Medium and low-risk vulnerabilities from penetration te…" at bounding box center [640, 510] width 1073 height 1021
click at [78, 348] on div "# 3 Result 3 of 3 Close Medium and low-risk vulnerabilities from penetration te…" at bounding box center [588, 510] width 1176 height 1021
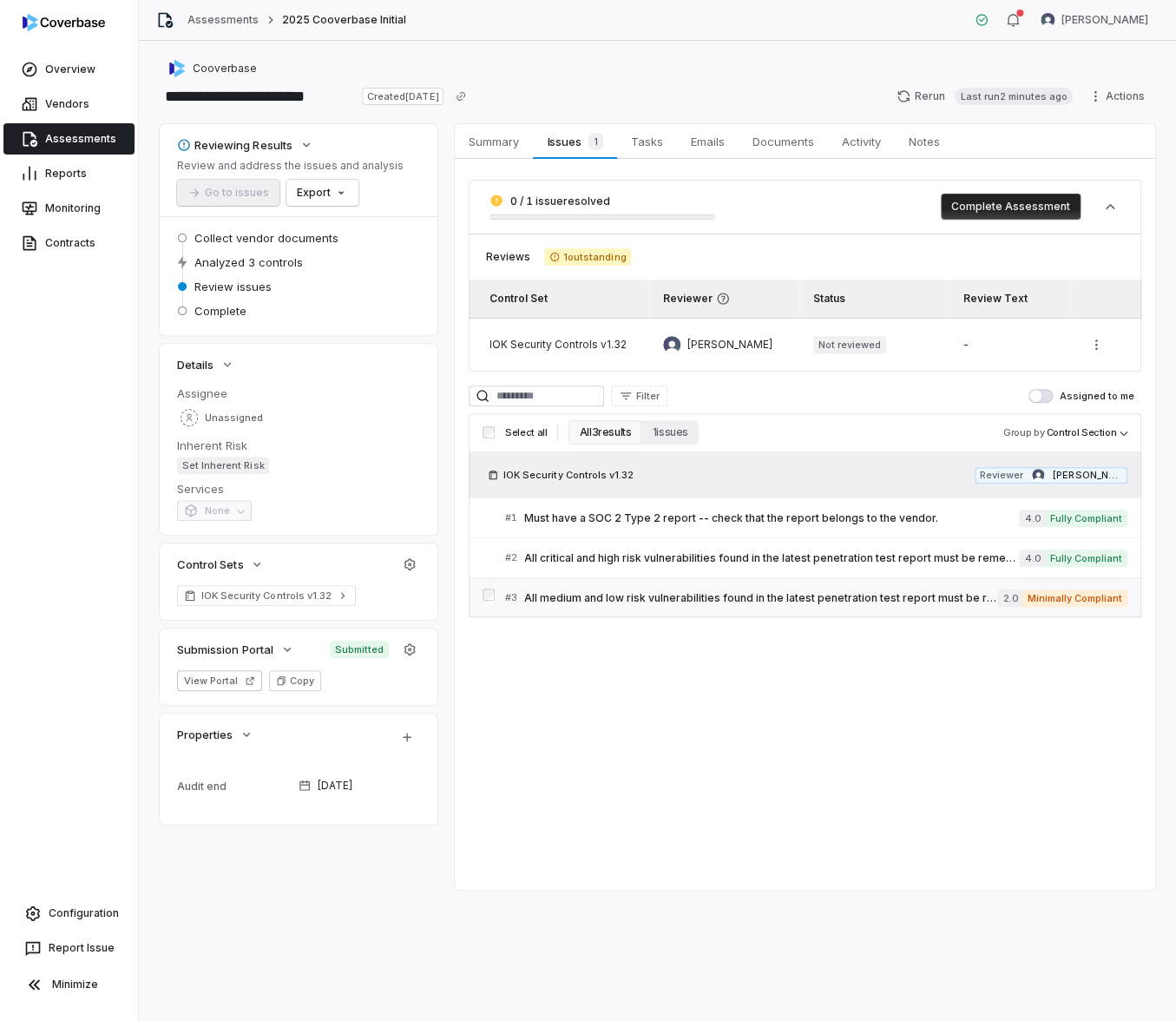
click at [775, 597] on span "All medium and low risk vulnerabilities found in the latest penetration test re…" at bounding box center [761, 597] width 473 height 14
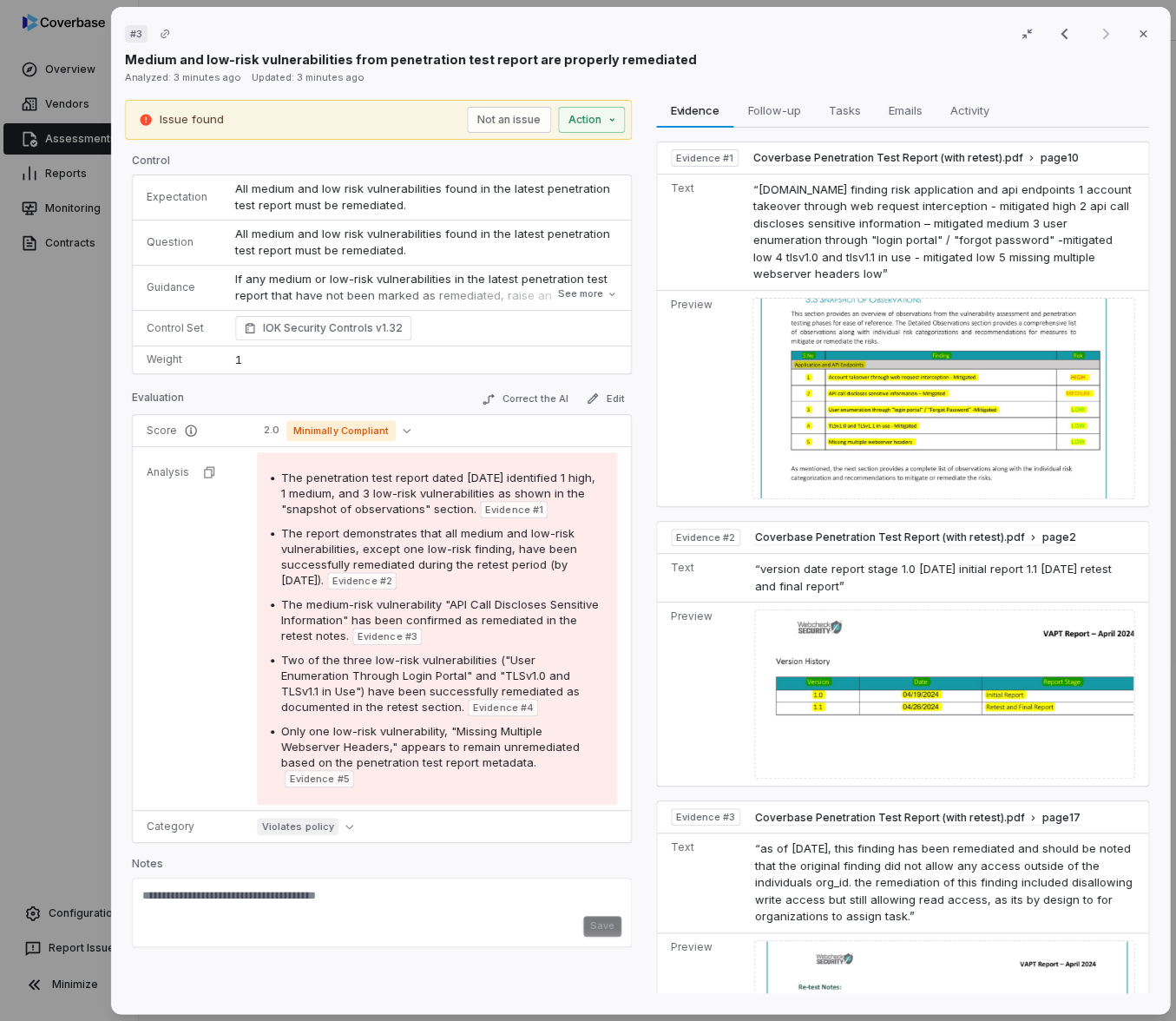
click at [67, 436] on div "# 3 Result 3 of 3 Close Medium and low-risk vulnerabilities from penetration te…" at bounding box center [588, 510] width 1176 height 1021
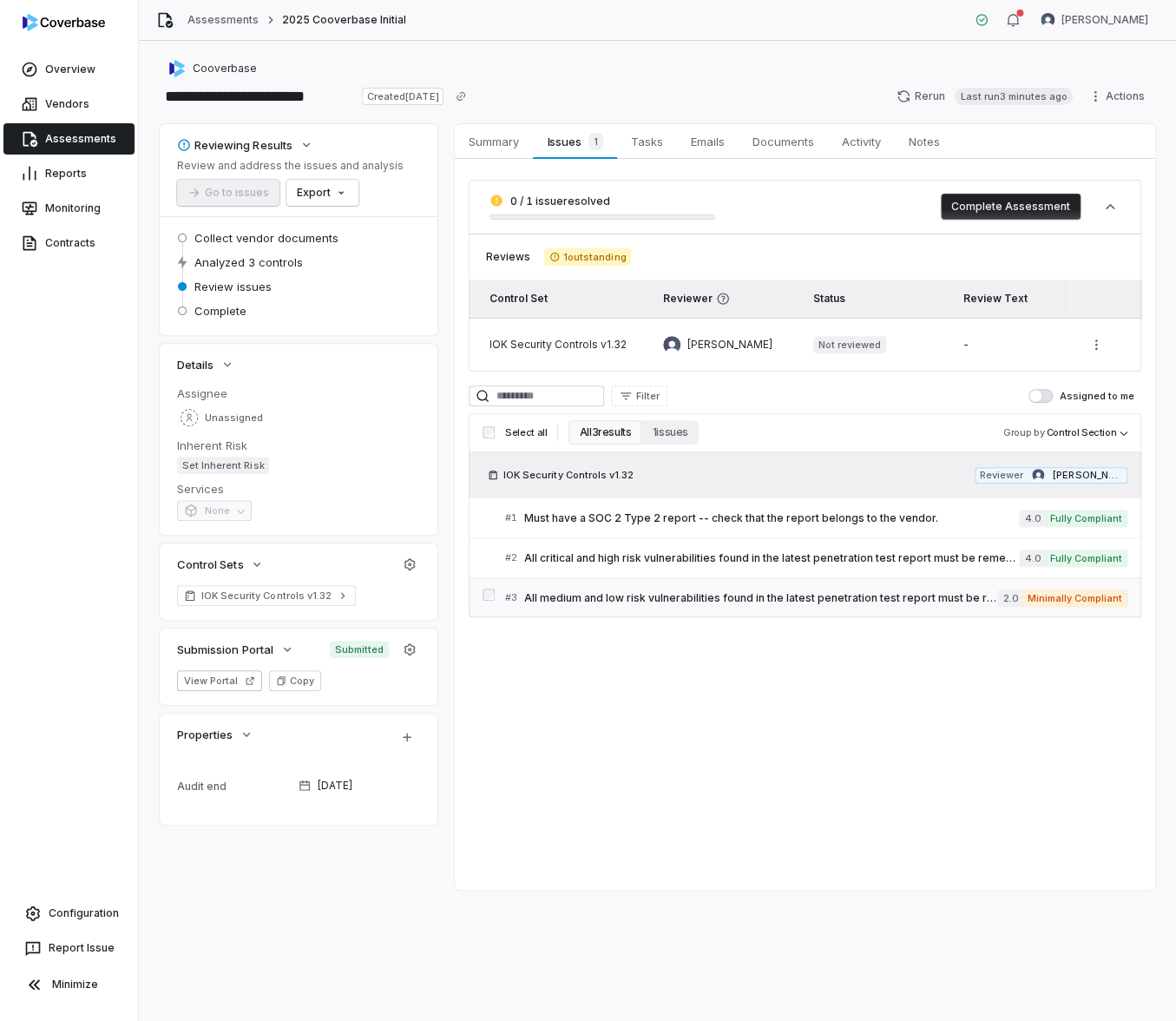
click at [839, 595] on span "All medium and low risk vulnerabilities found in the latest penetration test re…" at bounding box center [761, 597] width 473 height 14
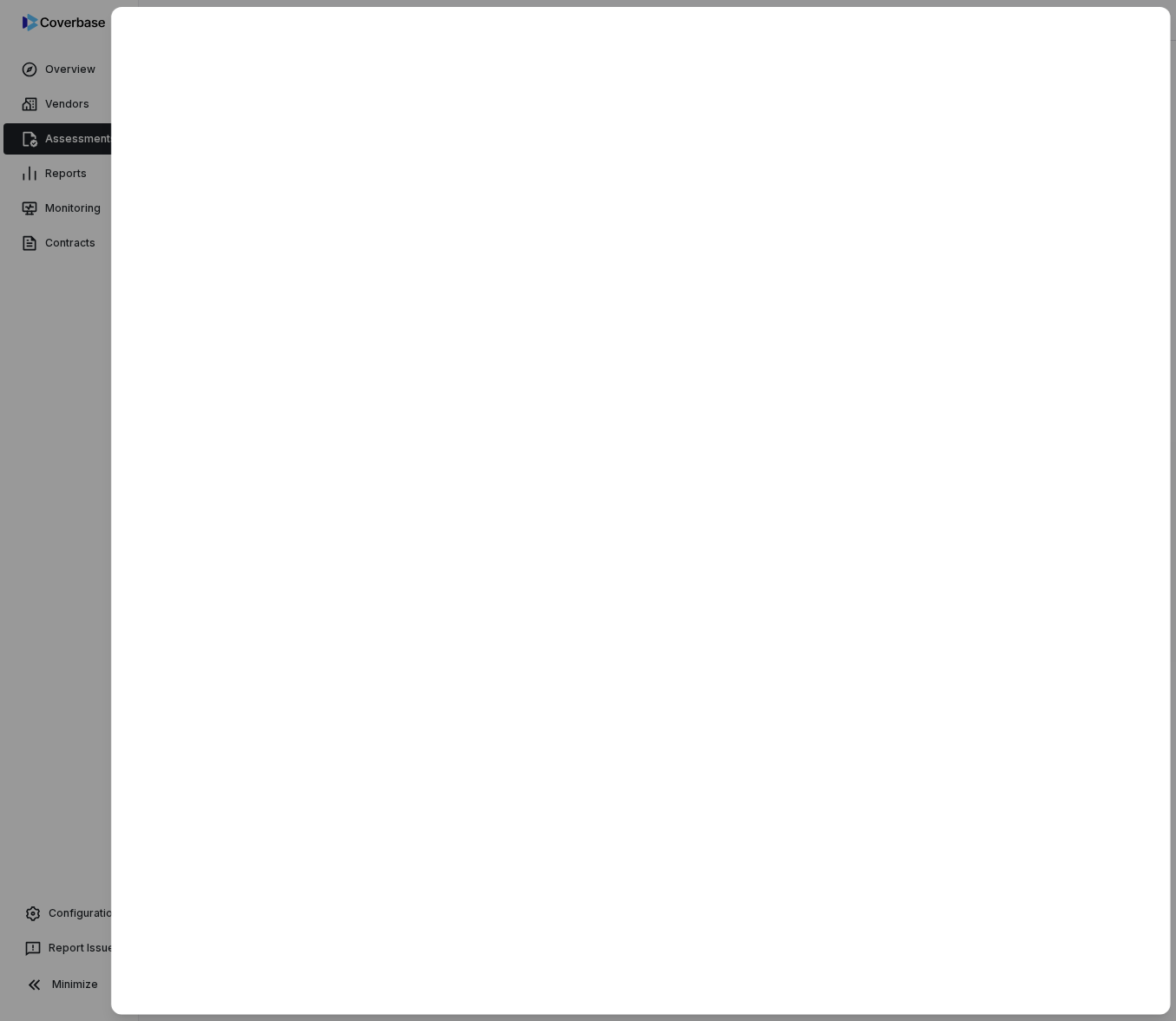
click at [46, 437] on div at bounding box center [588, 510] width 1176 height 1021
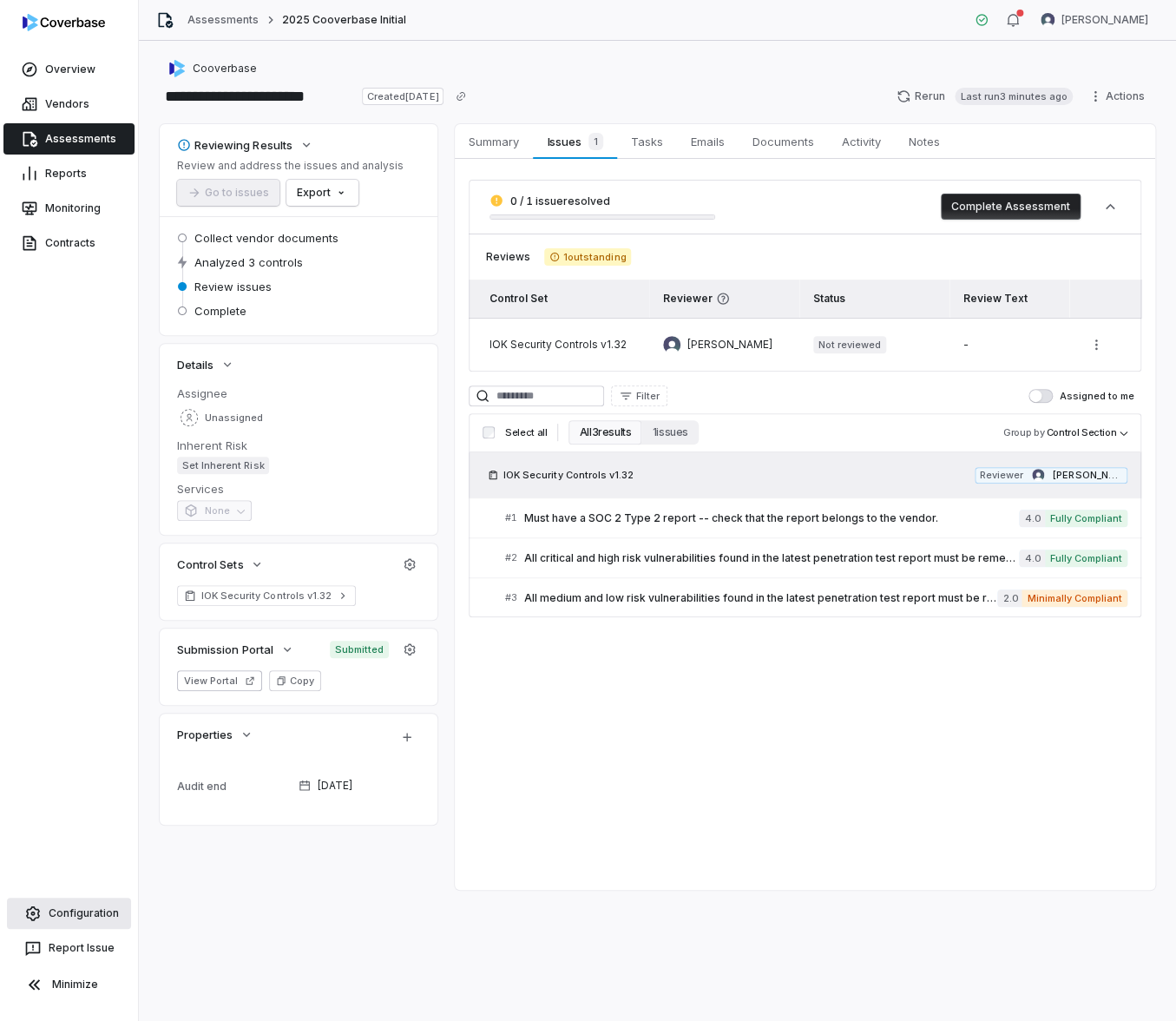
click at [84, 903] on link "Configuration" at bounding box center [69, 913] width 124 height 32
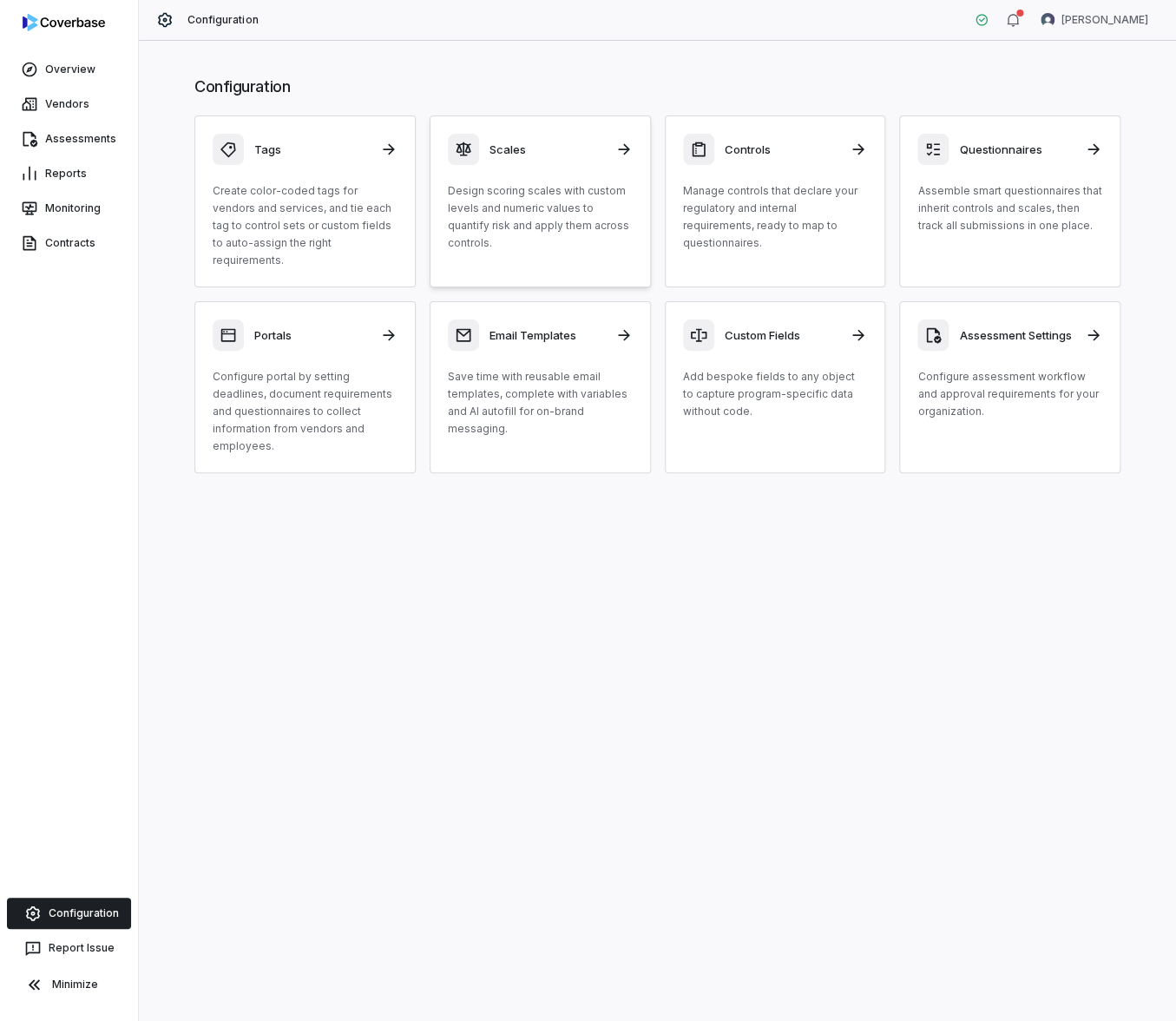
click at [529, 220] on p "Design scoring scales with custom levels and numeric values to quantify risk an…" at bounding box center [540, 217] width 185 height 70
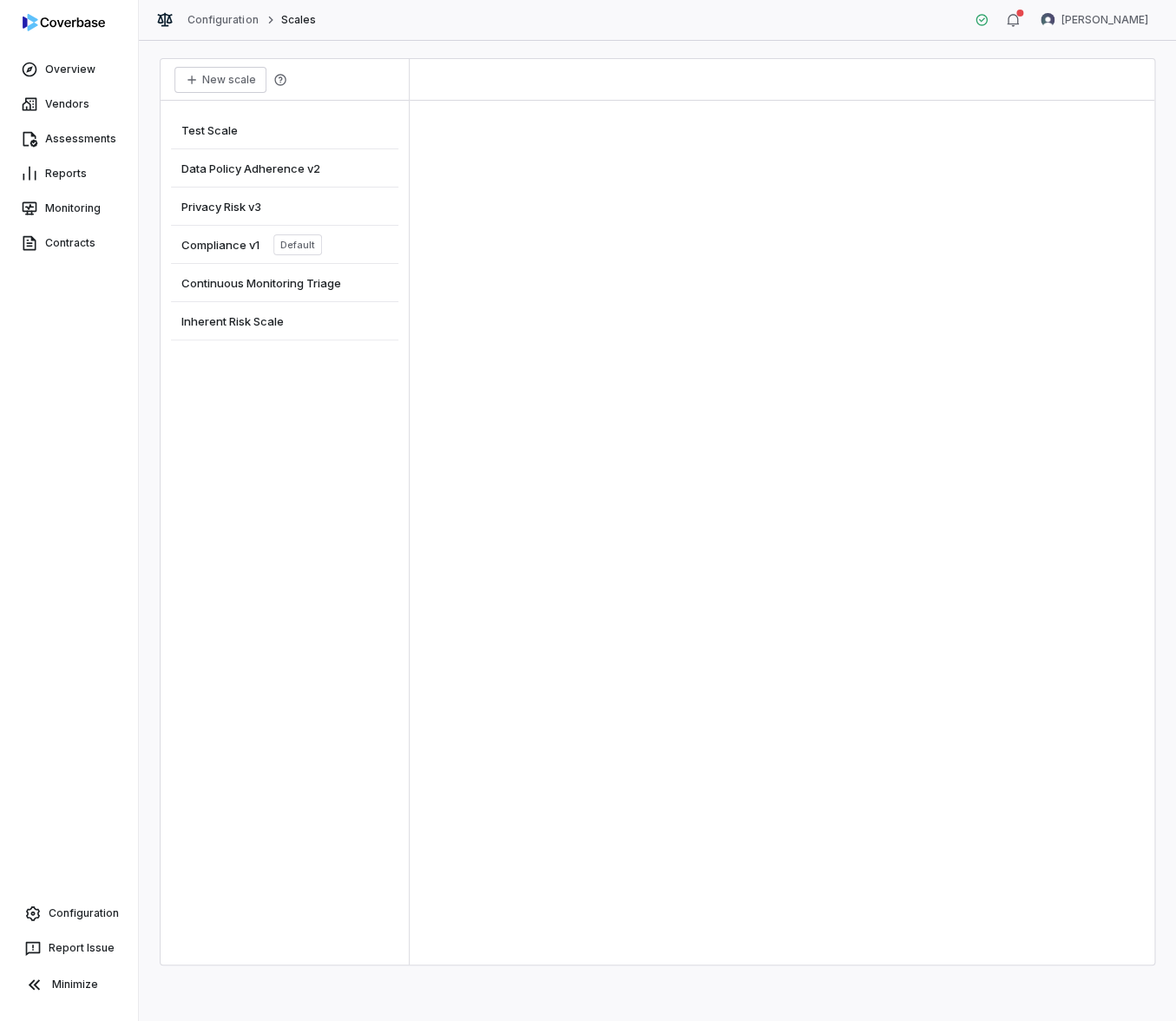
click at [328, 251] on div "Compliance v1 Default" at bounding box center [285, 245] width 228 height 38
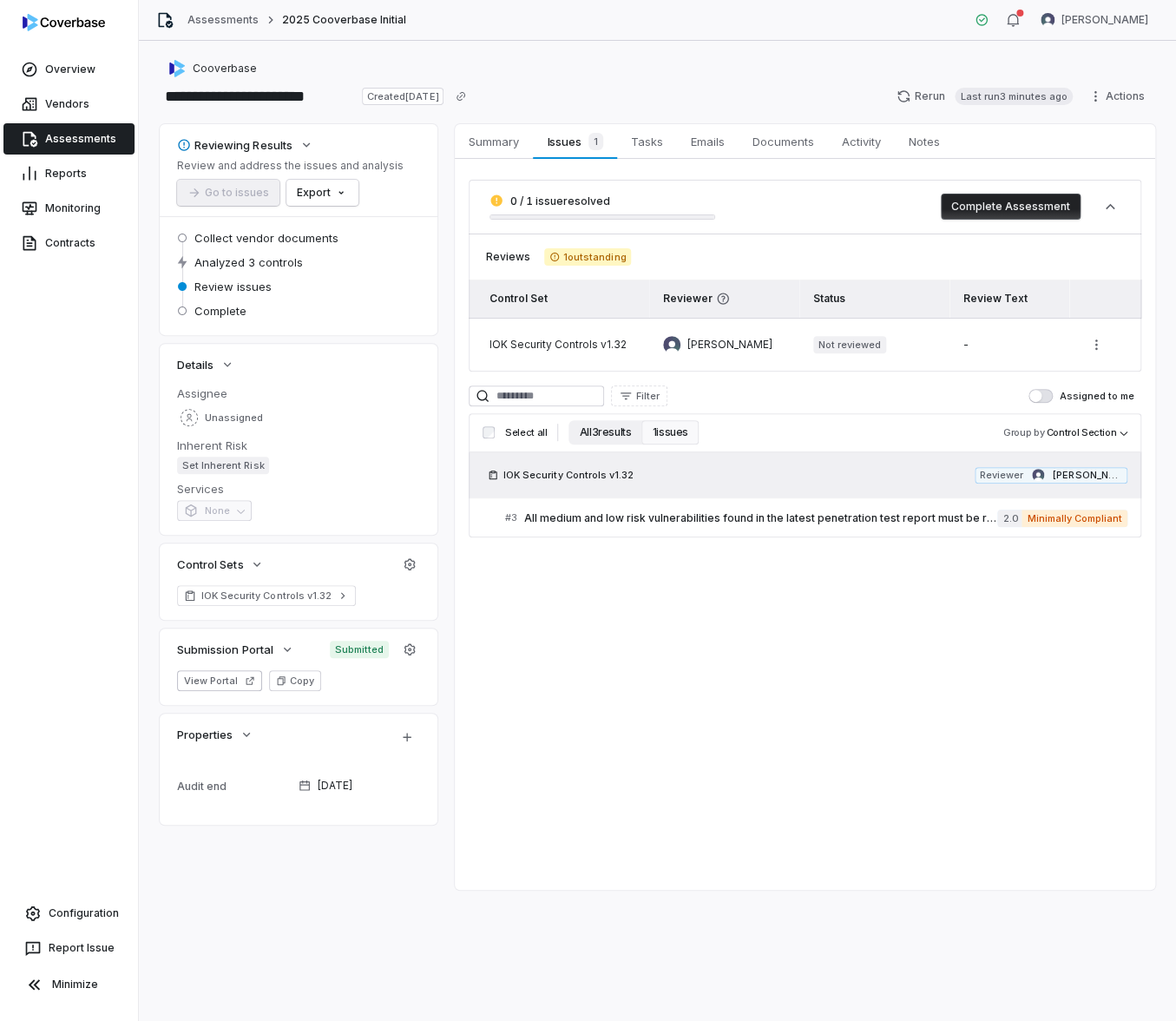
click at [601, 433] on button "All 3 results" at bounding box center [604, 432] width 73 height 24
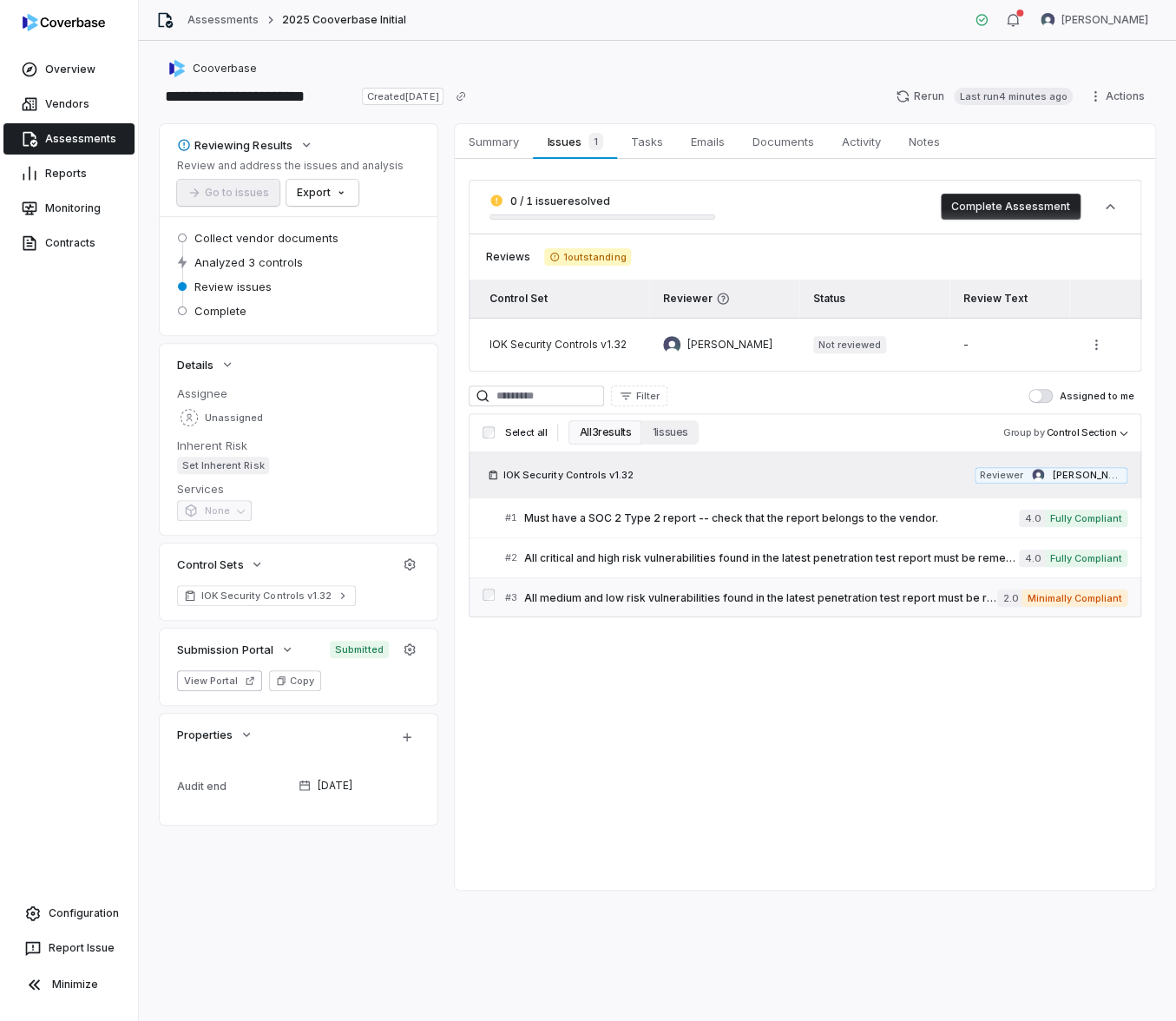
click at [822, 592] on span "All medium and low risk vulnerabilities found in the latest penetration test re…" at bounding box center [761, 597] width 473 height 14
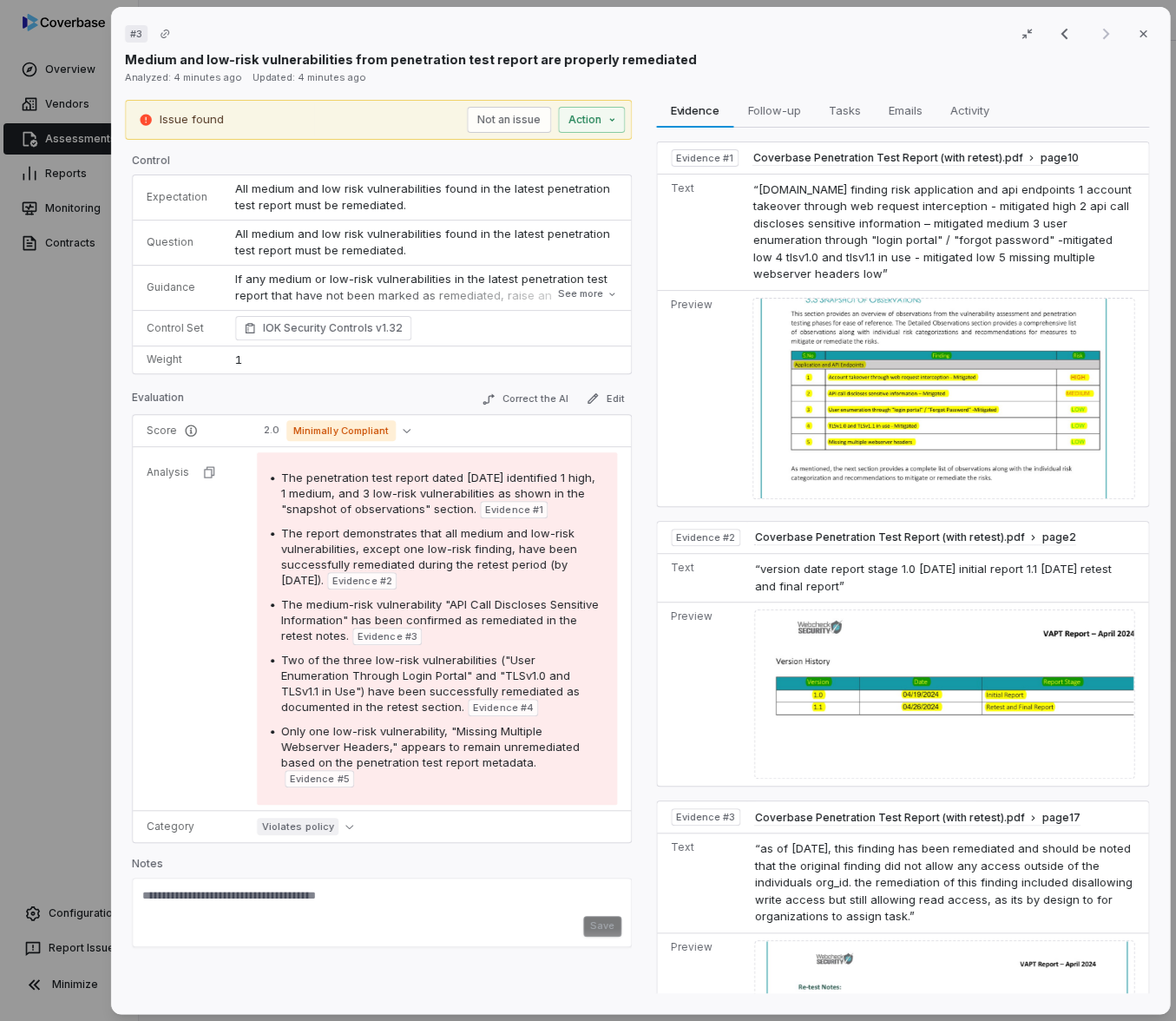
click at [573, 133] on div "Issue found Not an issue Action" at bounding box center [378, 119] width 507 height 40
click at [573, 124] on div "# 3 Result 3 of 3 Close Medium and low-risk vulnerabilities from penetration te…" at bounding box center [588, 510] width 1176 height 1021
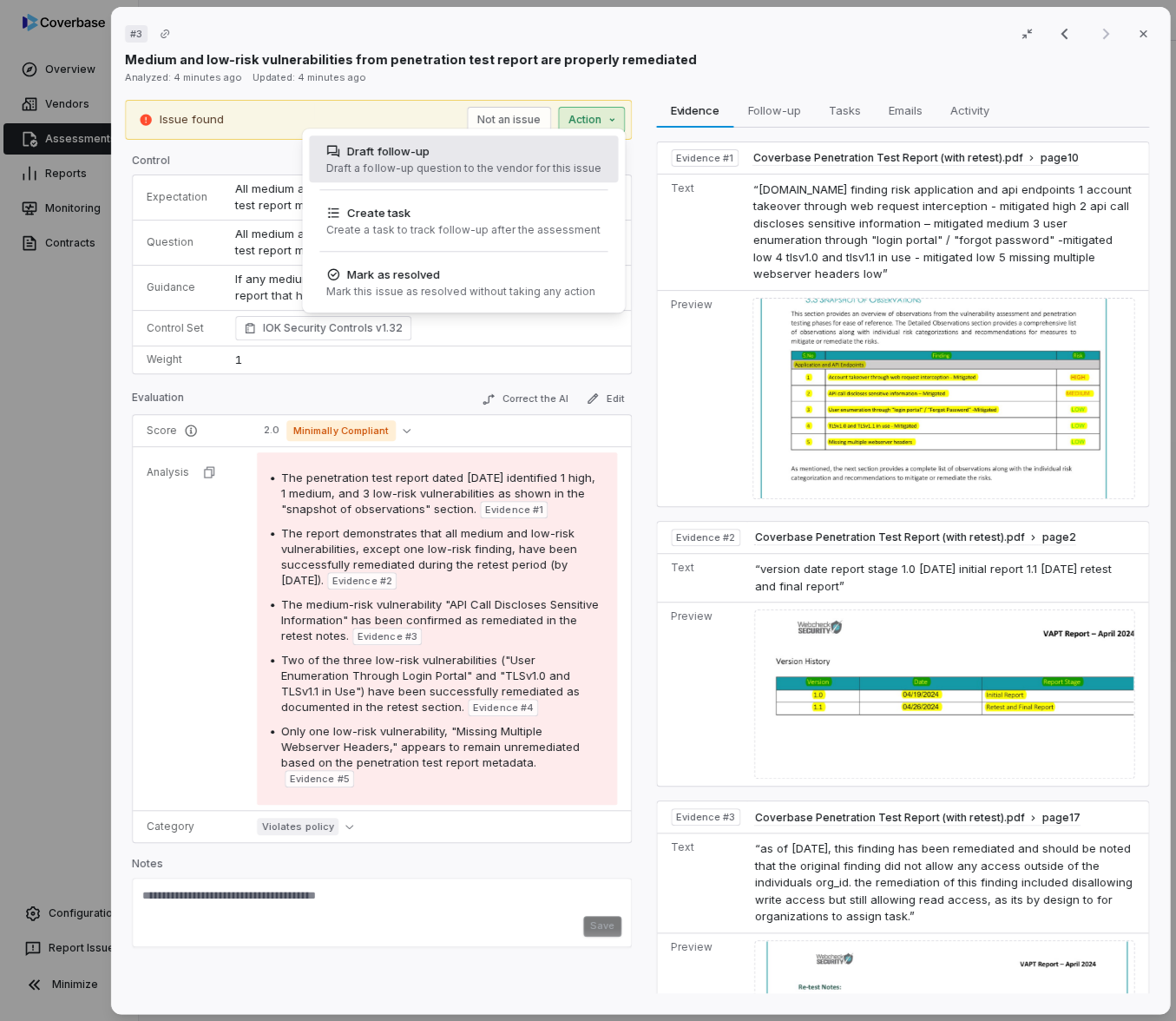
click at [535, 154] on div "Draft follow-up" at bounding box center [463, 151] width 275 height 17
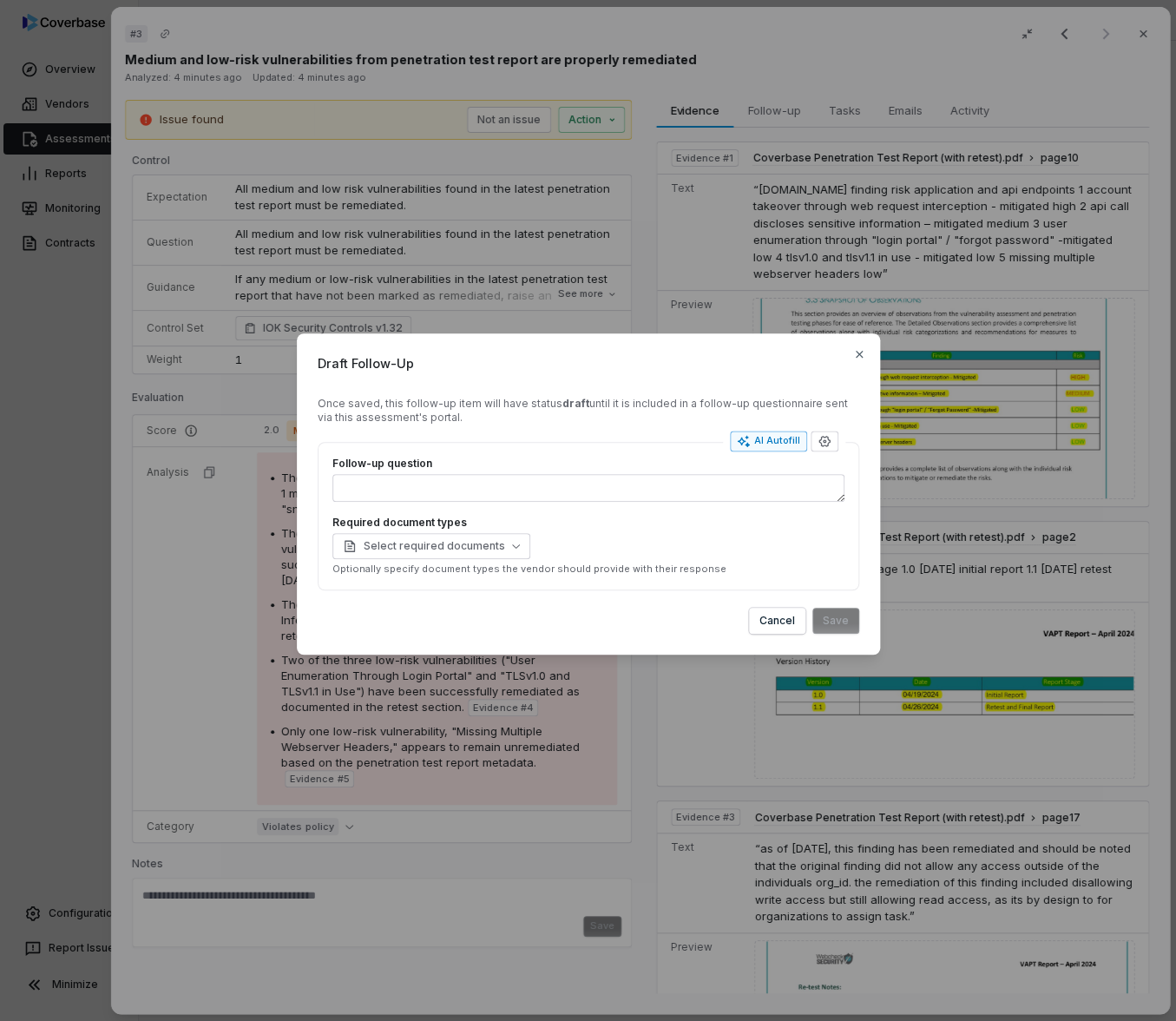
click at [788, 447] on div "AI Autofill" at bounding box center [769, 440] width 63 height 14
type textarea "*"
type textarea "**********"
type textarea "*"
type textarea "**********"
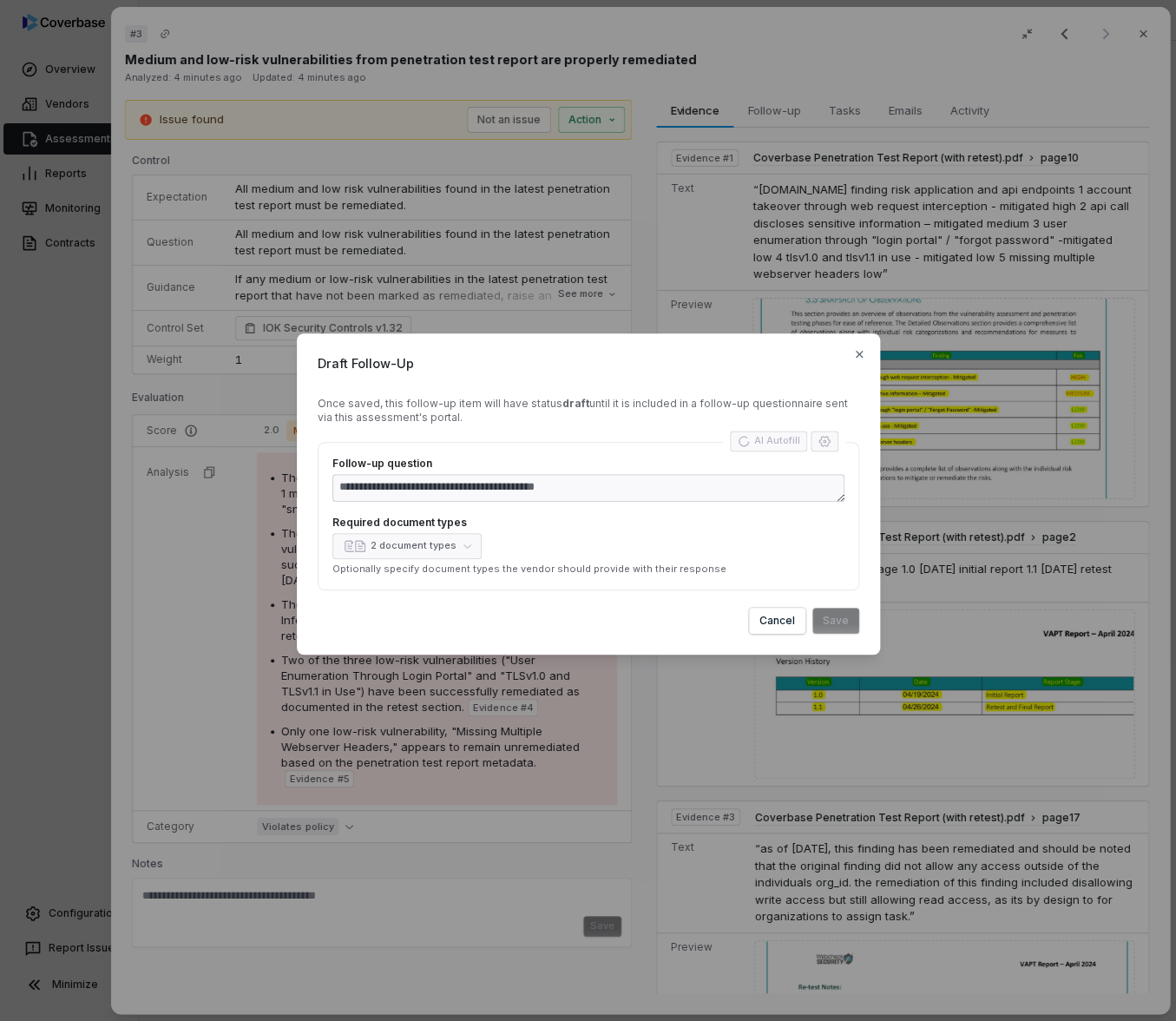
type textarea "*"
type textarea "**********"
type textarea "*"
type textarea "**********"
type textarea "*"
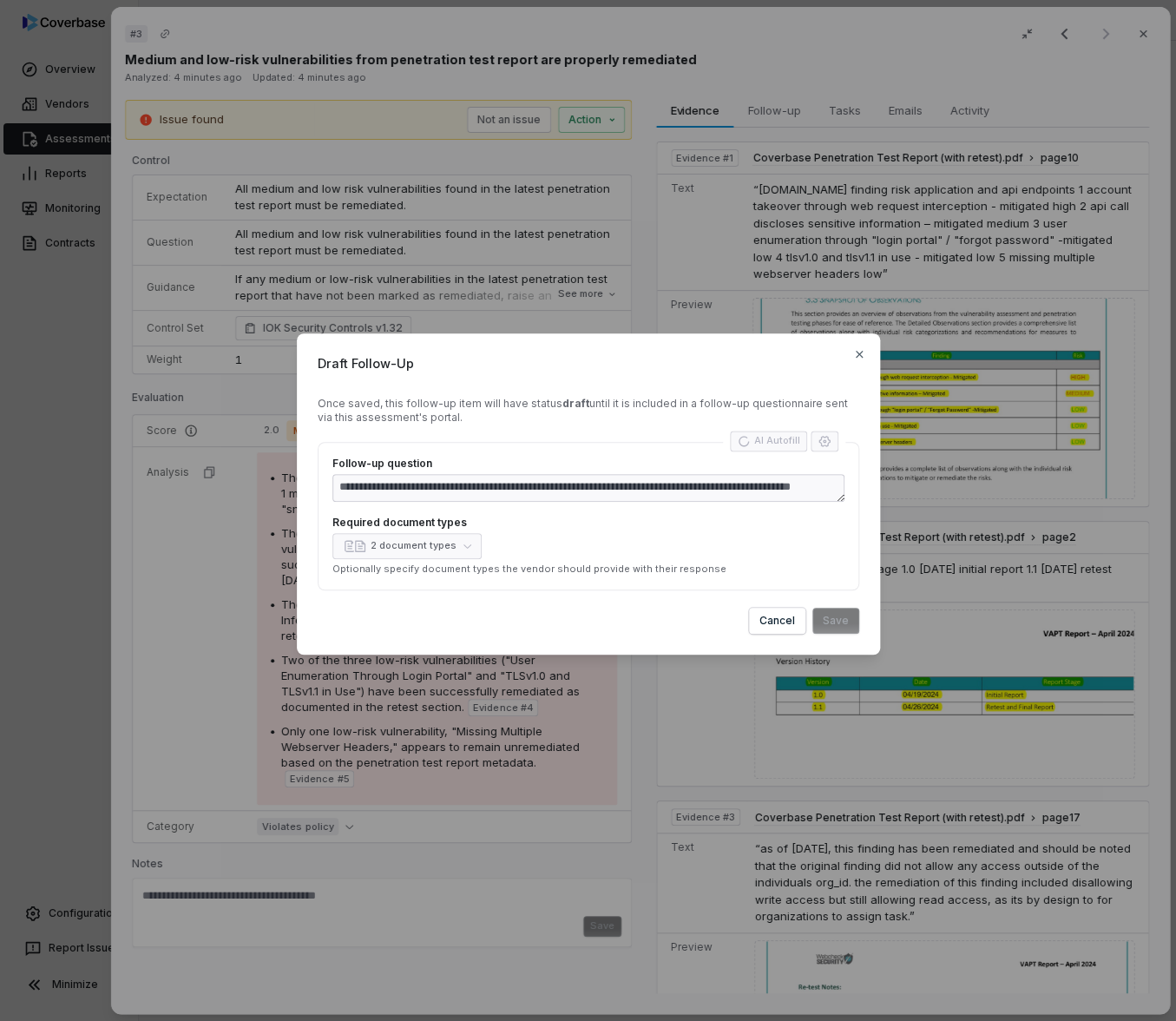
type textarea "**********"
type textarea "*"
type textarea "**********"
type textarea "*"
type textarea "**********"
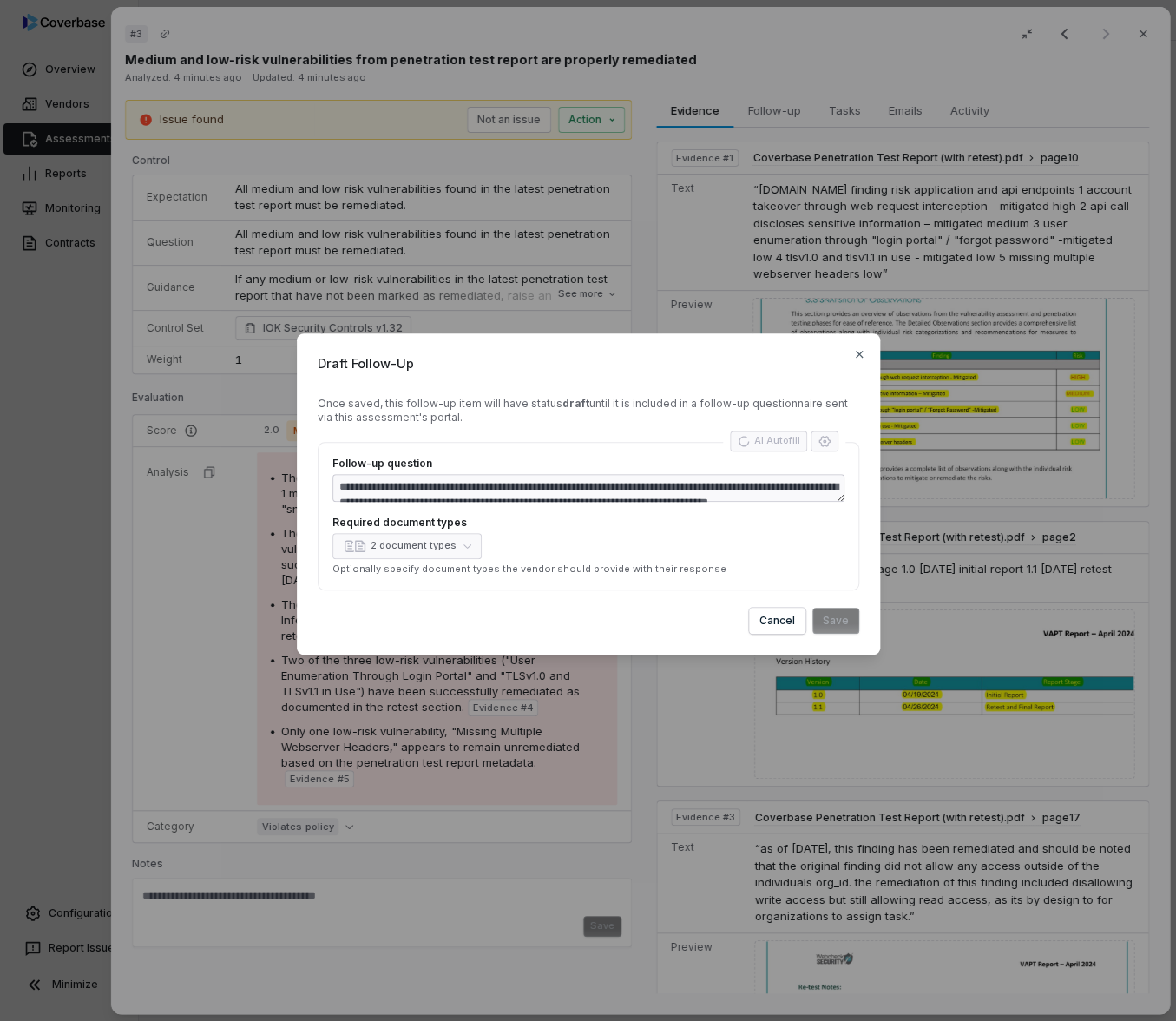
type textarea "*"
type textarea "**********"
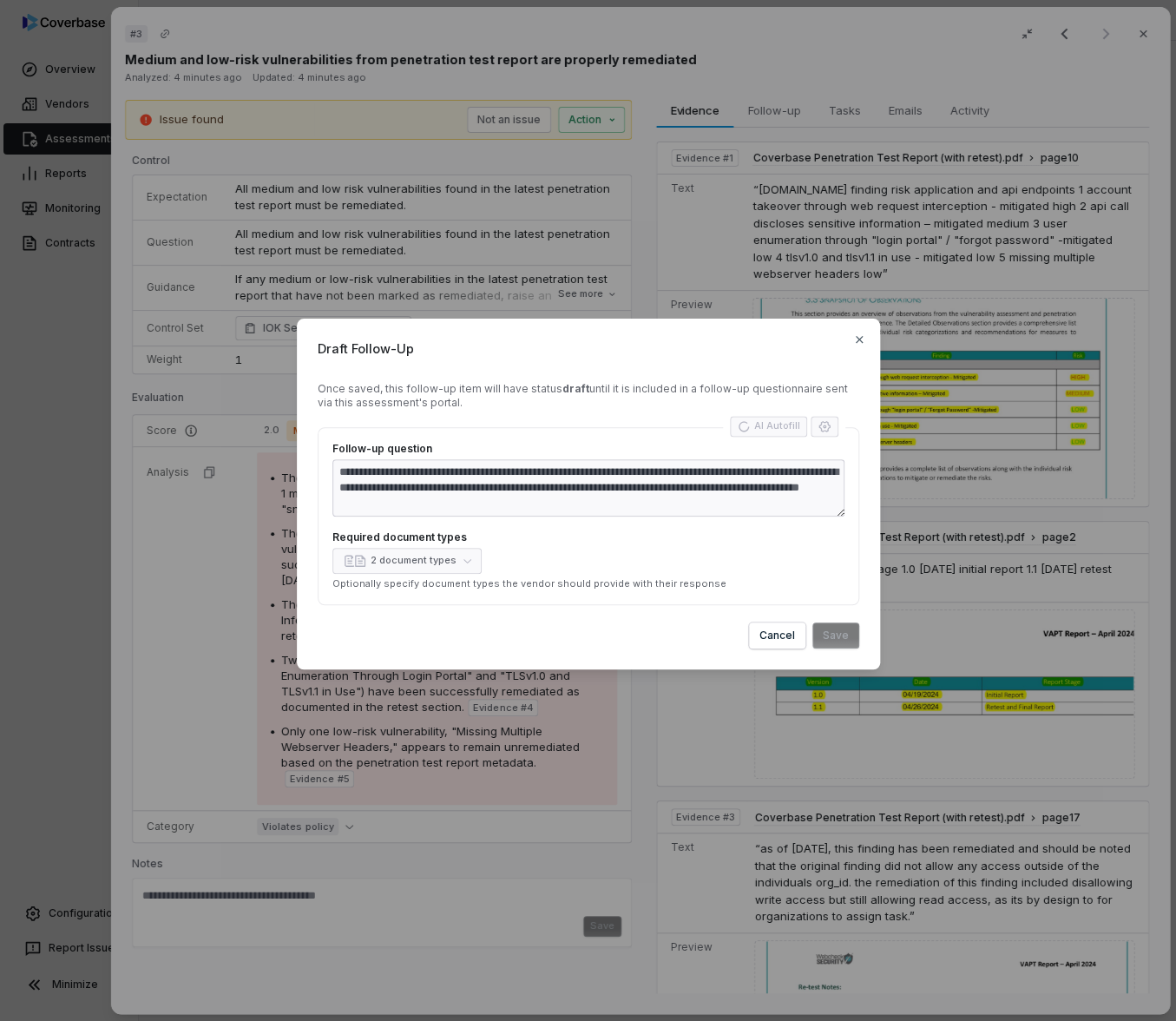
type textarea "*"
type textarea "**********"
type textarea "*"
type textarea "**********"
type textarea "*"
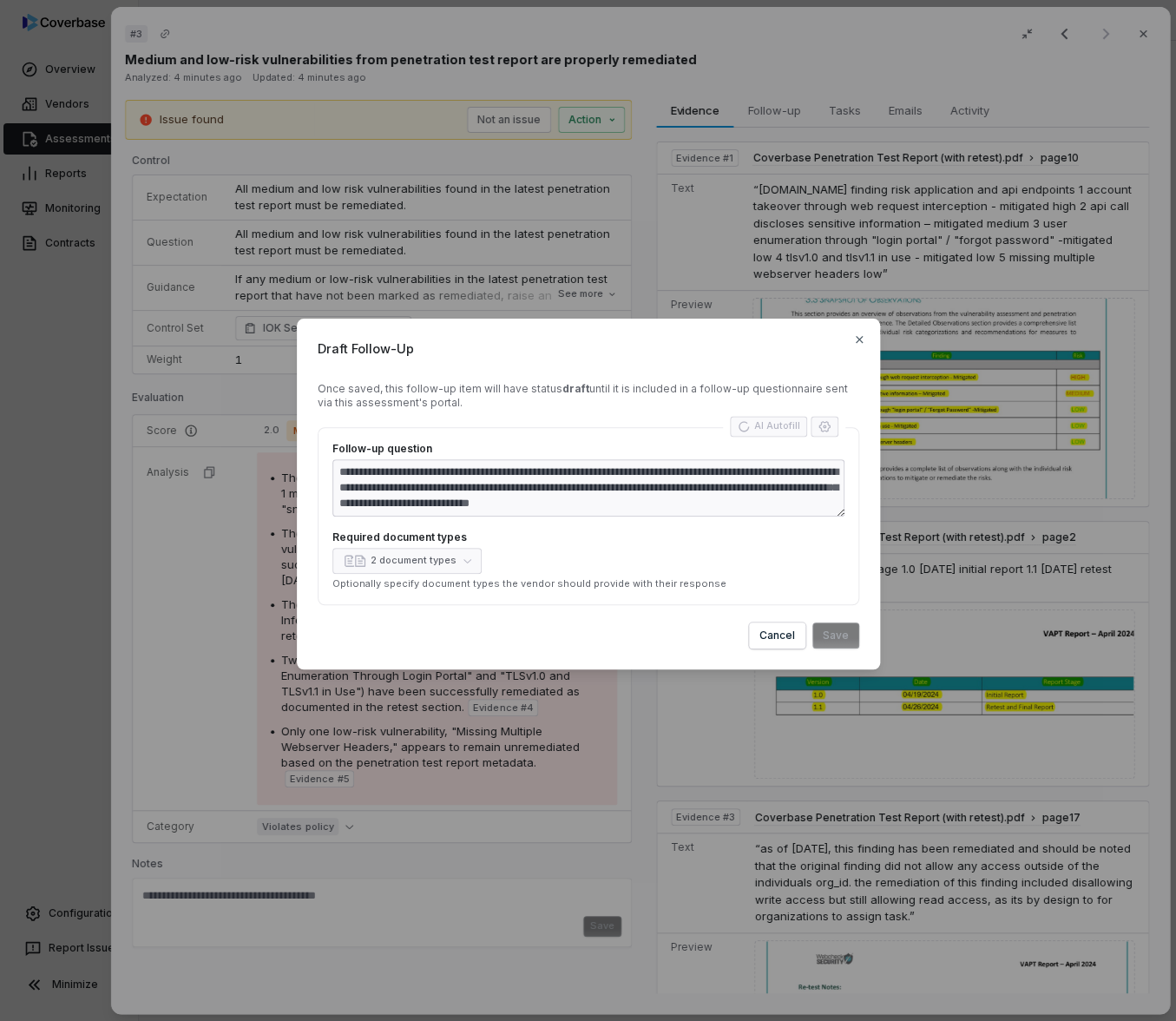
type textarea "**********"
type textarea "*"
type textarea "**********"
type textarea "*"
type textarea "**********"
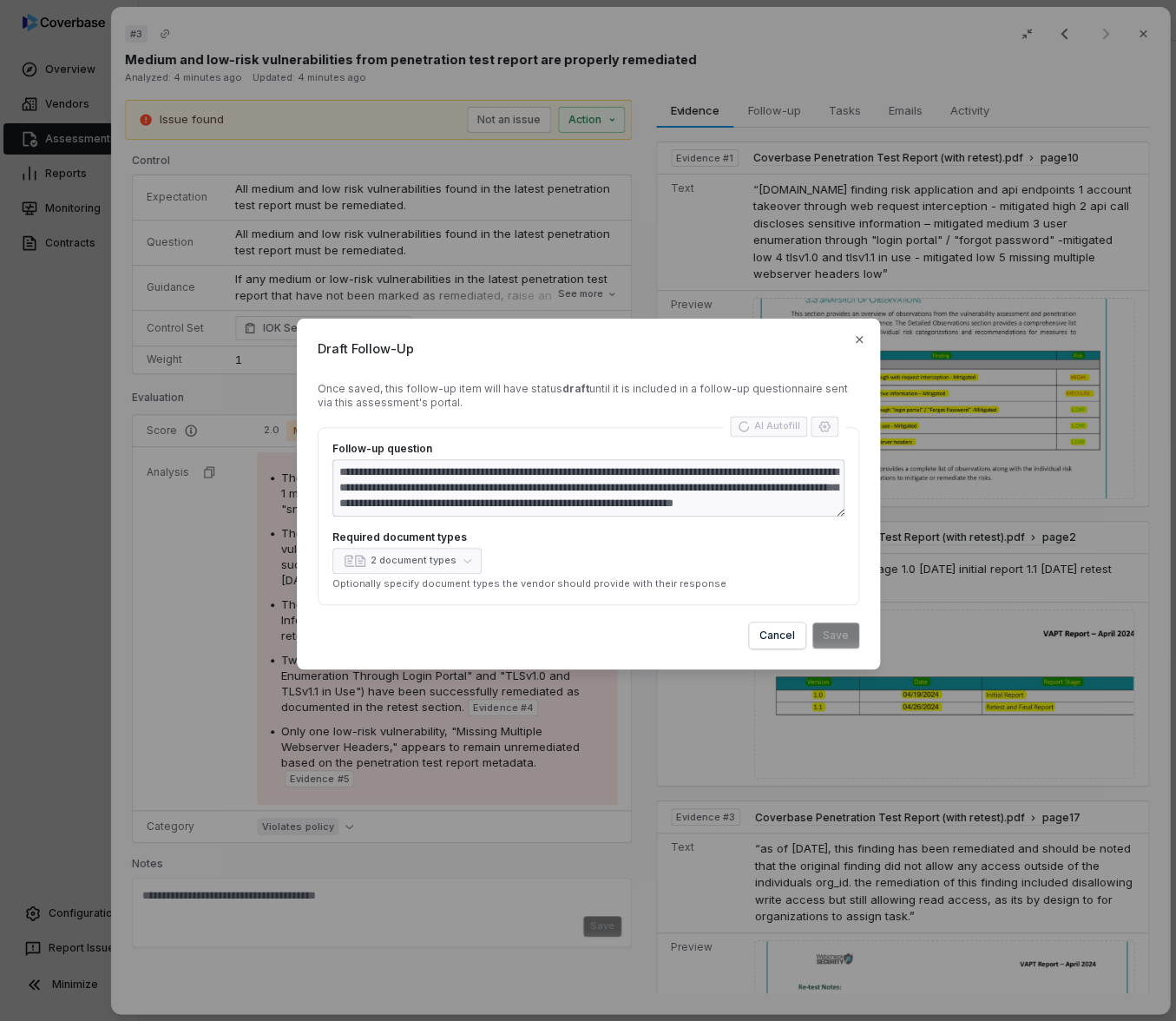
type textarea "*"
type textarea "**********"
type textarea "*"
type textarea "**********"
type textarea "*"
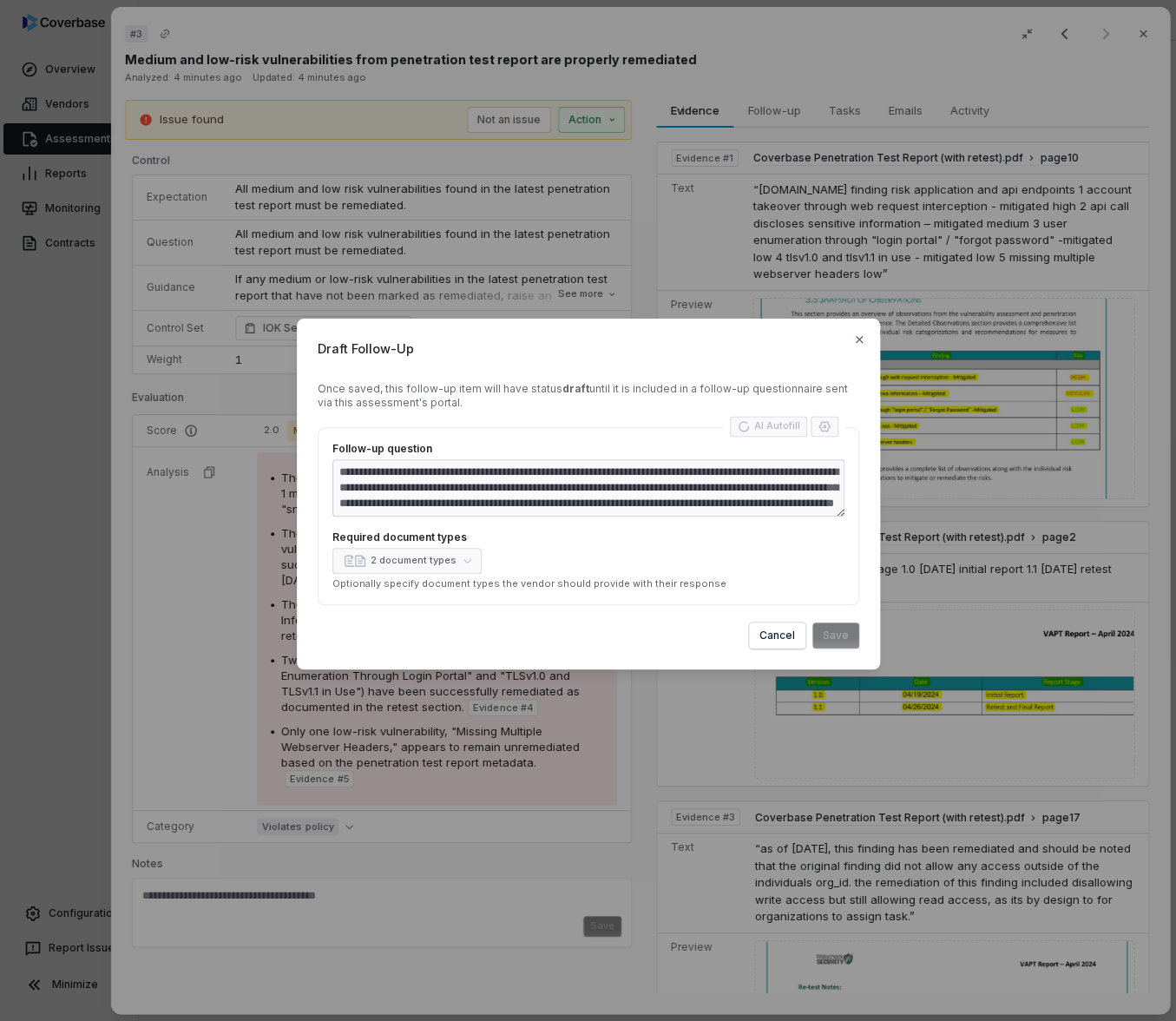
type textarea "**********"
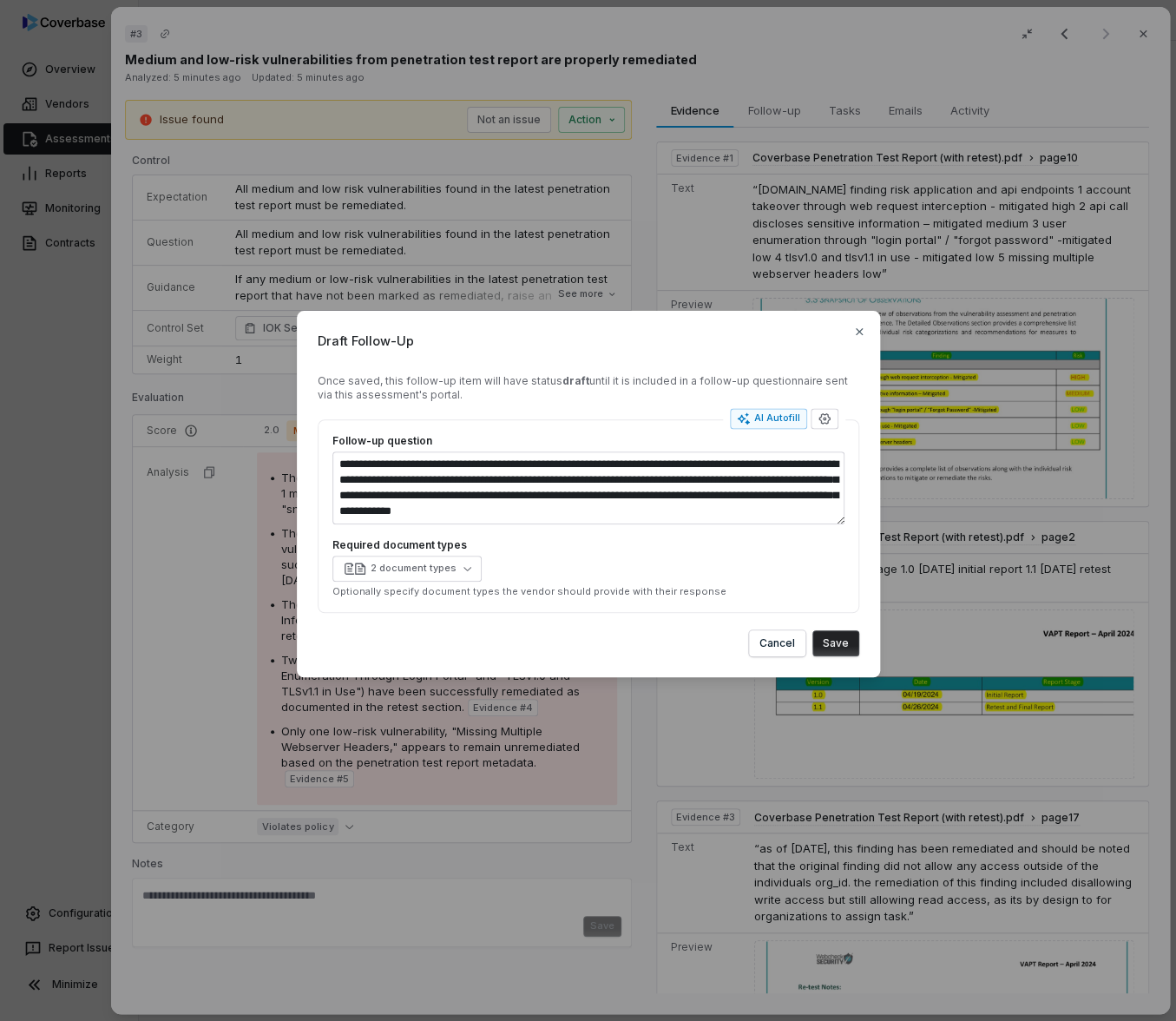
click at [753, 560] on div "2 document types" at bounding box center [588, 568] width 512 height 26
click at [464, 566] on icon "button" at bounding box center [467, 568] width 8 height 8
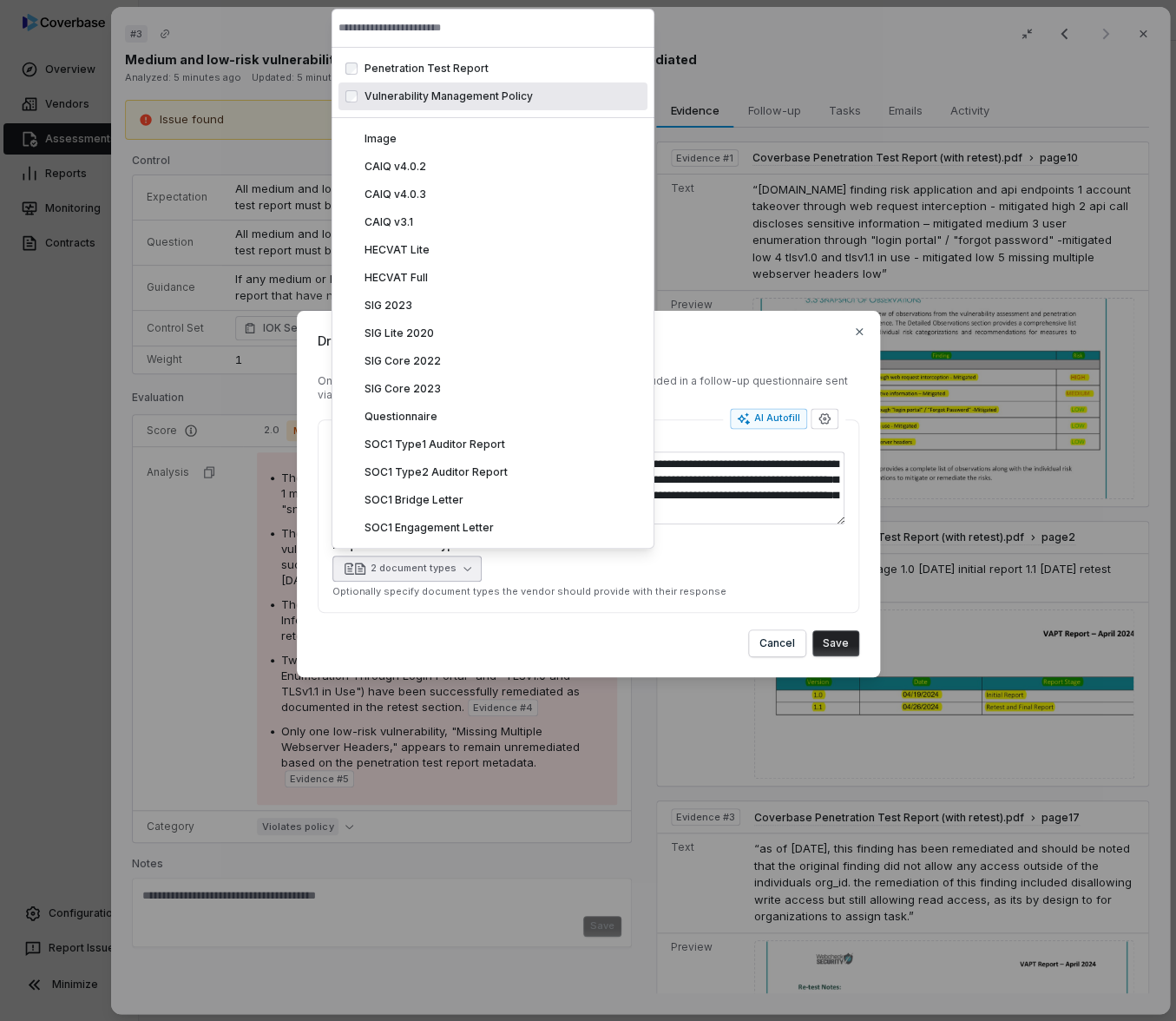
click at [469, 99] on span "Vulnerability Management Policy" at bounding box center [449, 96] width 168 height 14
click at [467, 71] on span "Penetration Test Report" at bounding box center [426, 68] width 124 height 14
type textarea "*"
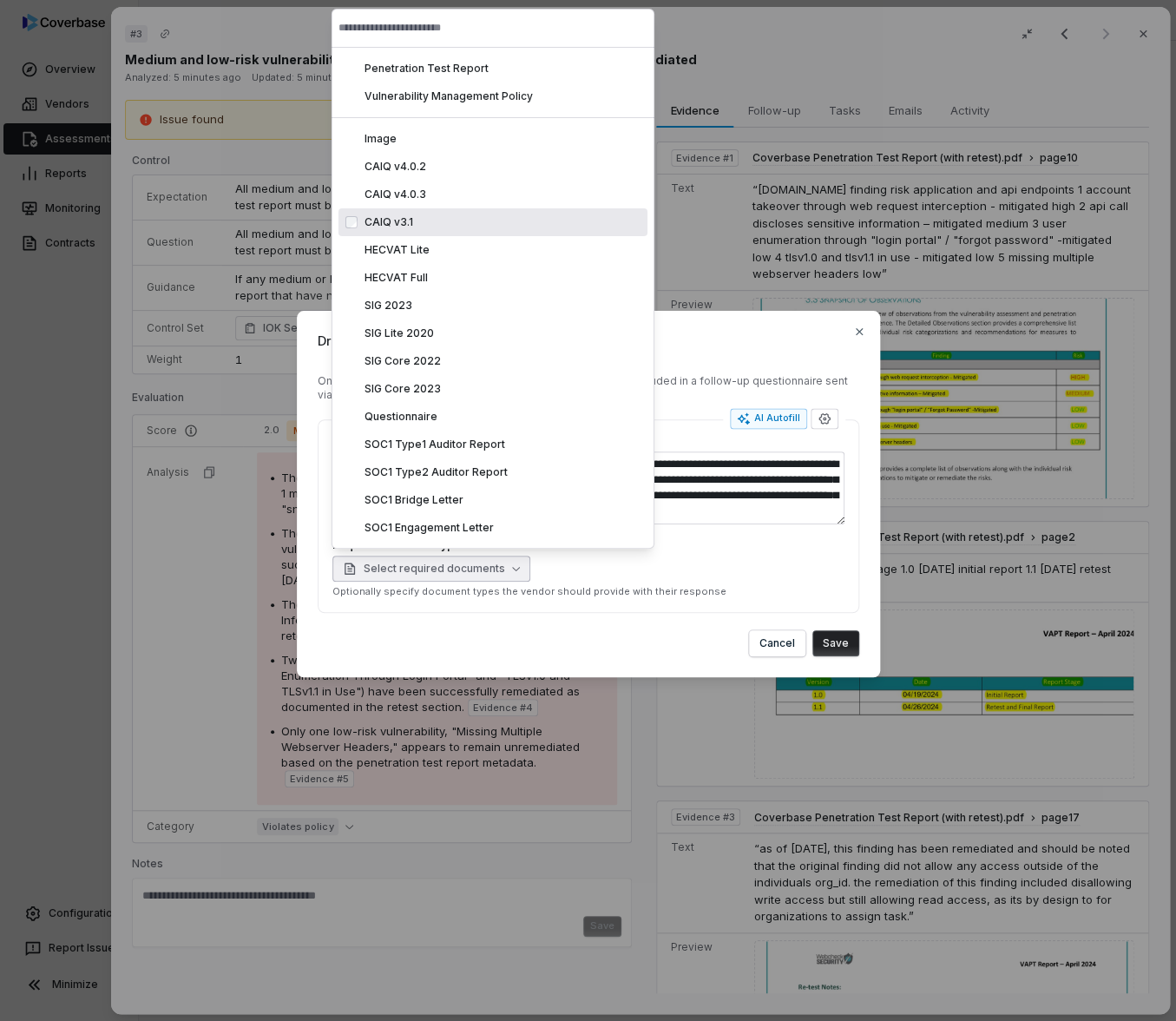
click at [694, 574] on div "Select required documents" at bounding box center [588, 568] width 512 height 26
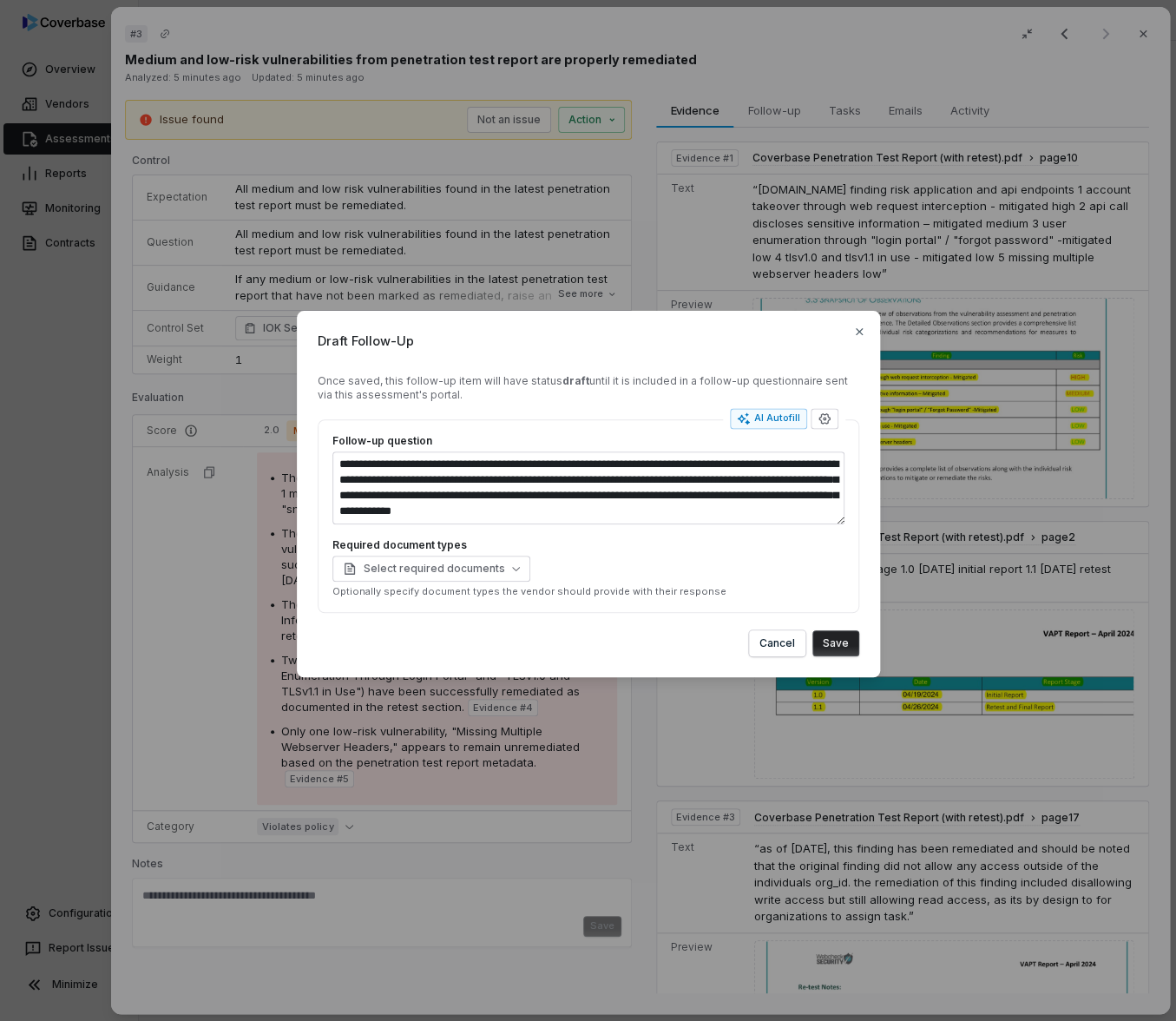
click at [836, 642] on button "Save" at bounding box center [835, 643] width 47 height 26
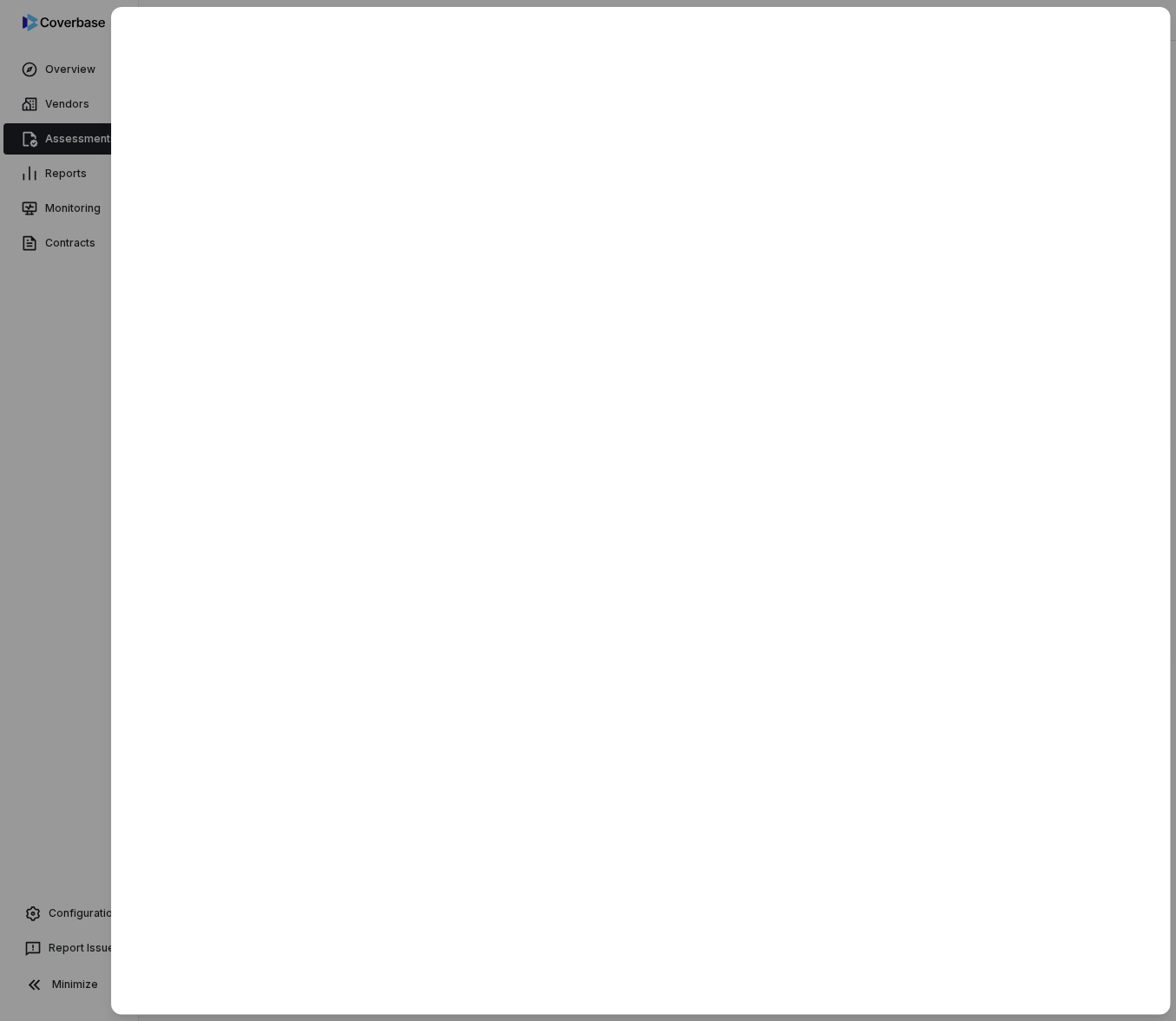
click at [80, 444] on div at bounding box center [588, 510] width 1176 height 1021
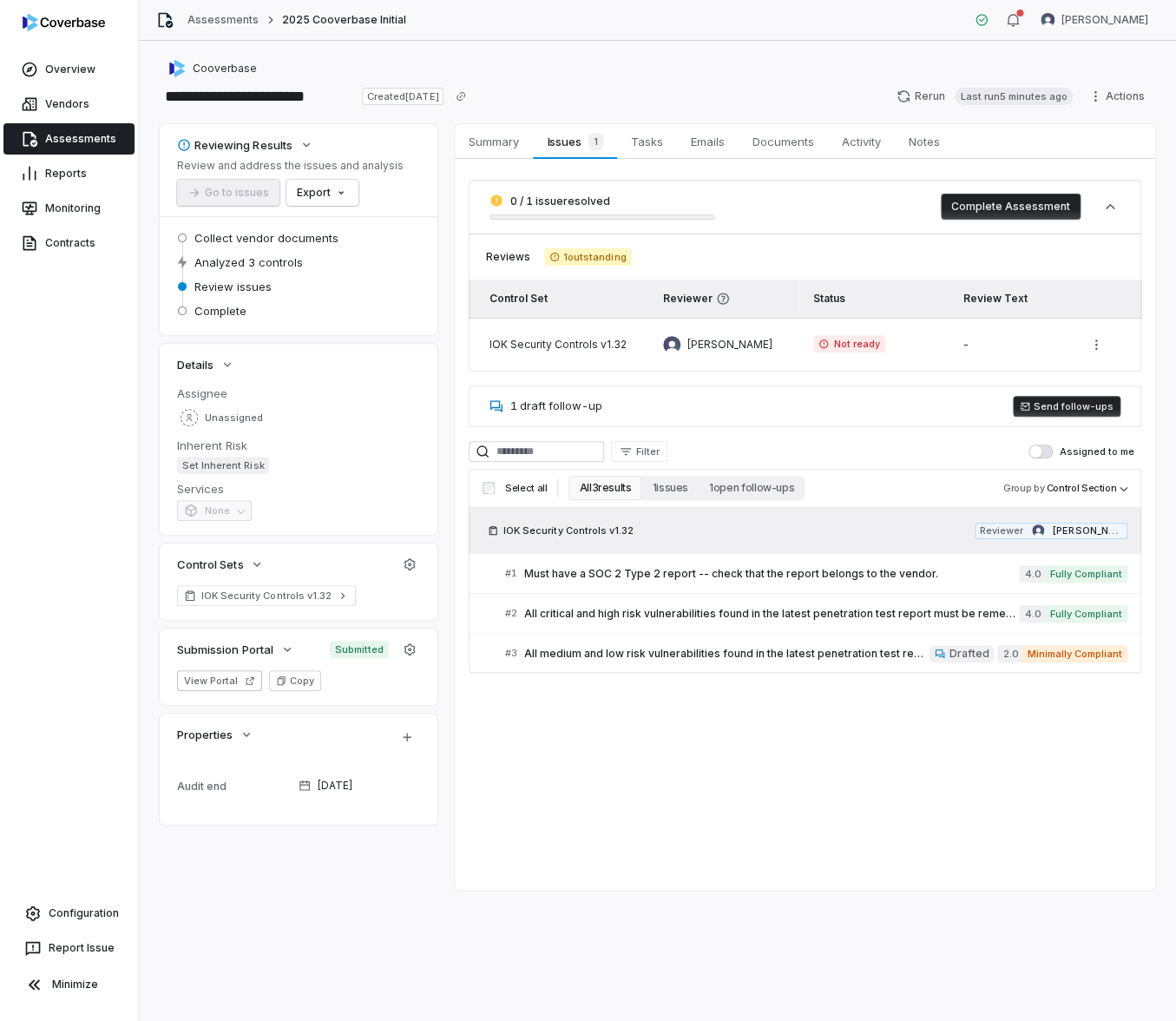
click at [1065, 398] on button "Send follow-ups" at bounding box center [1066, 406] width 107 height 21
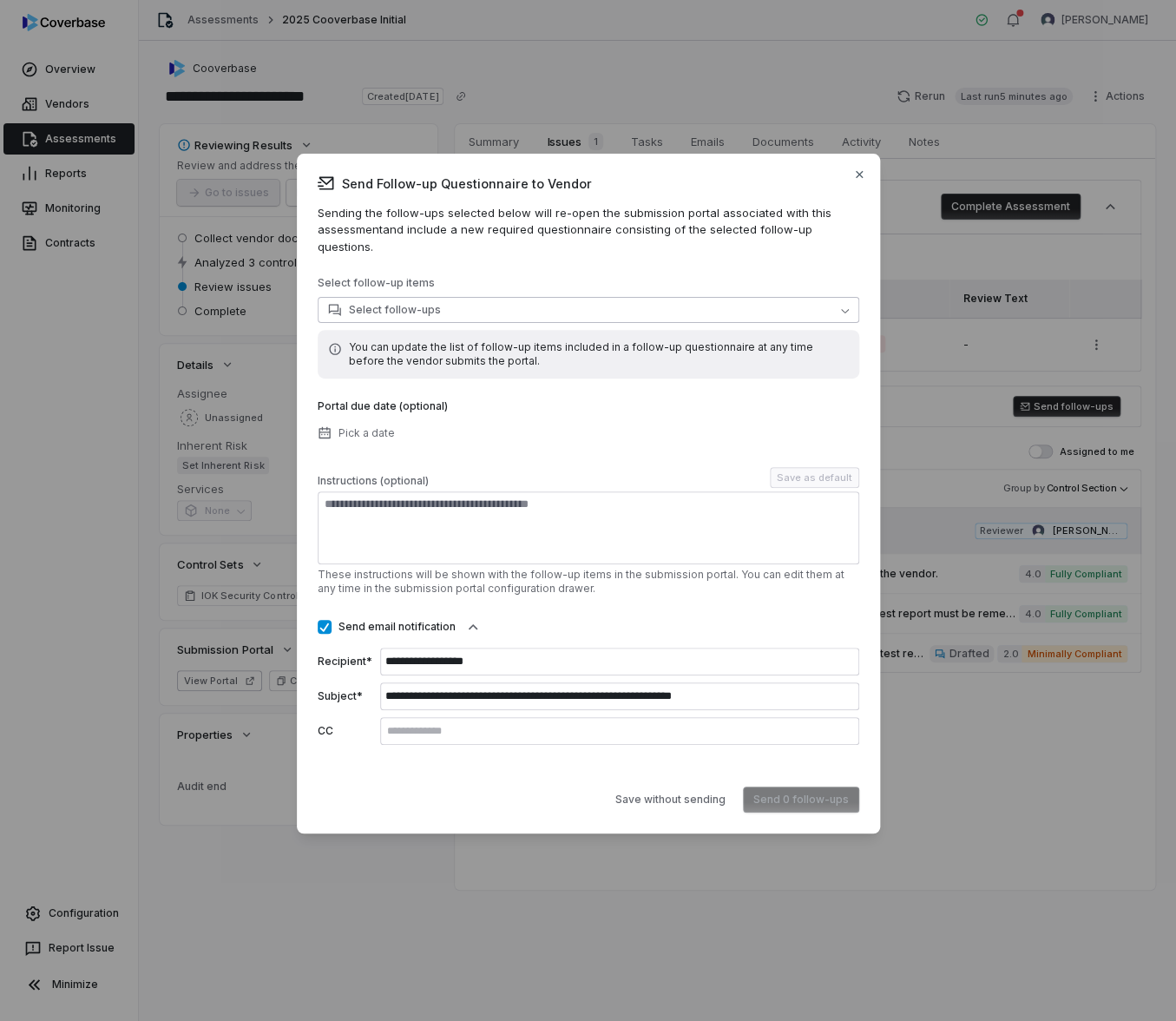
click at [582, 305] on button "Select follow-ups" at bounding box center [589, 310] width 542 height 26
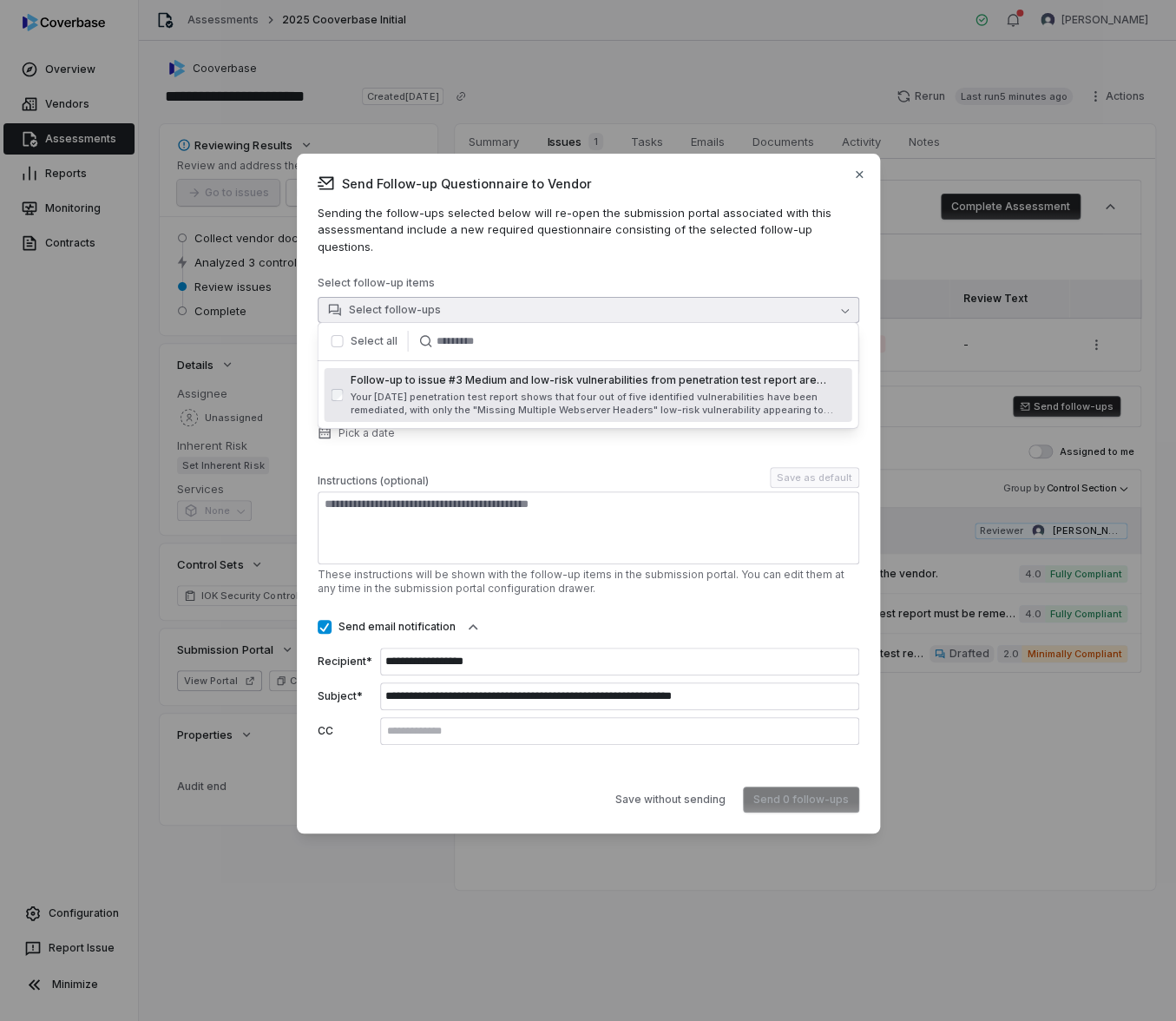
click at [376, 352] on div "Select all" at bounding box center [588, 341] width 542 height 39
click at [373, 346] on label "Select all" at bounding box center [373, 341] width 47 height 14
click at [480, 474] on div "Instructions (optional) Save as default" at bounding box center [589, 477] width 542 height 21
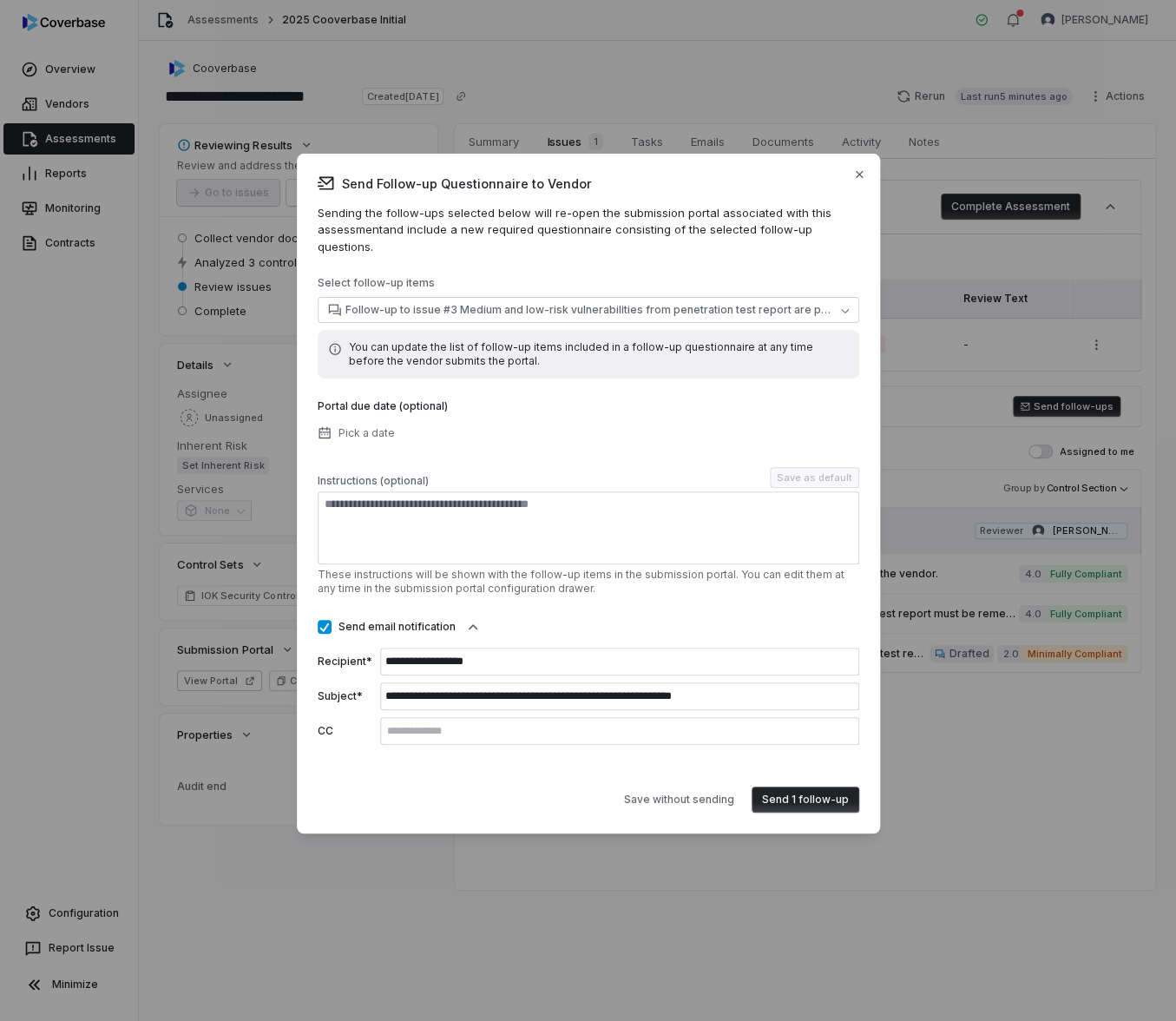
click at [807, 801] on button "Send 1 follow-up" at bounding box center [805, 799] width 107 height 26
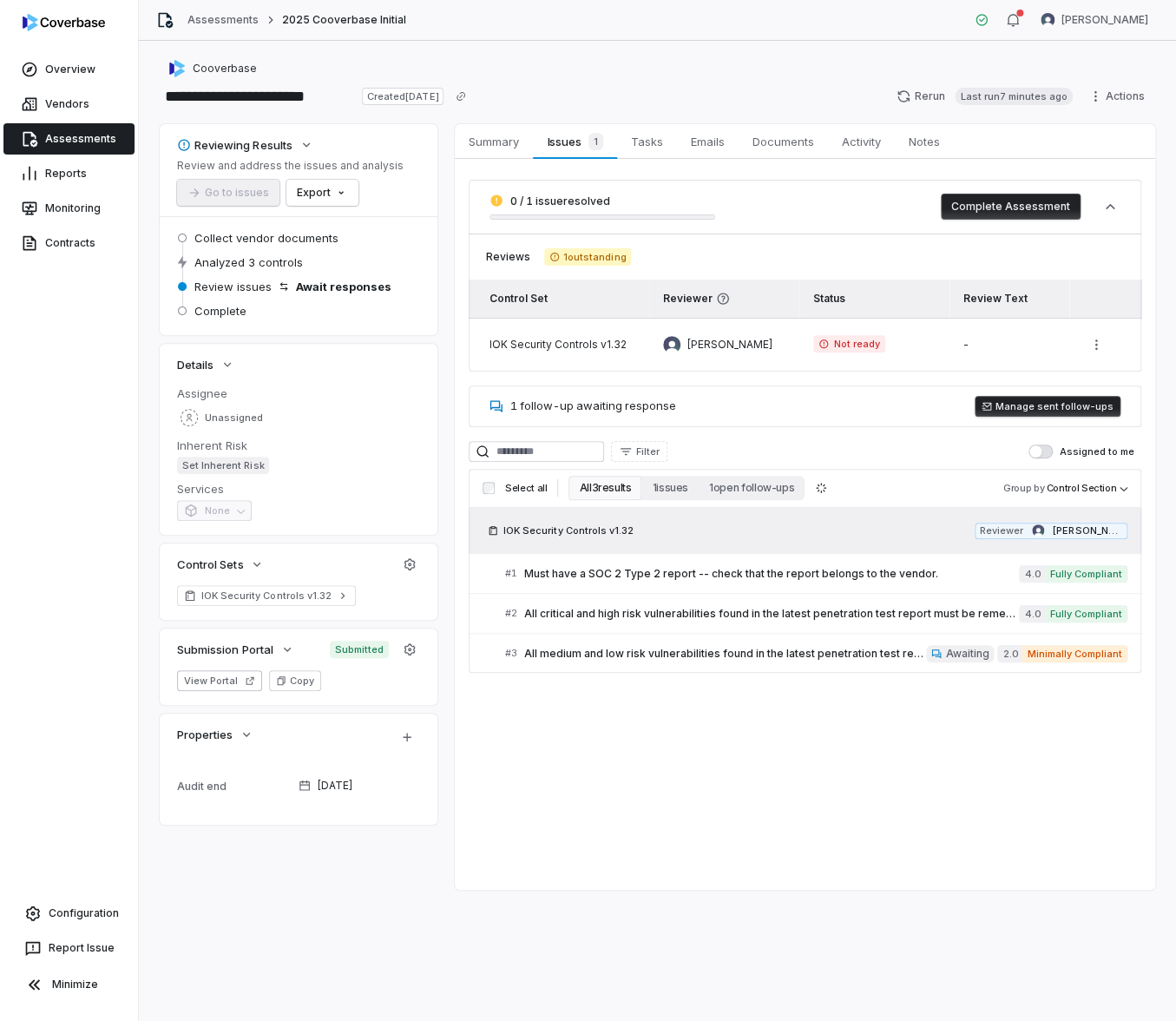
click at [817, 675] on div "0 / 1 issue resolved Complete Assessment Reviews 1 outstanding Control Set Revi…" at bounding box center [804, 426] width 700 height 535
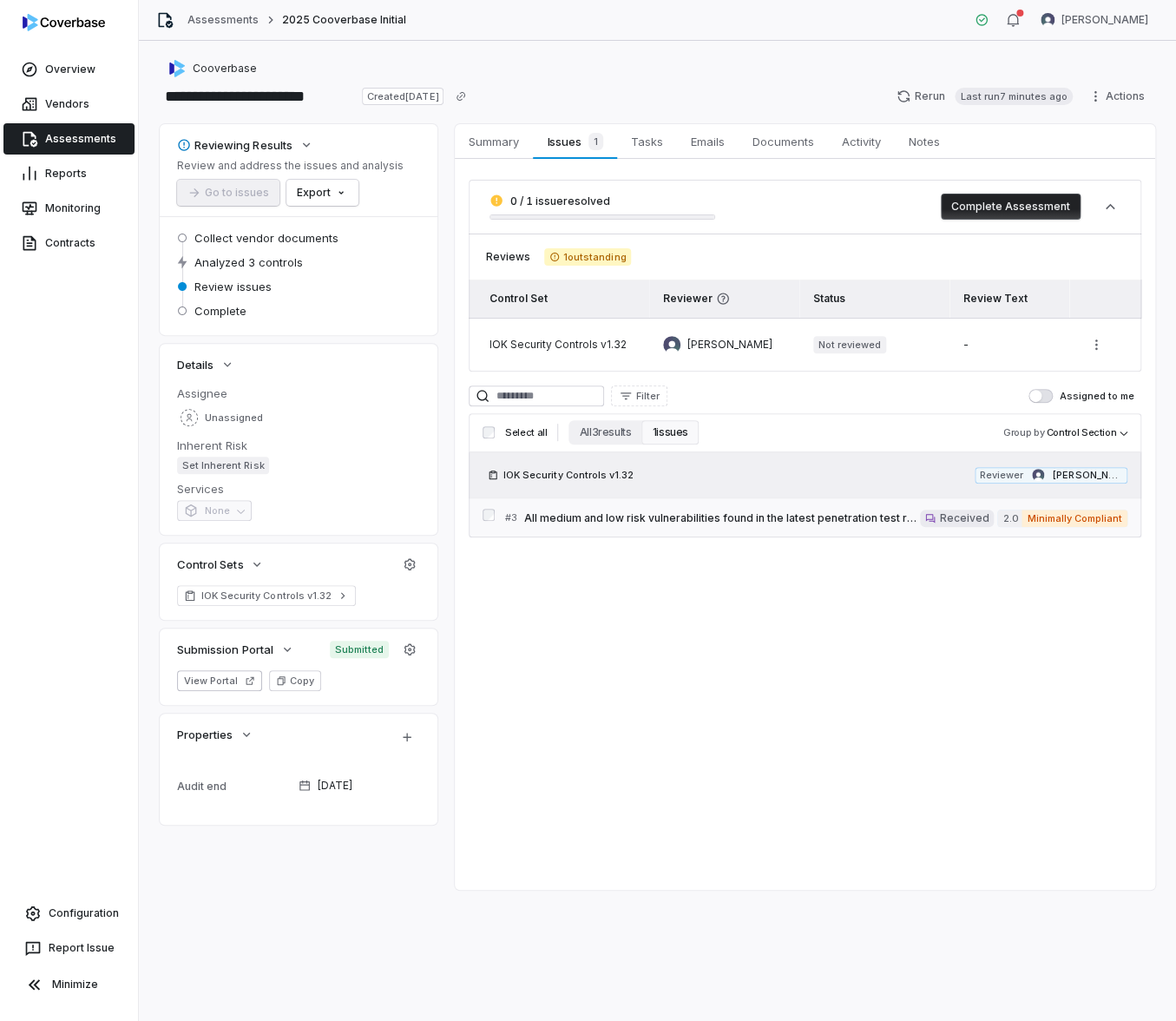
click at [724, 509] on div "# 3 All medium and low risk vulnerabilities found in the latest penetration tes…" at bounding box center [712, 518] width 415 height 18
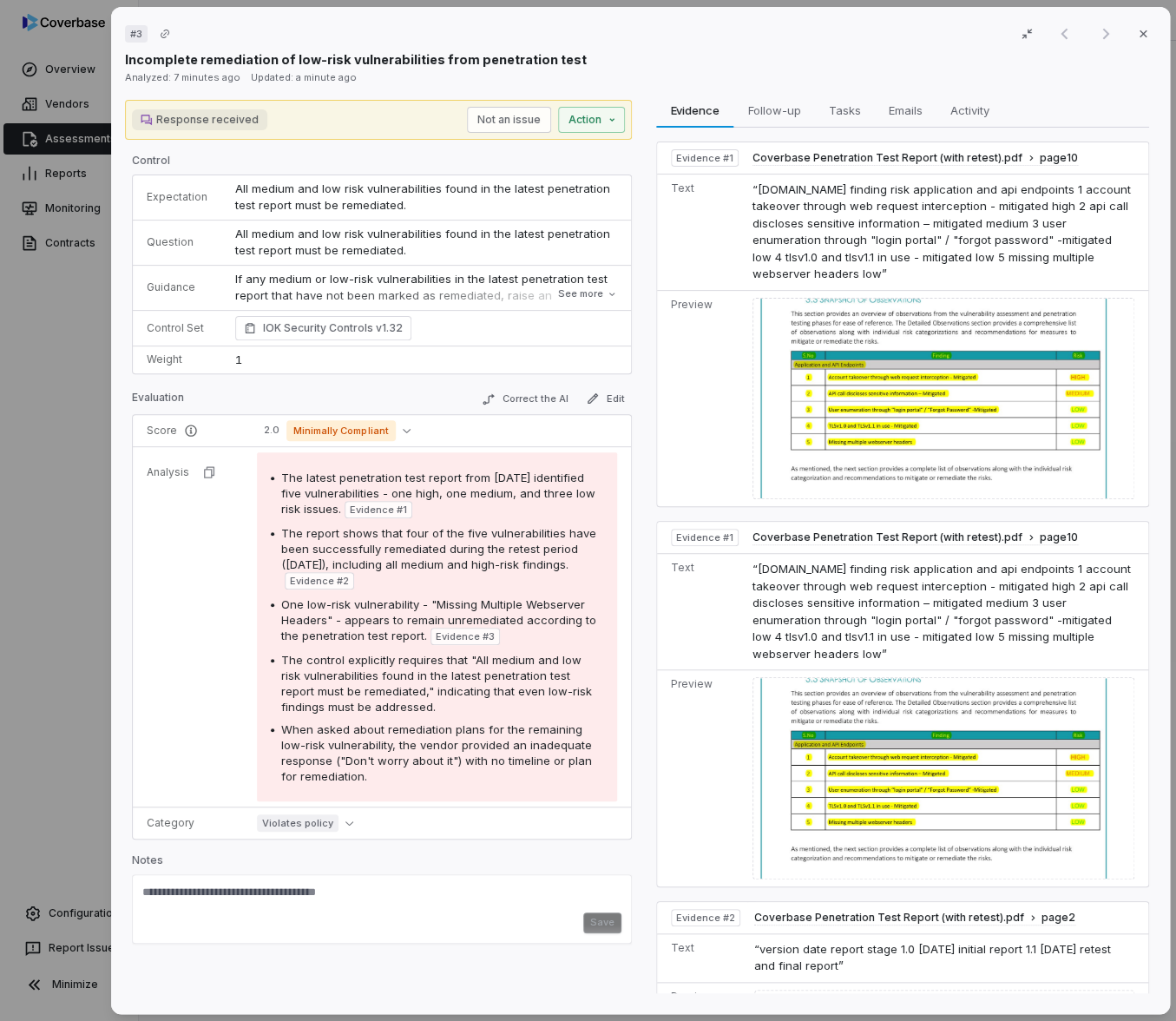
click at [72, 476] on div "# 3 Result 1 of 1 Close Incomplete remediation of low-risk vulnerabilities from…" at bounding box center [588, 510] width 1176 height 1021
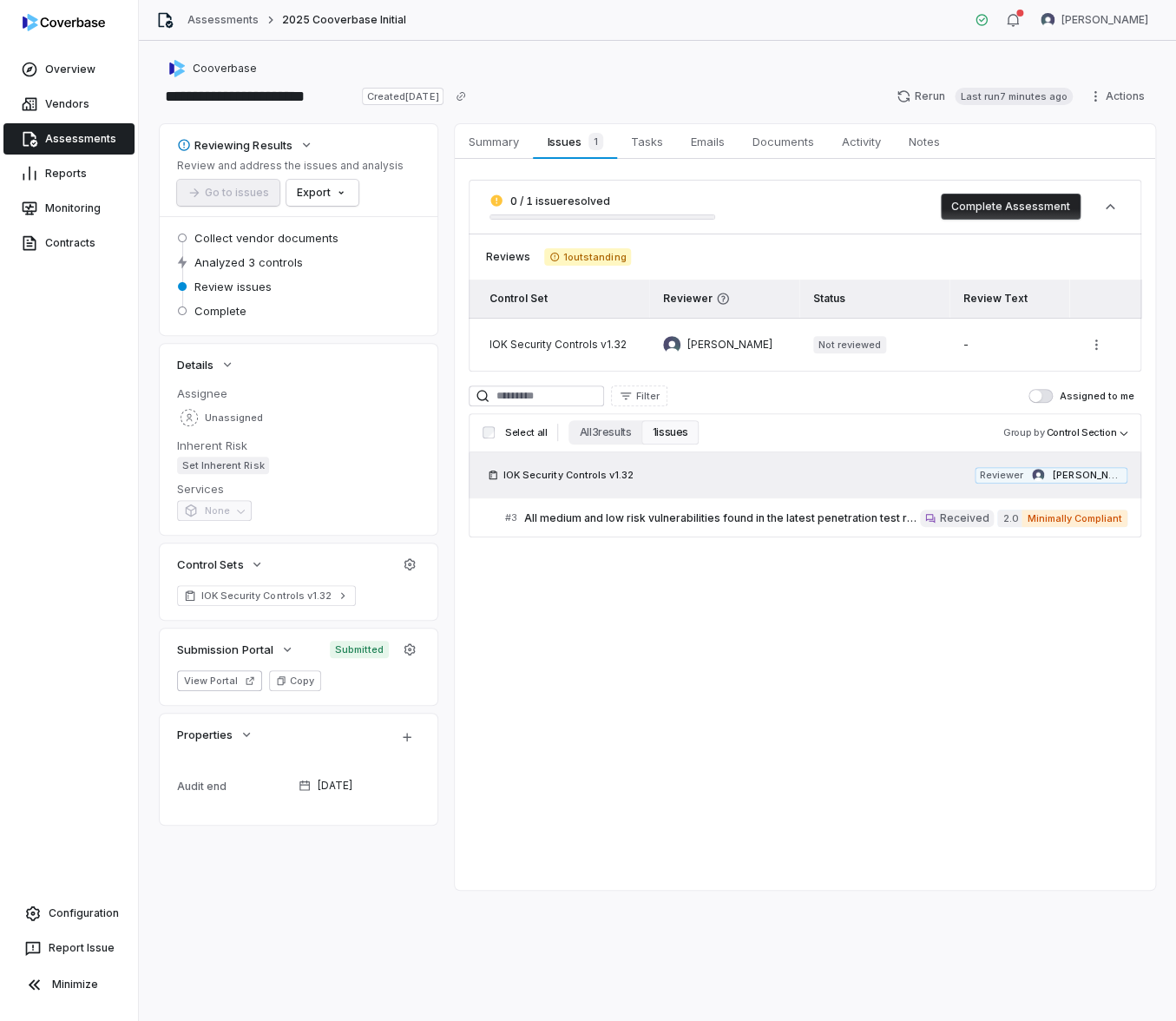
click at [553, 619] on div "Summary Summary Issues 1 Issues 1 Tasks Tasks Emails Emails Documents Documents…" at bounding box center [804, 506] width 700 height 765
click at [327, 195] on html "**********" at bounding box center [588, 510] width 1176 height 1021
click at [349, 259] on div "Export as Excel" at bounding box center [350, 258] width 122 height 28
click at [1115, 99] on html "**********" at bounding box center [588, 510] width 1176 height 1021
click at [1083, 244] on div "Delete" at bounding box center [1097, 246] width 125 height 28
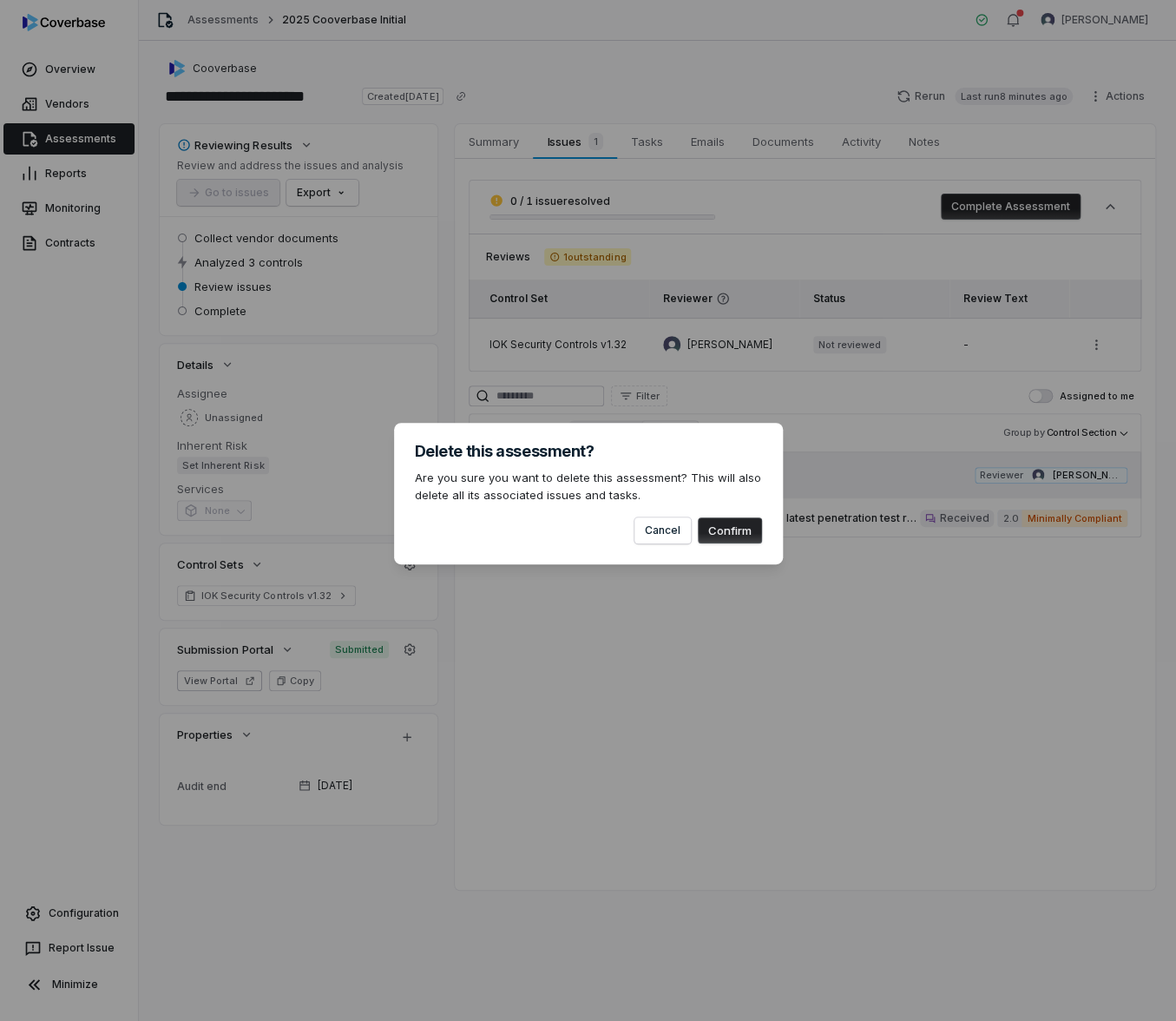
click at [714, 541] on button "Confirm" at bounding box center [729, 530] width 64 height 26
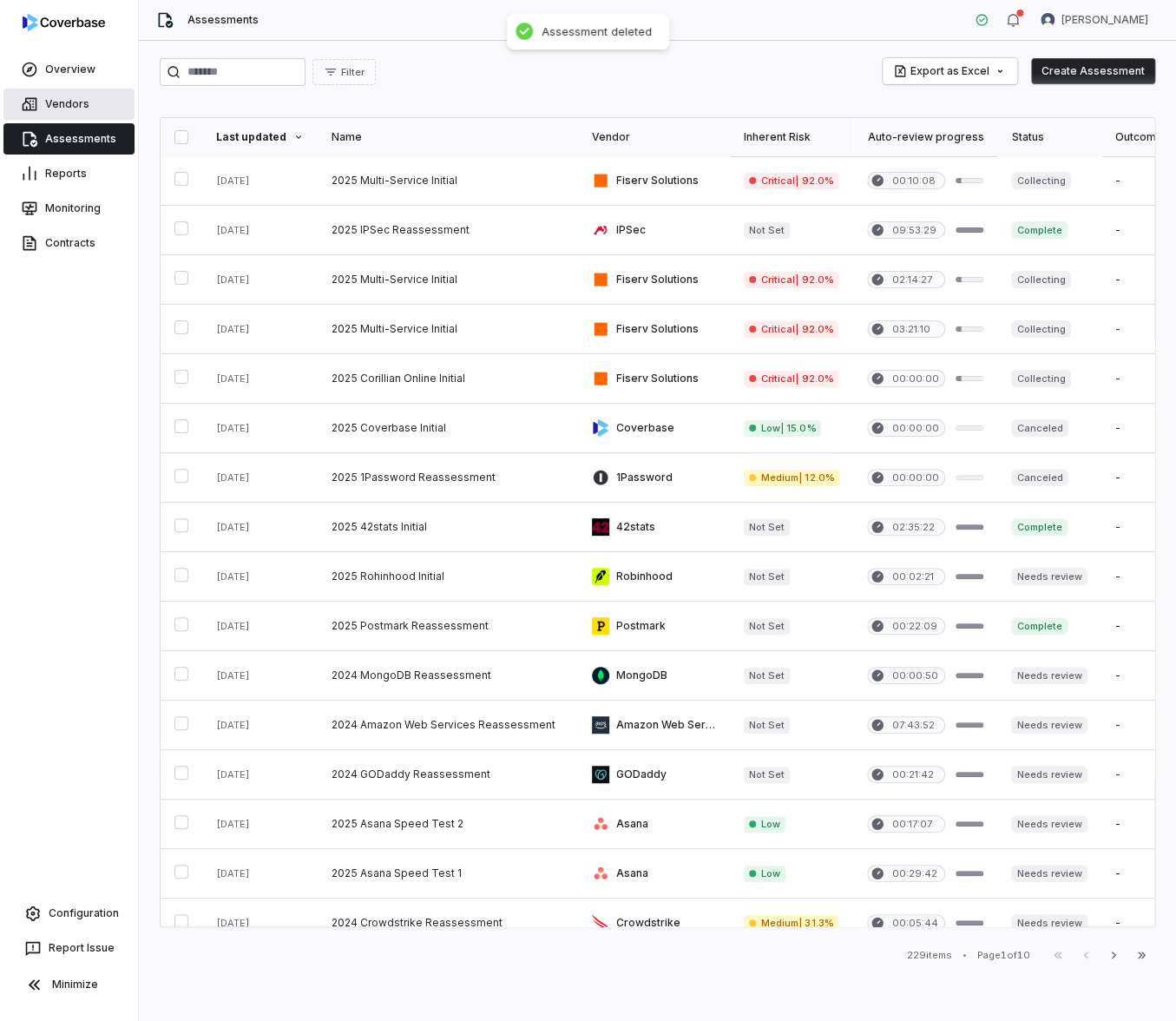
click at [85, 106] on link "Vendors" at bounding box center [69, 104] width 131 height 32
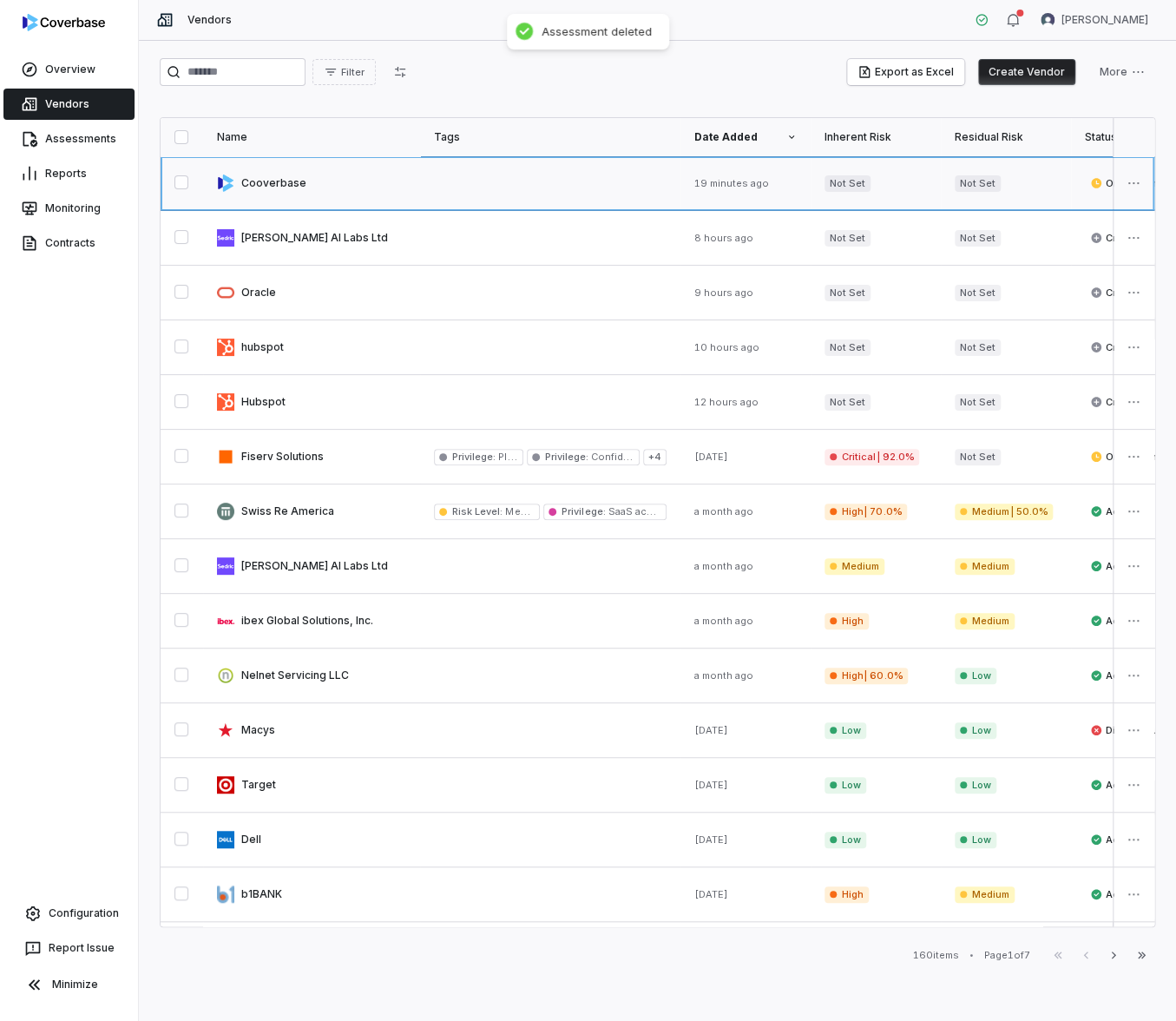
click at [630, 188] on link at bounding box center [550, 183] width 260 height 54
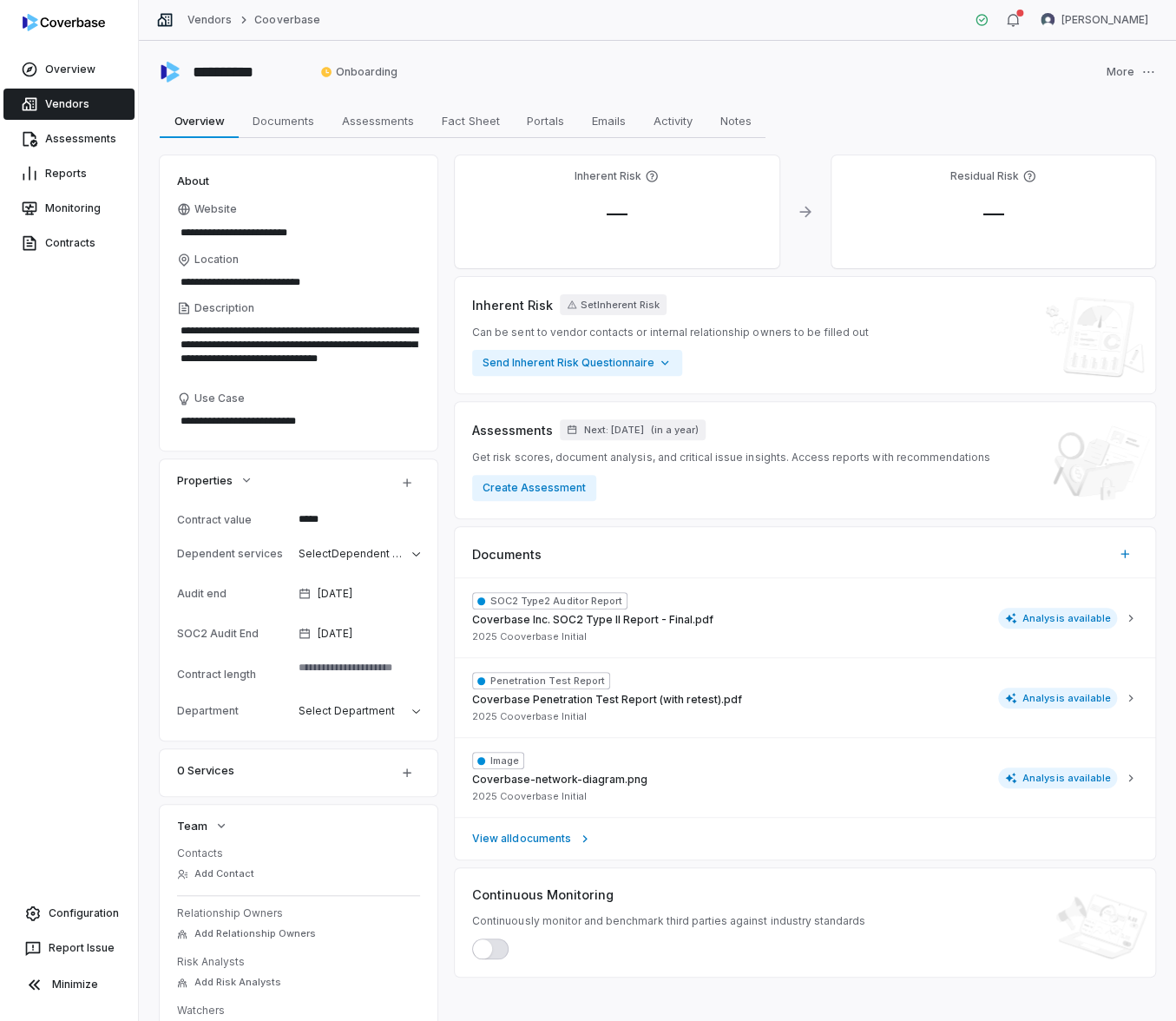
click at [1156, 67] on div "**********" at bounding box center [658, 530] width 1037 height 980
click at [1132, 71] on html "**********" at bounding box center [588, 510] width 1176 height 1021
click at [1106, 145] on div "Delete" at bounding box center [1088, 142] width 111 height 28
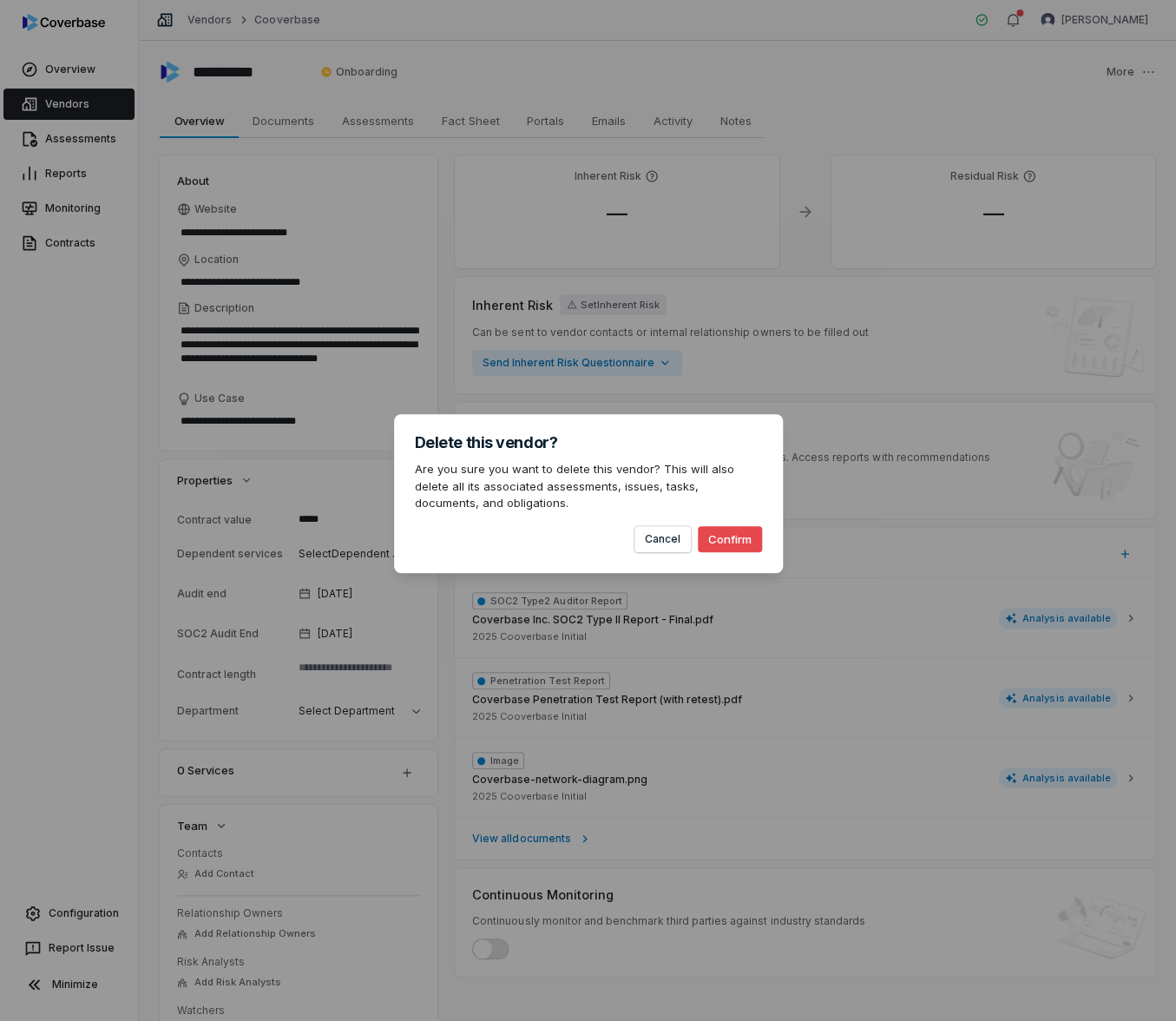
click at [740, 537] on button "Confirm" at bounding box center [729, 539] width 64 height 26
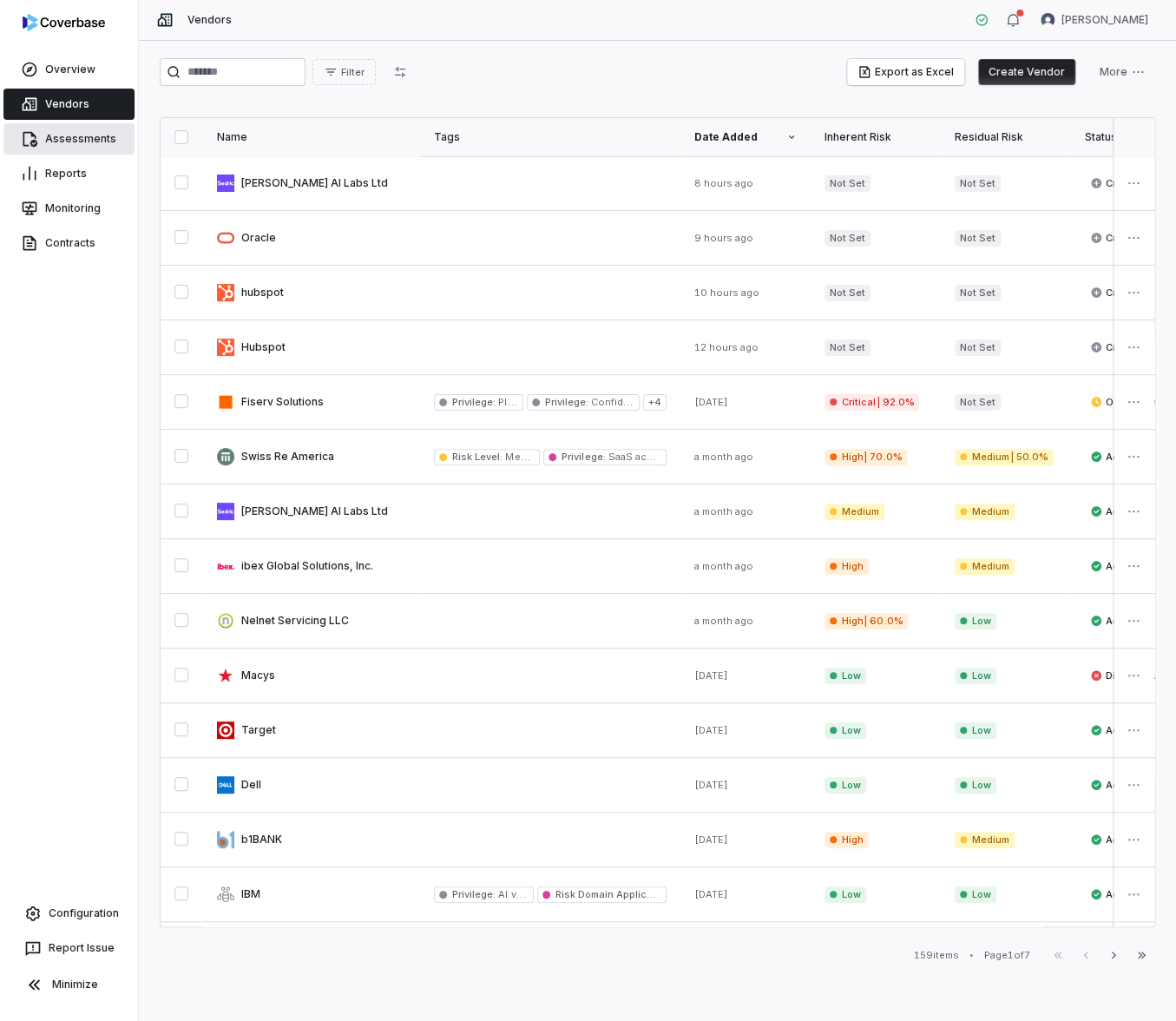
click at [122, 144] on link "Assessments" at bounding box center [69, 138] width 131 height 32
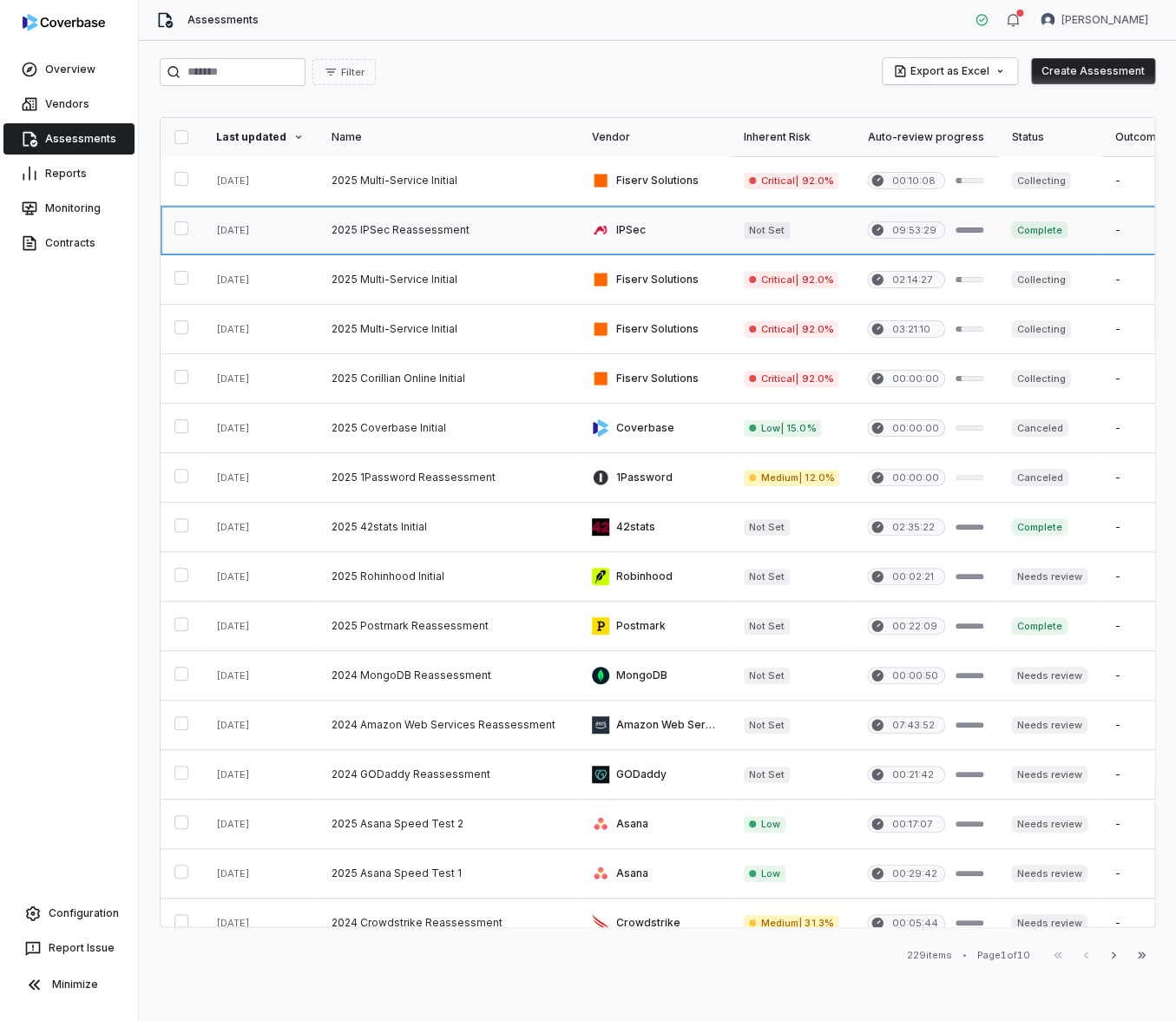
click at [417, 234] on link at bounding box center [448, 230] width 260 height 49
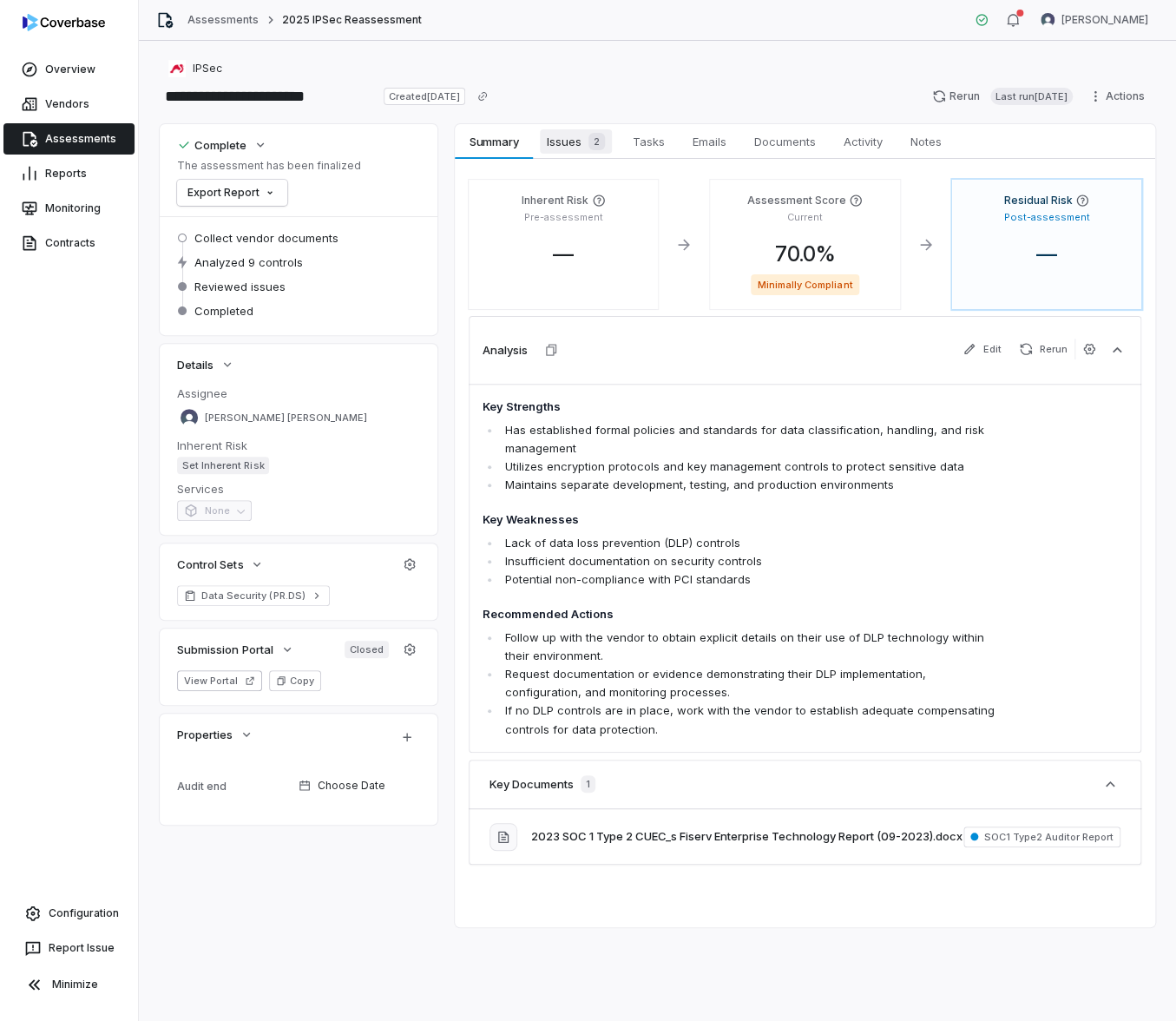
click at [565, 146] on span "Issues 2" at bounding box center [576, 141] width 72 height 24
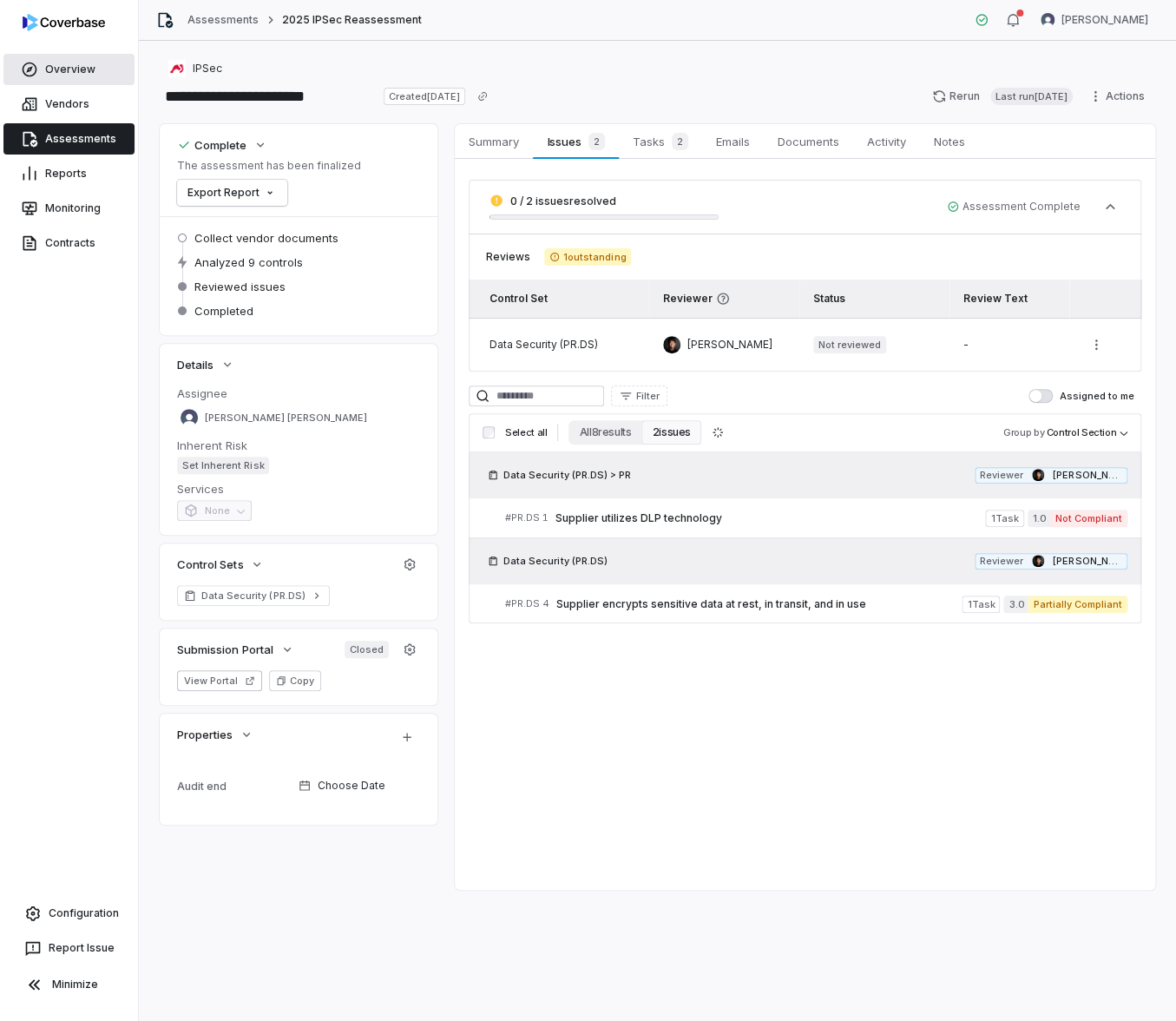
click at [68, 66] on link "Overview" at bounding box center [69, 70] width 131 height 32
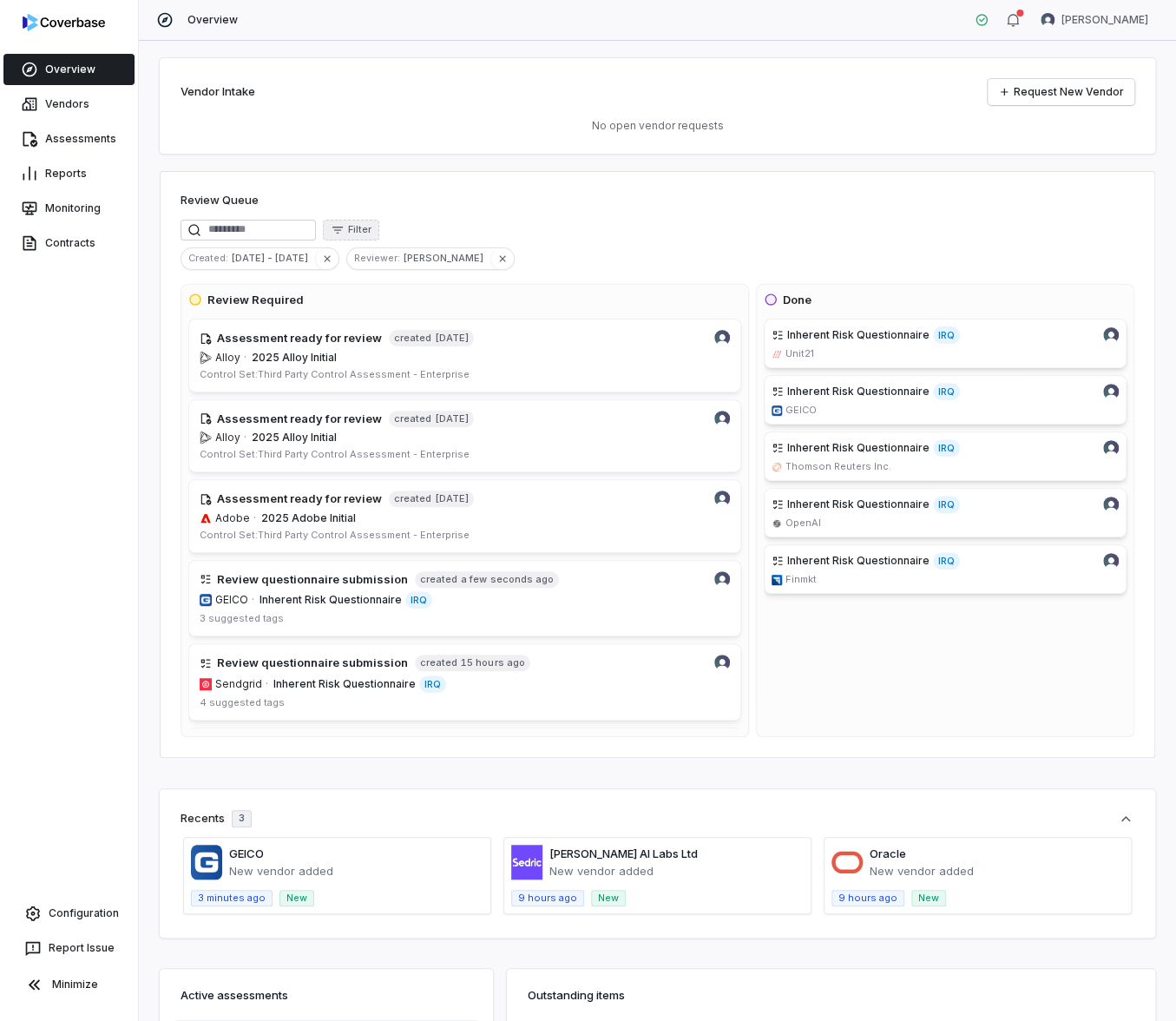
click at [344, 228] on icon "button" at bounding box center [337, 229] width 14 height 14
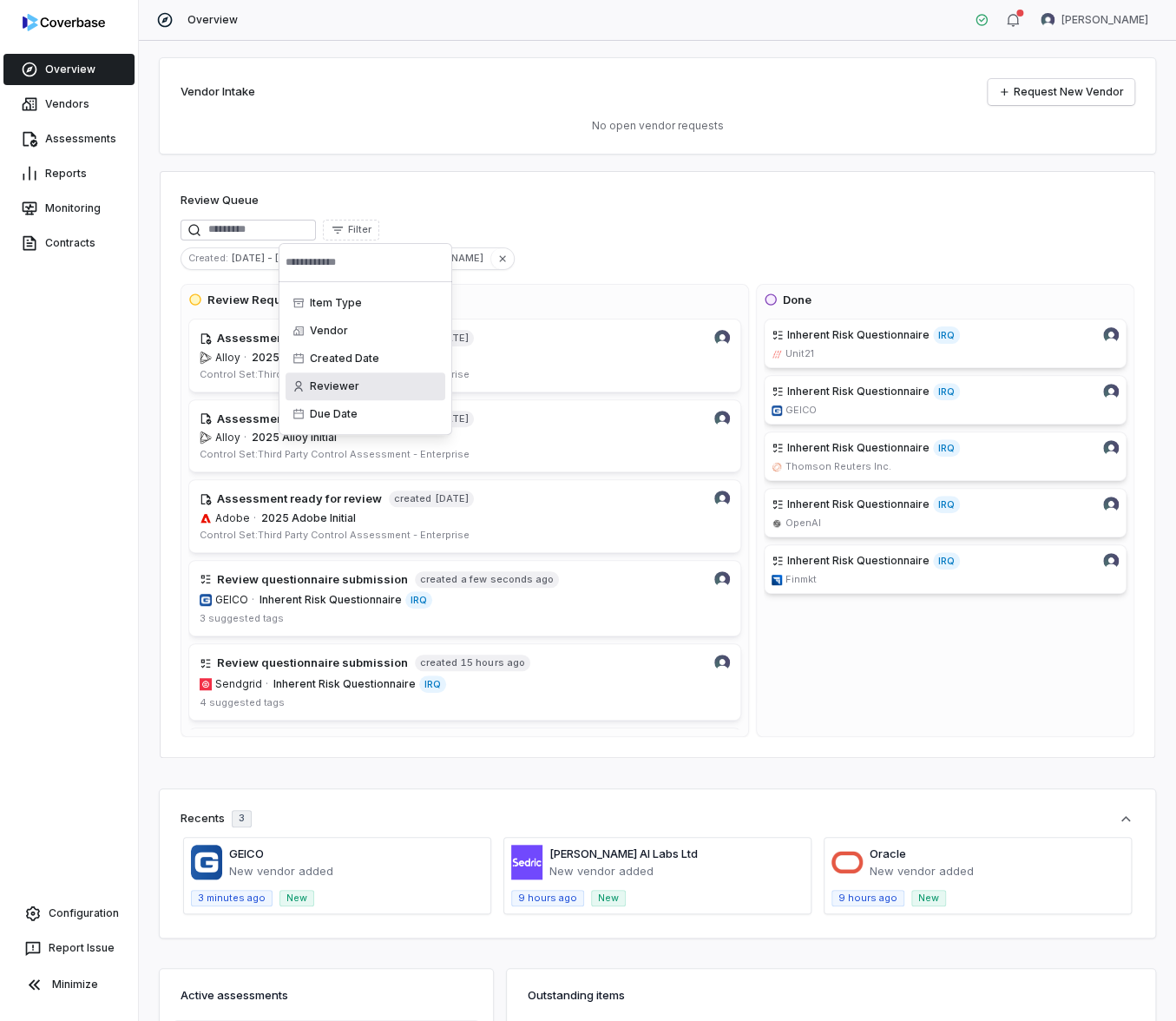
click at [335, 384] on div "Reviewer" at bounding box center [365, 386] width 160 height 28
click at [449, 222] on div "Filter" at bounding box center [658, 229] width 954 height 21
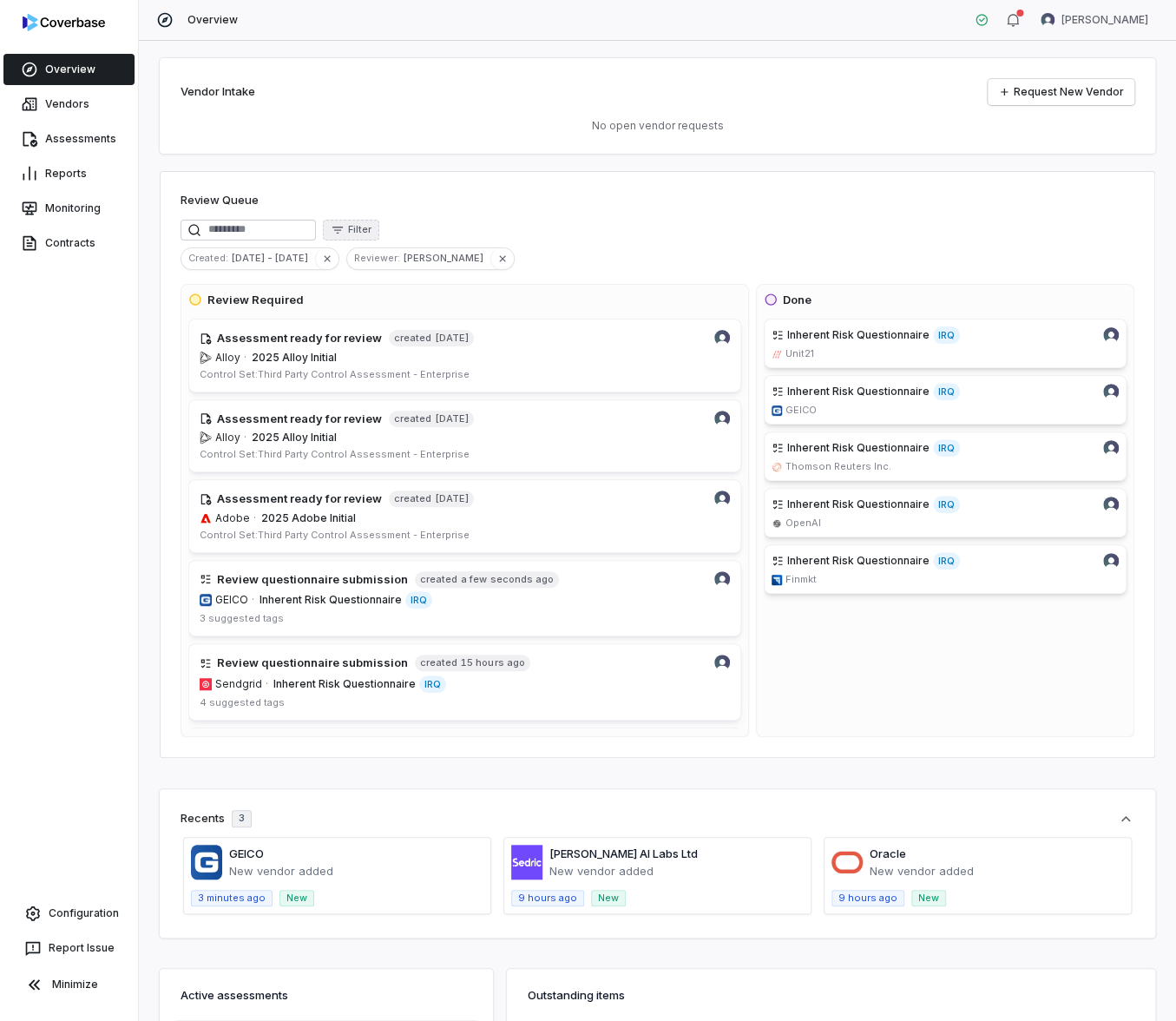
click at [379, 239] on button "Filter" at bounding box center [350, 229] width 56 height 21
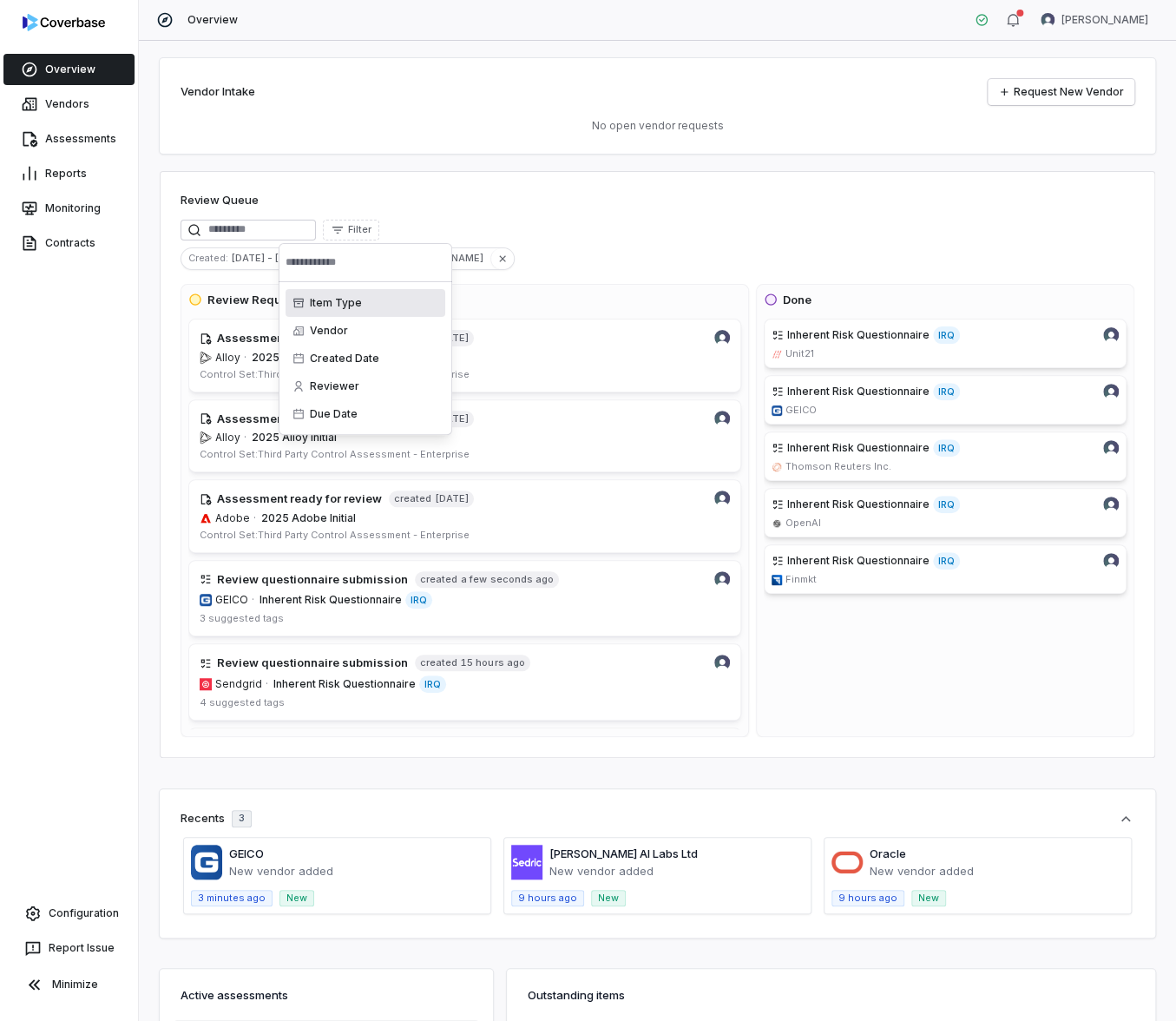
click at [359, 299] on div "Item Type" at bounding box center [365, 303] width 160 height 28
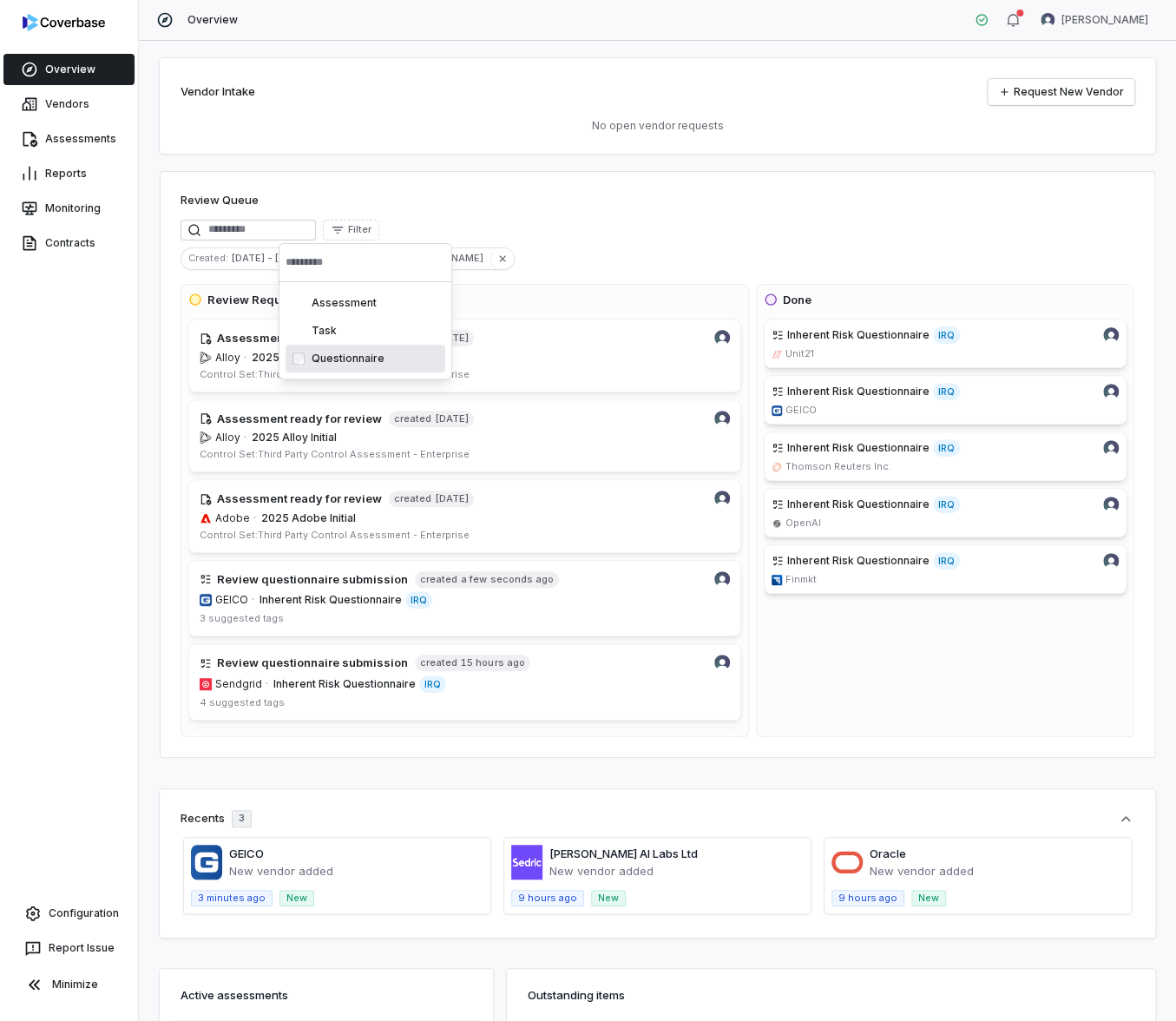
click at [370, 361] on div "Questionnaire" at bounding box center [365, 358] width 160 height 28
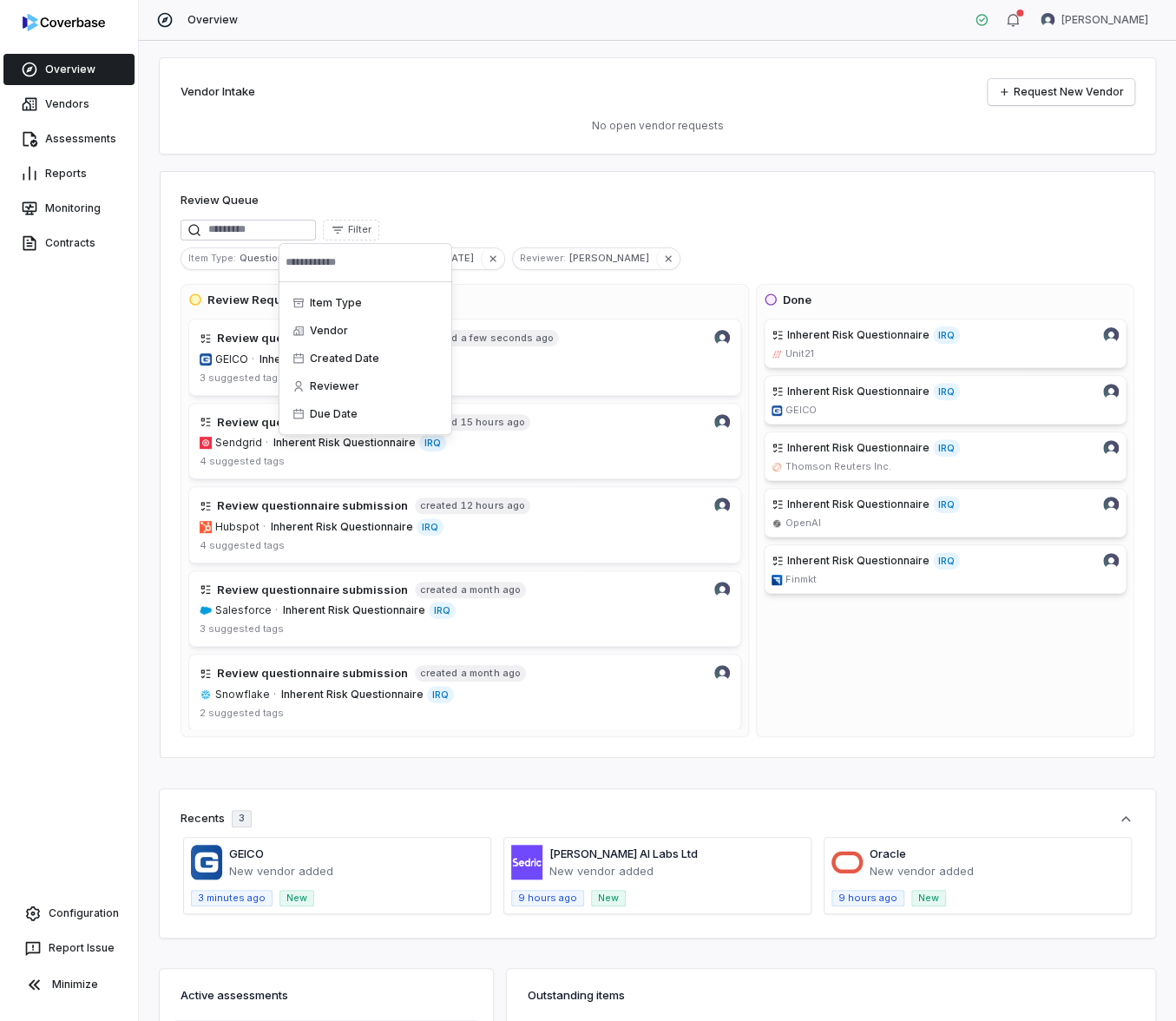
click at [581, 236] on div "Filter" at bounding box center [658, 229] width 954 height 21
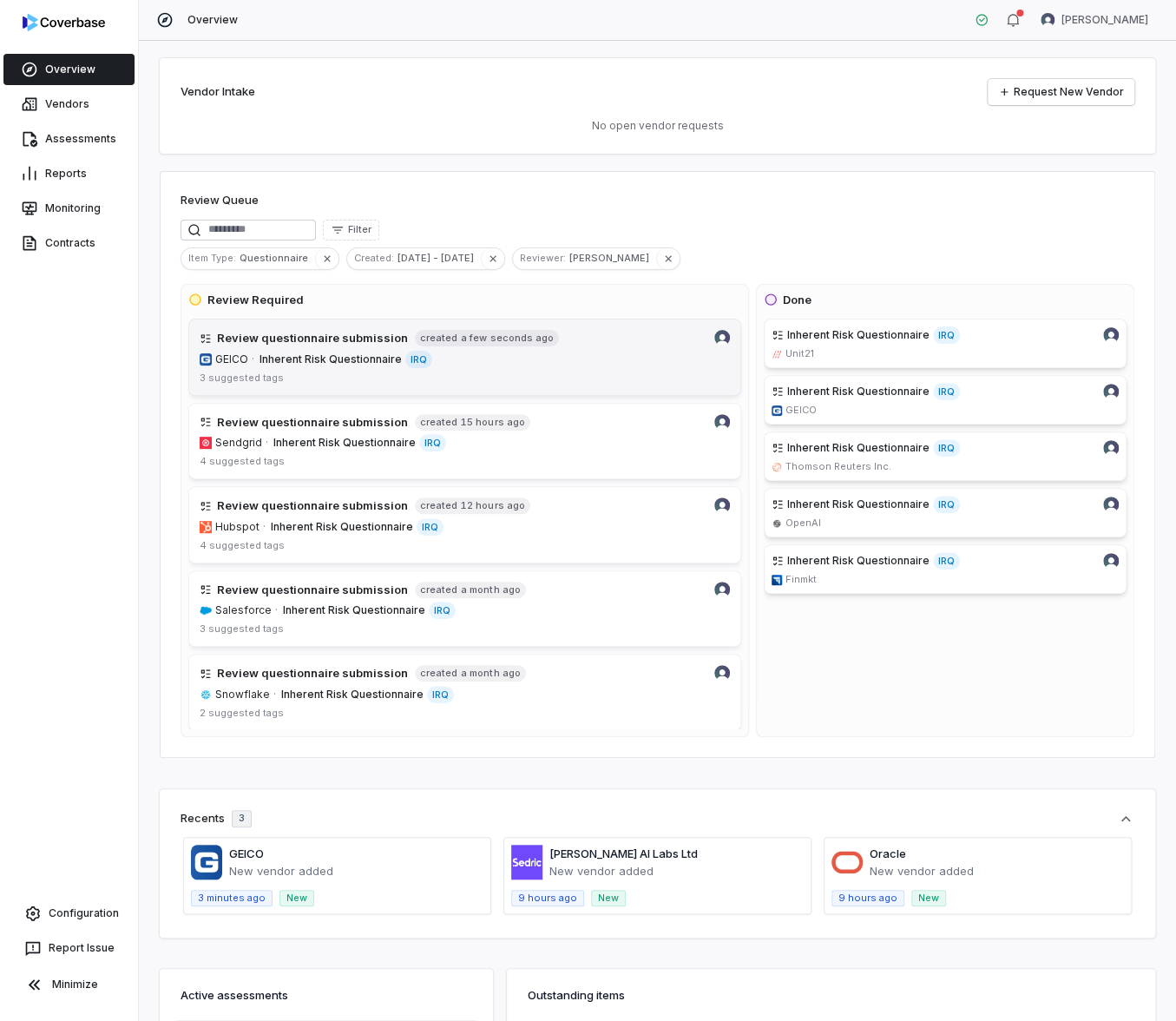
click at [448, 362] on span "Inherent Risk Questionnaire IRQ" at bounding box center [494, 359] width 471 height 17
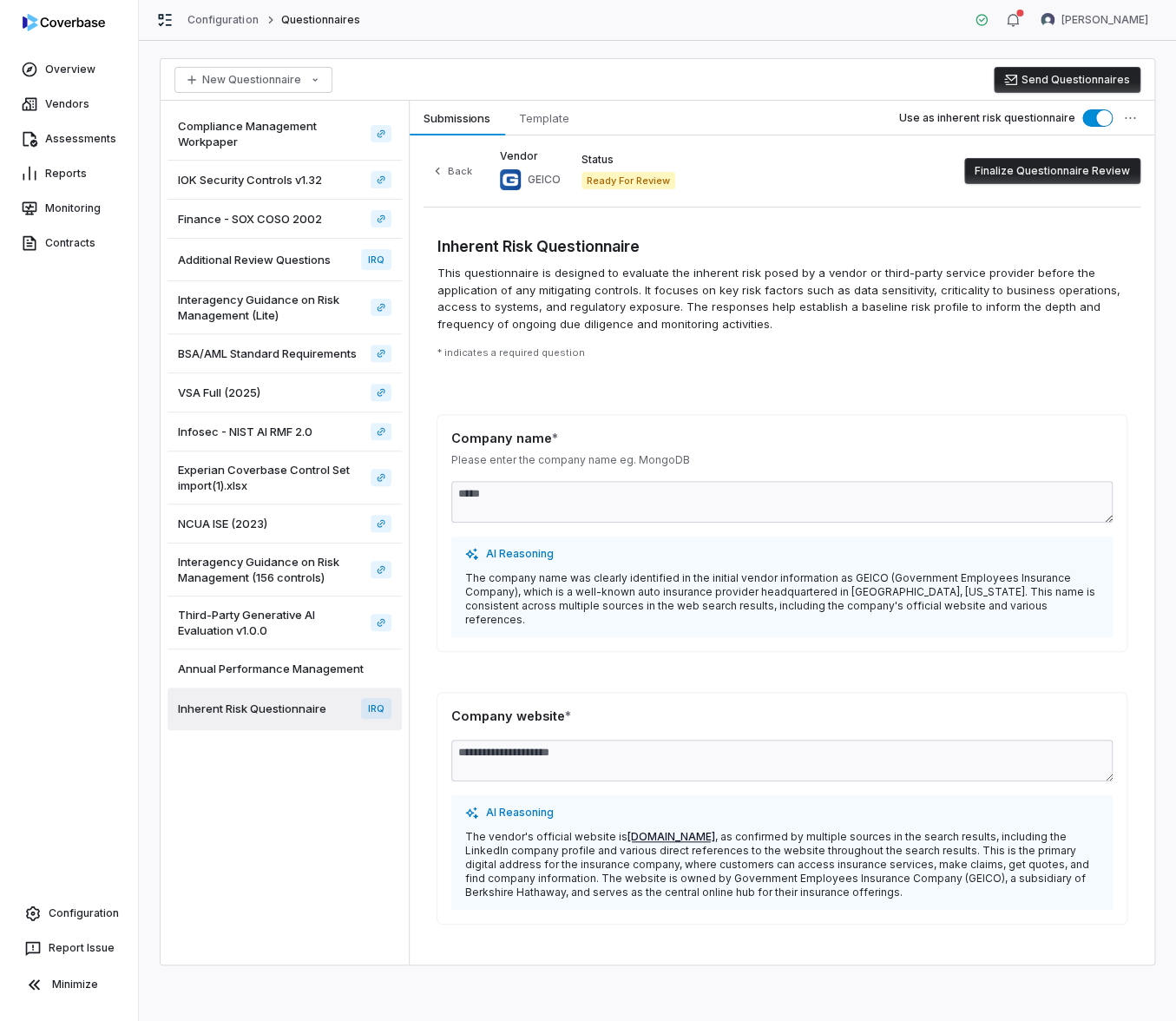
click at [1006, 181] on button "Finalize Questionnaire Review" at bounding box center [1051, 171] width 176 height 26
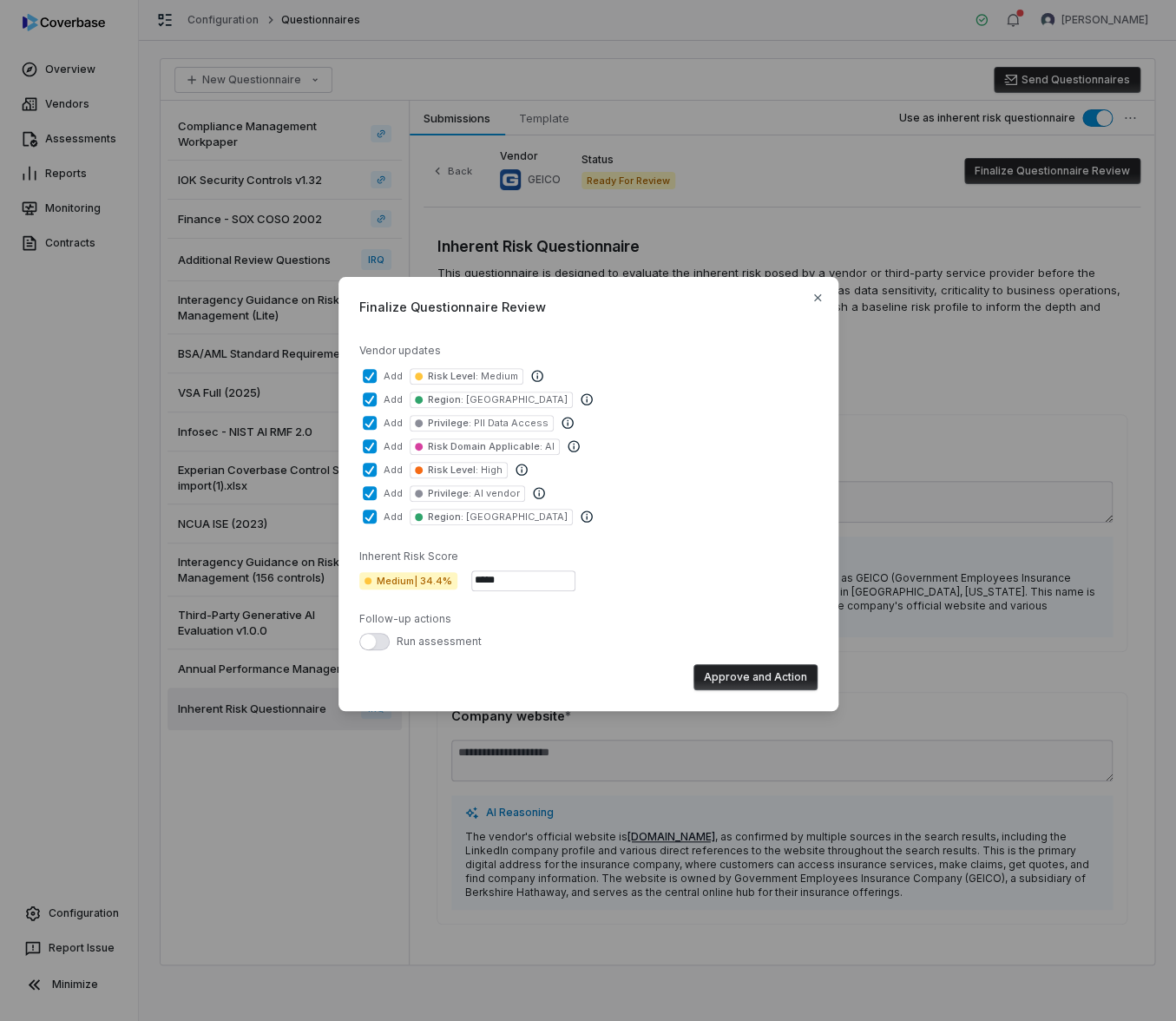
drag, startPoint x: 759, startPoint y: 675, endPoint x: 750, endPoint y: 676, distance: 9.1
click at [750, 676] on button "Approve and Action" at bounding box center [755, 677] width 124 height 26
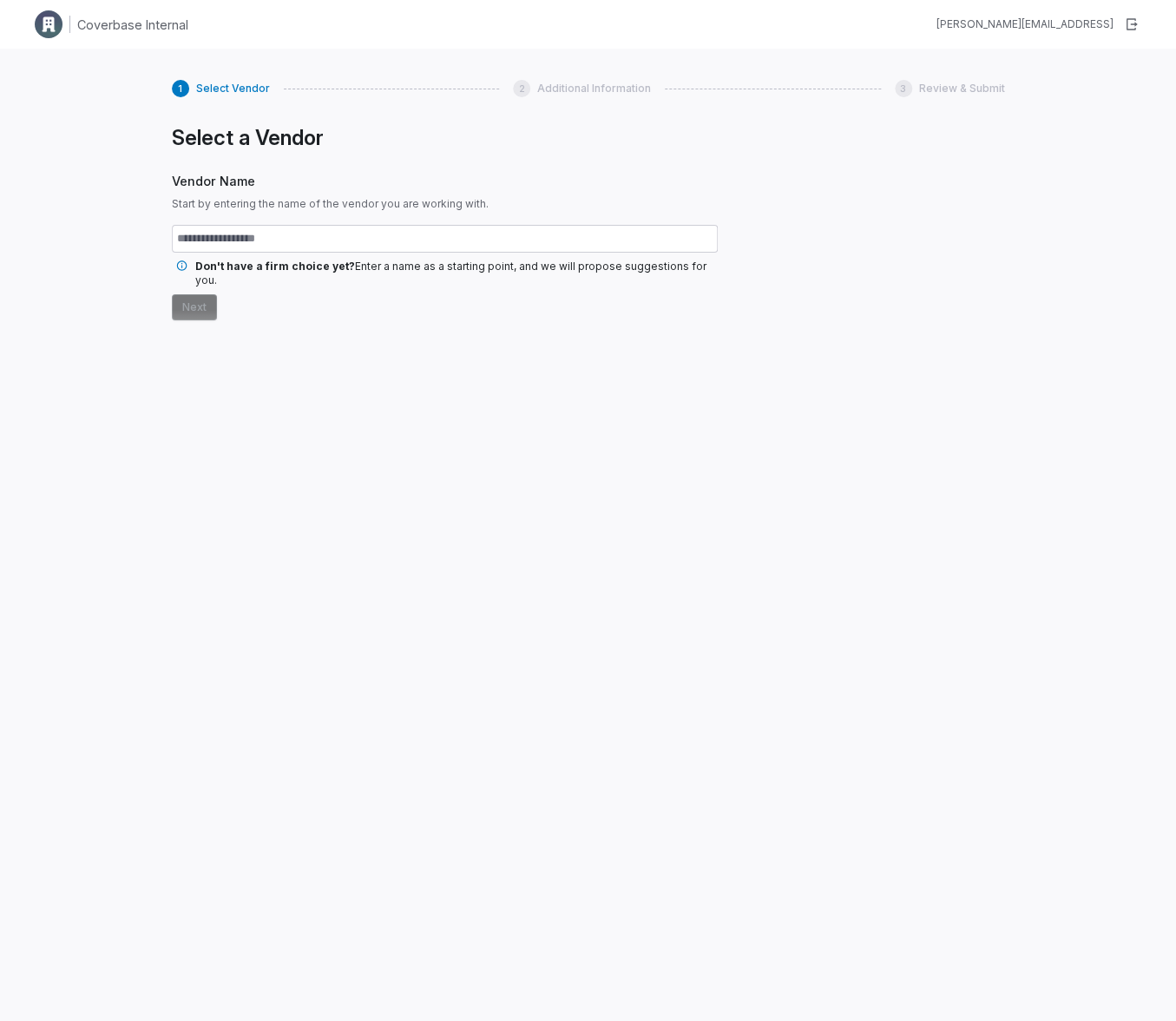
click at [352, 244] on input "text" at bounding box center [444, 239] width 546 height 28
type input "****"
click at [323, 239] on input "****" at bounding box center [444, 239] width 546 height 28
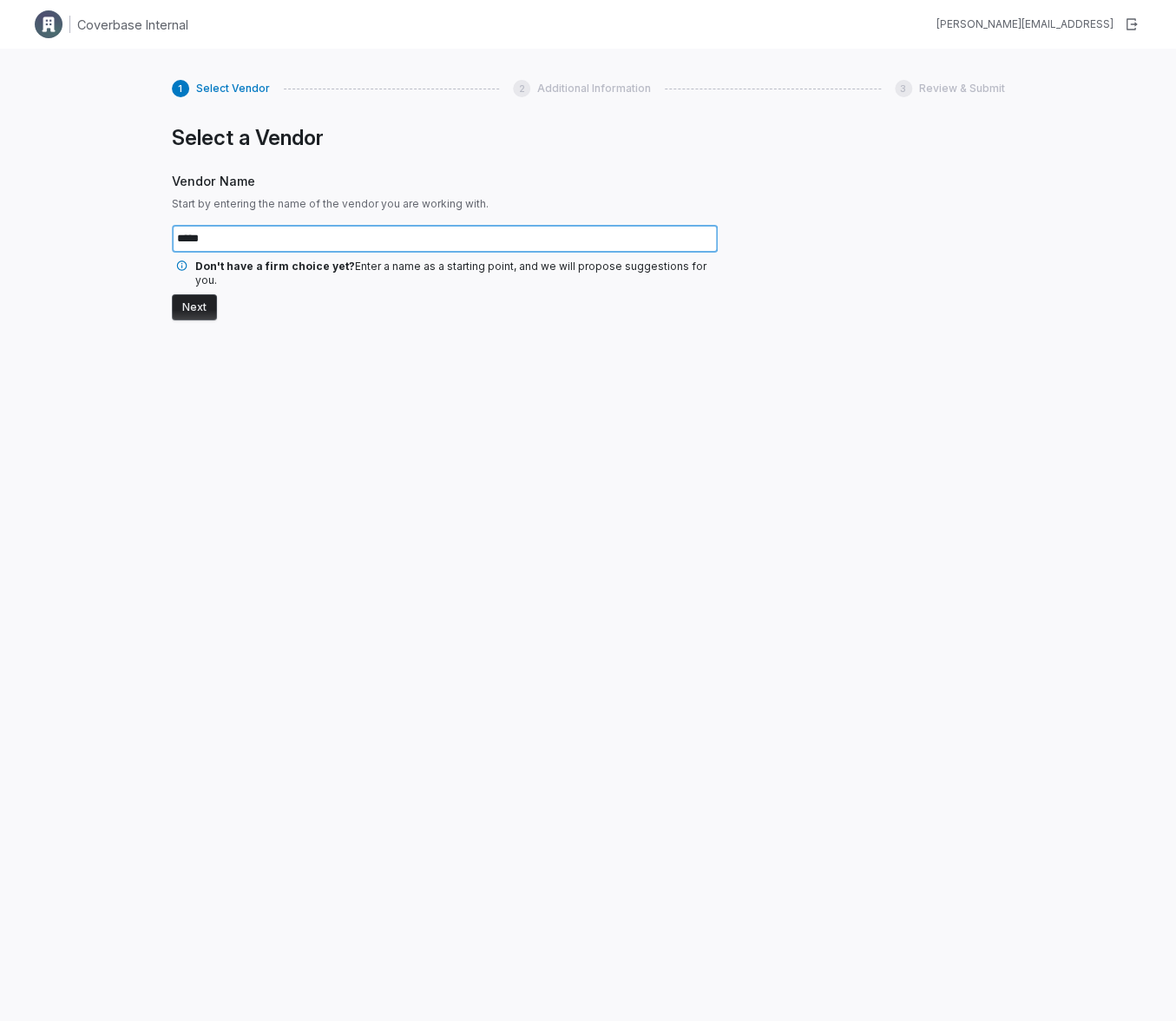
type input "*****"
click at [172, 295] on button "Next" at bounding box center [194, 307] width 45 height 26
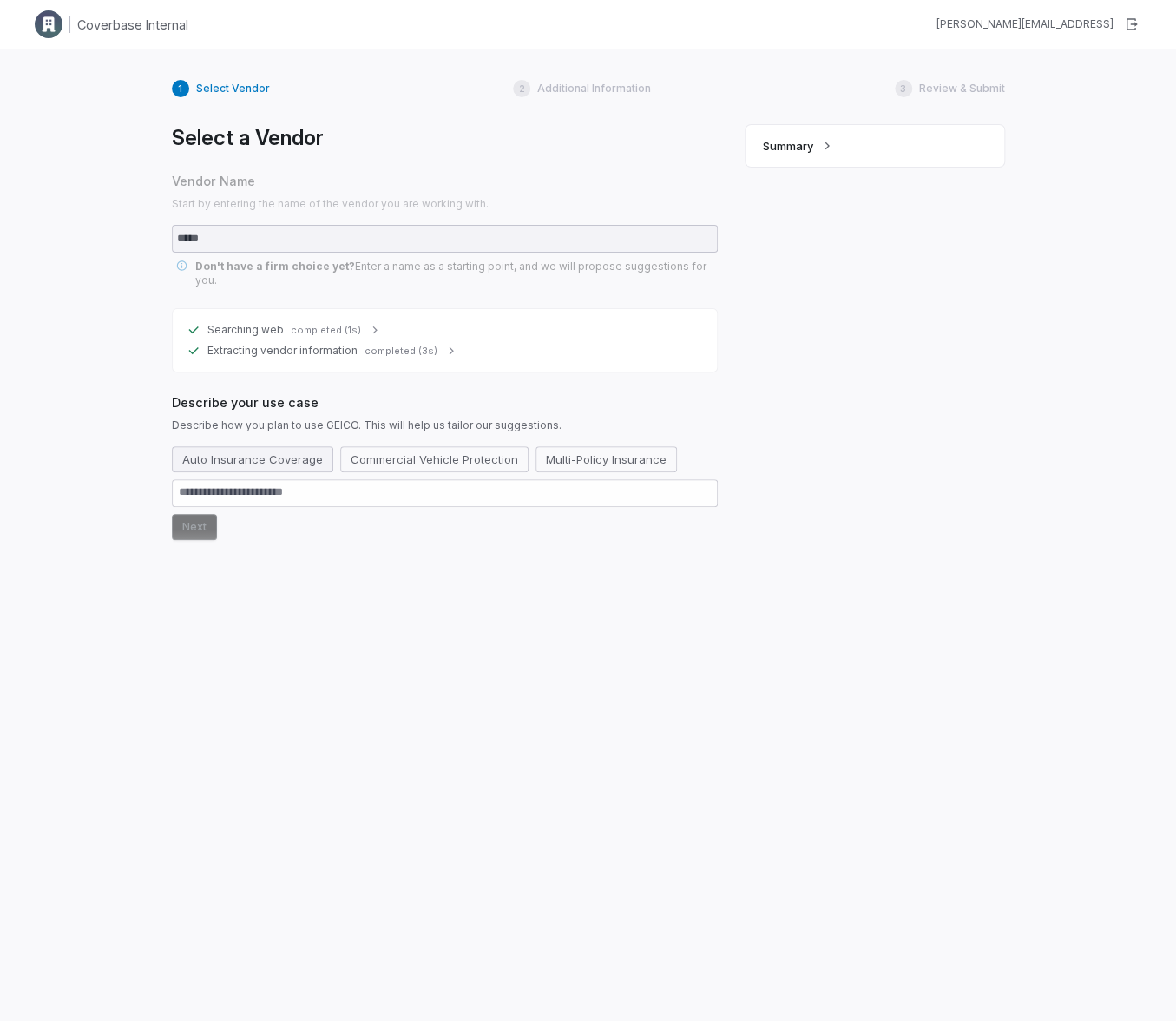
click at [255, 446] on button "Auto Insurance Coverage" at bounding box center [252, 459] width 162 height 26
click at [191, 514] on button "Next" at bounding box center [194, 527] width 45 height 26
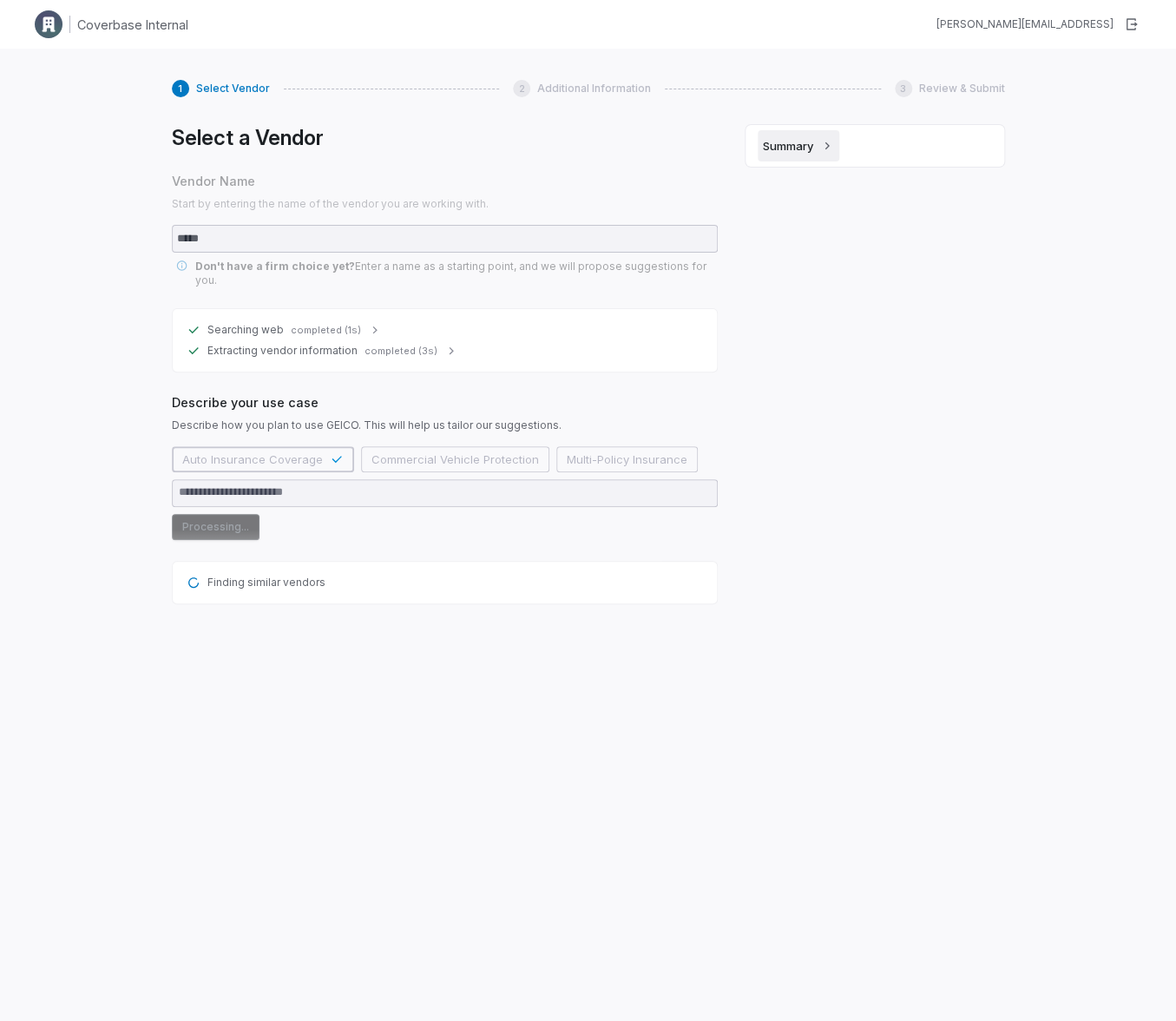
click at [810, 136] on button "Summary" at bounding box center [798, 145] width 81 height 32
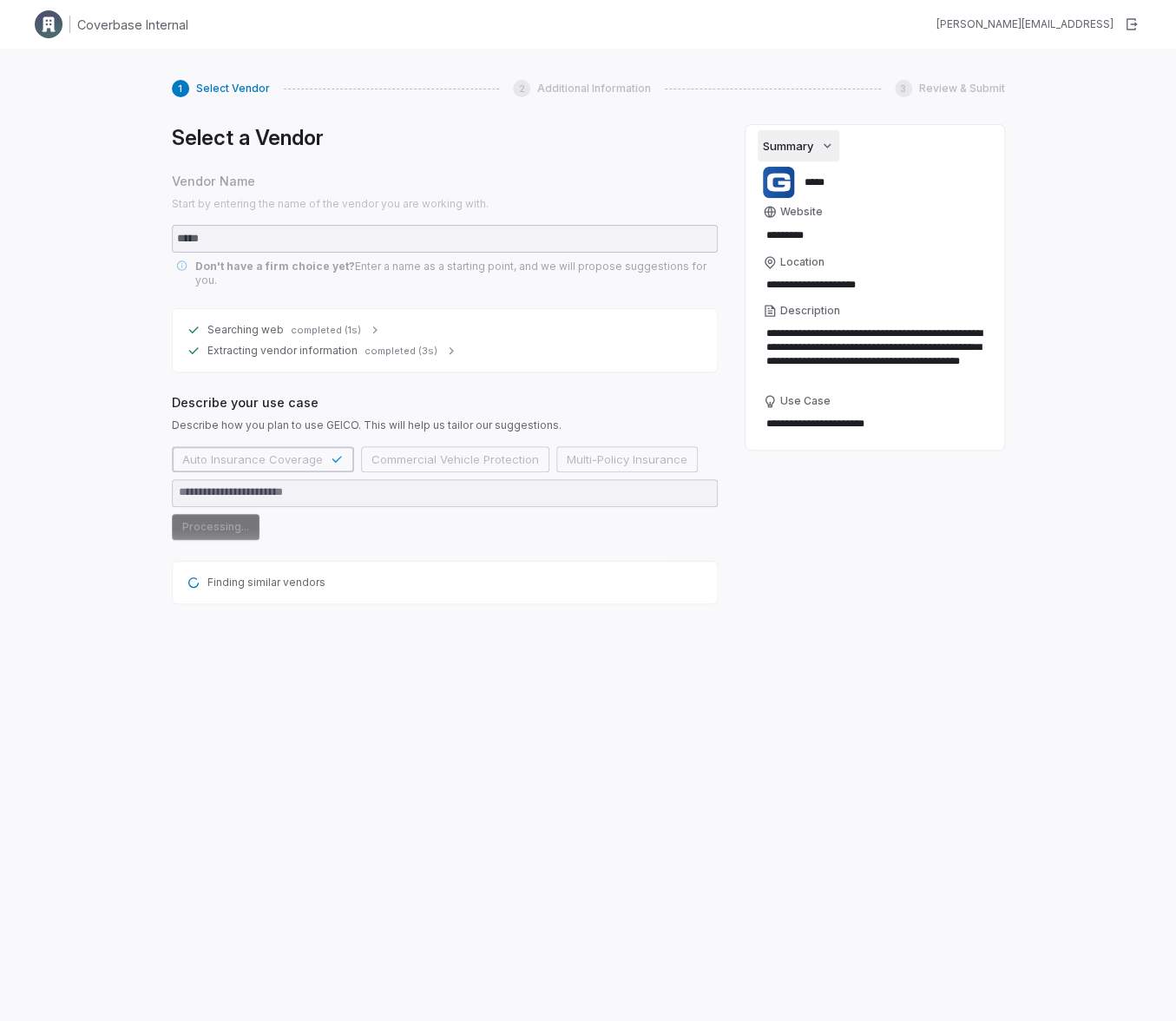
click at [808, 142] on span "Summary" at bounding box center [789, 145] width 51 height 15
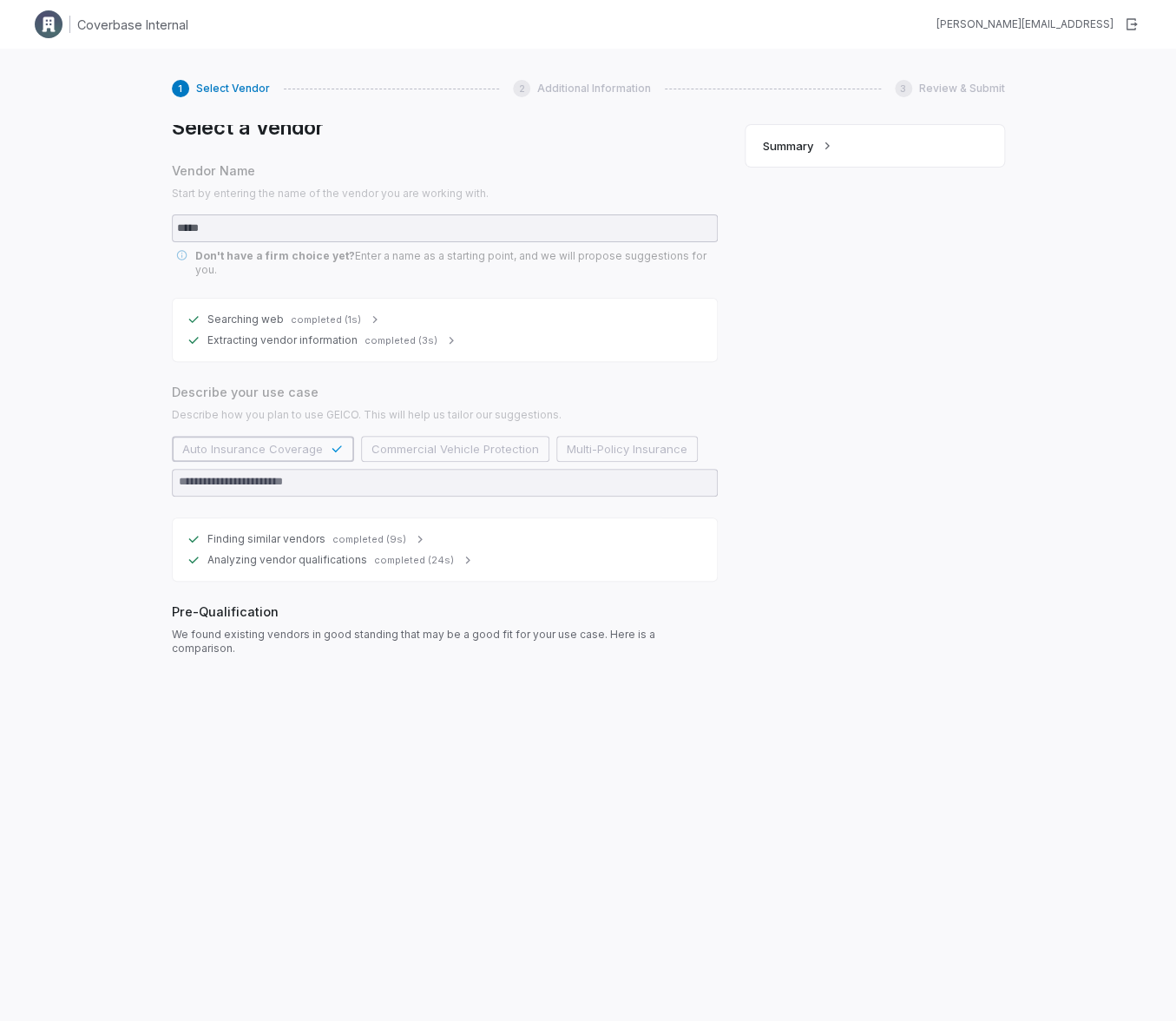
scroll to position [10, 0]
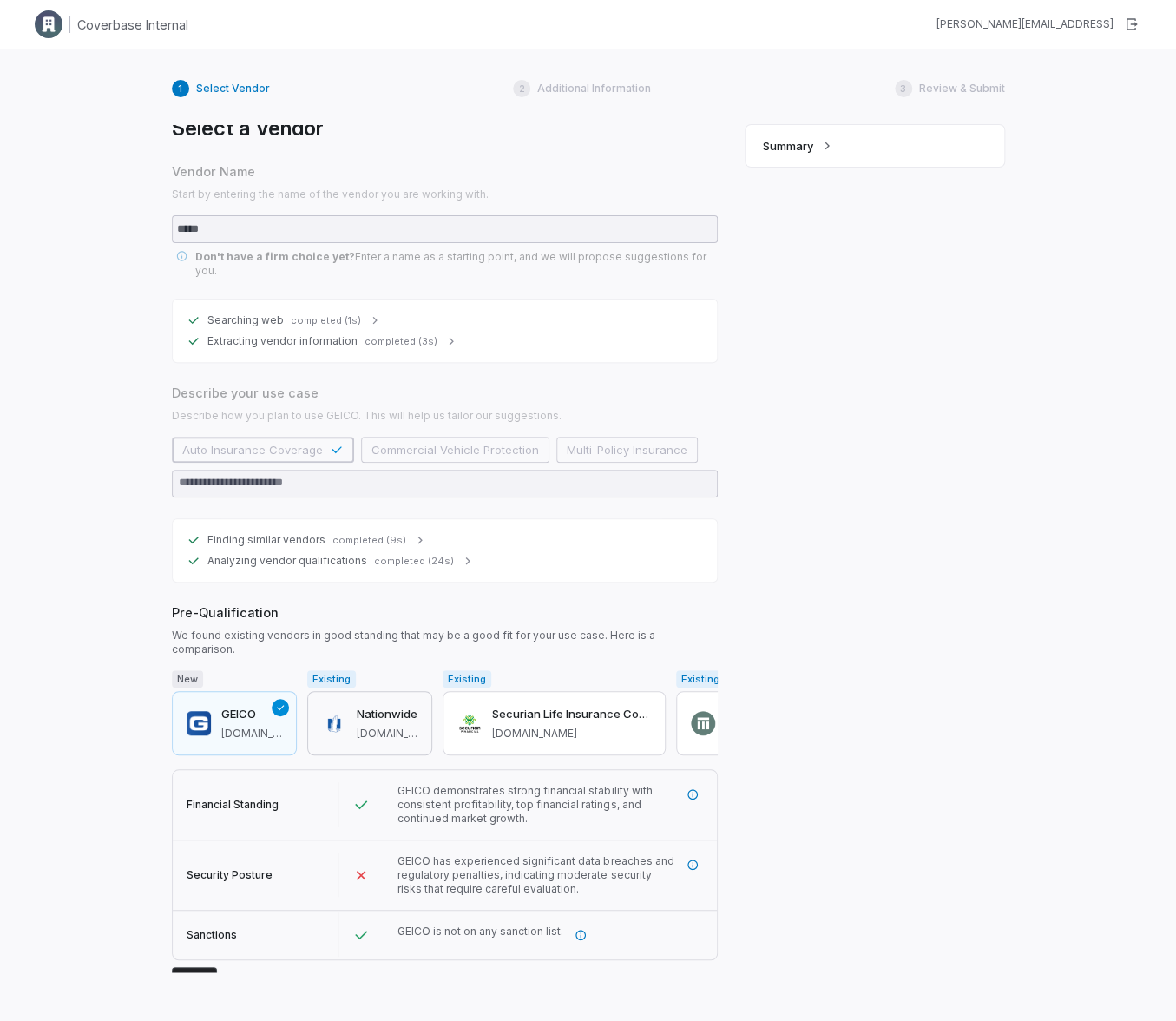
click at [402, 706] on h3 "Nationwide" at bounding box center [387, 714] width 61 height 17
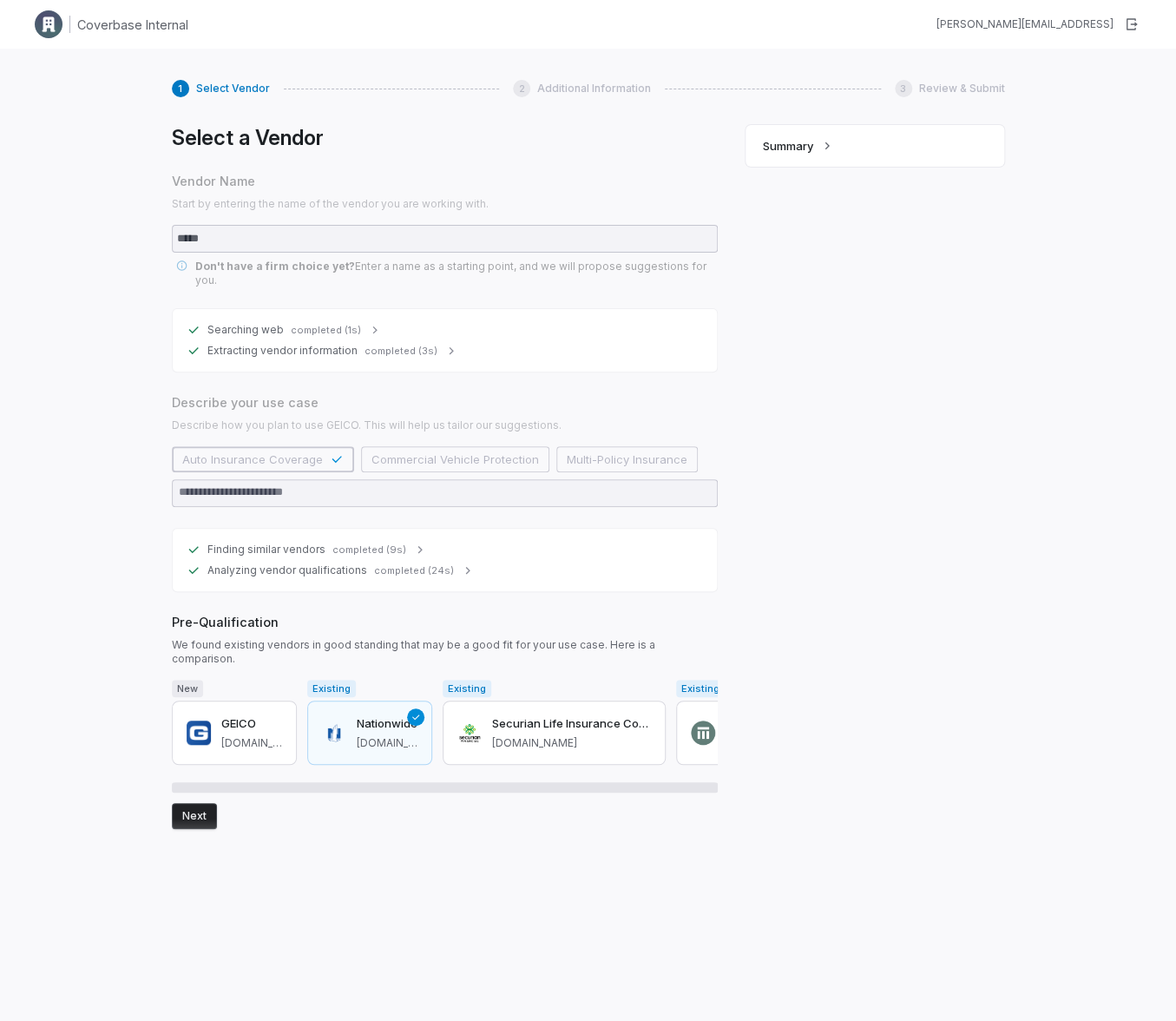
scroll to position [0, 0]
click at [528, 736] on span "[DOMAIN_NAME]" at bounding box center [572, 743] width 159 height 14
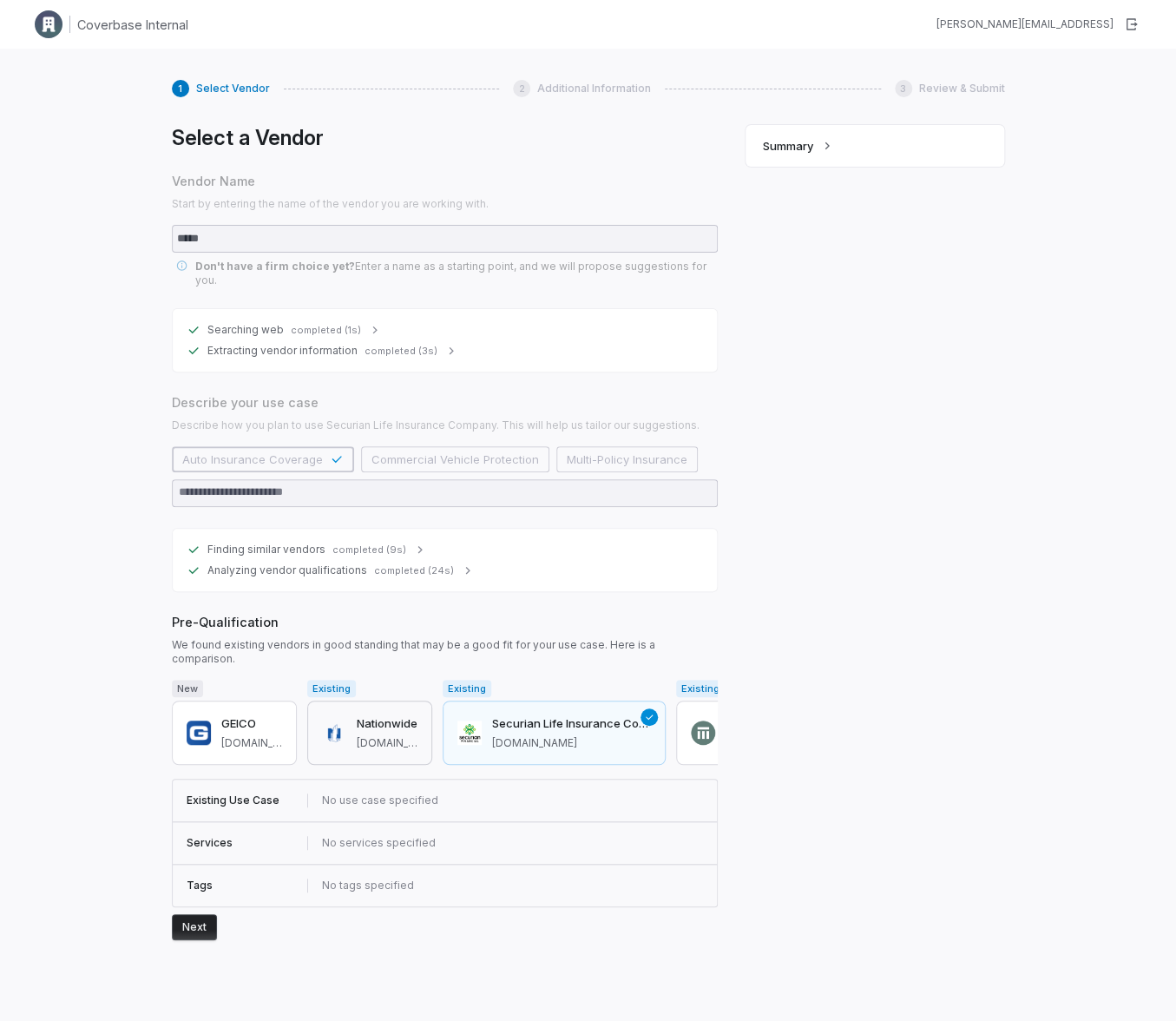
click at [368, 736] on span "[DOMAIN_NAME]" at bounding box center [387, 743] width 61 height 14
click at [255, 736] on span "[DOMAIN_NAME]" at bounding box center [251, 743] width 61 height 14
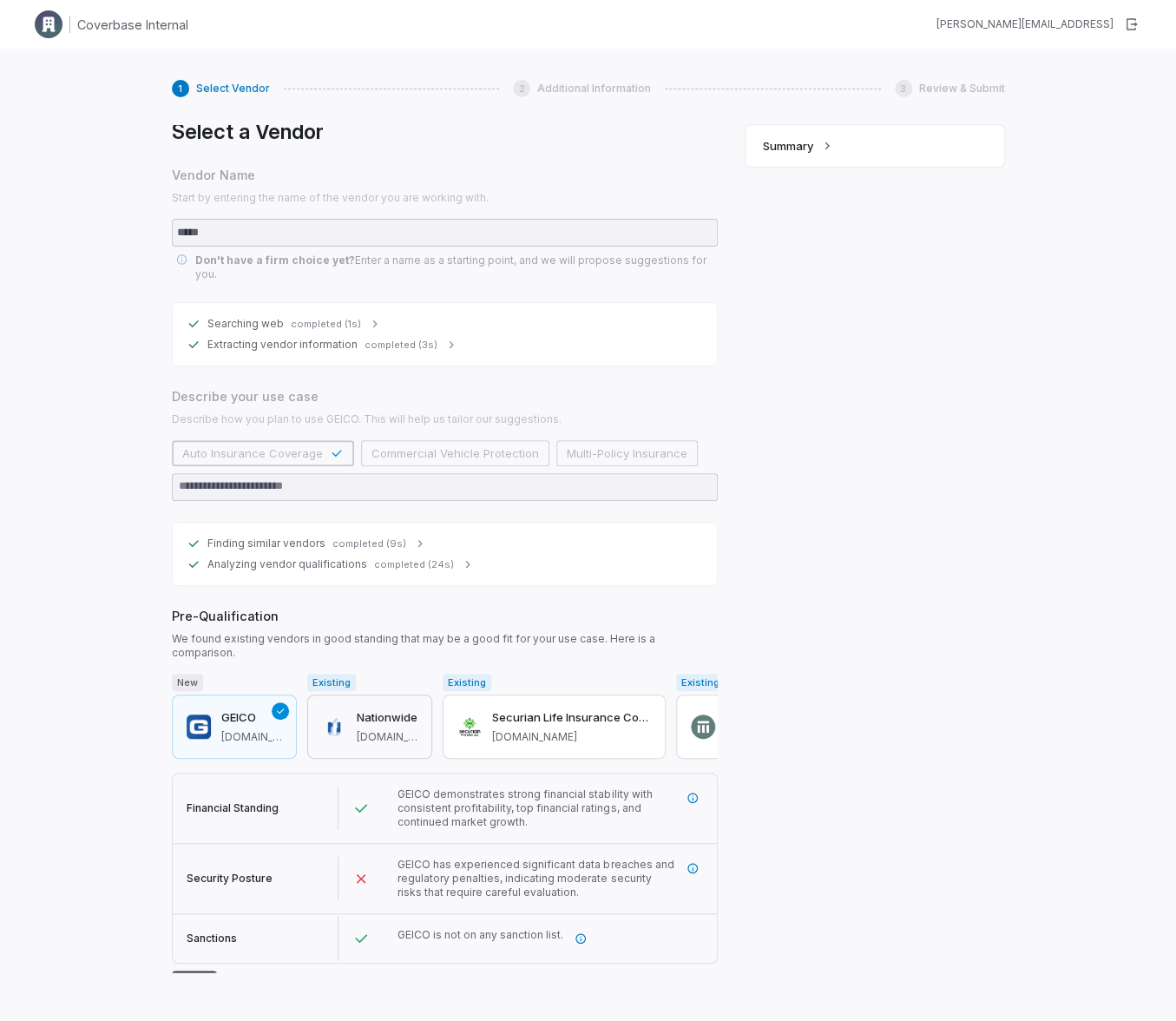
scroll to position [10, 0]
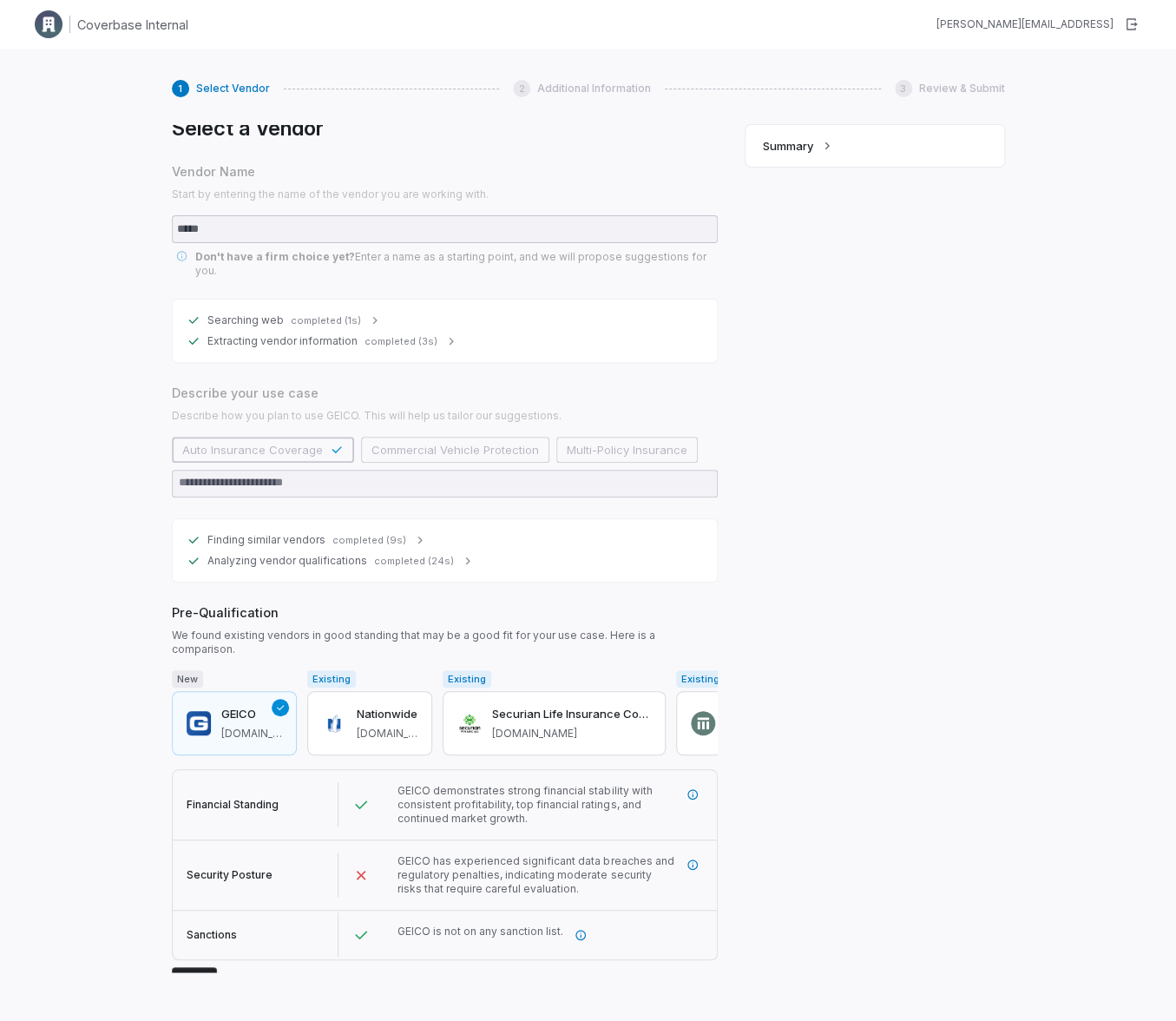
click at [200, 967] on button "Next" at bounding box center [194, 979] width 45 height 26
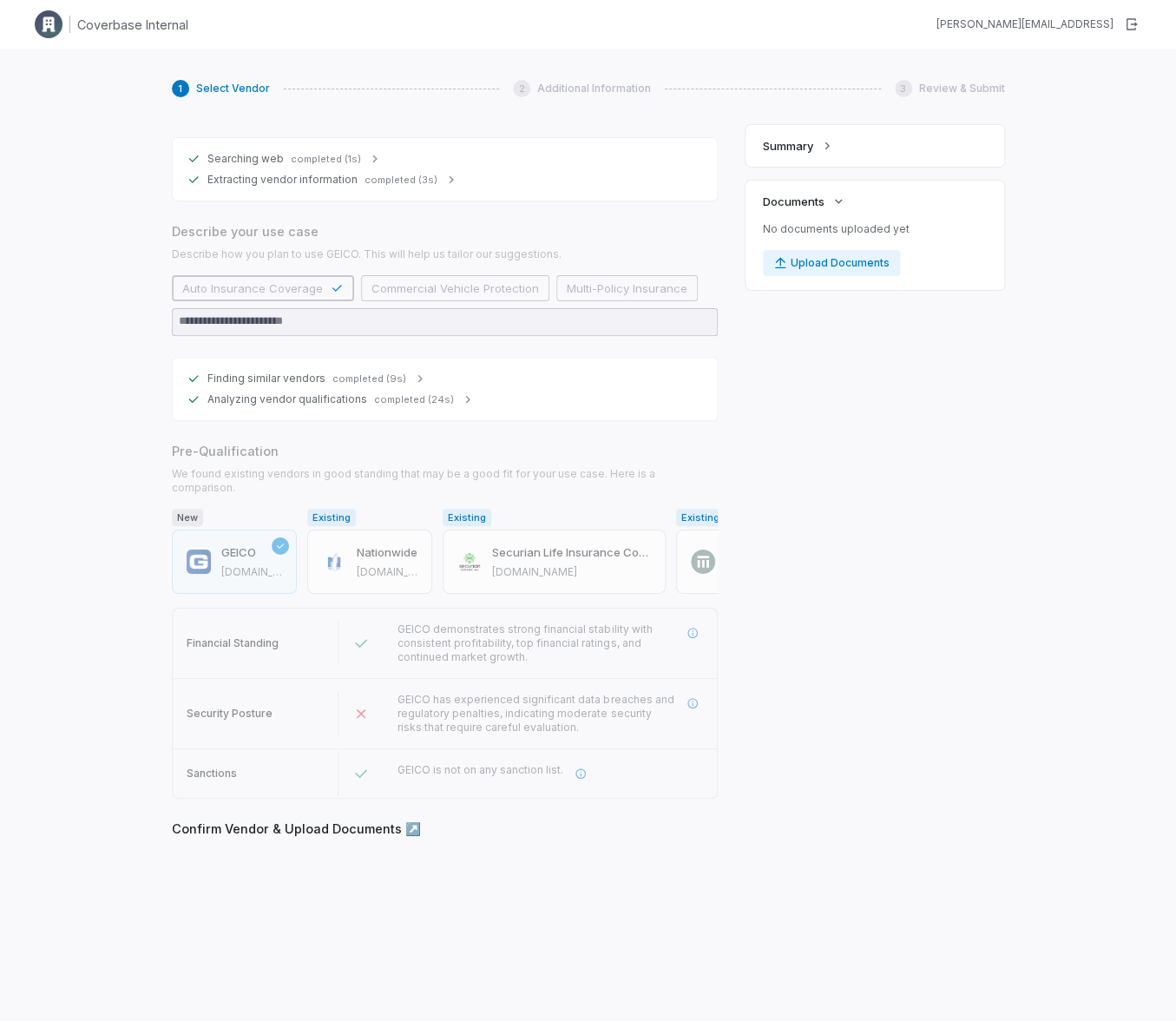
scroll to position [170, 0]
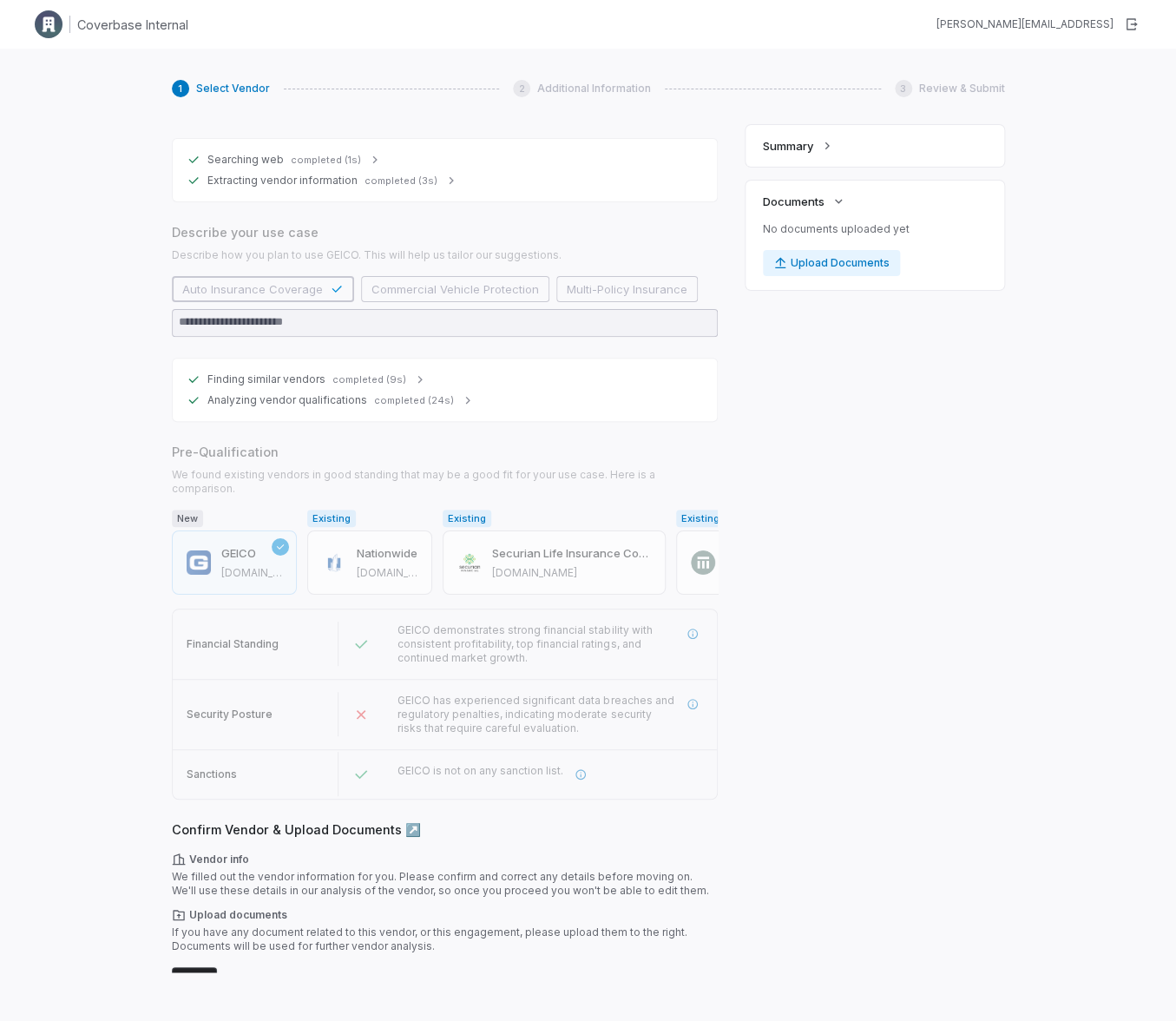
click at [243, 853] on div "Vendor info We filled out the vendor information for you. Please confirm and co…" at bounding box center [444, 876] width 546 height 45
click at [205, 967] on button "Next" at bounding box center [194, 979] width 45 height 26
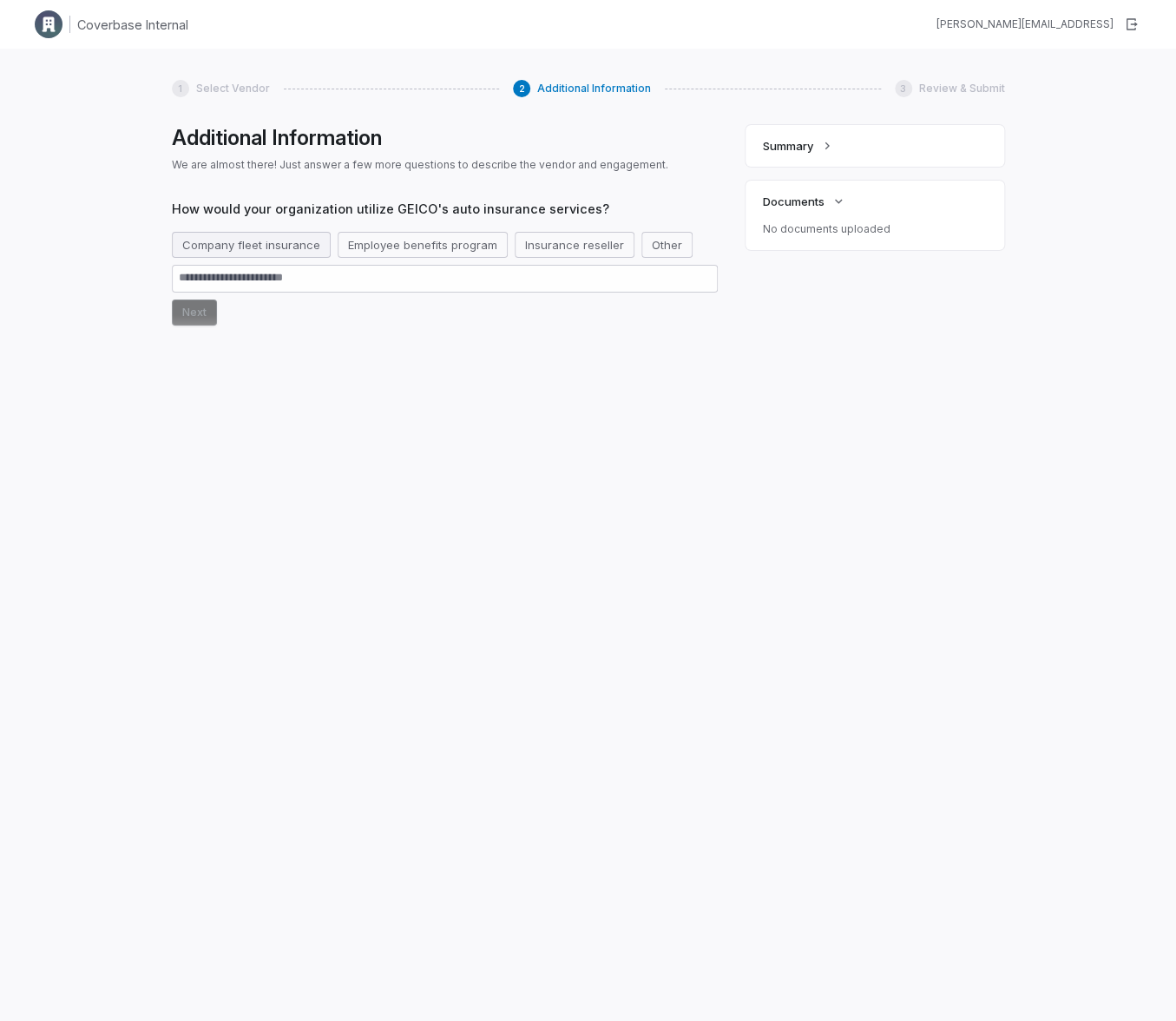
click at [272, 246] on button "Company fleet insurance" at bounding box center [251, 245] width 159 height 26
click at [185, 316] on button "Next" at bounding box center [194, 312] width 45 height 26
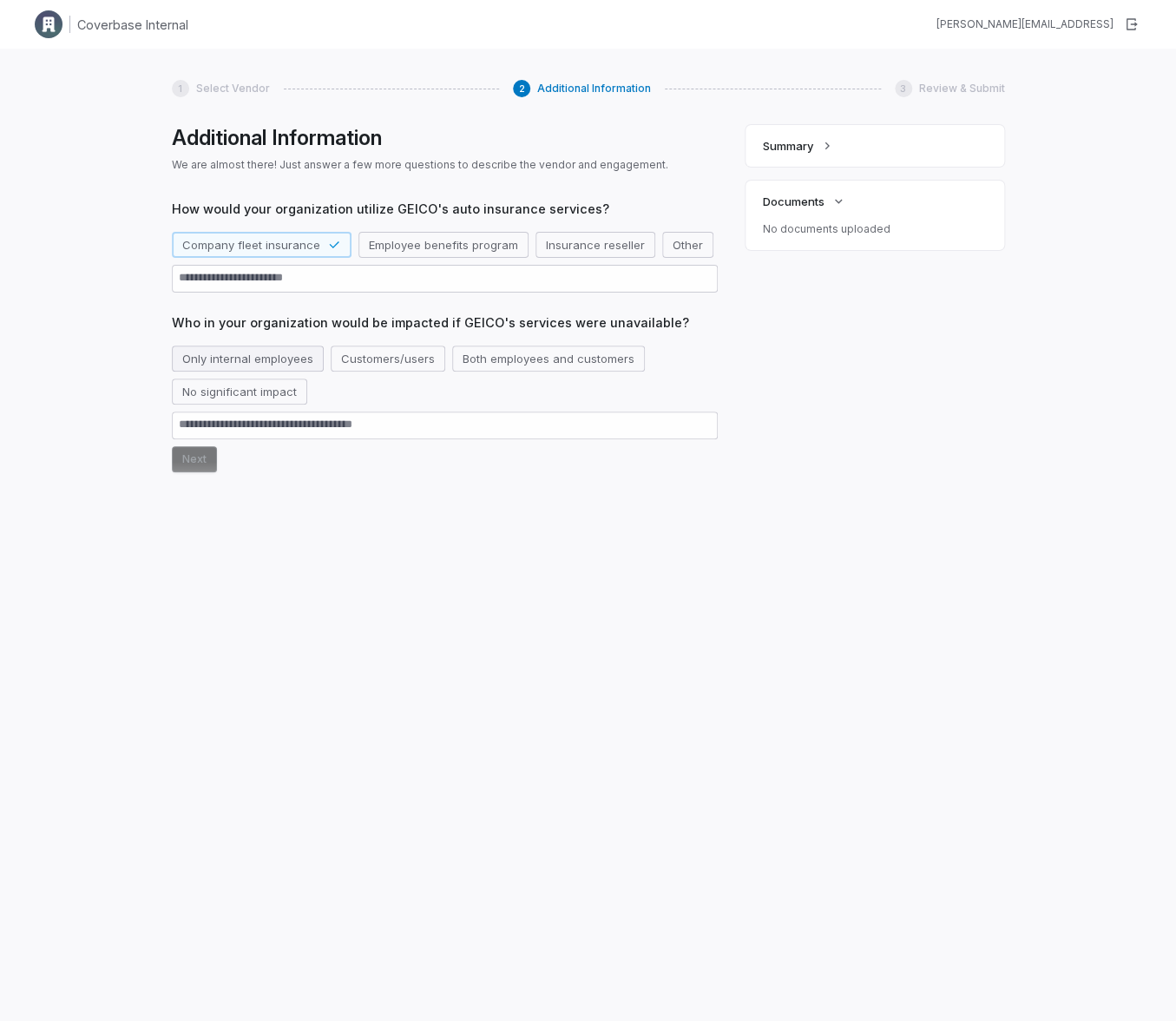
click at [275, 358] on button "Only internal employees" at bounding box center [247, 358] width 152 height 26
click at [194, 460] on button "Next" at bounding box center [194, 459] width 45 height 26
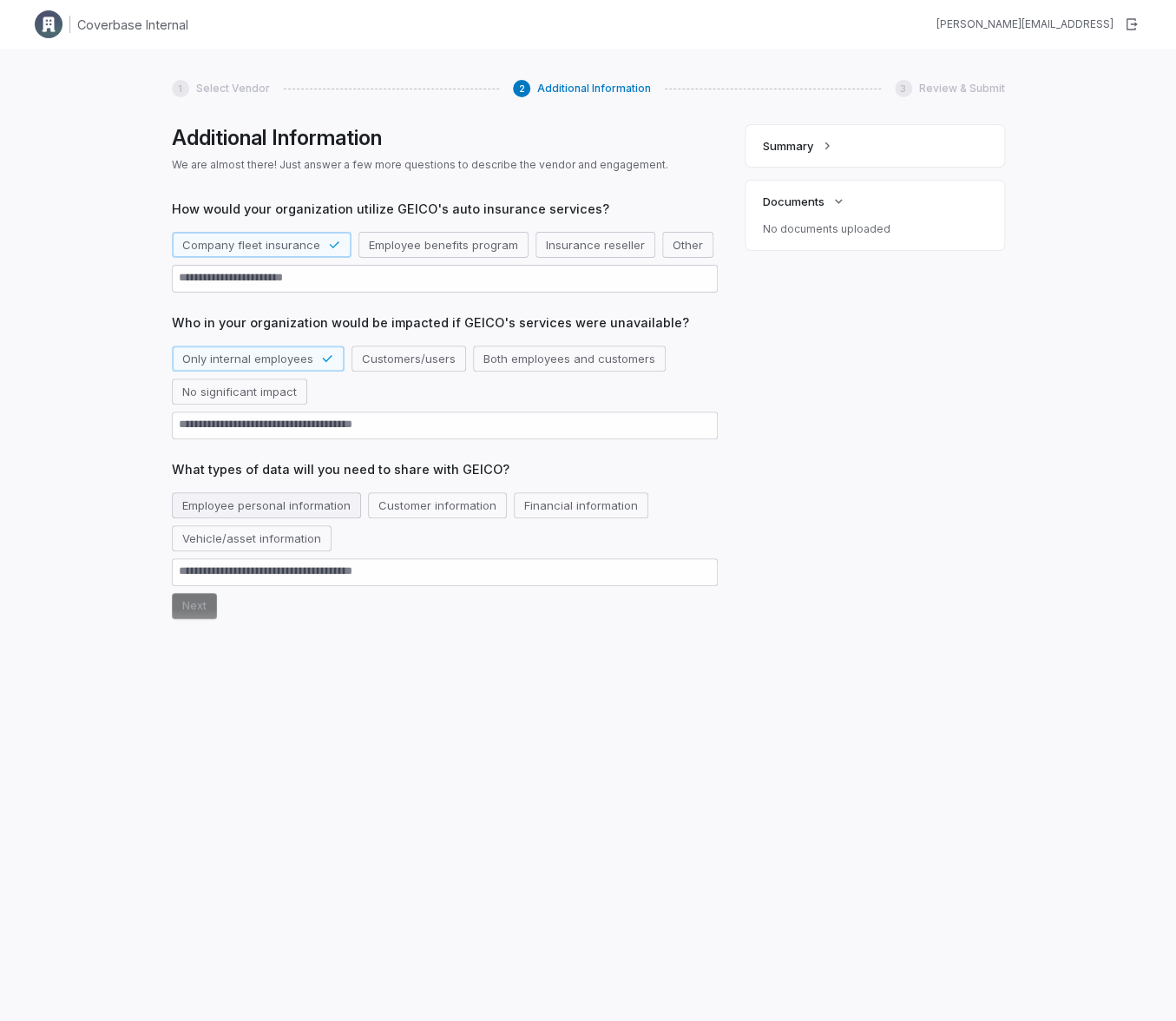
click at [289, 509] on button "Employee personal information" at bounding box center [266, 505] width 189 height 26
click at [193, 609] on button "Next" at bounding box center [194, 605] width 45 height 26
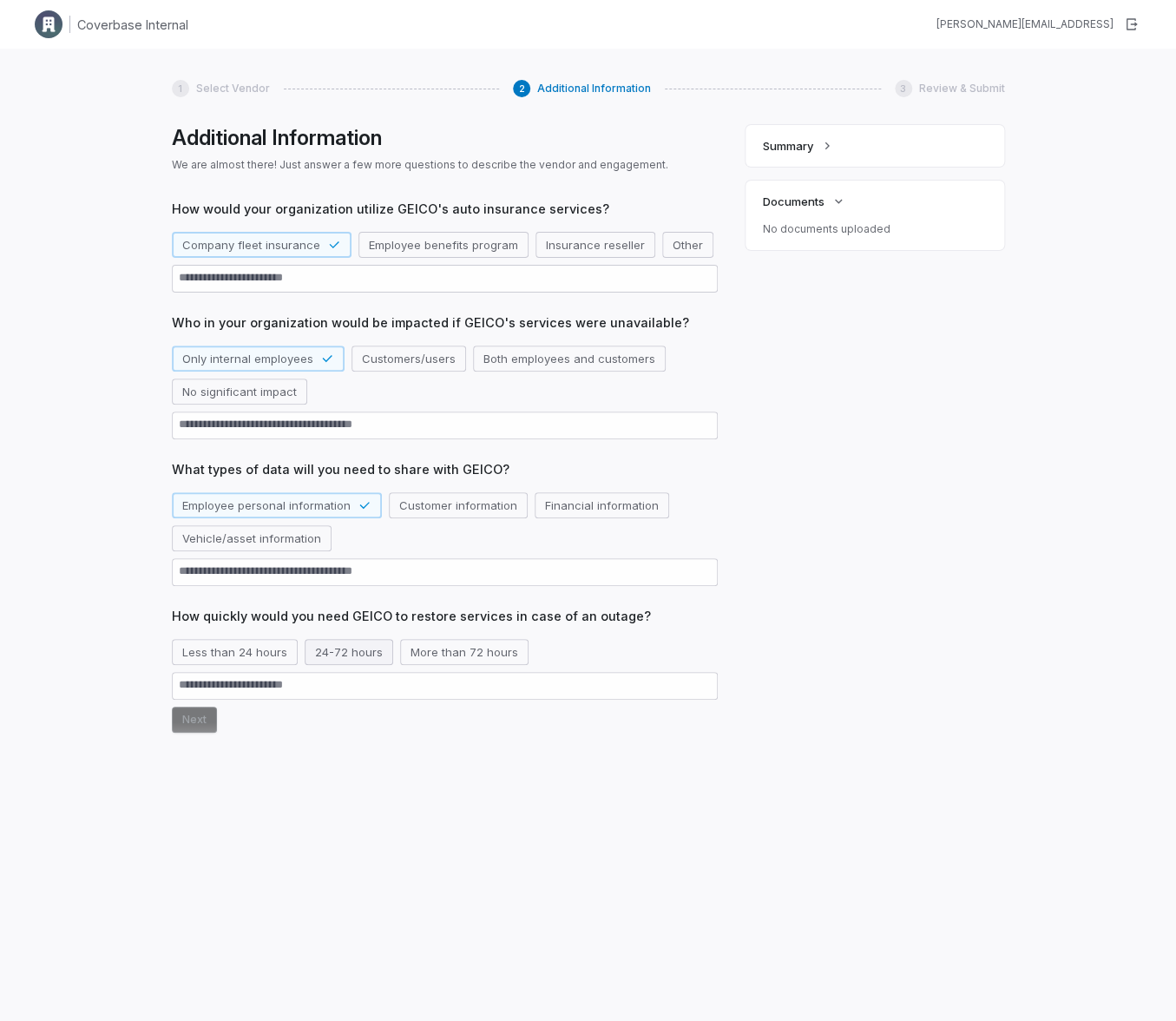
click at [324, 655] on button "24-72 hours" at bounding box center [349, 651] width 89 height 26
click at [177, 723] on button "Next" at bounding box center [194, 719] width 45 height 26
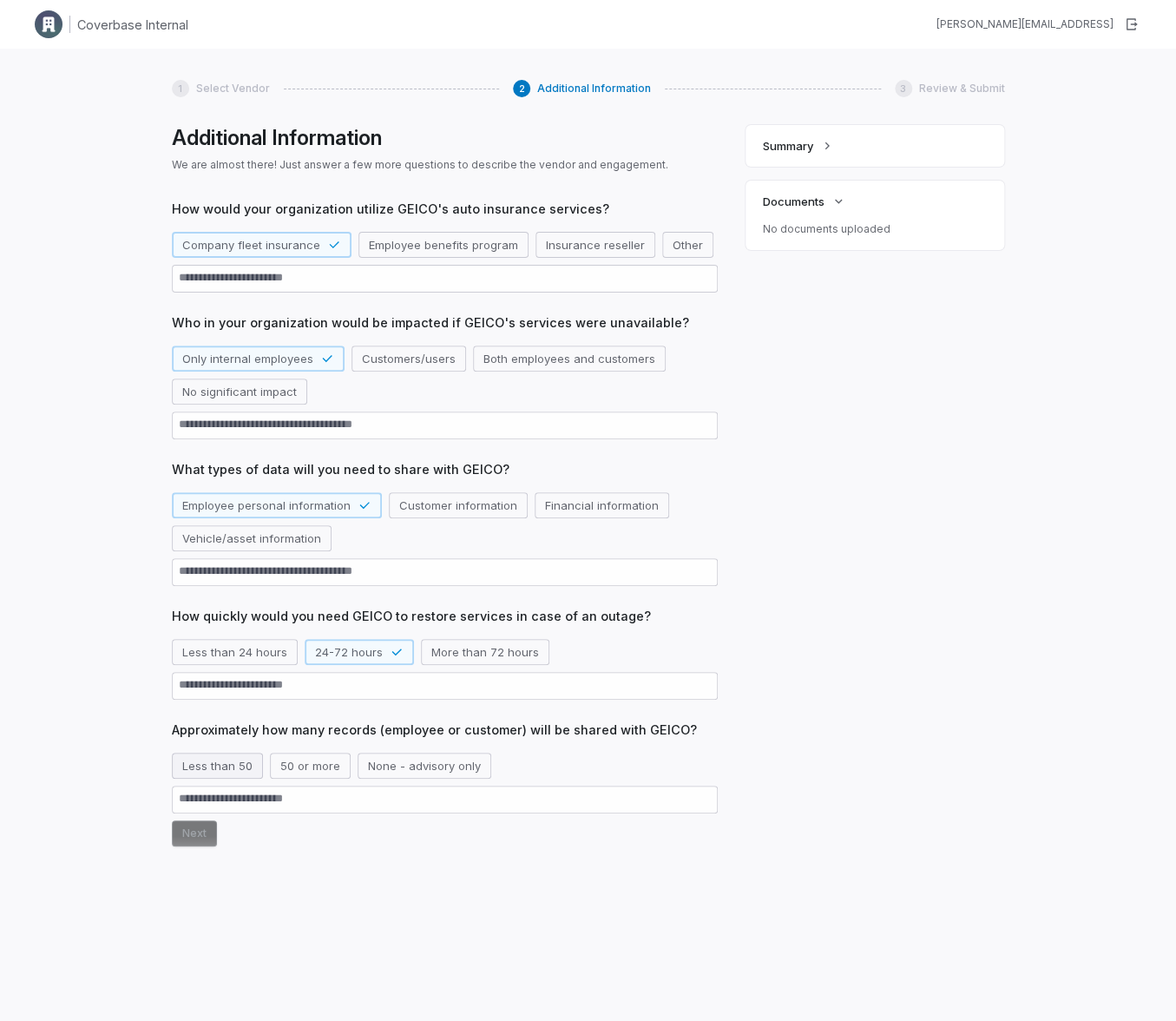
click at [216, 767] on button "Less than 50" at bounding box center [217, 765] width 91 height 26
click at [206, 837] on button "Next" at bounding box center [194, 833] width 45 height 26
click at [191, 915] on button "Next" at bounding box center [194, 907] width 45 height 26
type textarea "*"
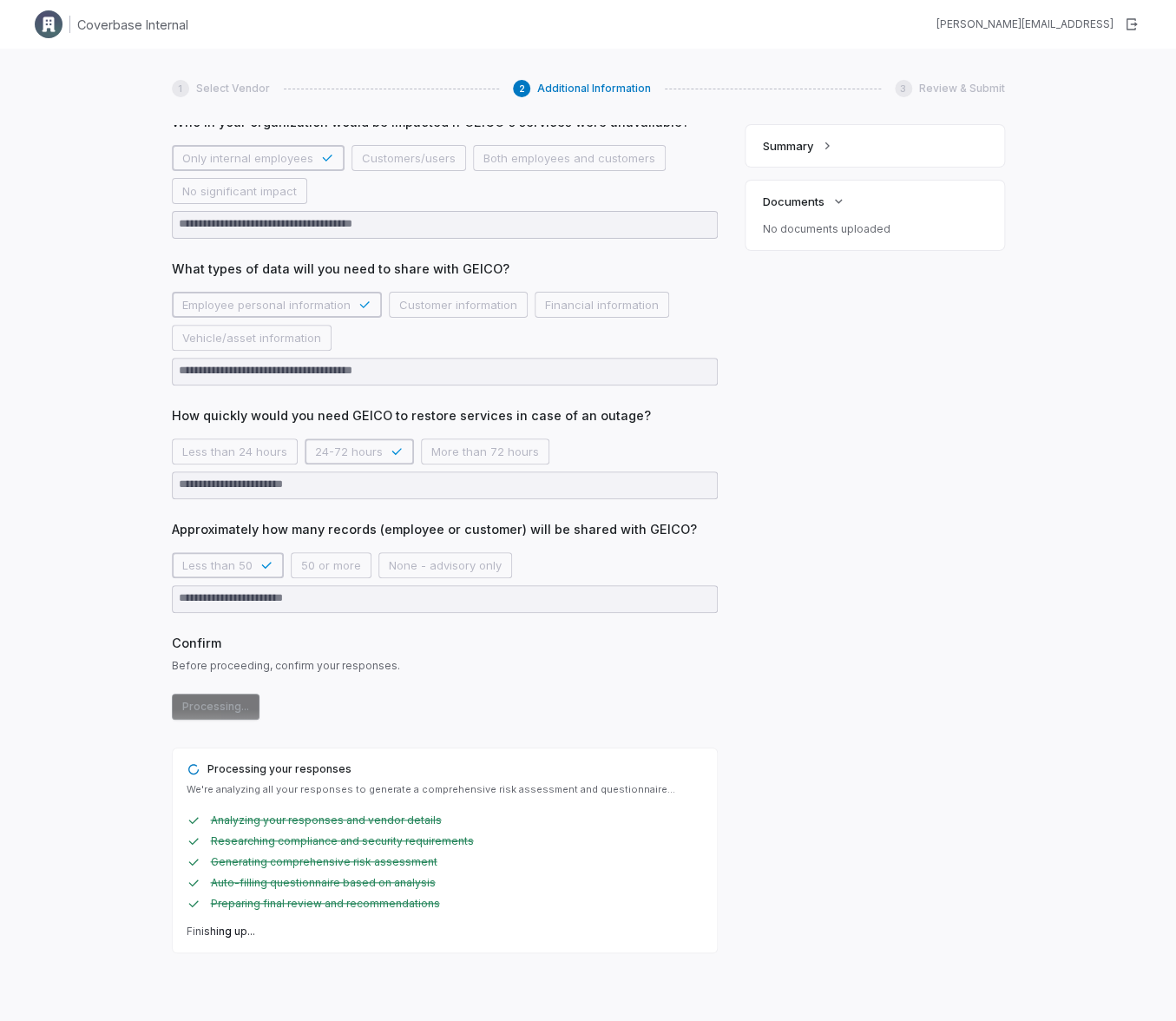
scroll to position [0, 0]
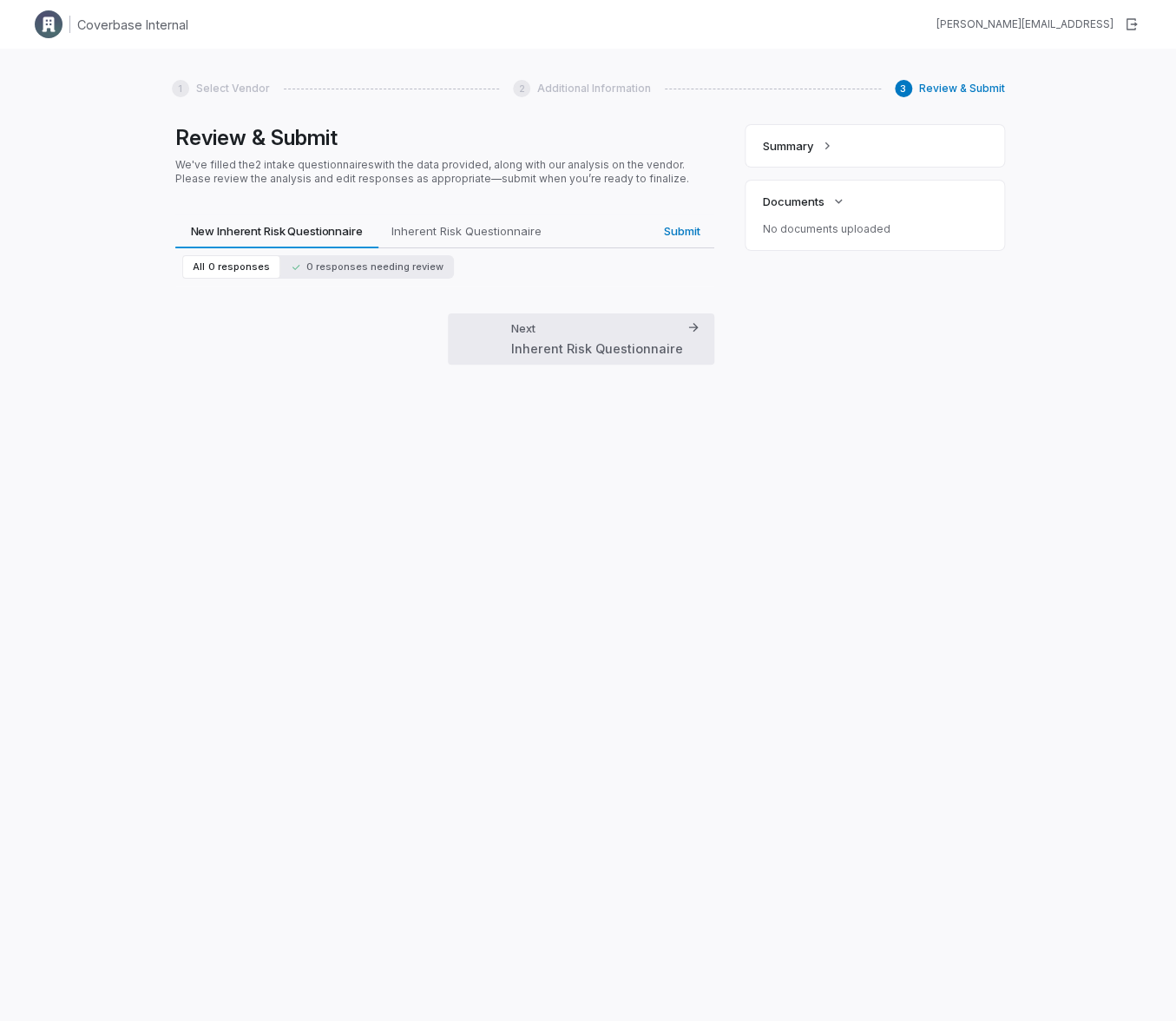
click at [689, 326] on icon "button" at bounding box center [693, 327] width 14 height 14
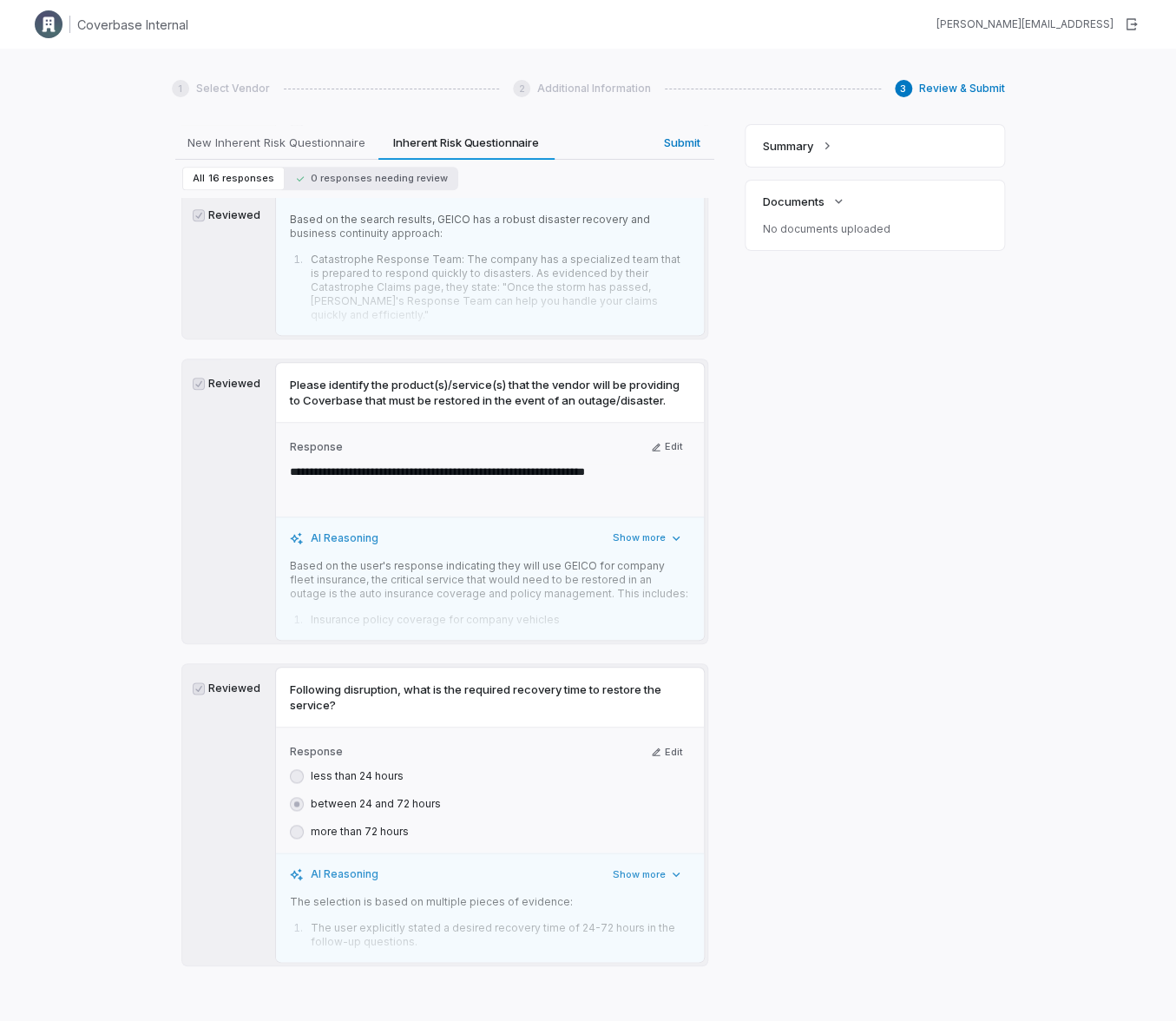
scroll to position [5717, 0]
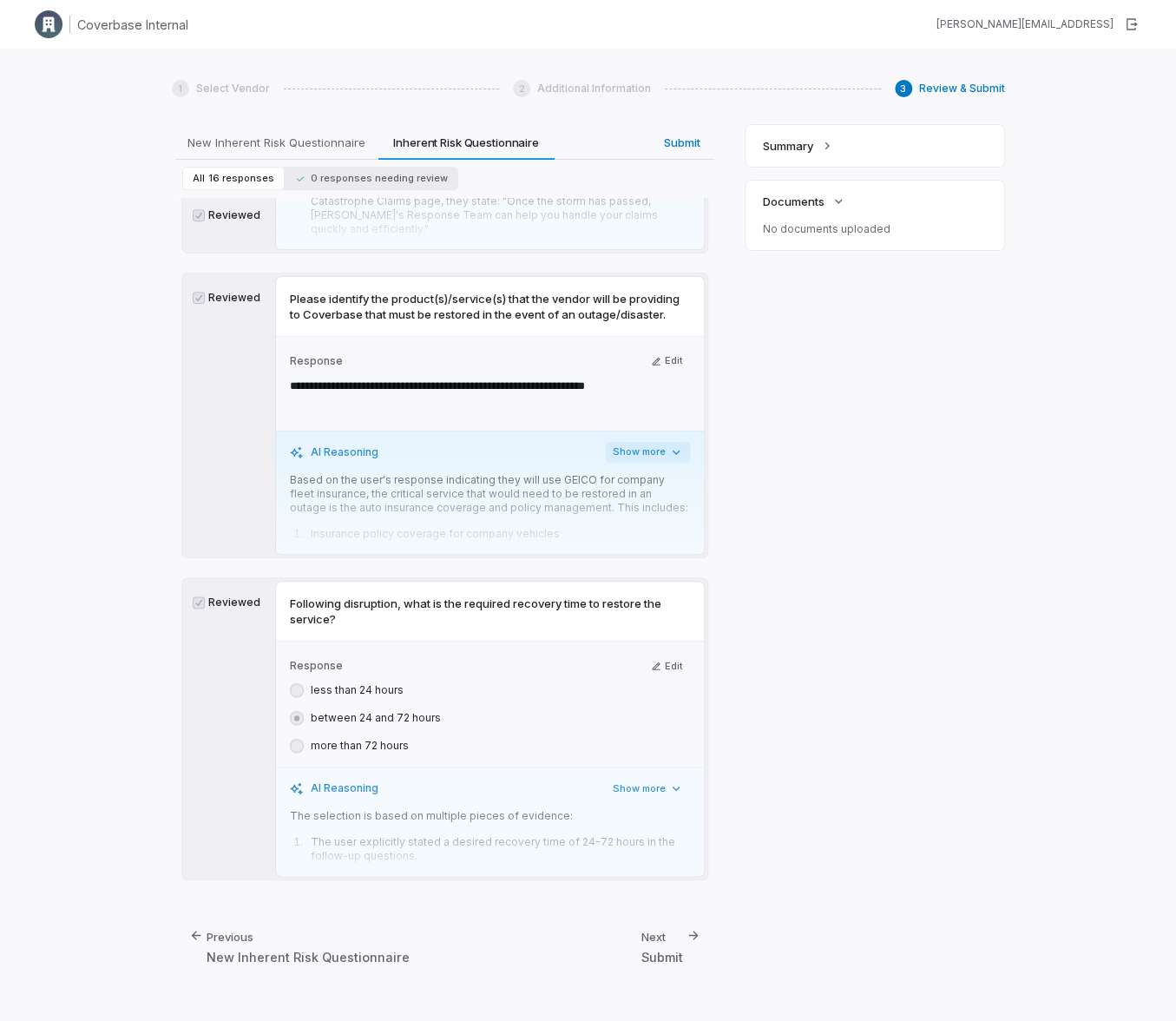
click at [642, 450] on button "Show more" at bounding box center [648, 452] width 84 height 21
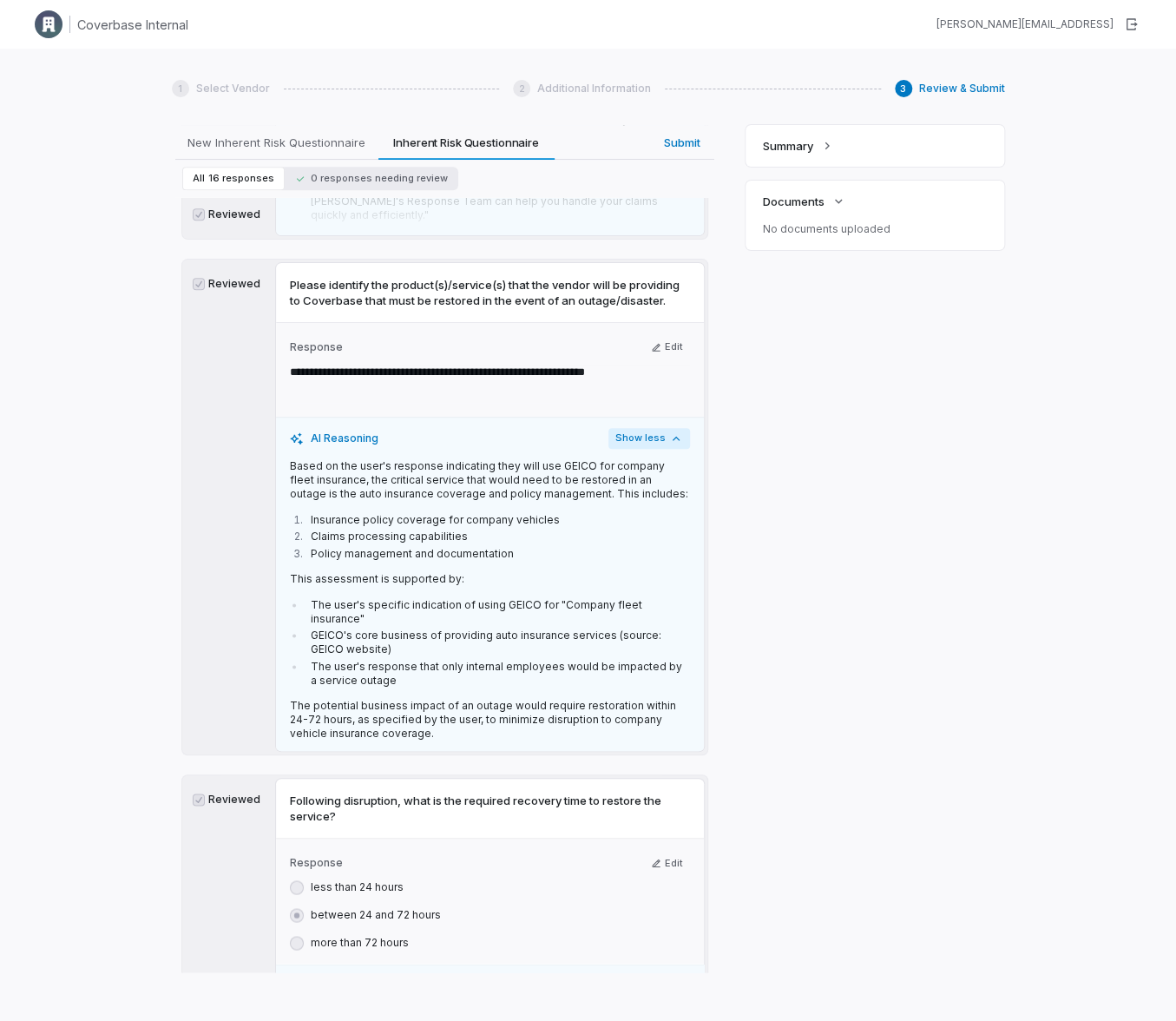
click at [642, 449] on button "Show less" at bounding box center [649, 438] width 81 height 21
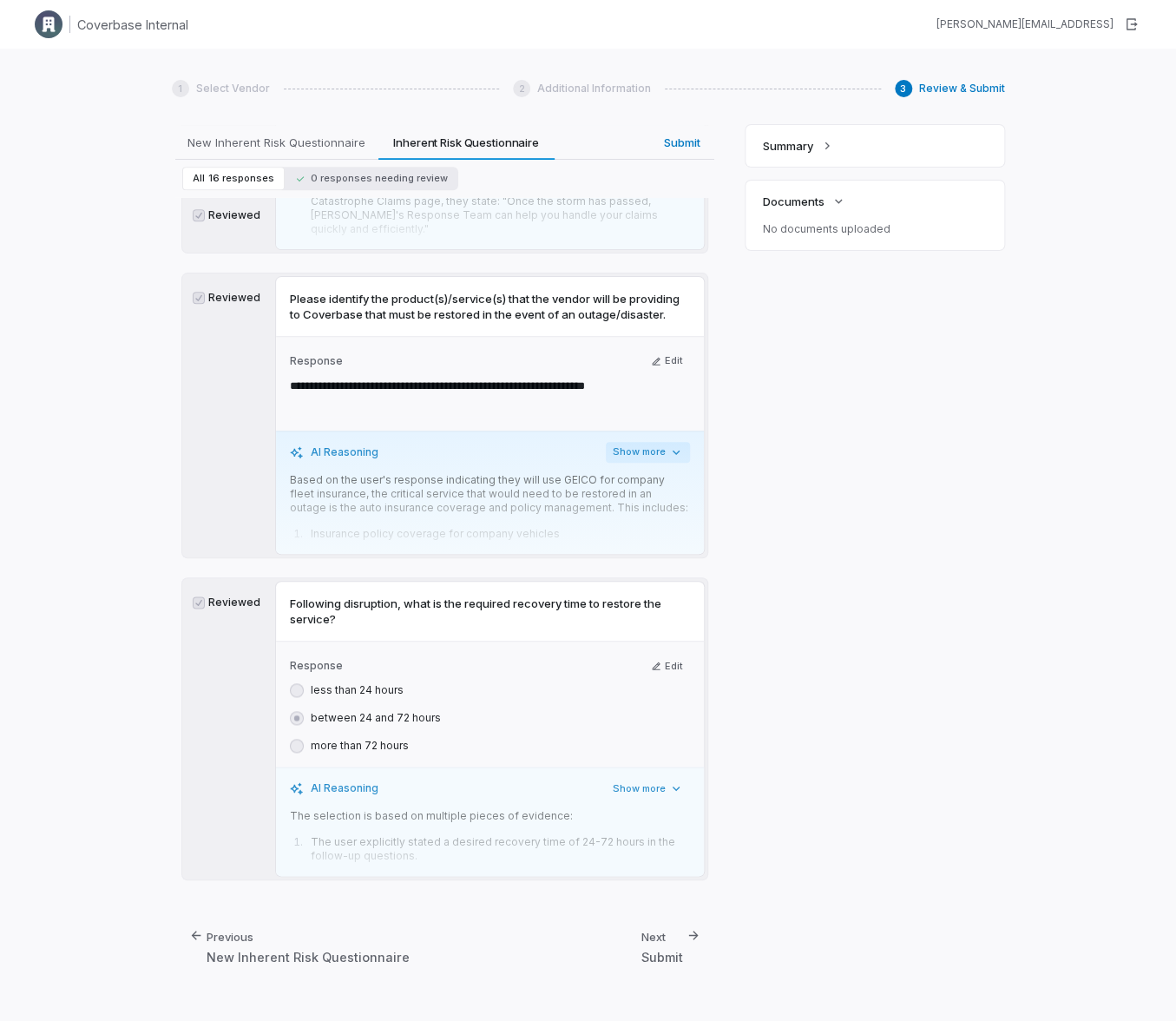
click at [642, 450] on button "Show more" at bounding box center [648, 452] width 84 height 21
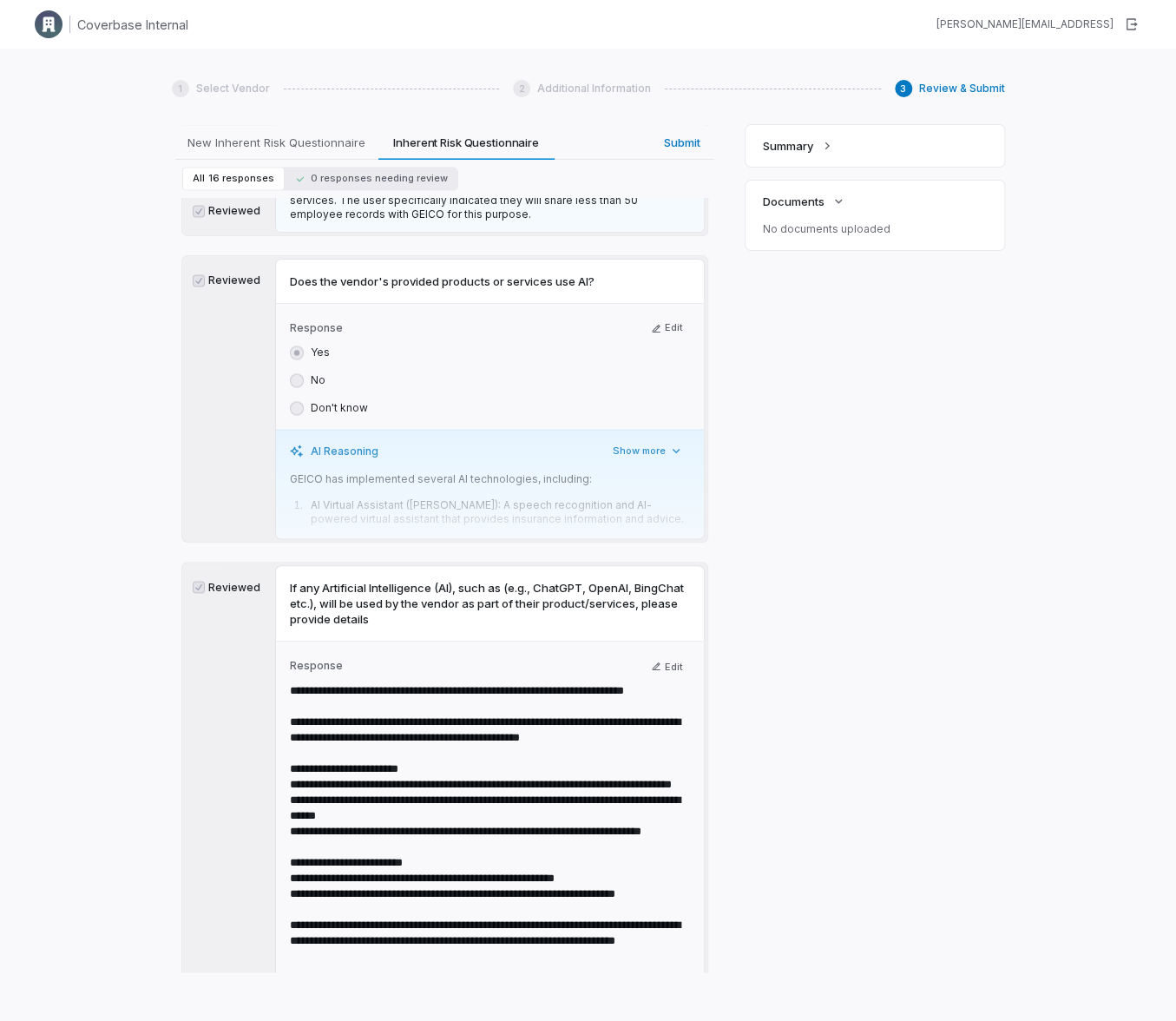
scroll to position [3609, 0]
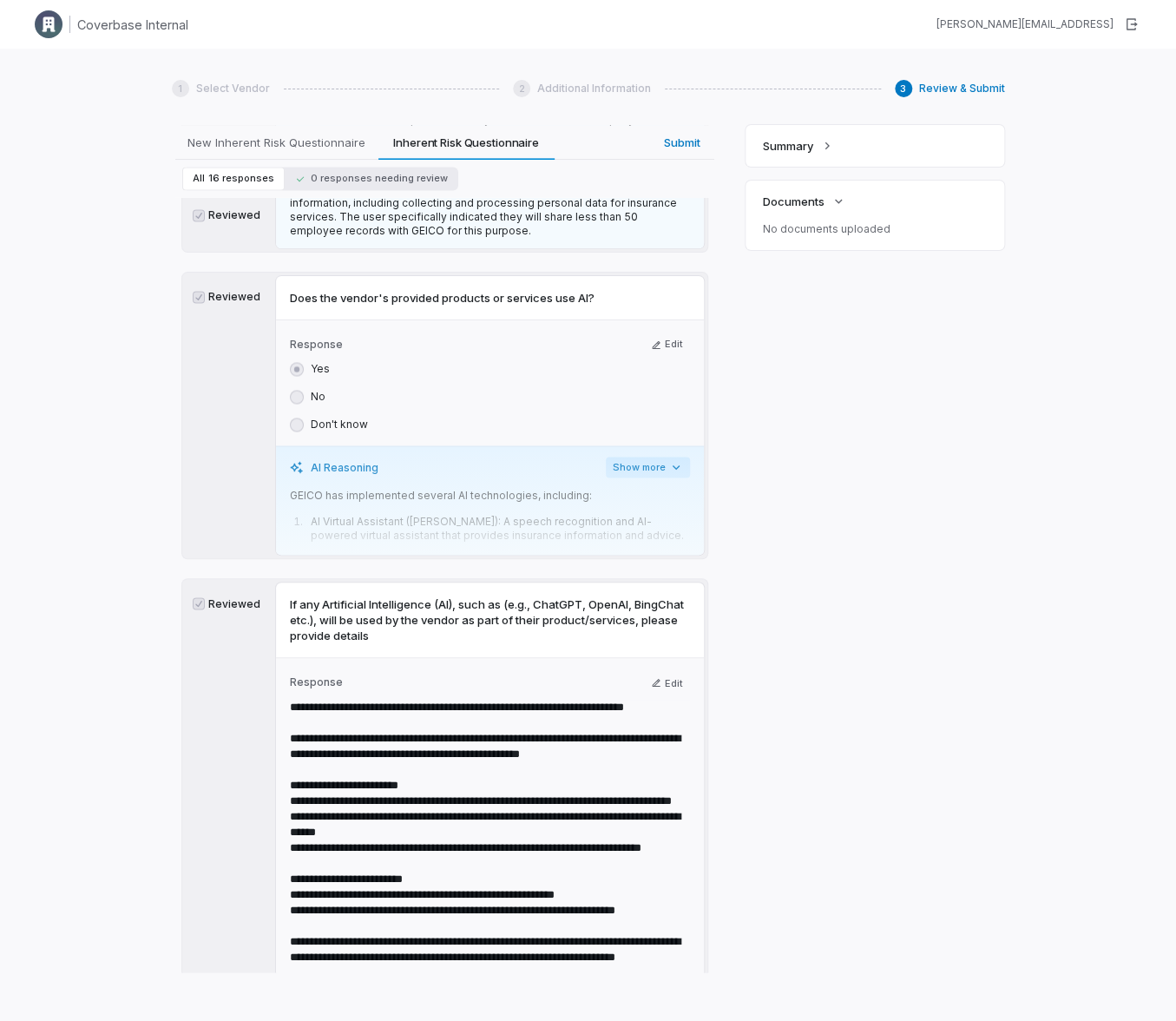
click at [652, 456] on button "Show more" at bounding box center [648, 466] width 84 height 21
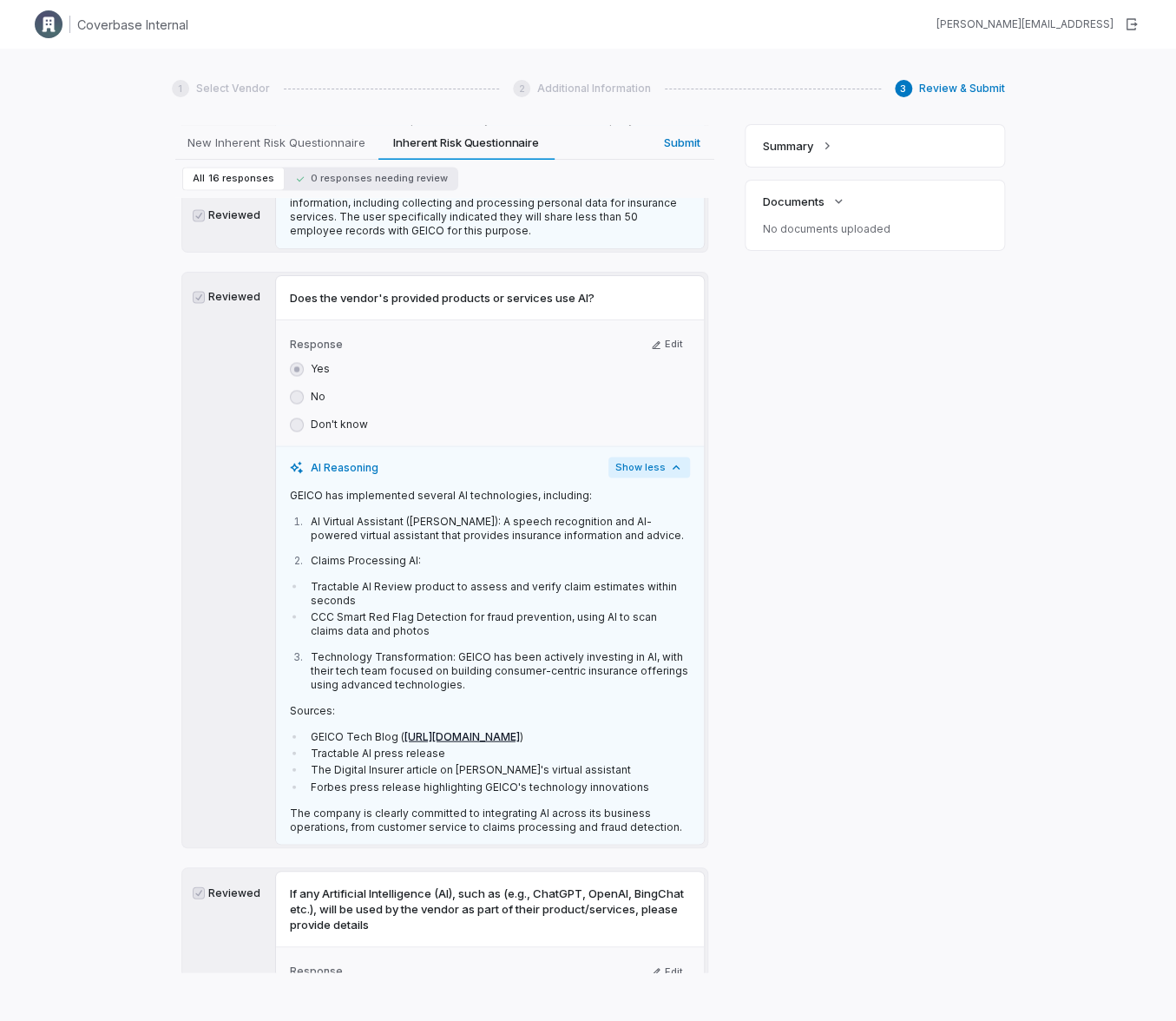
click at [621, 456] on button "Show less" at bounding box center [649, 466] width 81 height 21
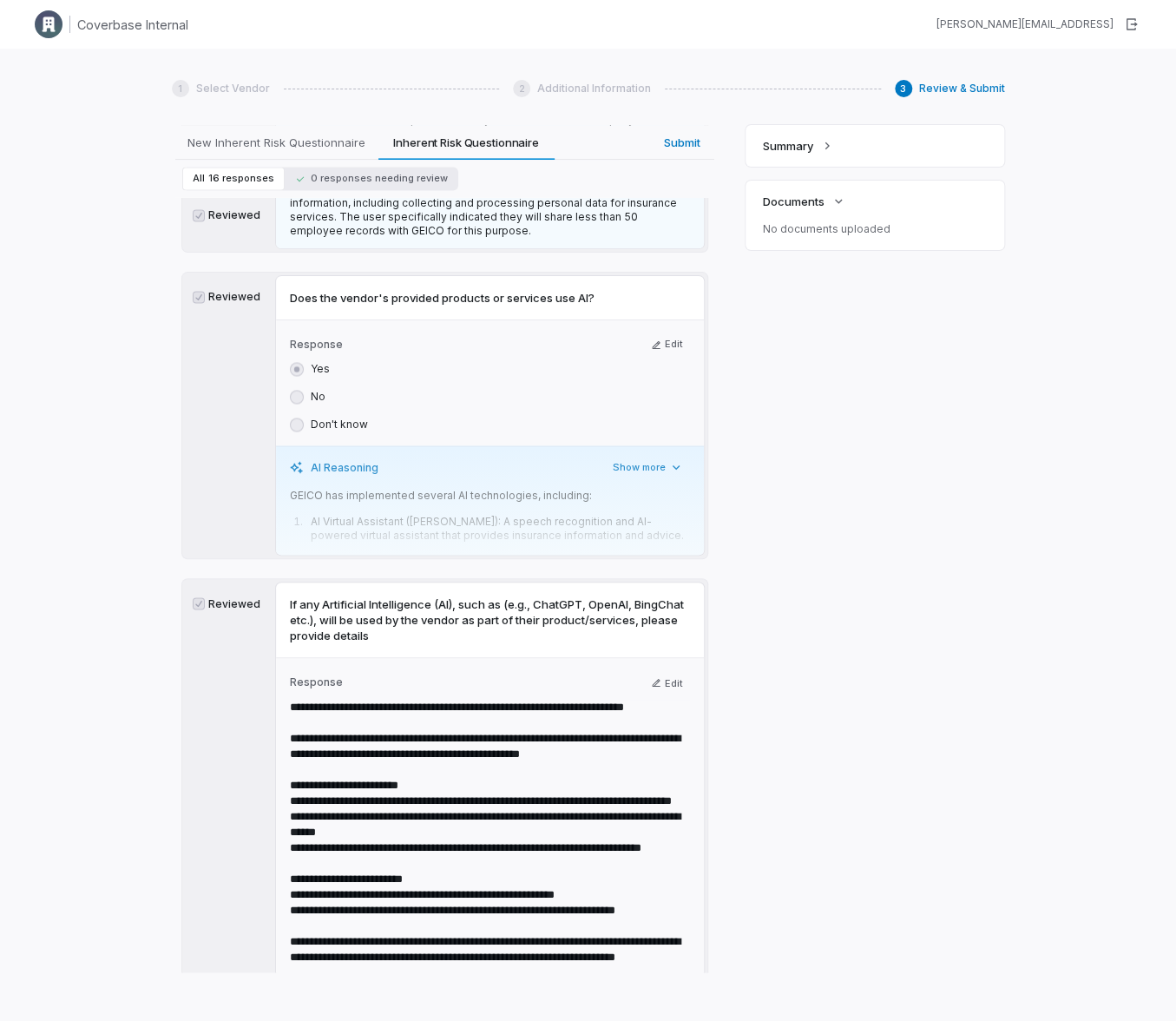
click at [505, 456] on div "AI Reasoning Show more" at bounding box center [490, 466] width 400 height 21
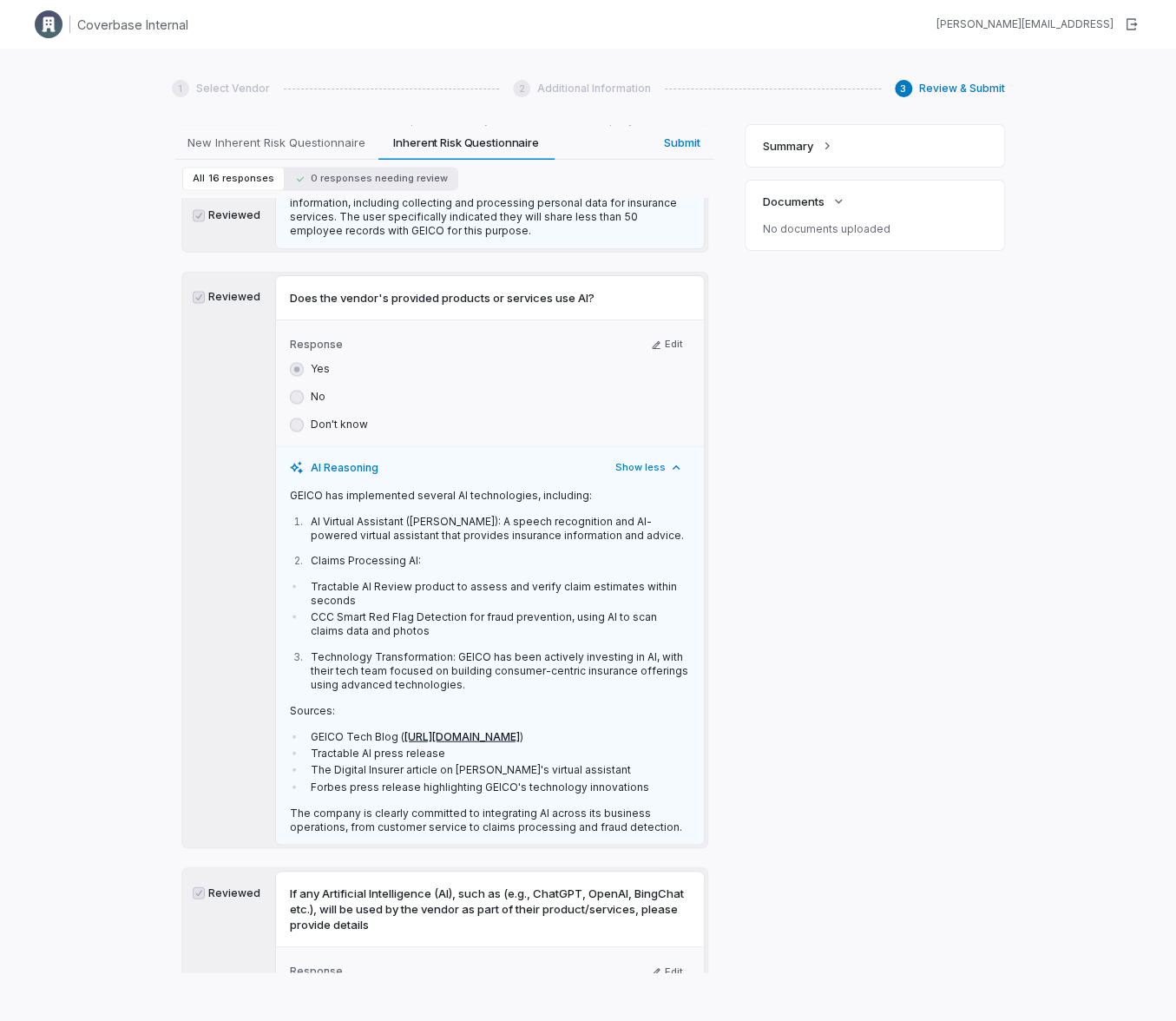
click at [415, 456] on div "AI Reasoning Show less" at bounding box center [490, 466] width 400 height 21
click at [633, 456] on button "Show less" at bounding box center [649, 466] width 81 height 21
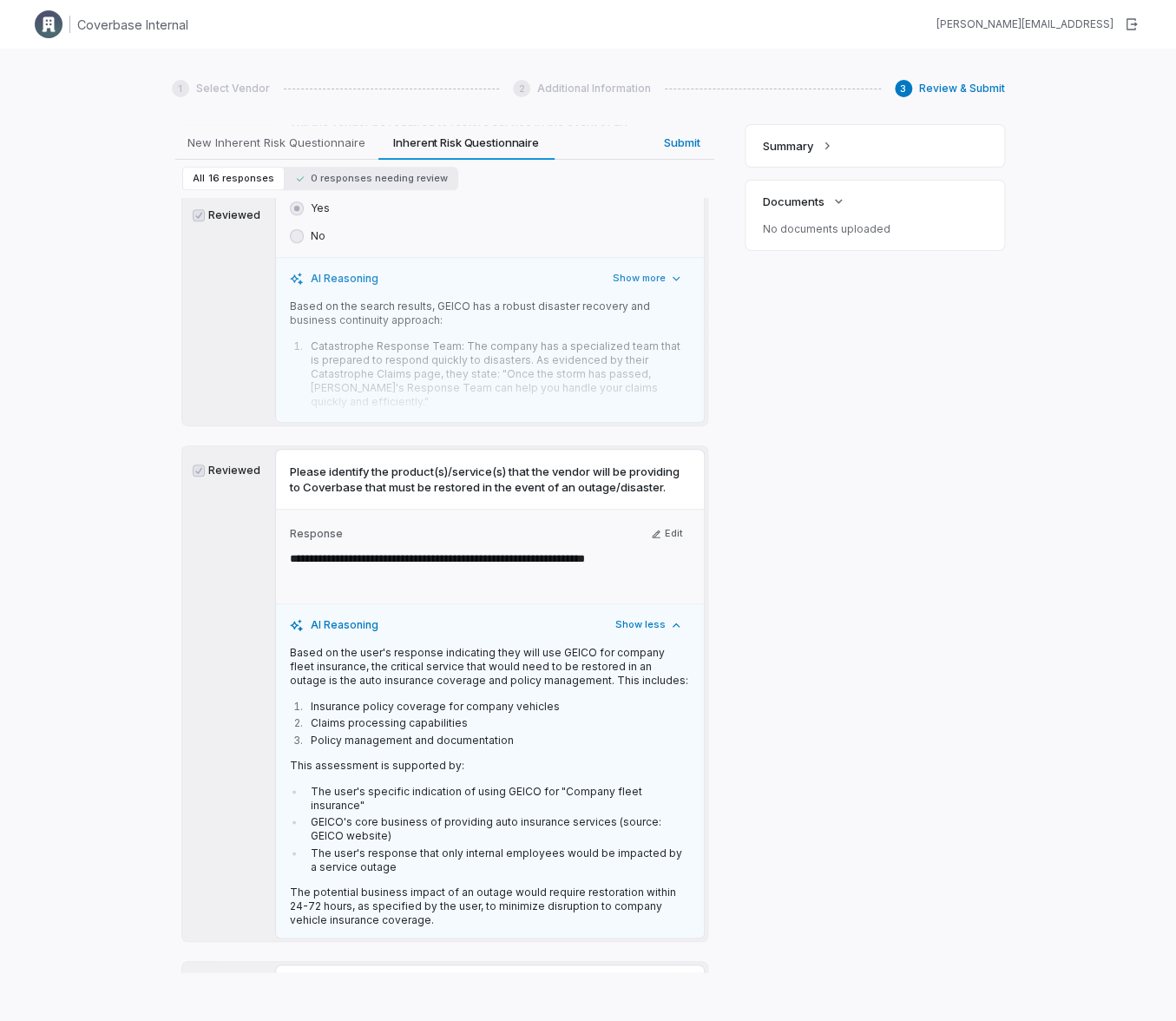
scroll to position [5927, 0]
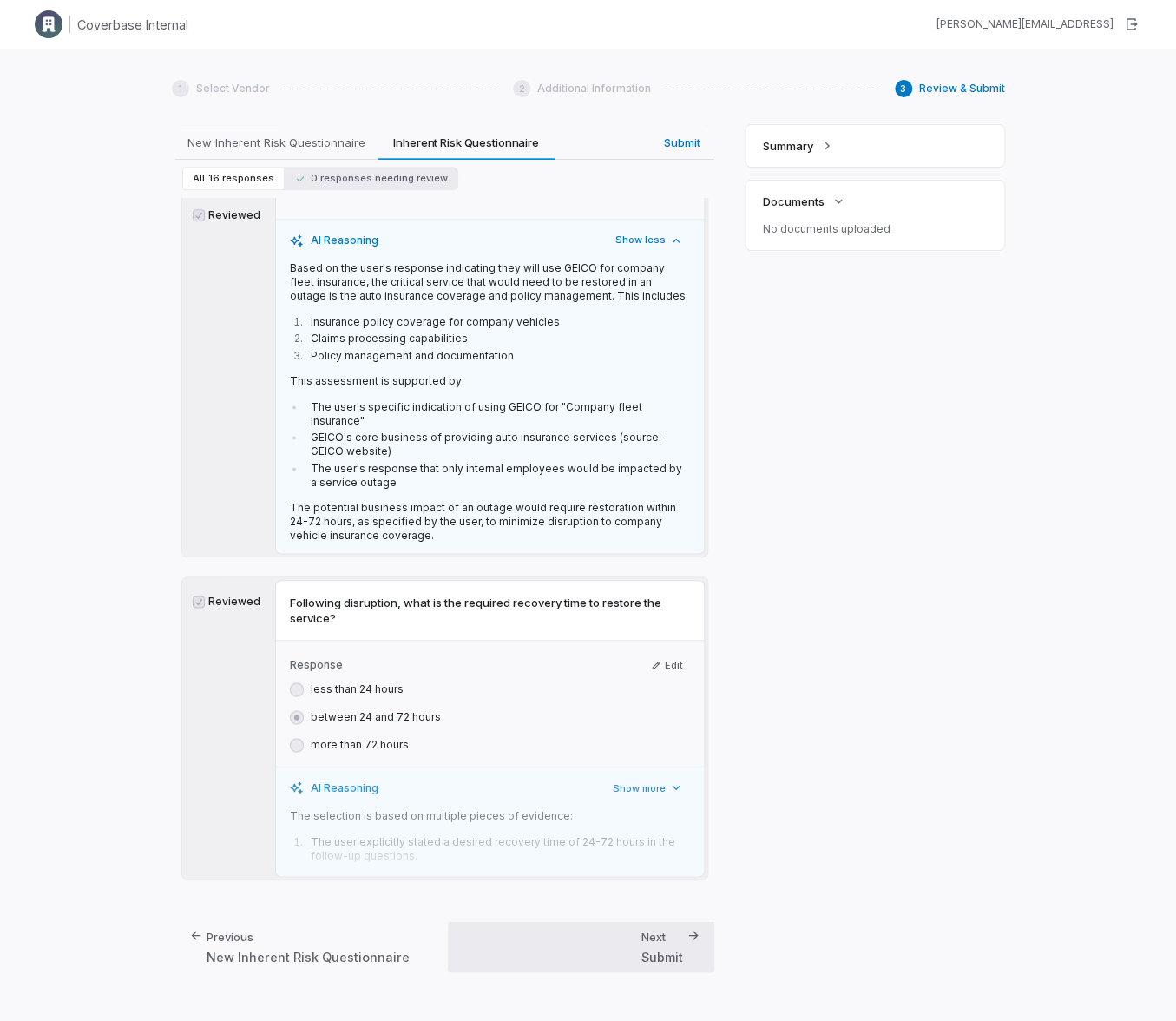
click at [677, 961] on div "Next Submit" at bounding box center [581, 946] width 238 height 52
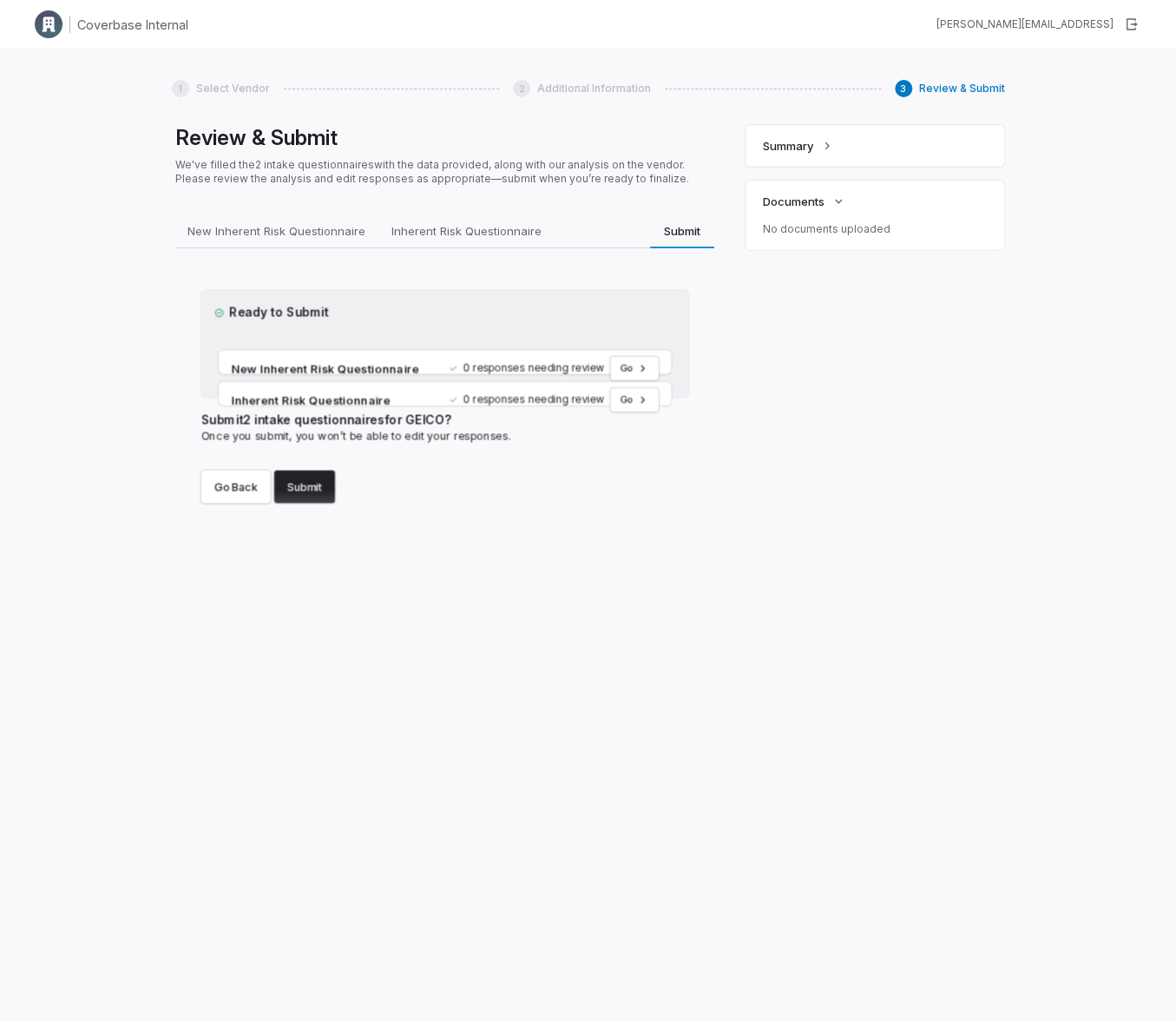
scroll to position [0, 0]
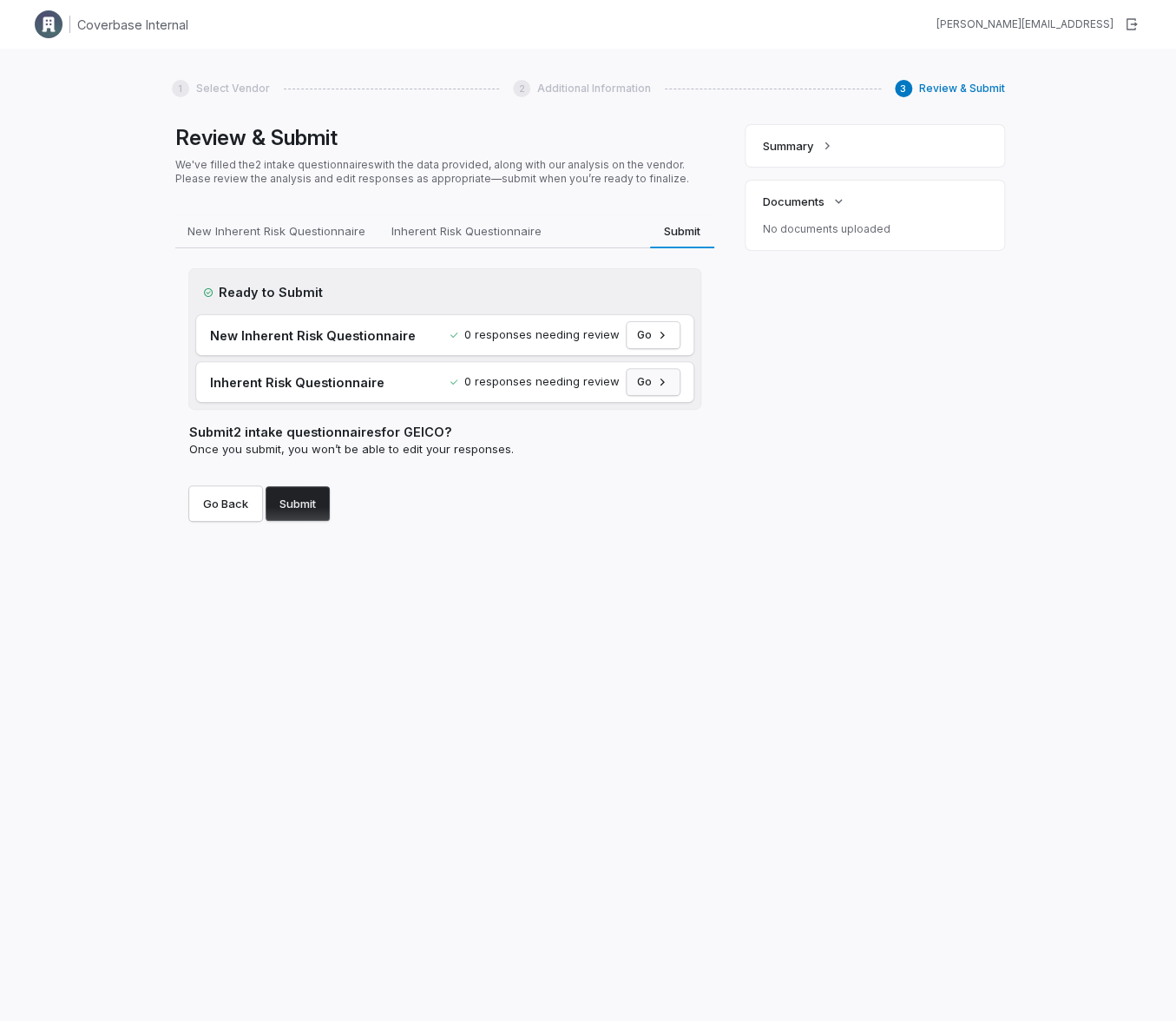
click at [644, 382] on button "Go" at bounding box center [653, 381] width 53 height 26
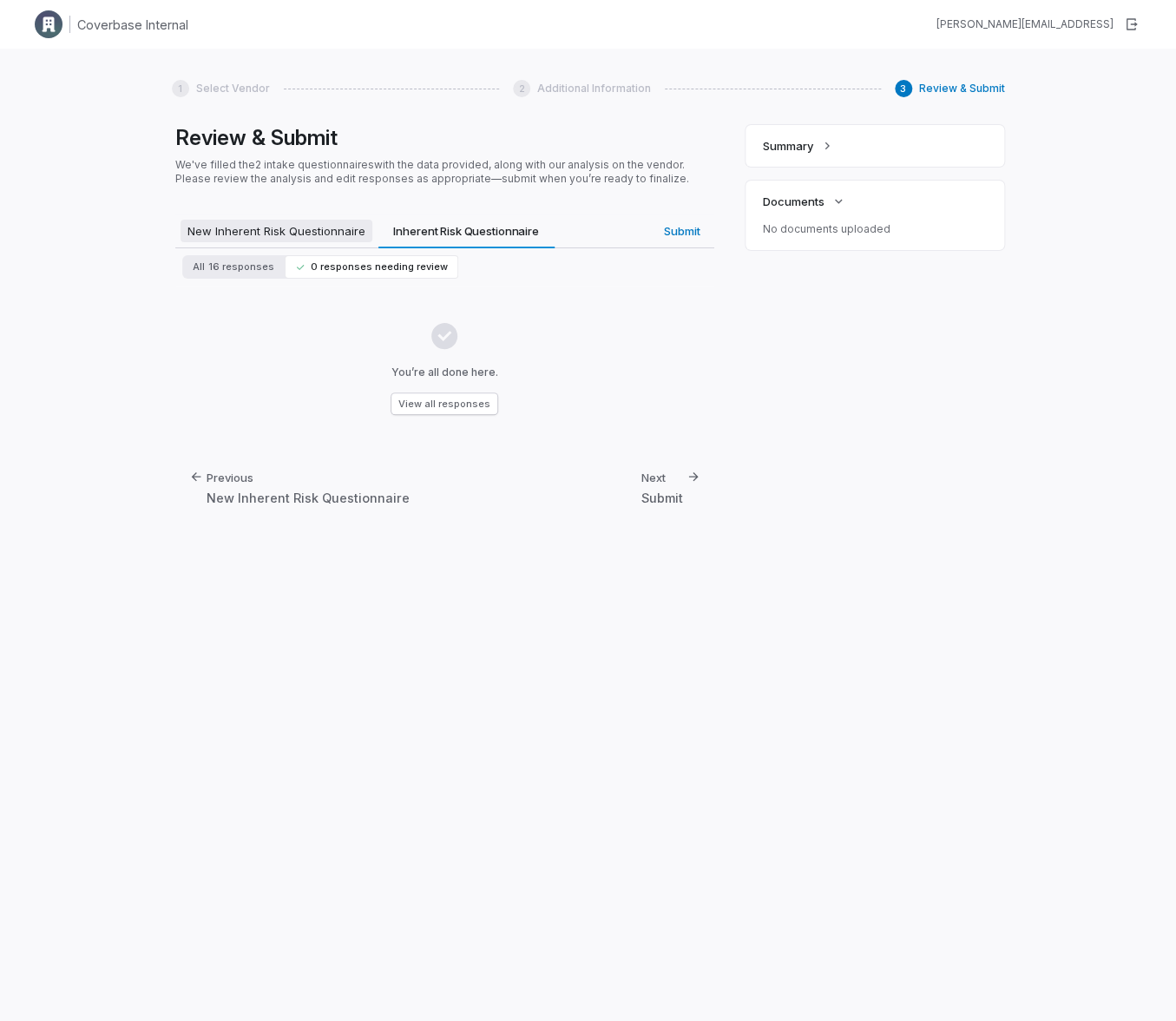
click at [322, 236] on span "New Inherent Risk Questionnaire" at bounding box center [276, 230] width 191 height 23
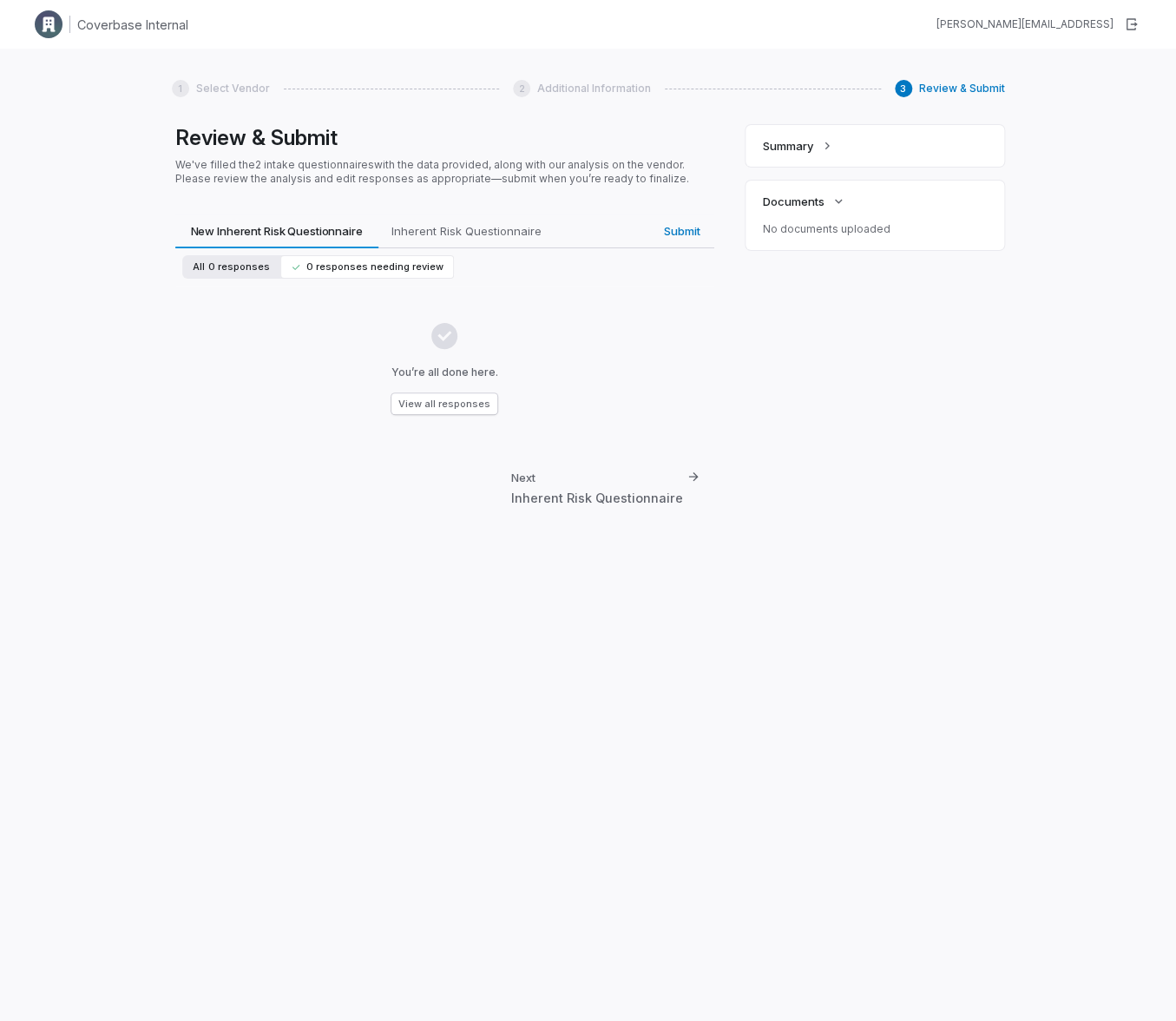
click at [250, 266] on span "0 responses" at bounding box center [239, 267] width 61 height 13
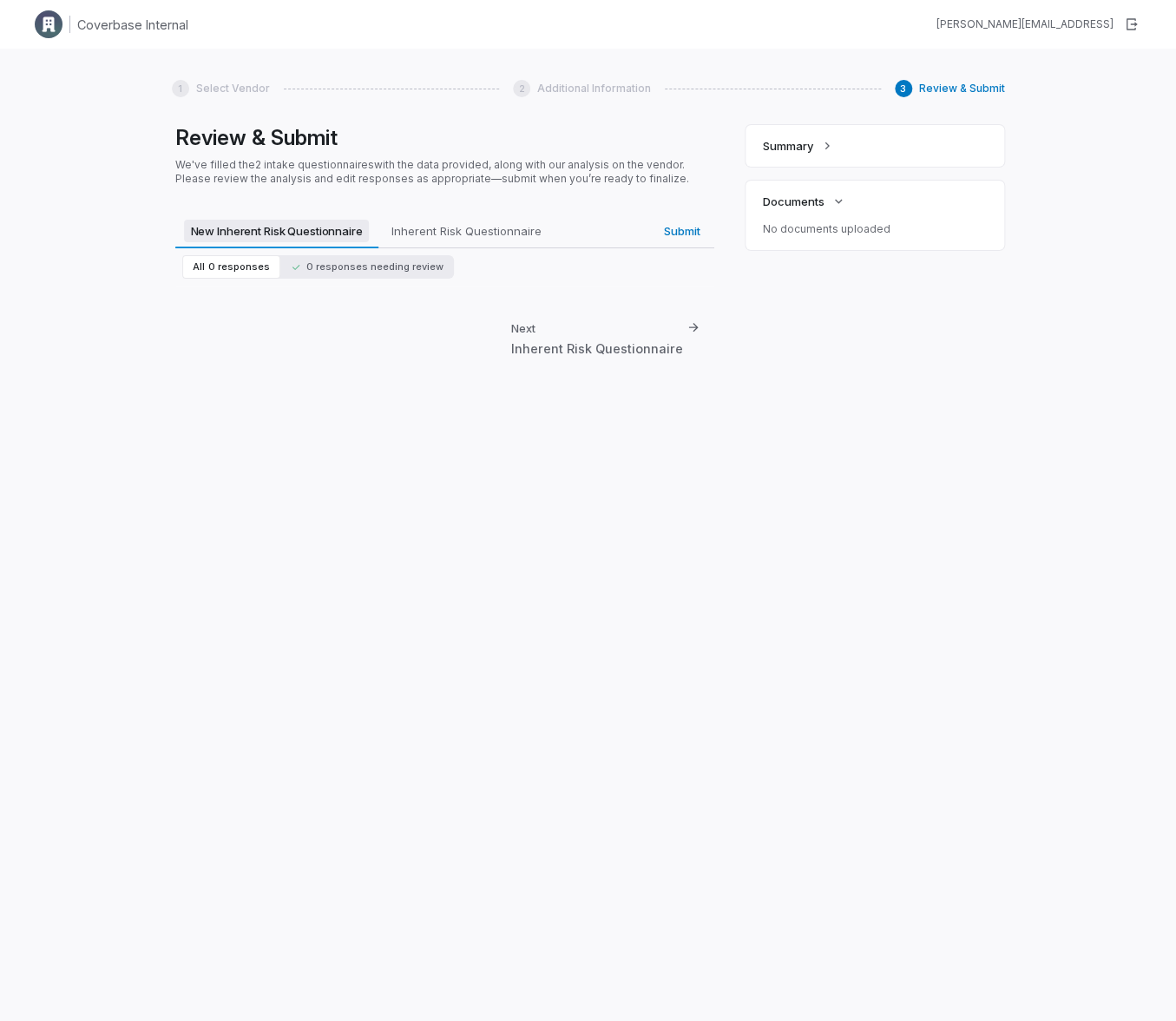
click at [295, 244] on button "New Inherent Risk Questionnaire New Inherent Risk Questionnaire" at bounding box center [276, 230] width 203 height 34
click at [446, 240] on span "Inherent Risk Questionnaire" at bounding box center [466, 230] width 160 height 23
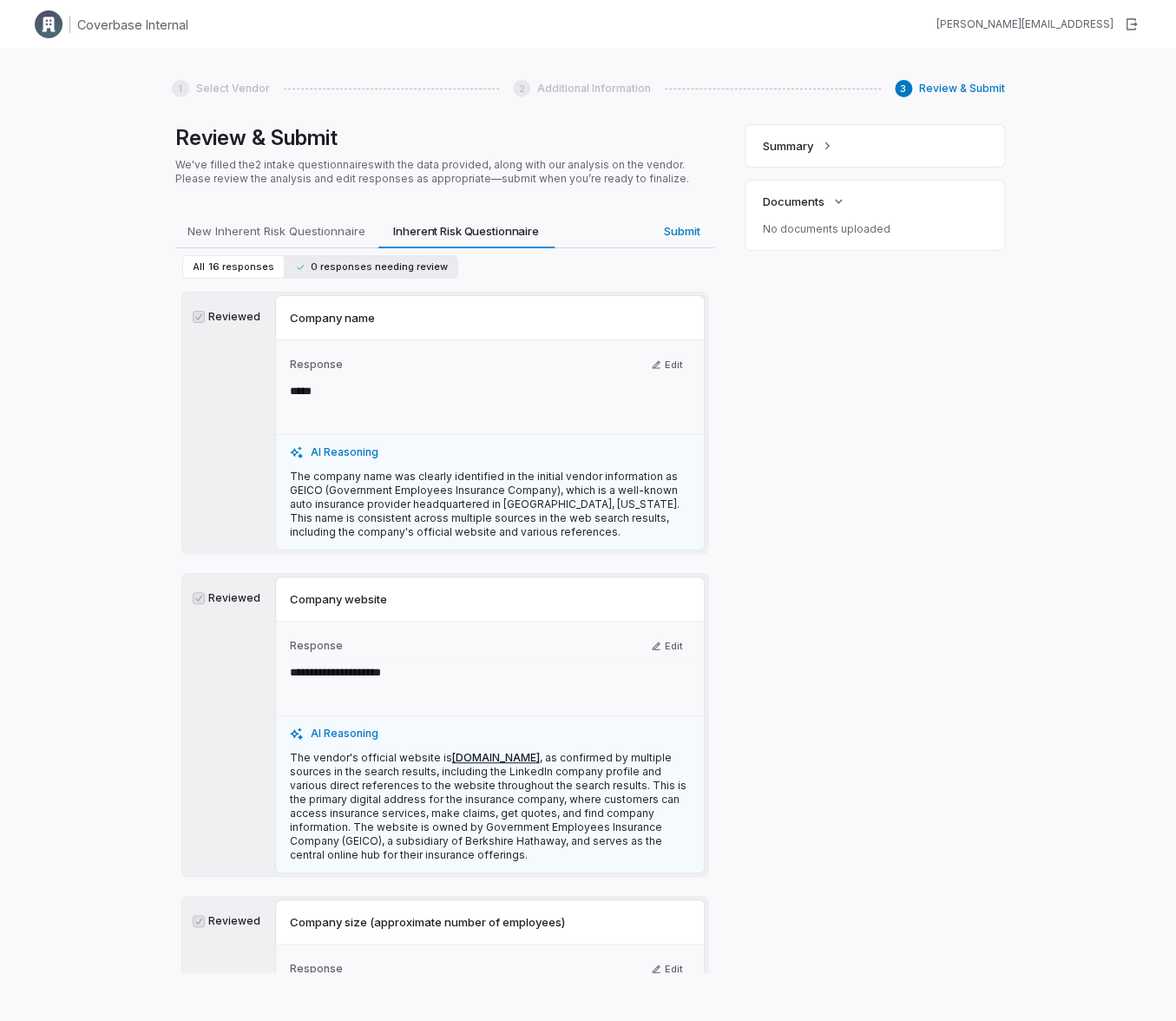
click at [349, 276] on button "0 responses needing review" at bounding box center [371, 267] width 173 height 23
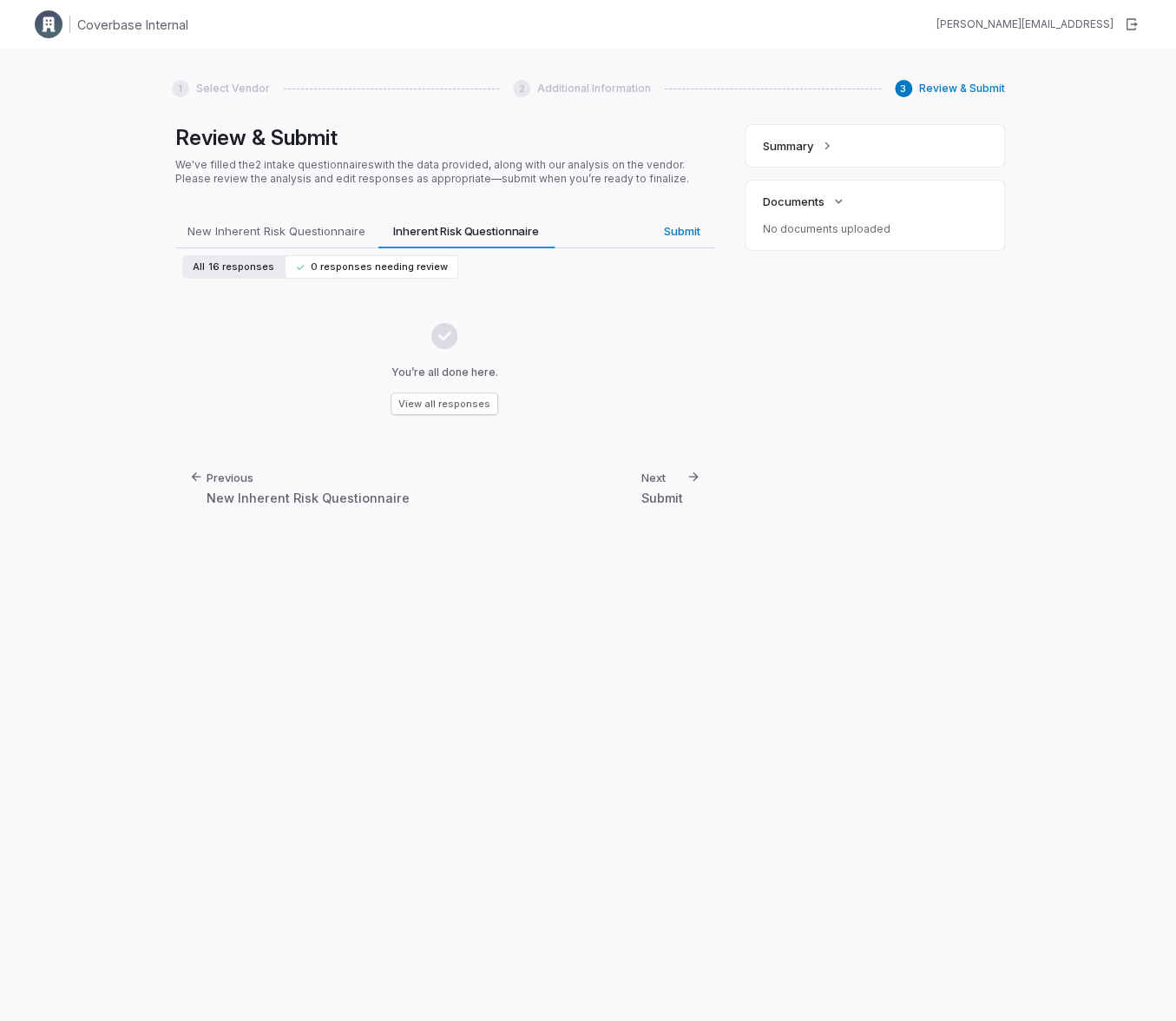
click at [246, 268] on span "16 responses" at bounding box center [241, 267] width 66 height 13
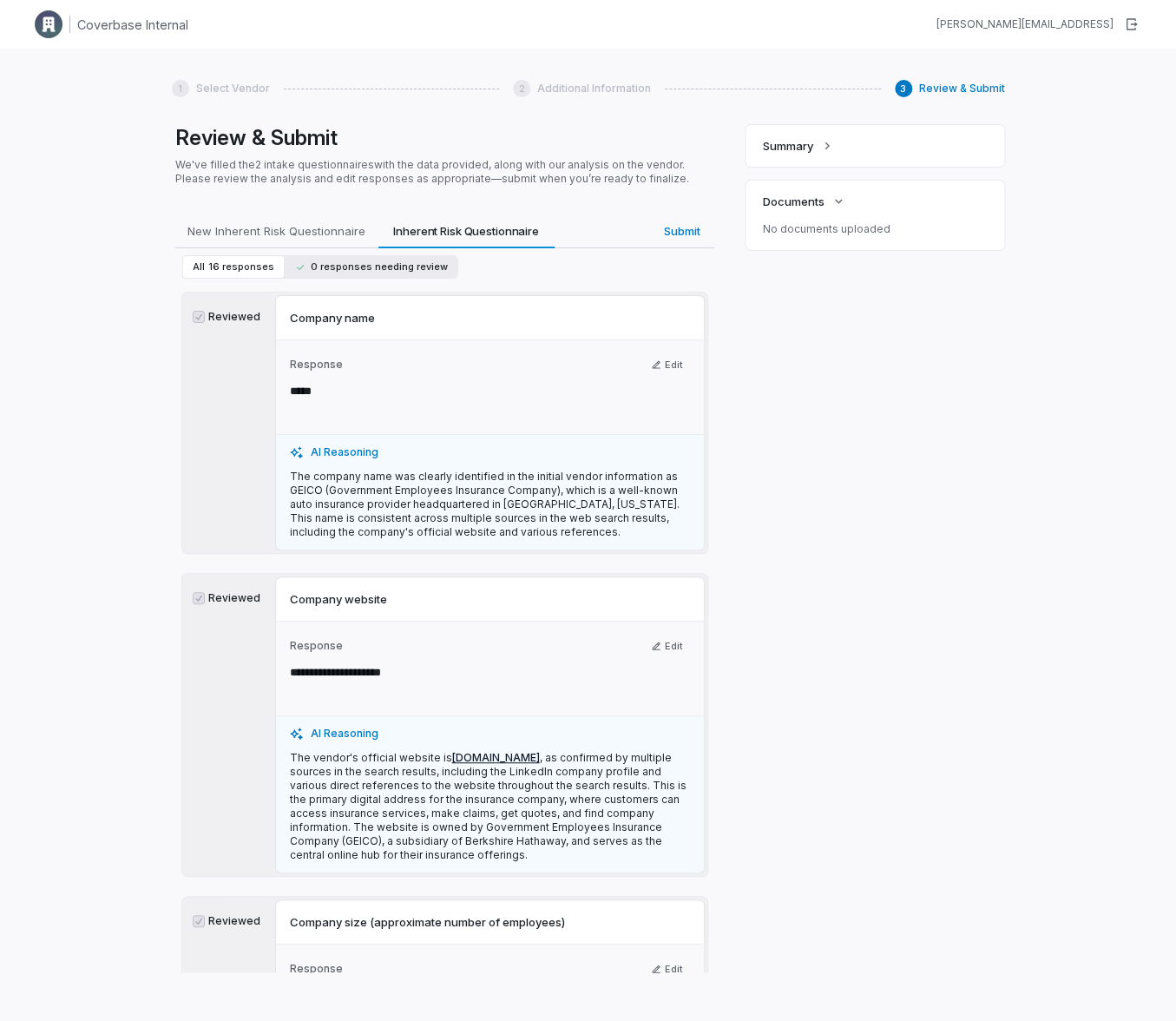
click at [323, 273] on span "0 responses needing review" at bounding box center [371, 267] width 153 height 13
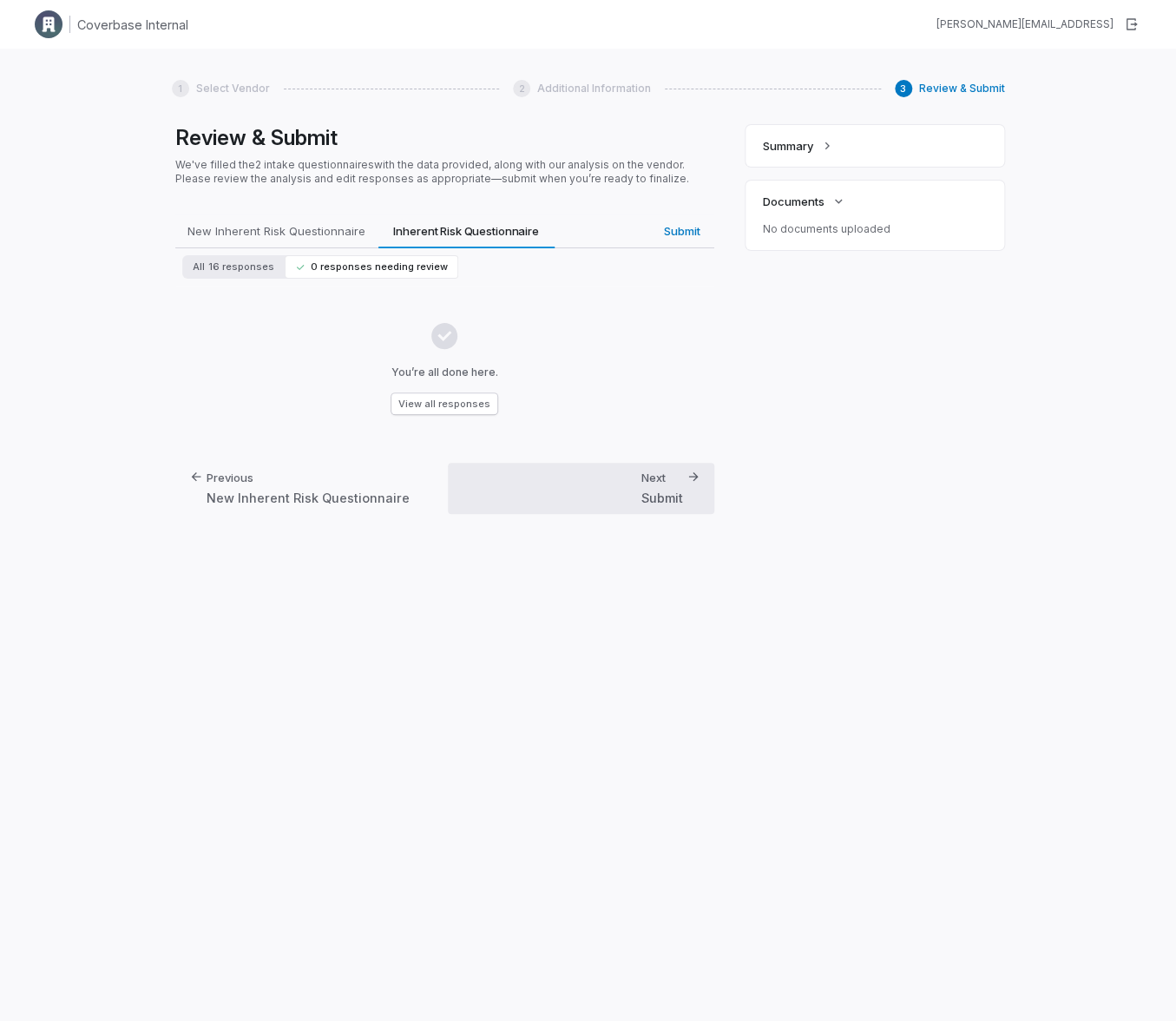
click at [676, 500] on div "Submit" at bounding box center [662, 498] width 42 height 18
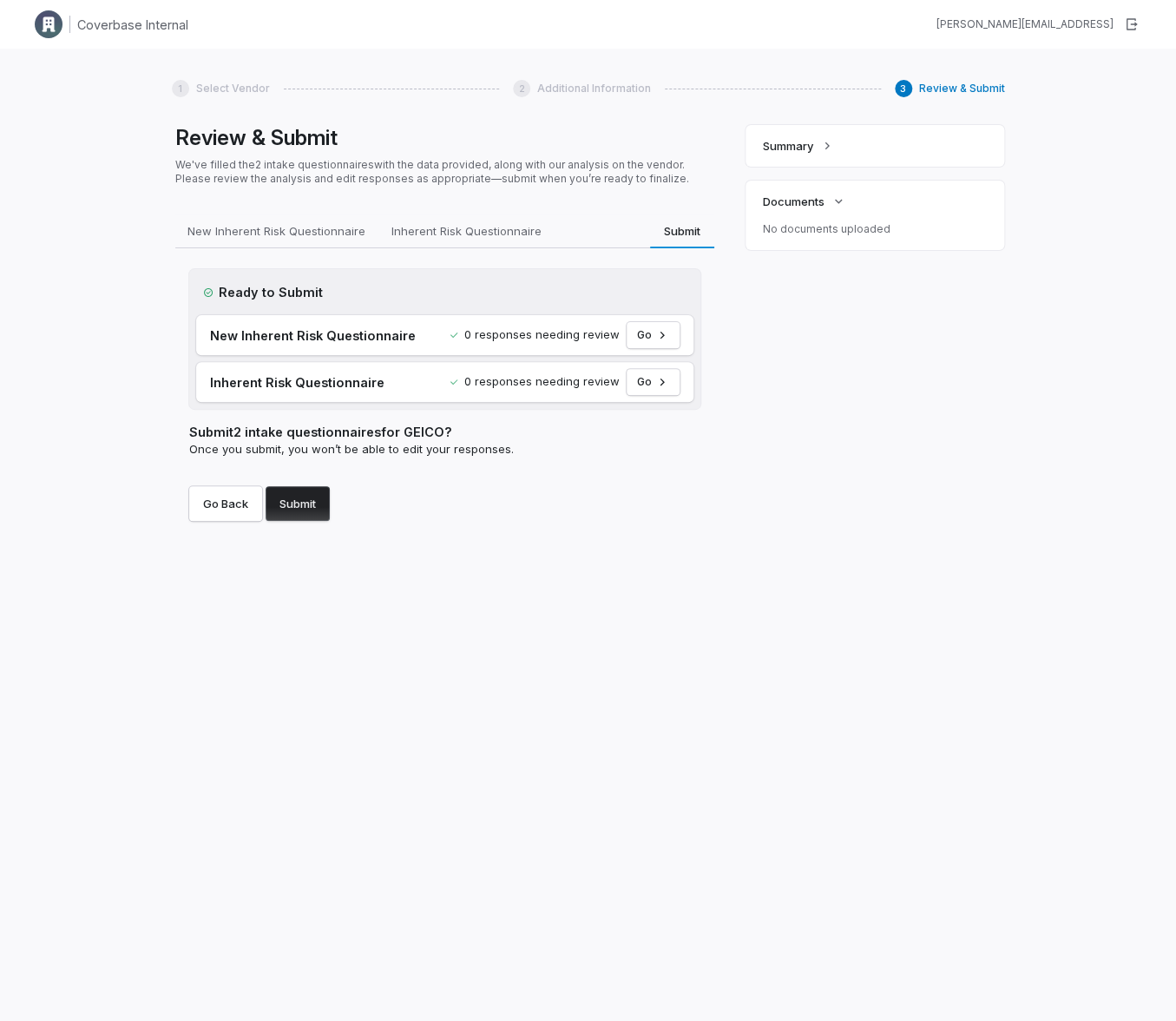
click at [296, 498] on button "Submit" at bounding box center [297, 503] width 64 height 34
